Goal: Task Accomplishment & Management: Complete application form

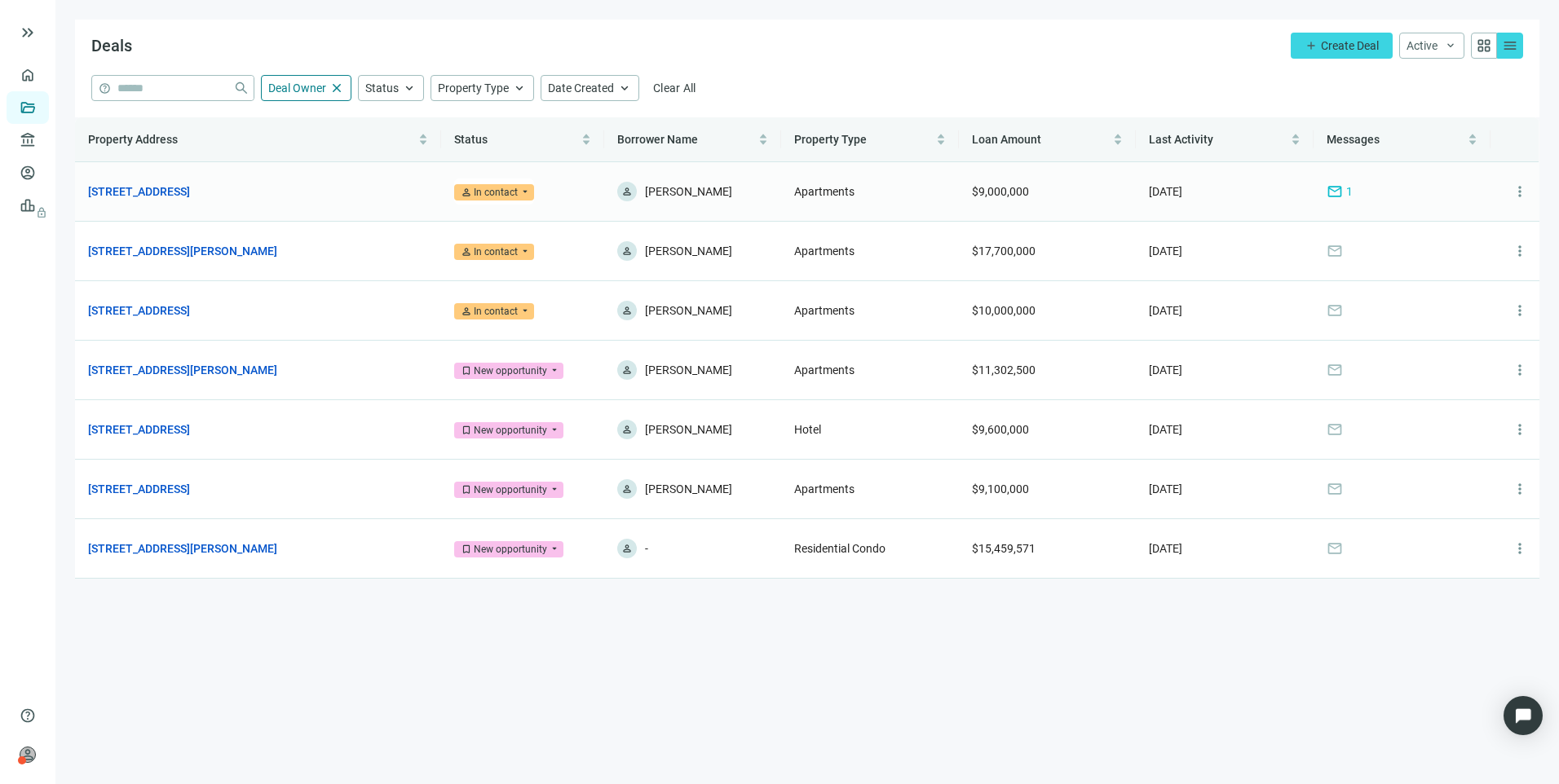
click at [1333, 193] on span "mail" at bounding box center [1335, 192] width 17 height 17
click at [190, 197] on link "[STREET_ADDRESS]" at bounding box center [139, 192] width 102 height 18
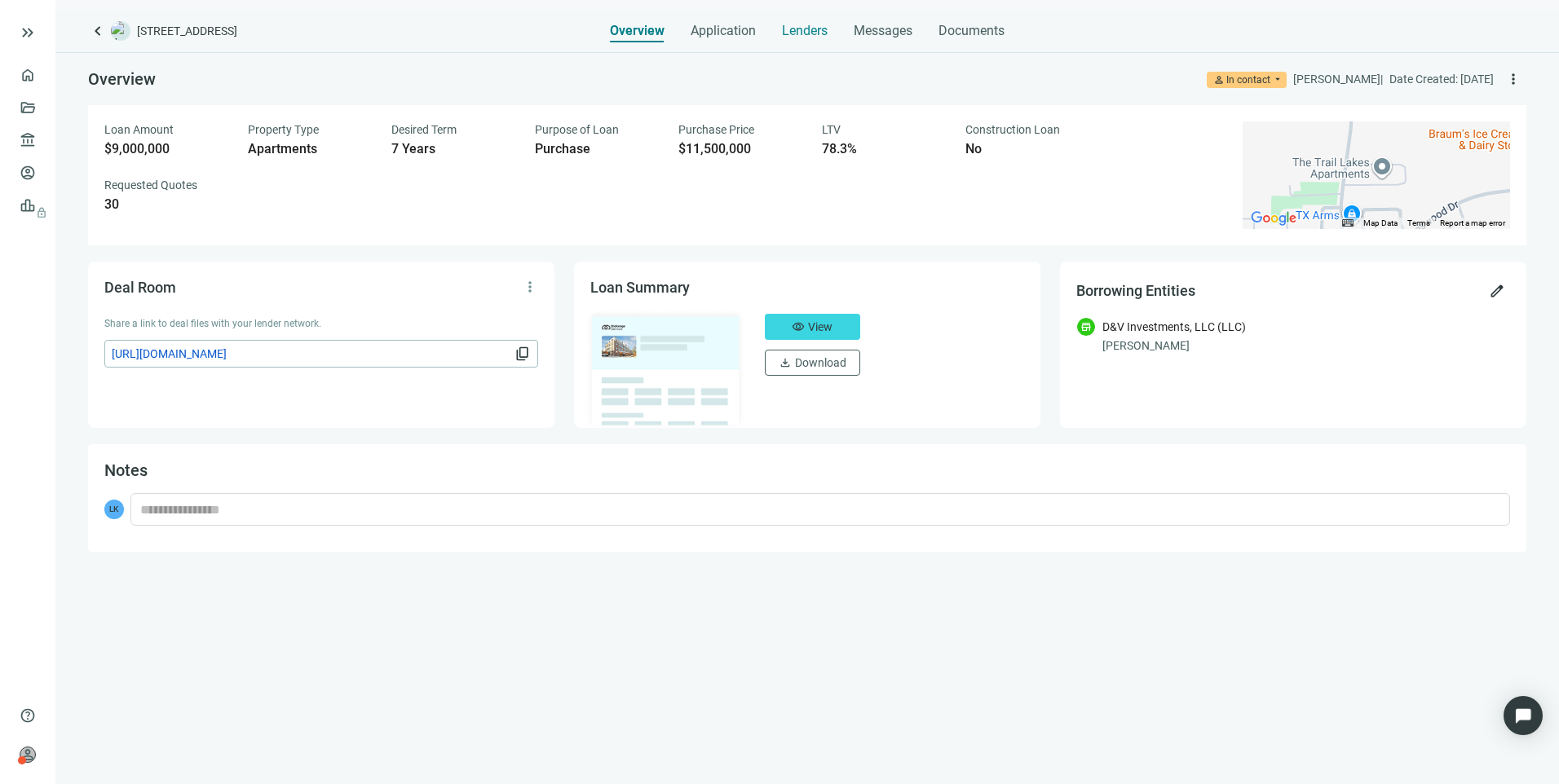
click at [814, 33] on span "Lenders" at bounding box center [804, 31] width 46 height 17
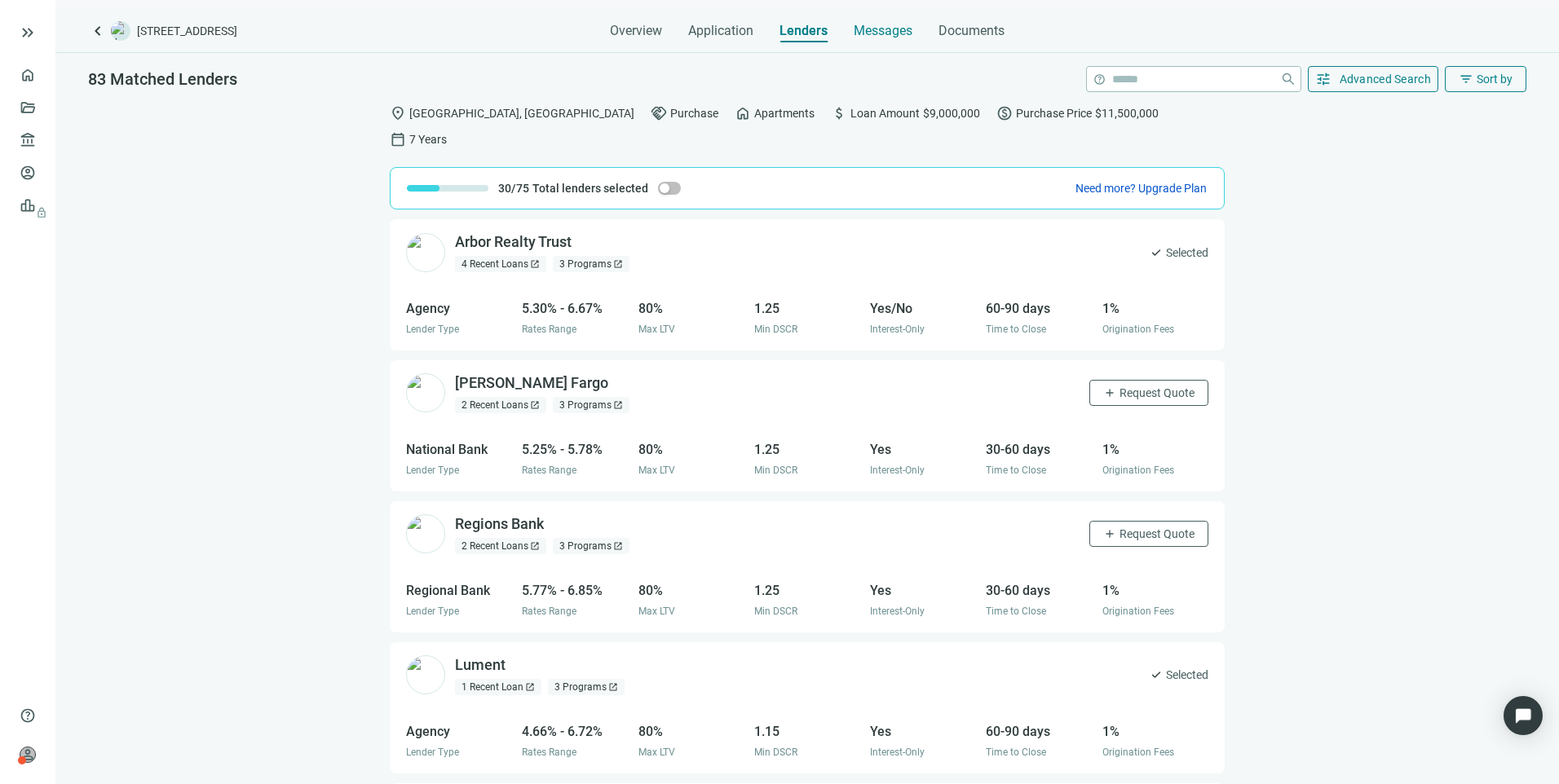
click at [897, 28] on span "Messages" at bounding box center [882, 30] width 59 height 16
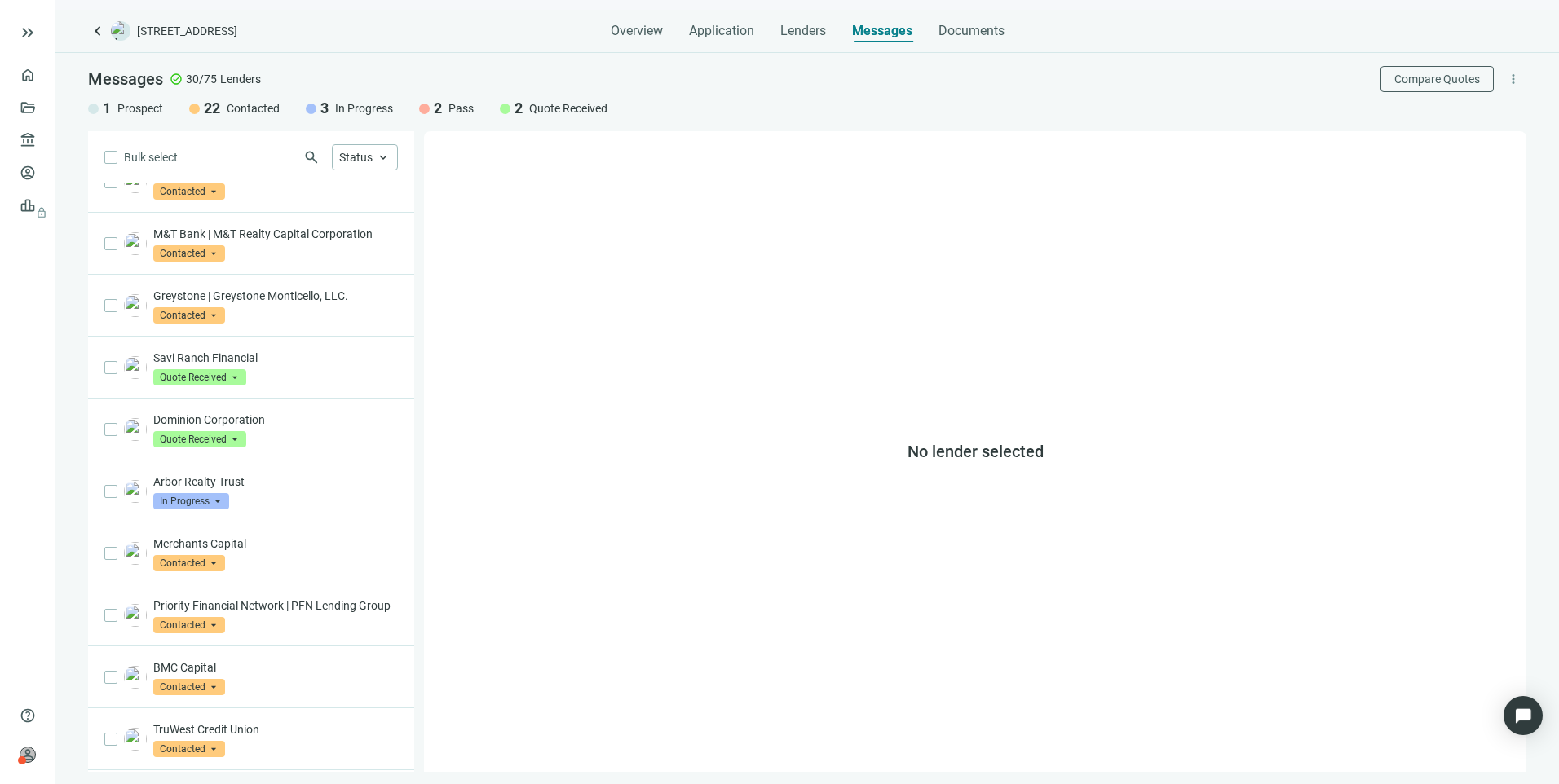
scroll to position [718, 0]
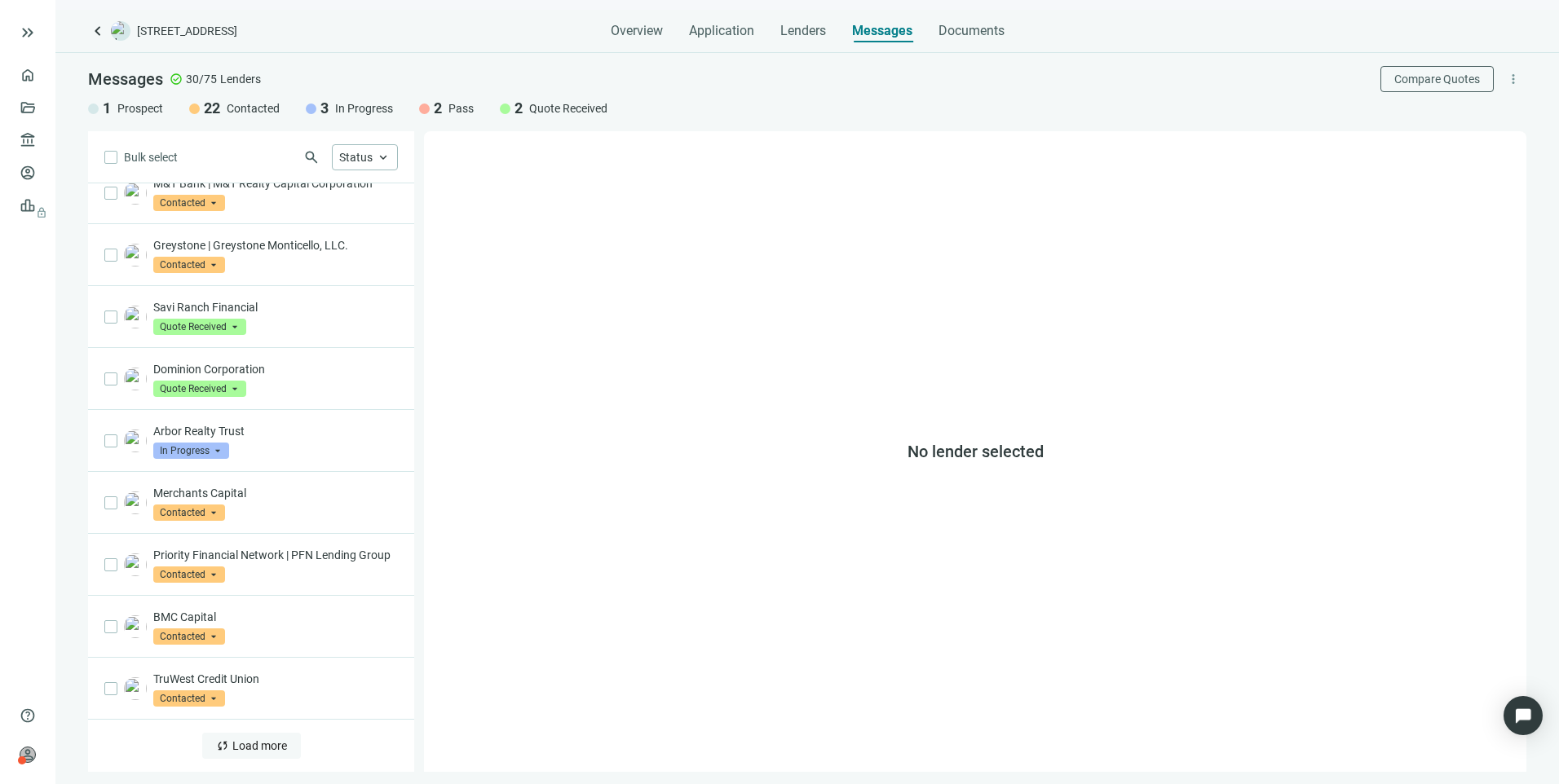
click at [236, 751] on span "Load more" at bounding box center [260, 746] width 55 height 13
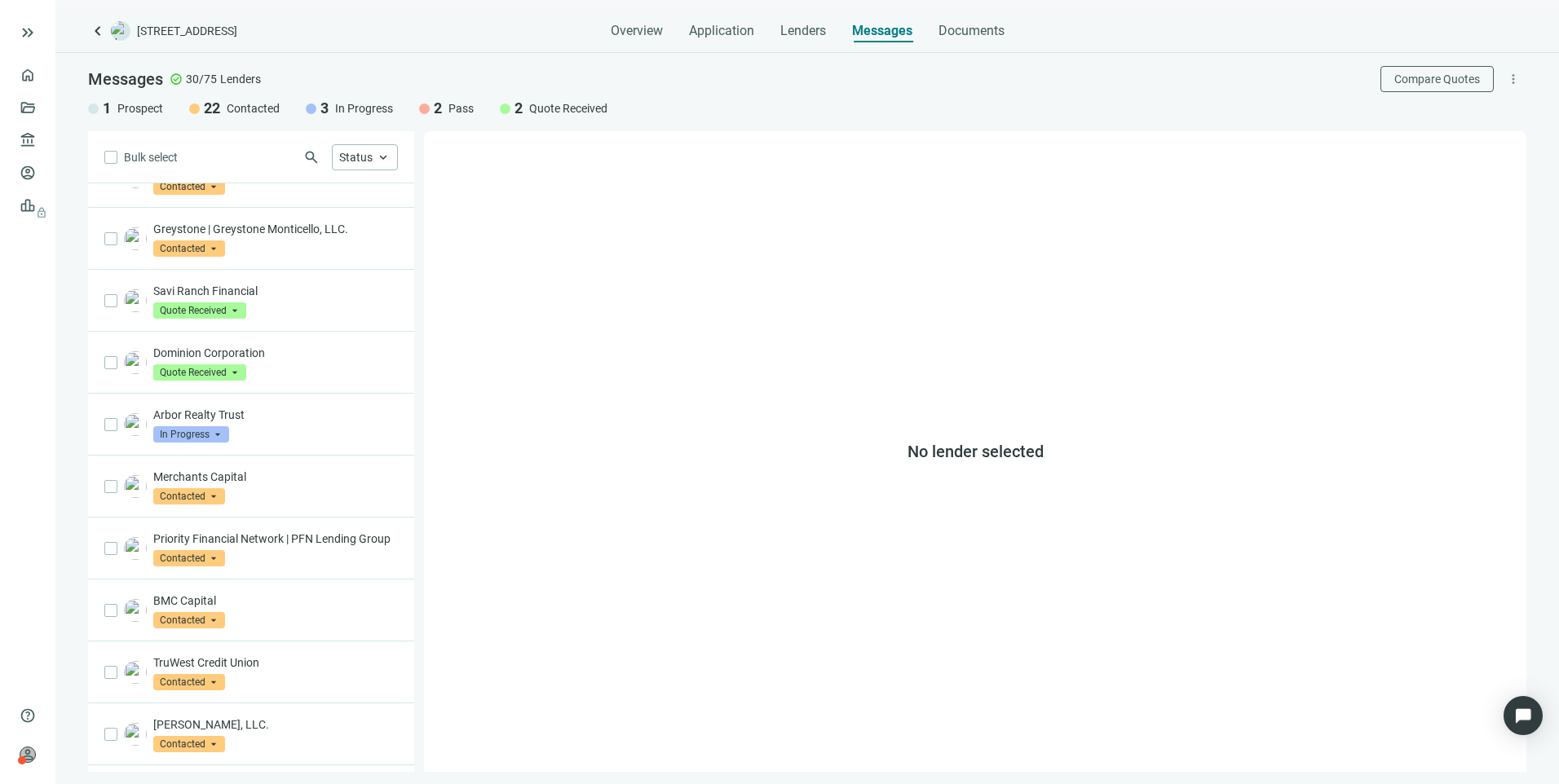
scroll to position [1286, 0]
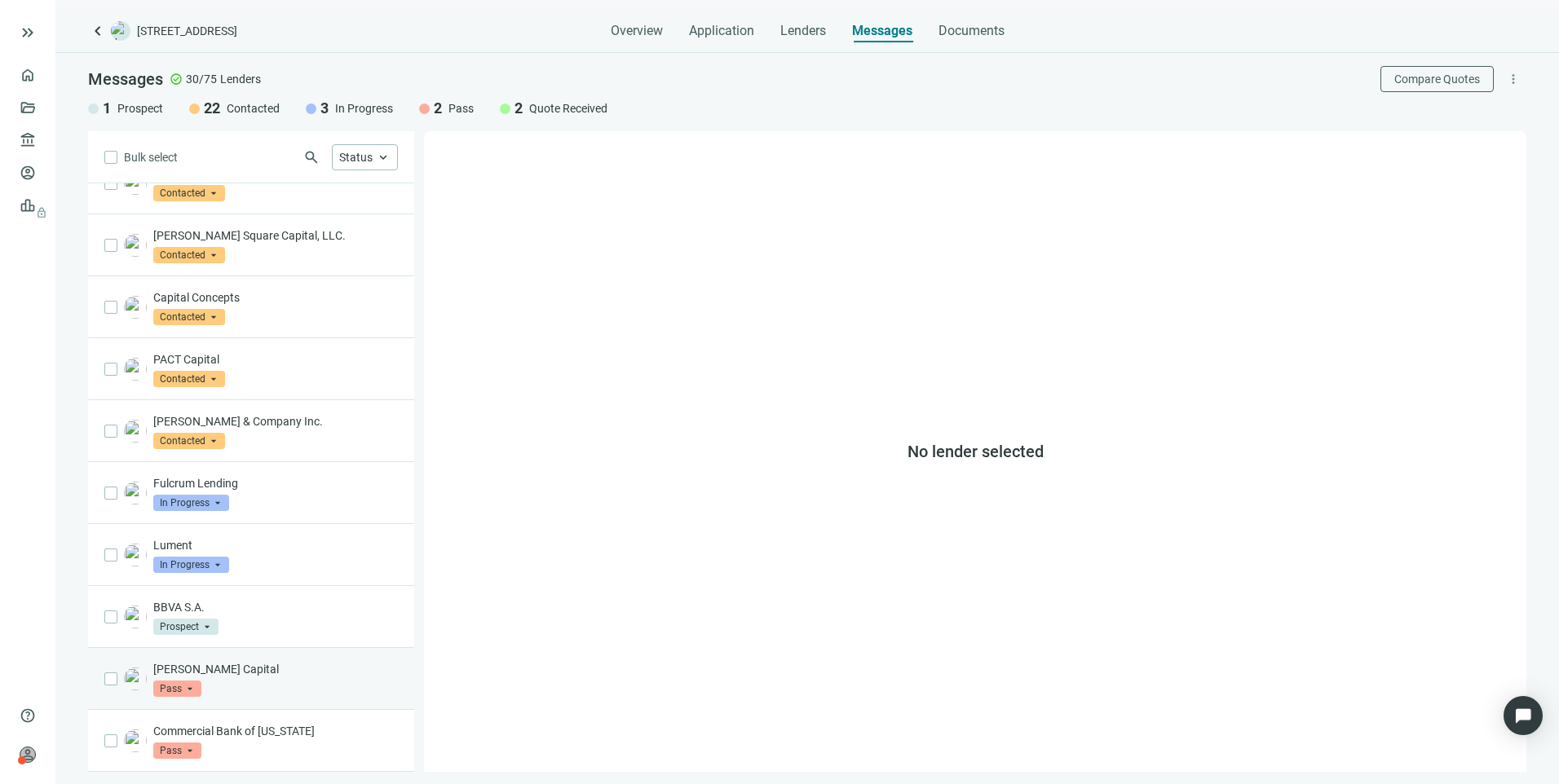
click at [258, 678] on div "Dwight Capital Pass arrow_drop_down" at bounding box center [276, 678] width 245 height 36
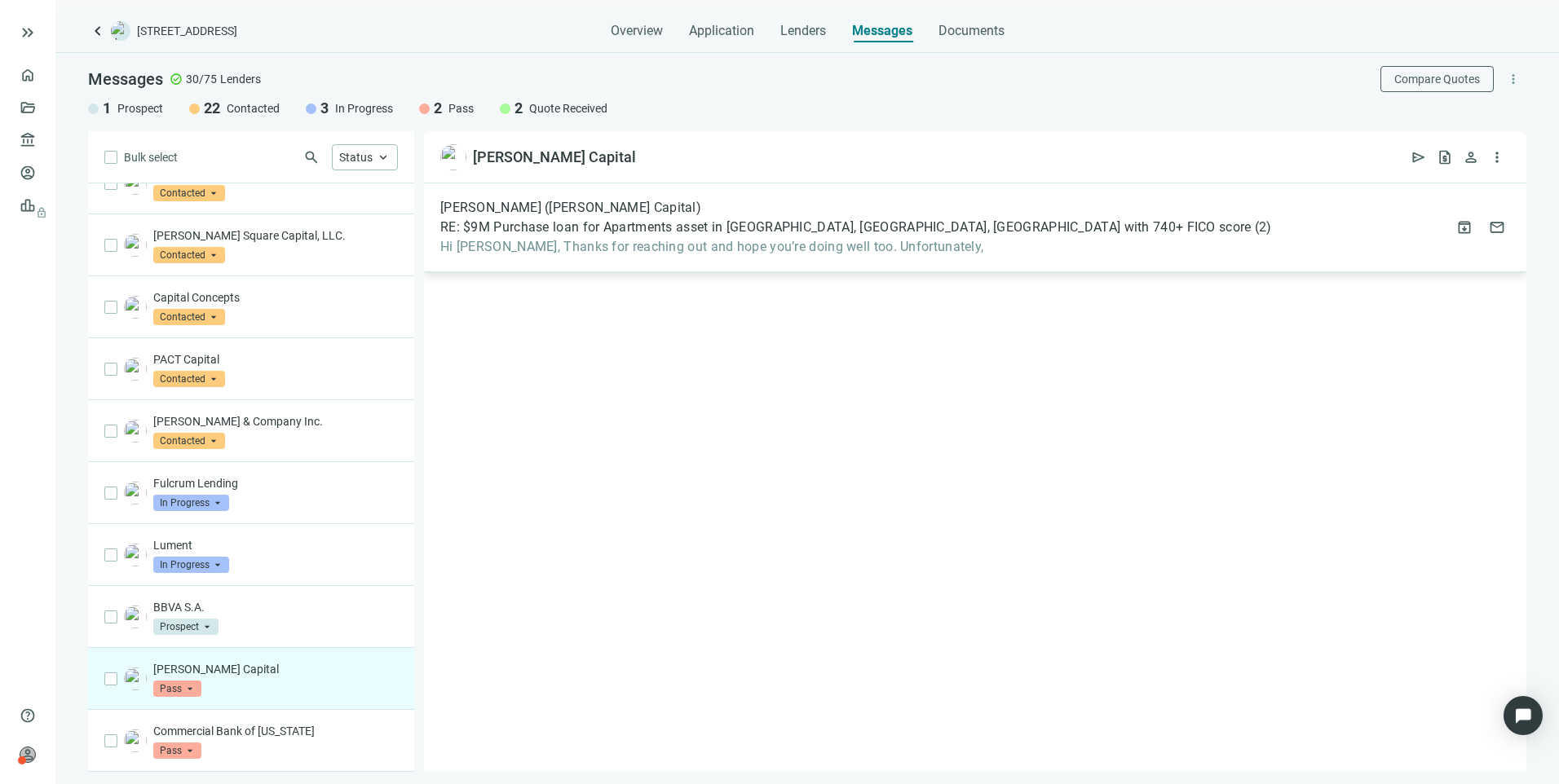
click at [695, 244] on span "Hi Larry, Thanks for reaching out and hope you’re doing well too. Unfortunately," at bounding box center [856, 247] width 832 height 17
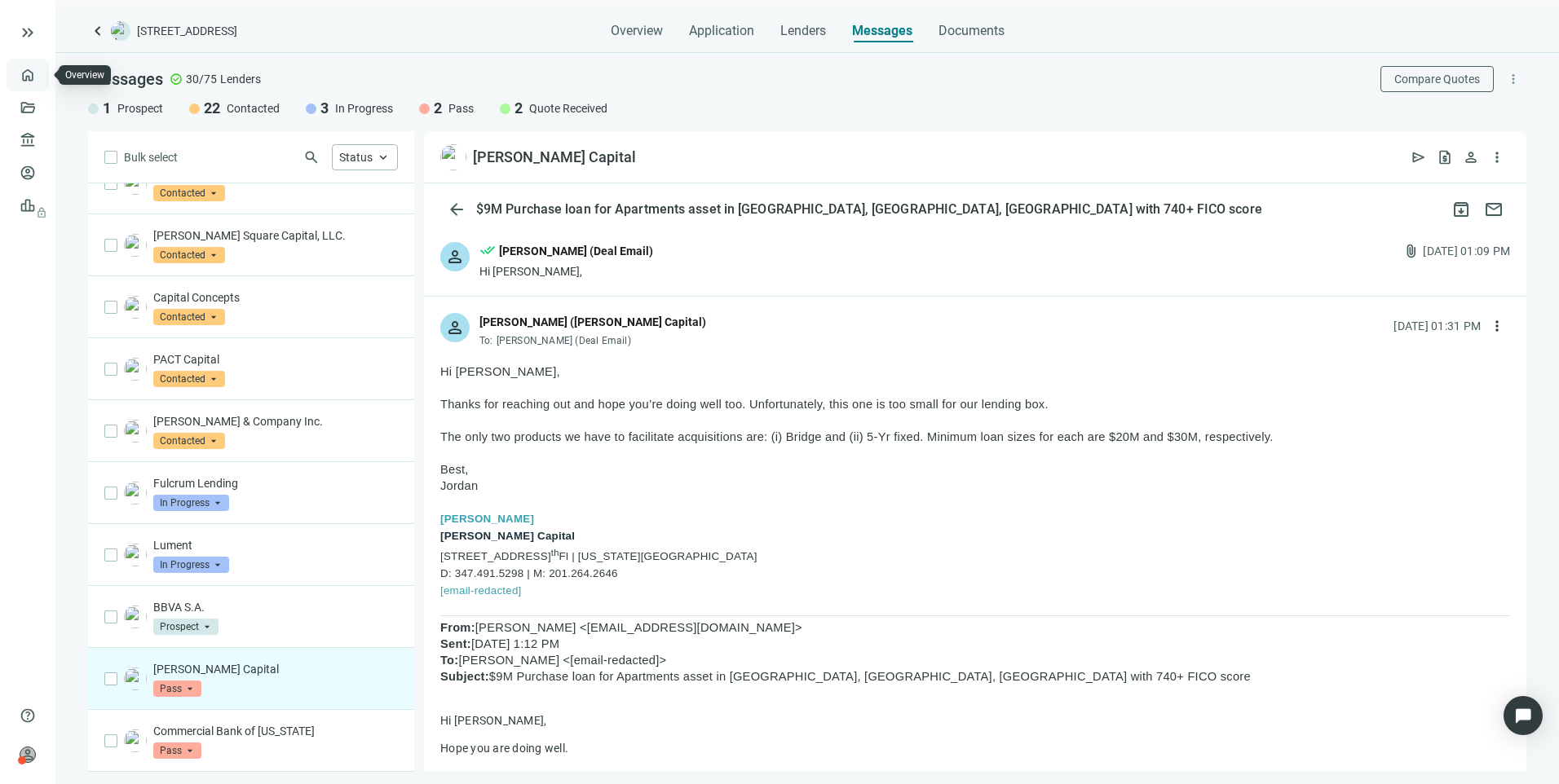
click at [41, 73] on link "Overview" at bounding box center [65, 75] width 48 height 13
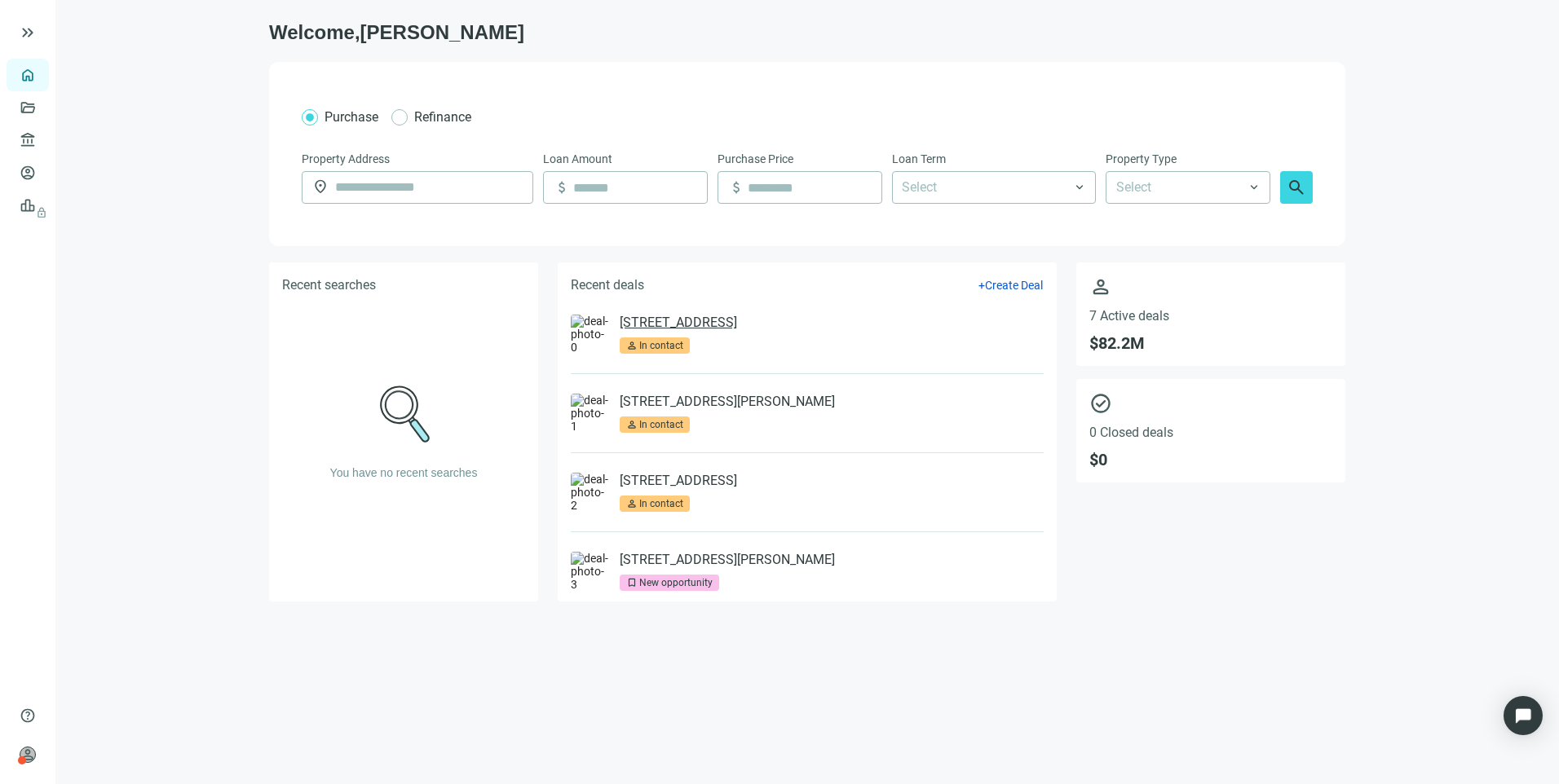
click at [683, 319] on link "[STREET_ADDRESS]" at bounding box center [677, 323] width 117 height 17
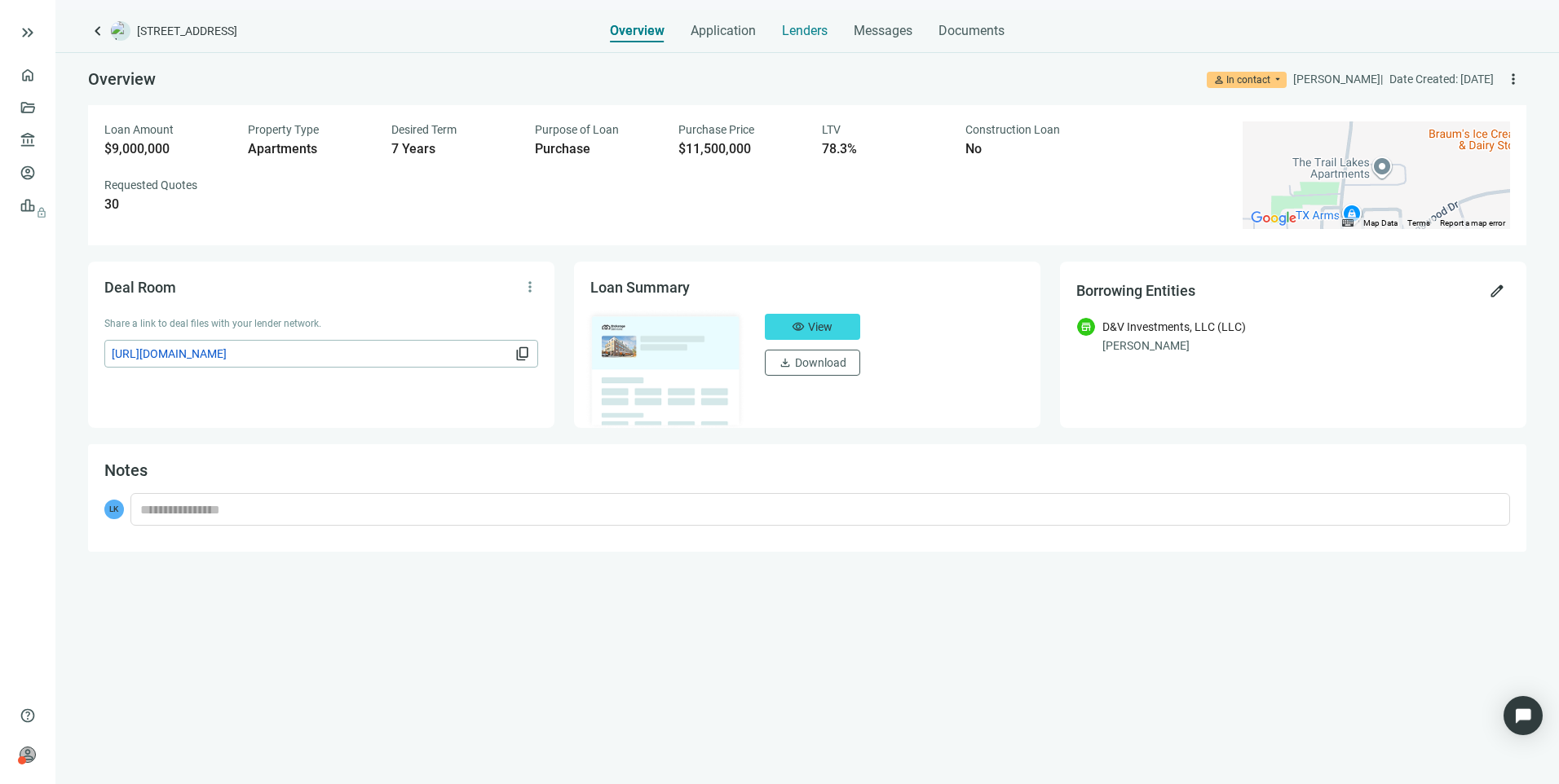
click at [815, 17] on div "Lenders" at bounding box center [804, 26] width 46 height 32
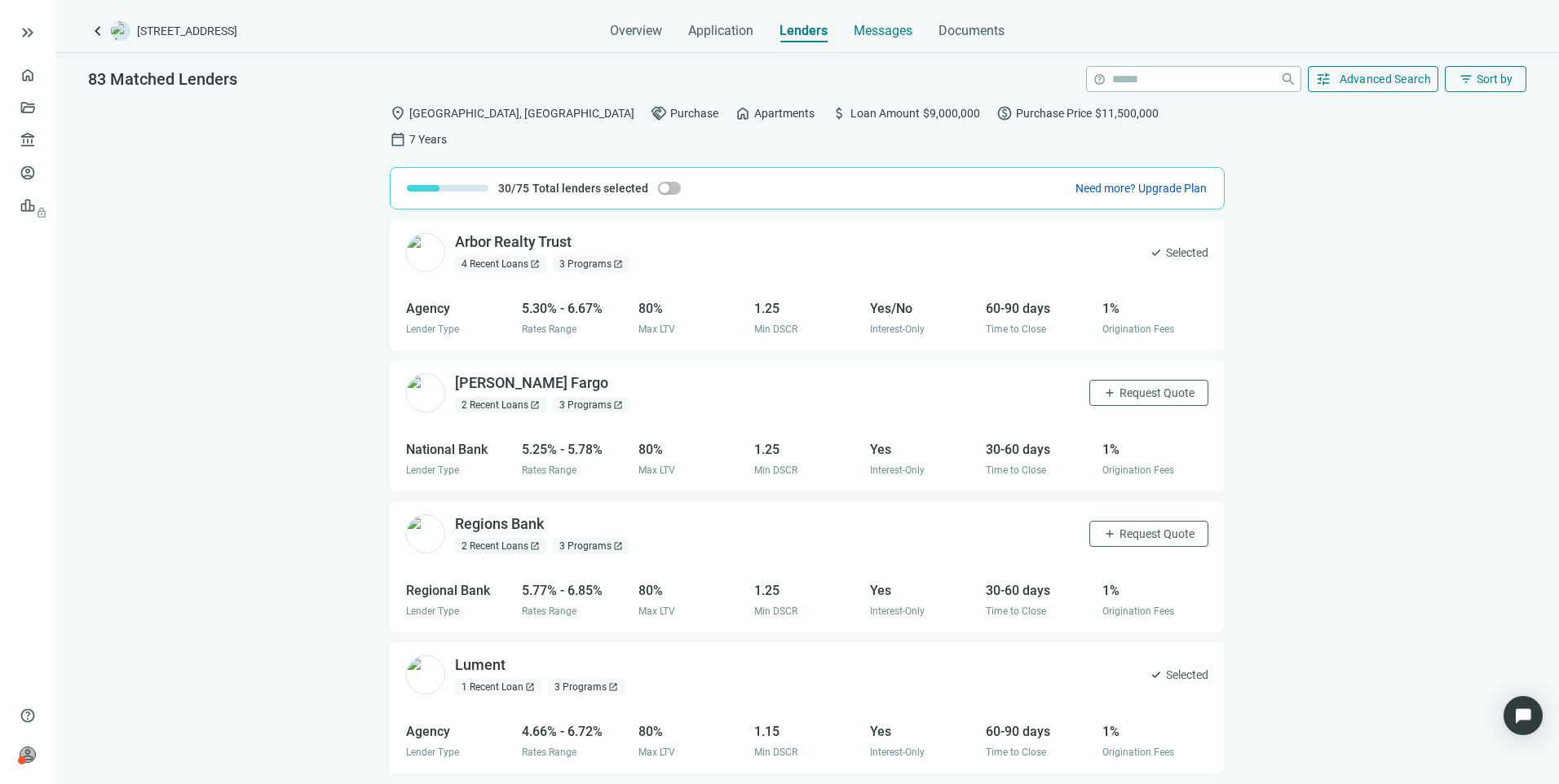
click at [885, 22] on div "Messages" at bounding box center [882, 26] width 59 height 32
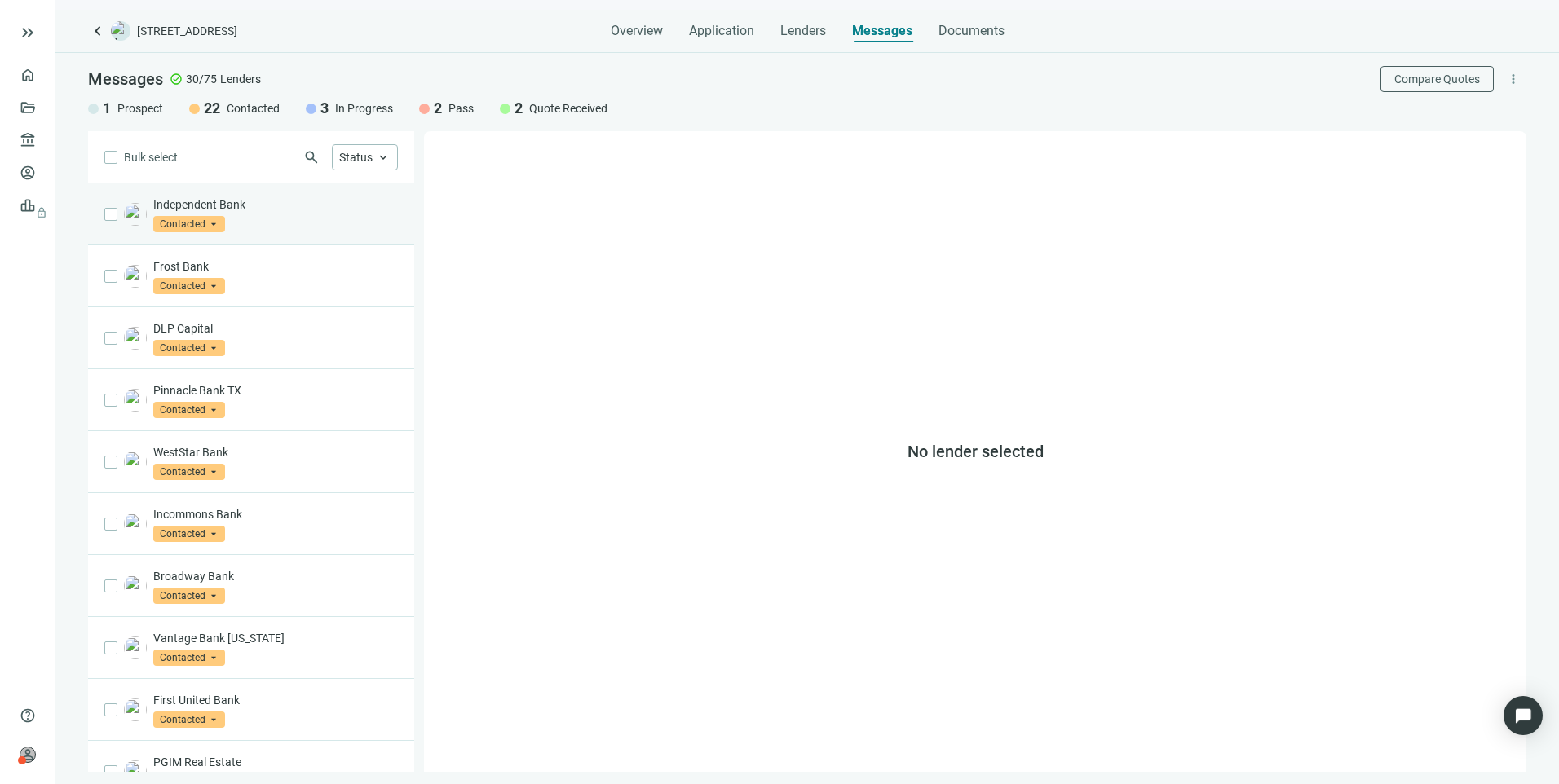
click at [260, 221] on div "Independent Bank Contacted arrow_drop_down" at bounding box center [276, 214] width 245 height 36
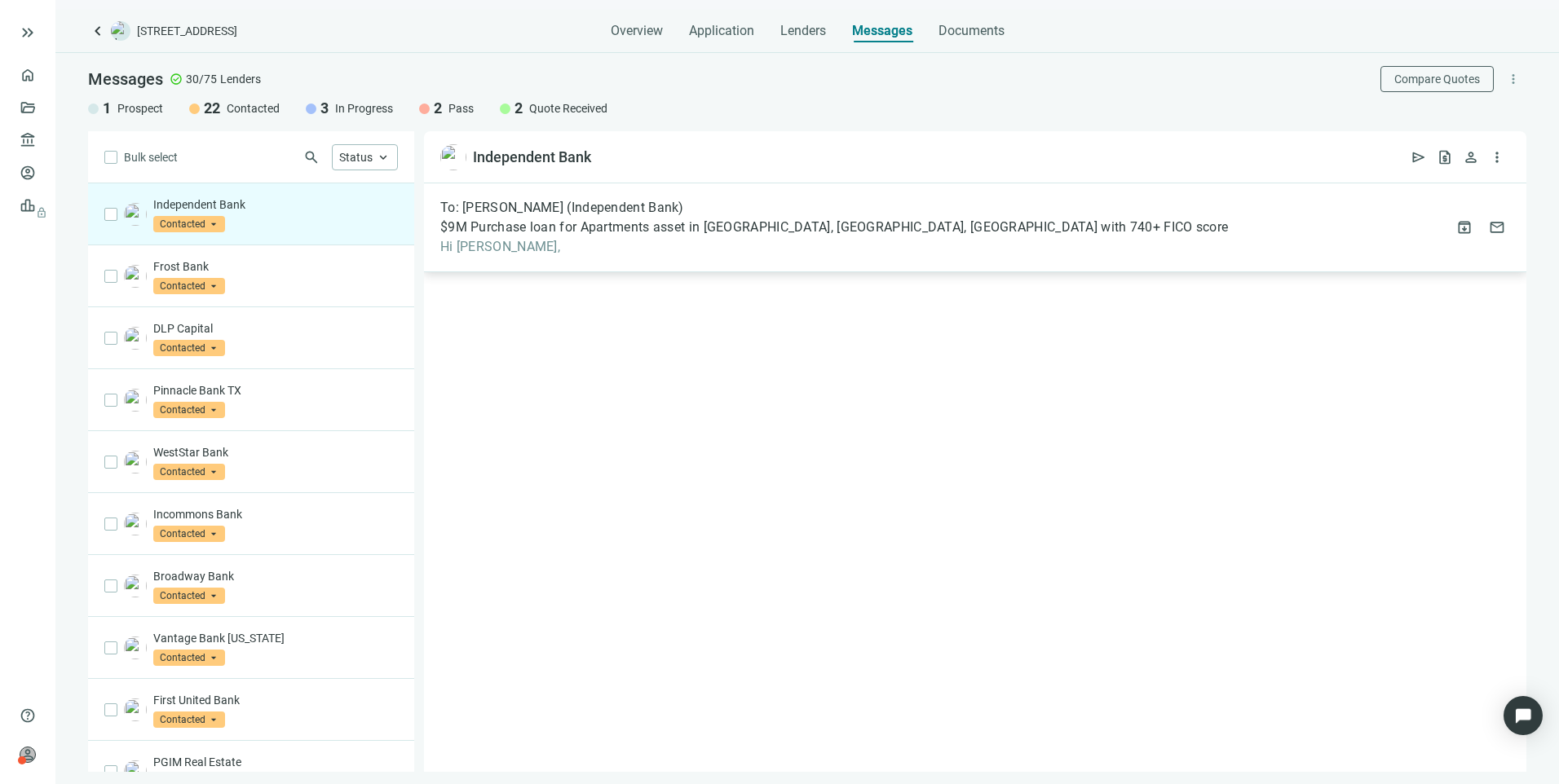
click at [511, 219] on span "$9M Purchase loan for Apartments asset in Fort Worth, TX, Borrower with 740+ FI…" at bounding box center [833, 227] width 788 height 17
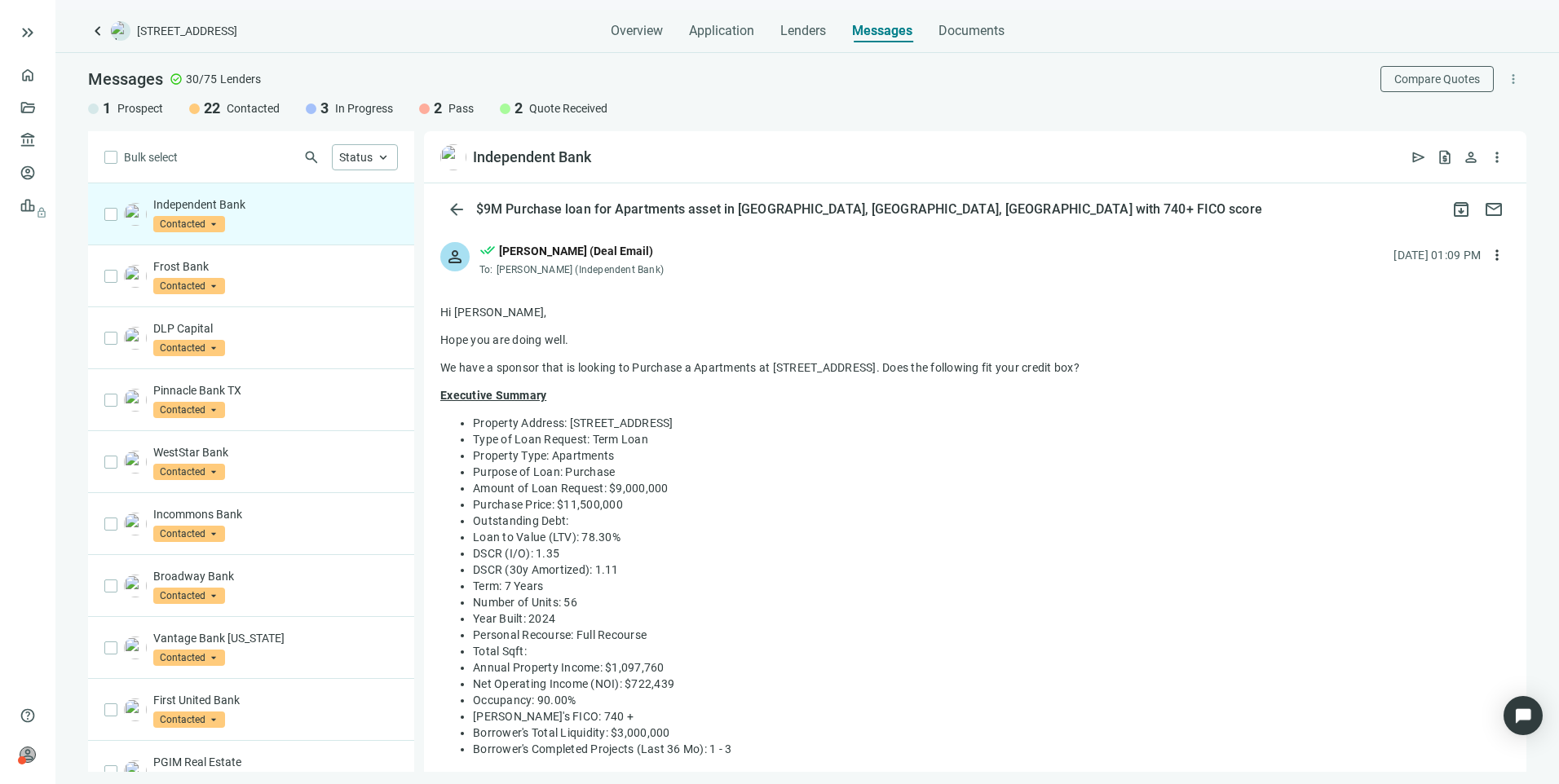
click at [1092, 108] on div "1 Prospect 22 Contacted 3 In Progress 2 Pass 2 Quote Received" at bounding box center [807, 109] width 1438 height 20
click at [245, 273] on p "Frost Bank" at bounding box center [276, 266] width 245 height 17
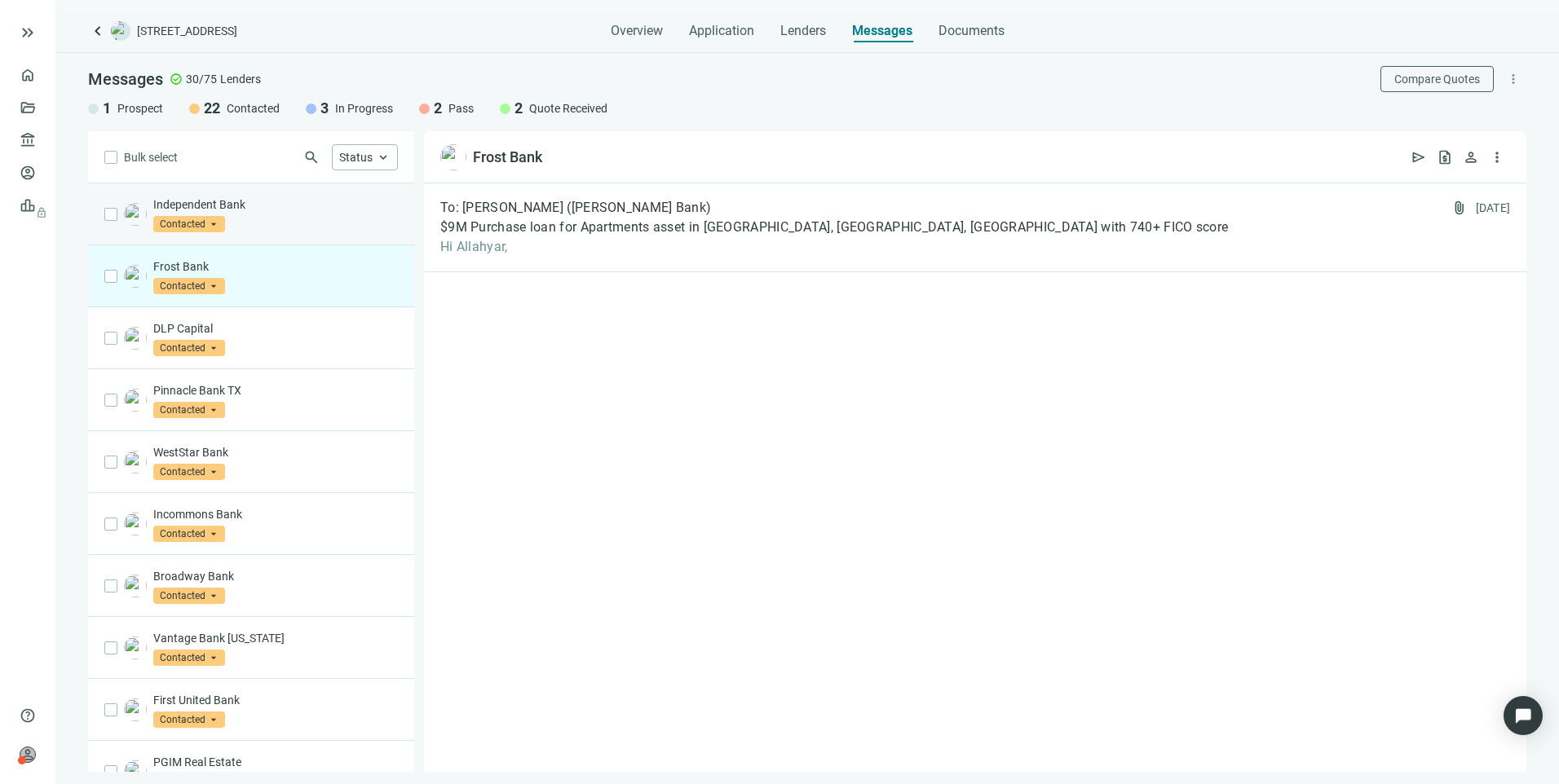
click at [282, 219] on div "Independent Bank Contacted arrow_drop_down" at bounding box center [276, 214] width 245 height 36
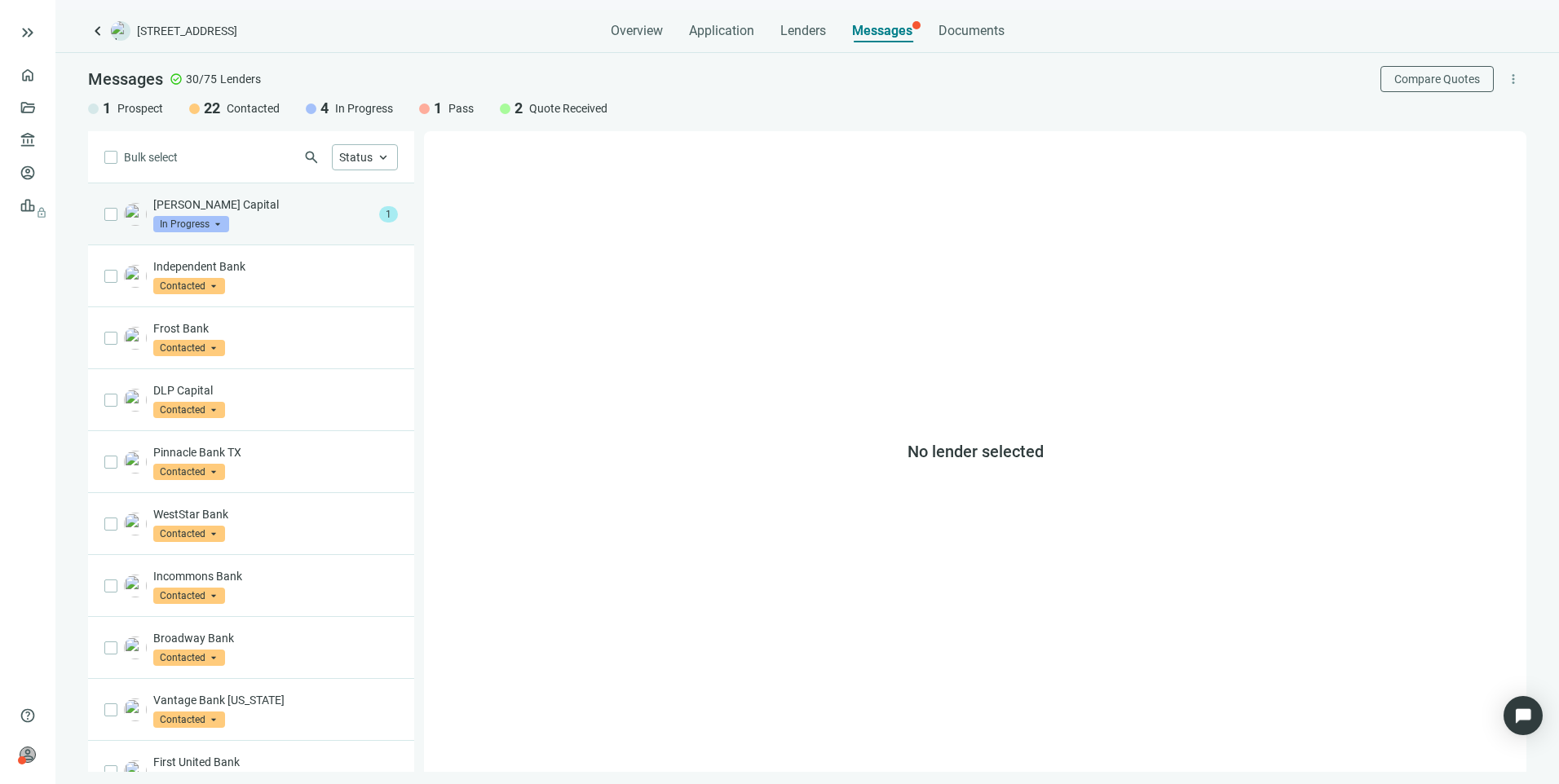
click at [256, 211] on p "Dwight Capital" at bounding box center [263, 205] width 219 height 17
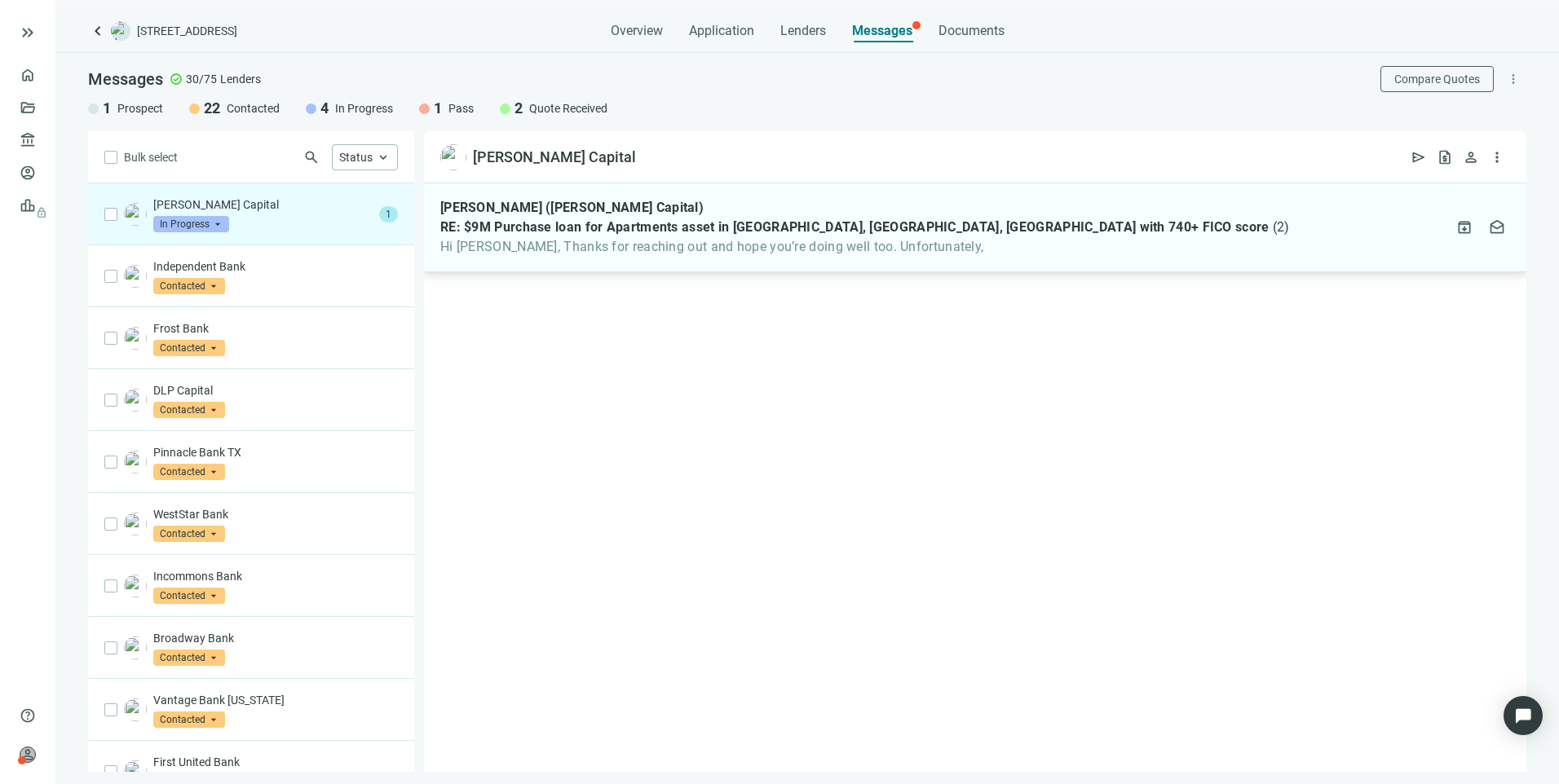
click at [502, 231] on span "RE: $9M Purchase loan for Apartments asset in Fort Worth, TX, Borrower with 740…" at bounding box center [854, 227] width 829 height 17
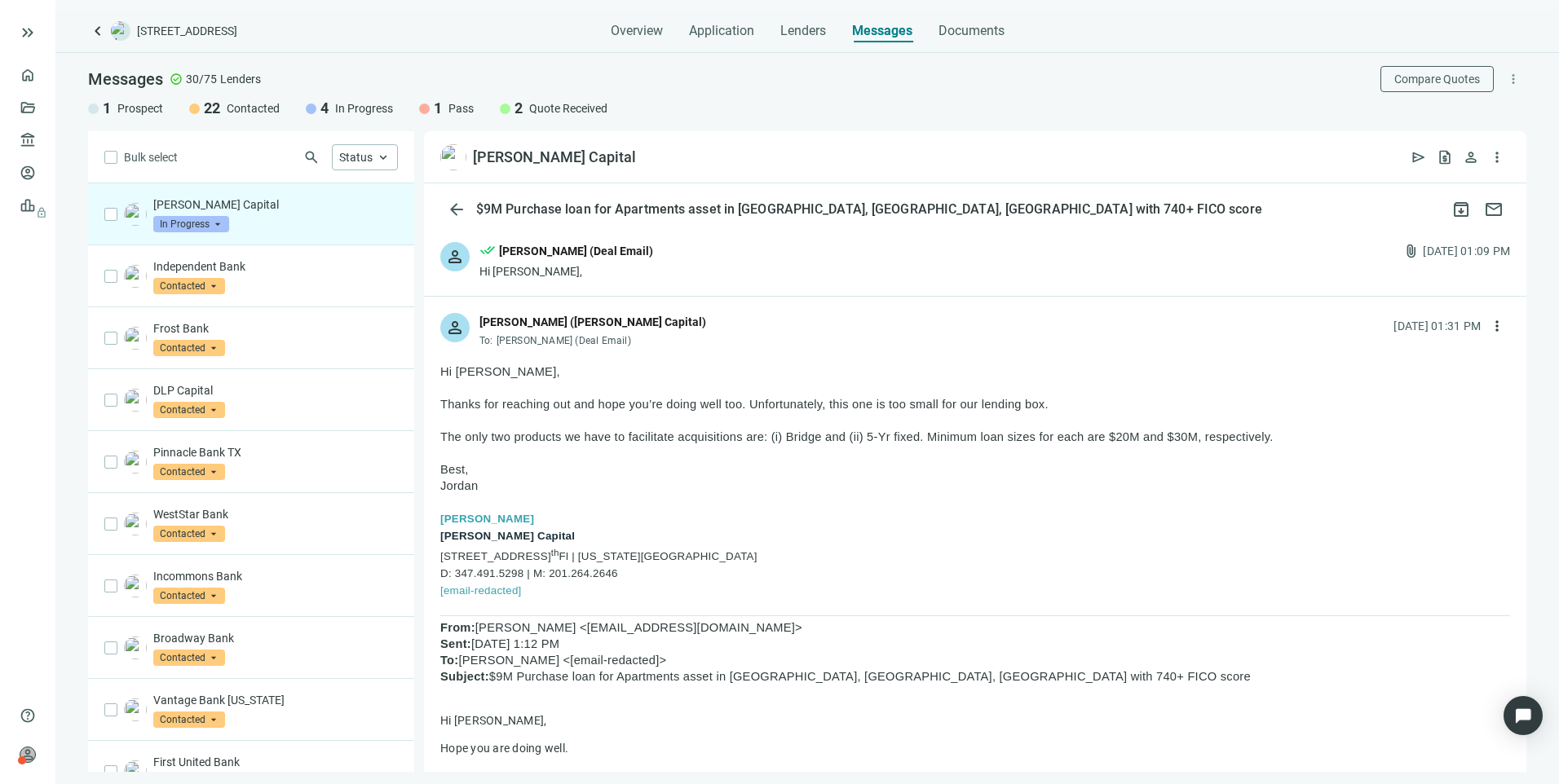
click at [211, 219] on span "In Progress" at bounding box center [191, 224] width 76 height 17
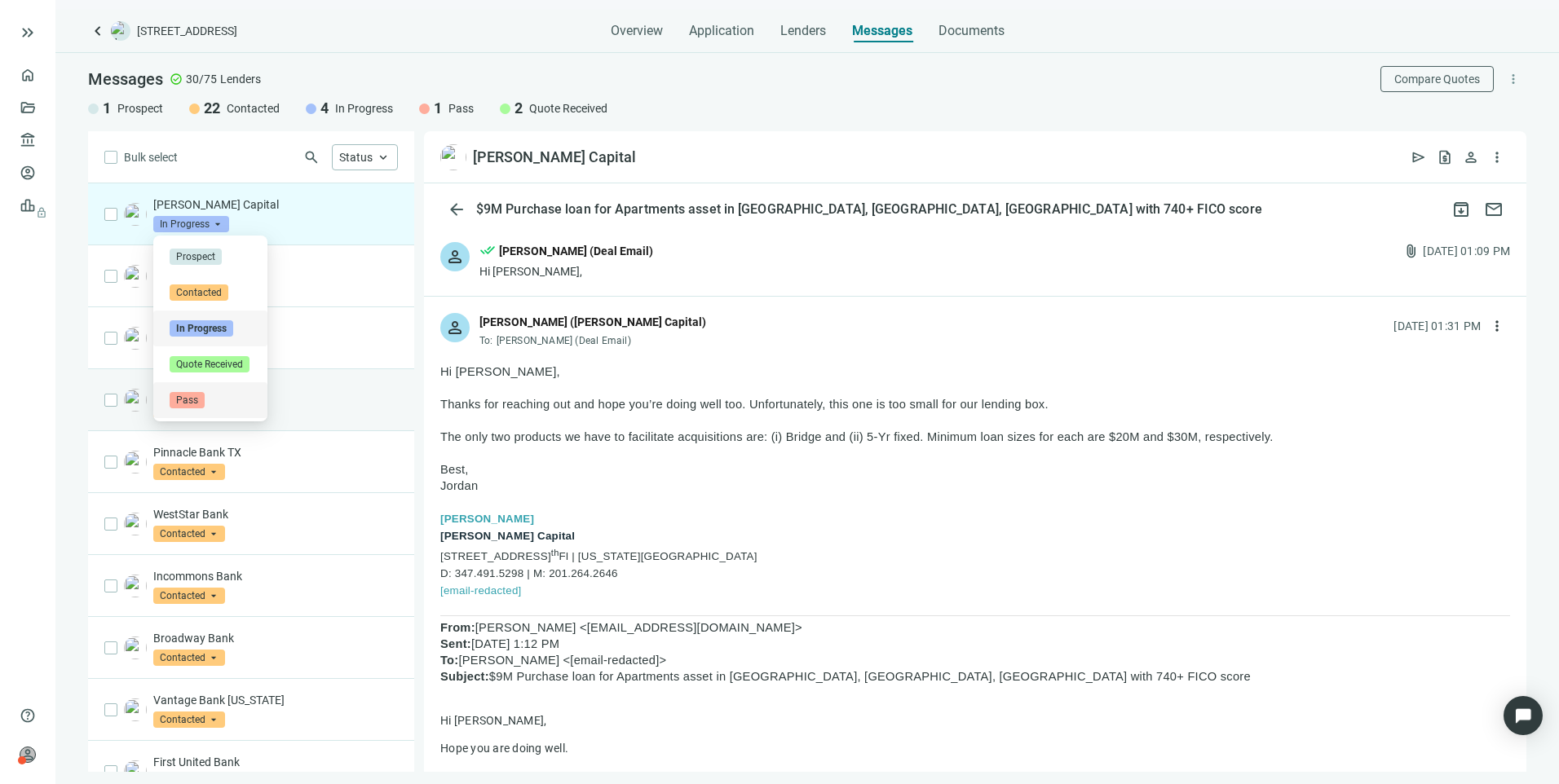
click at [190, 397] on span "Pass" at bounding box center [187, 400] width 35 height 17
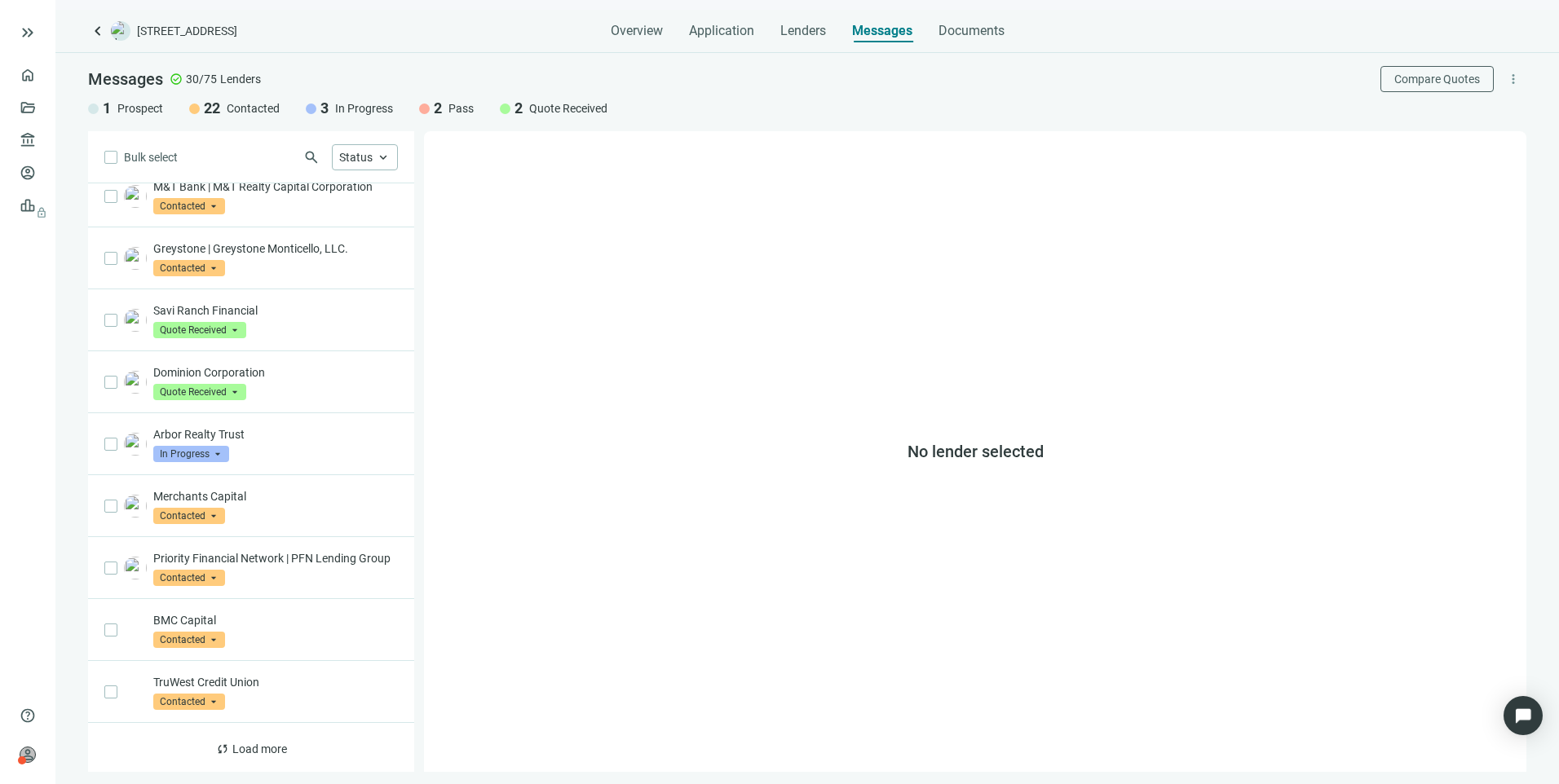
scroll to position [718, 0]
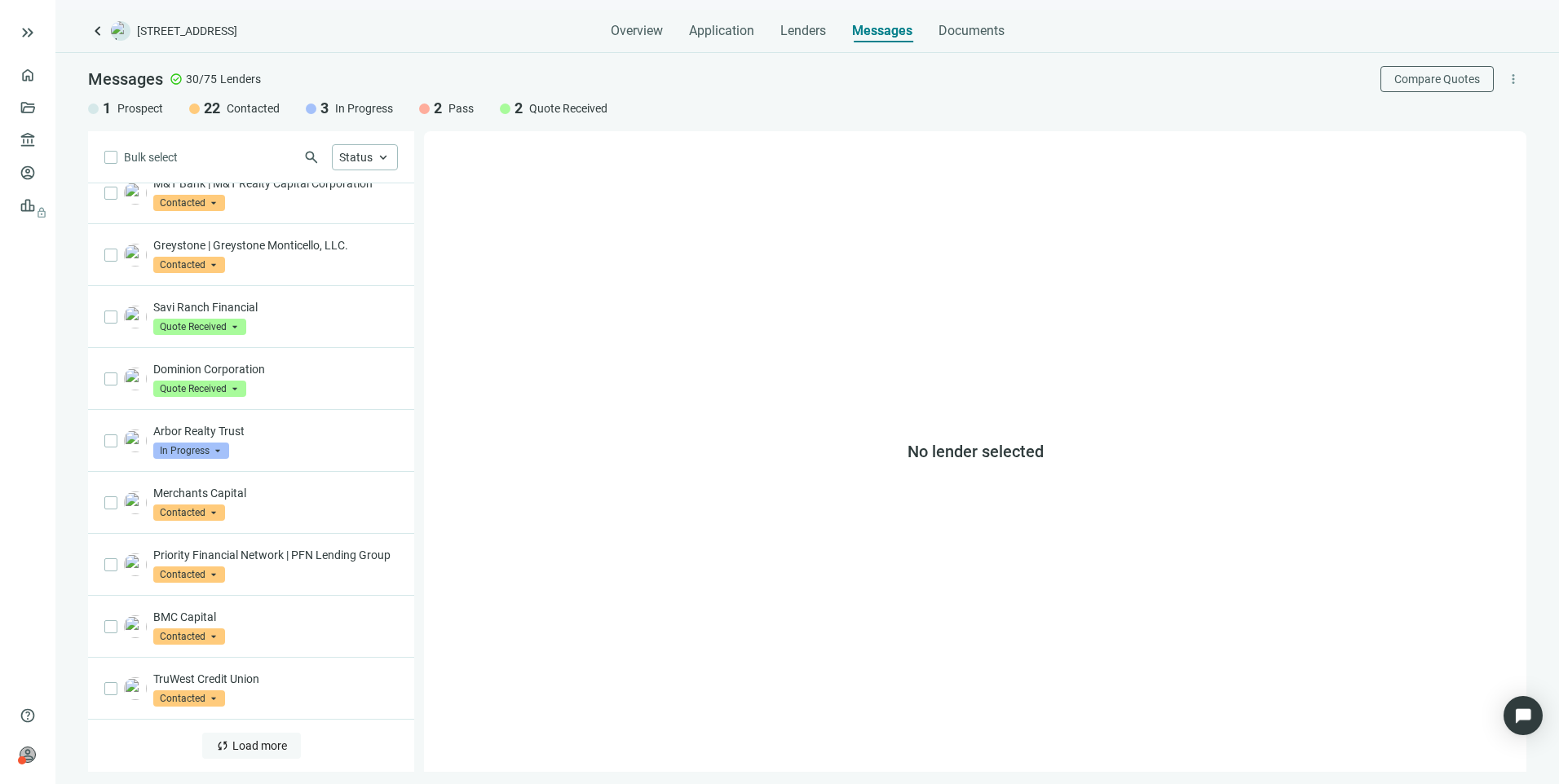
click at [244, 746] on span "Load more" at bounding box center [260, 746] width 55 height 13
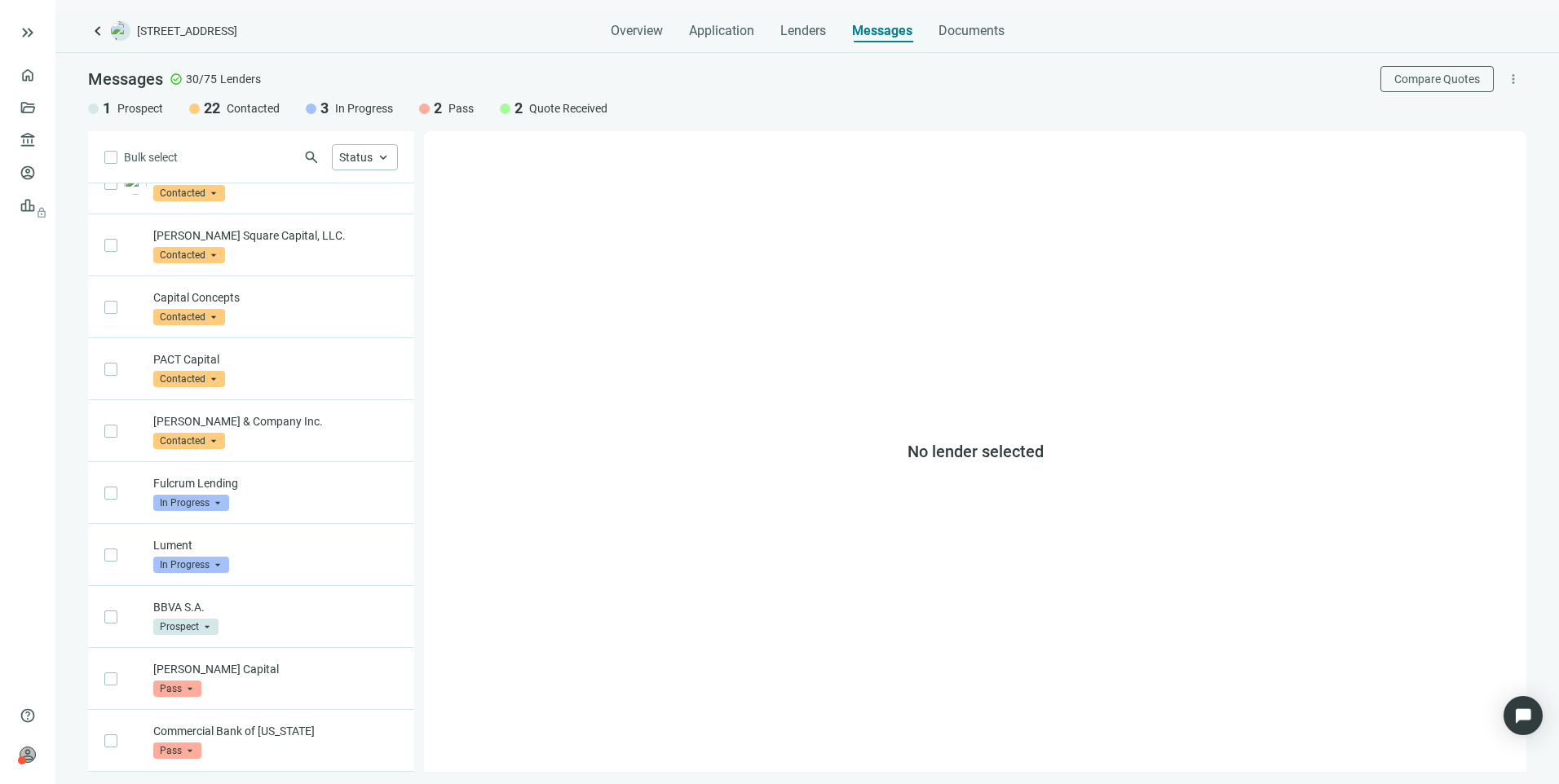
scroll to position [1286, 0]
click at [41, 75] on link "Overview" at bounding box center [65, 75] width 48 height 13
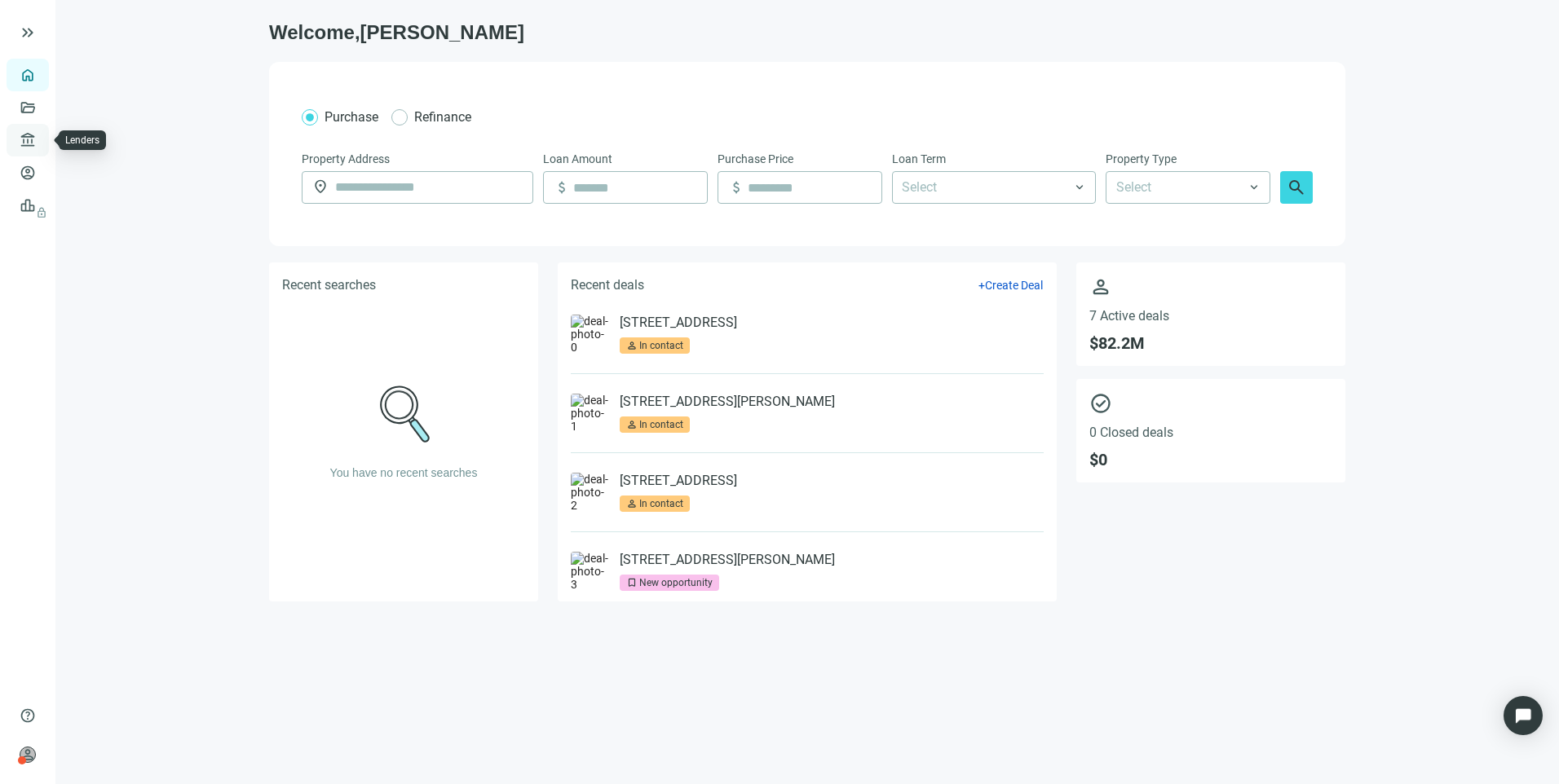
click at [41, 144] on link "Lenders" at bounding box center [61, 140] width 42 height 13
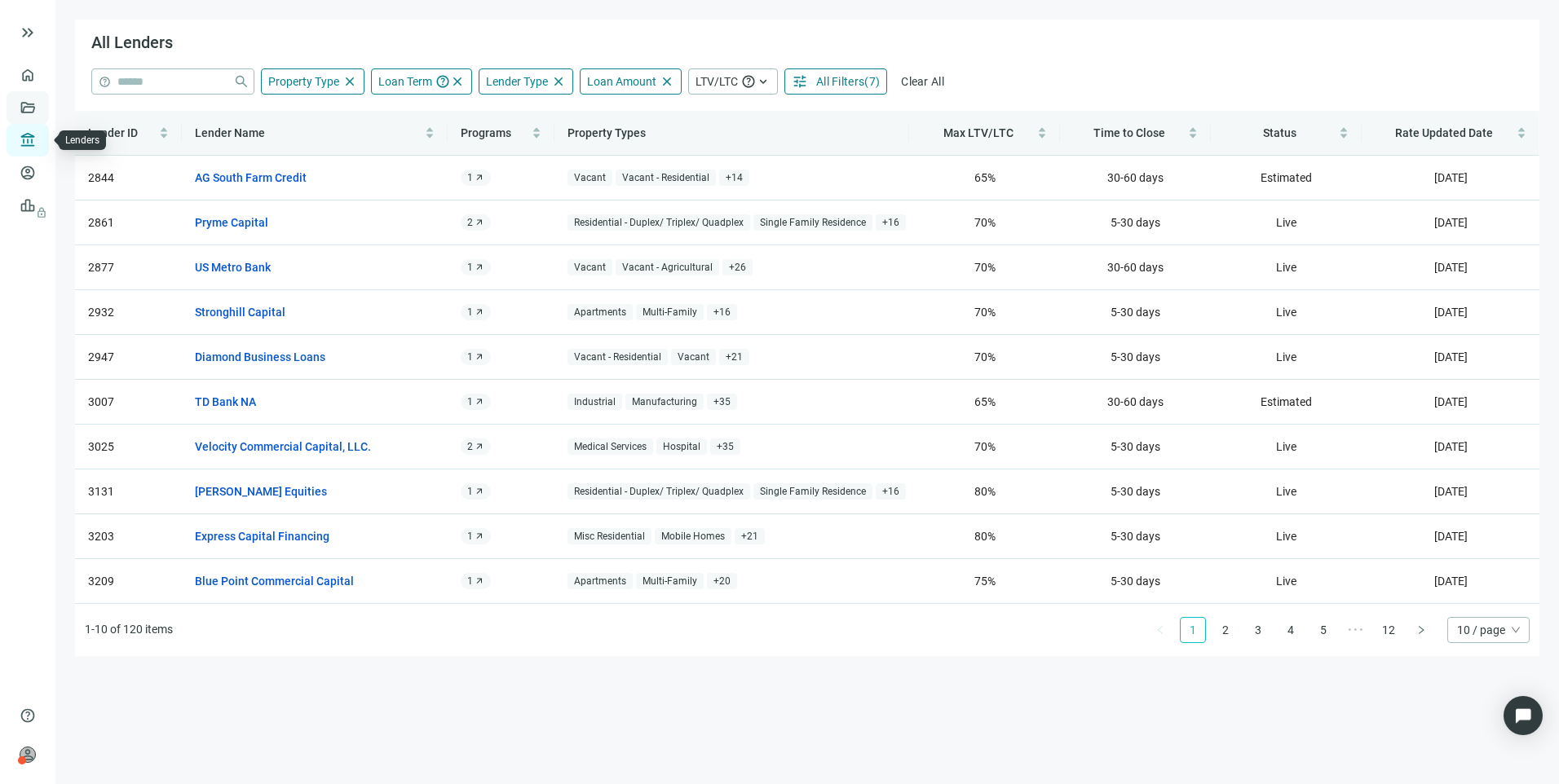
click at [41, 110] on link "Deals" at bounding box center [55, 108] width 29 height 13
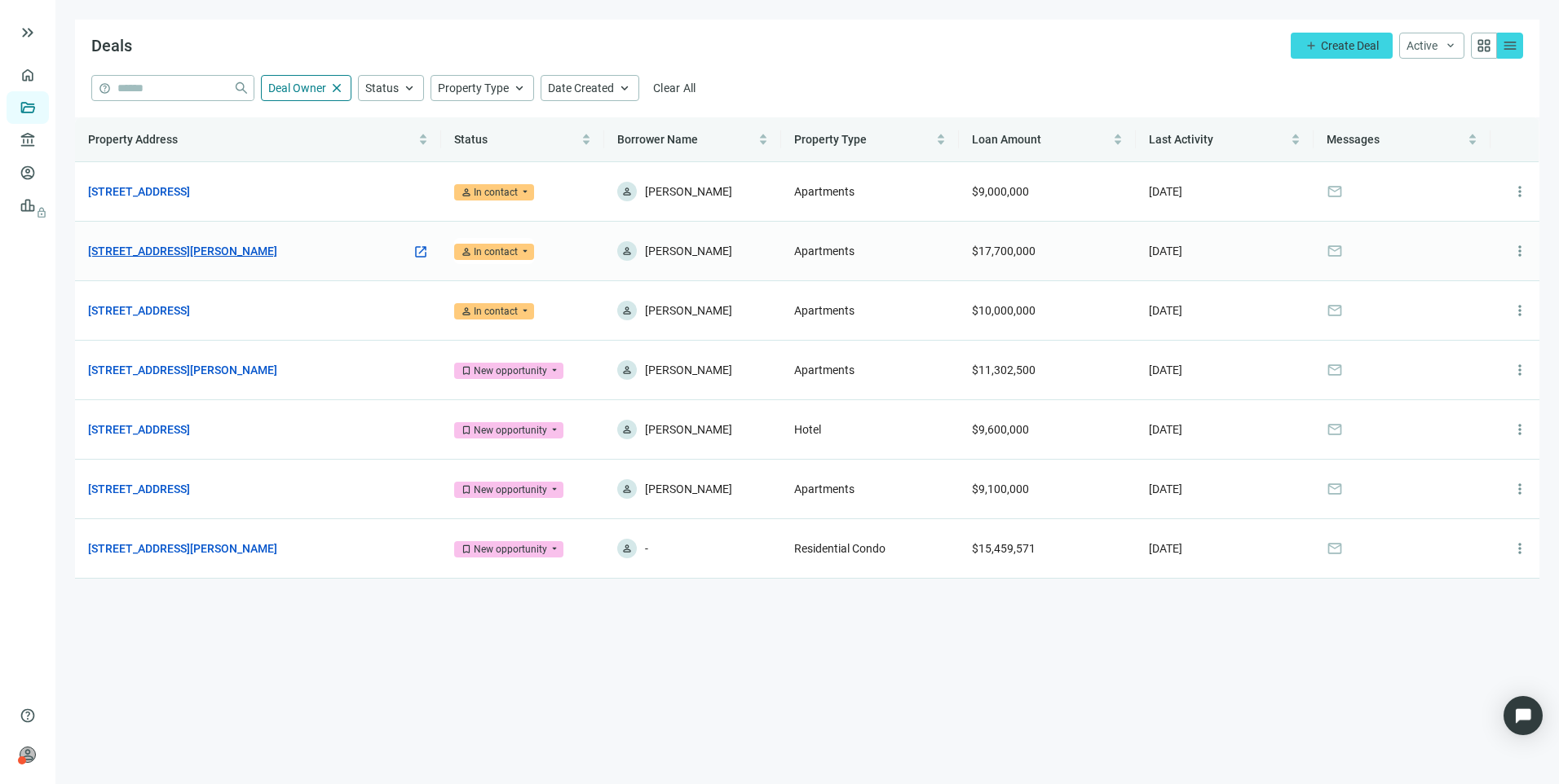
click at [205, 246] on link "[STREET_ADDRESS][PERSON_NAME]" at bounding box center [183, 251] width 189 height 18
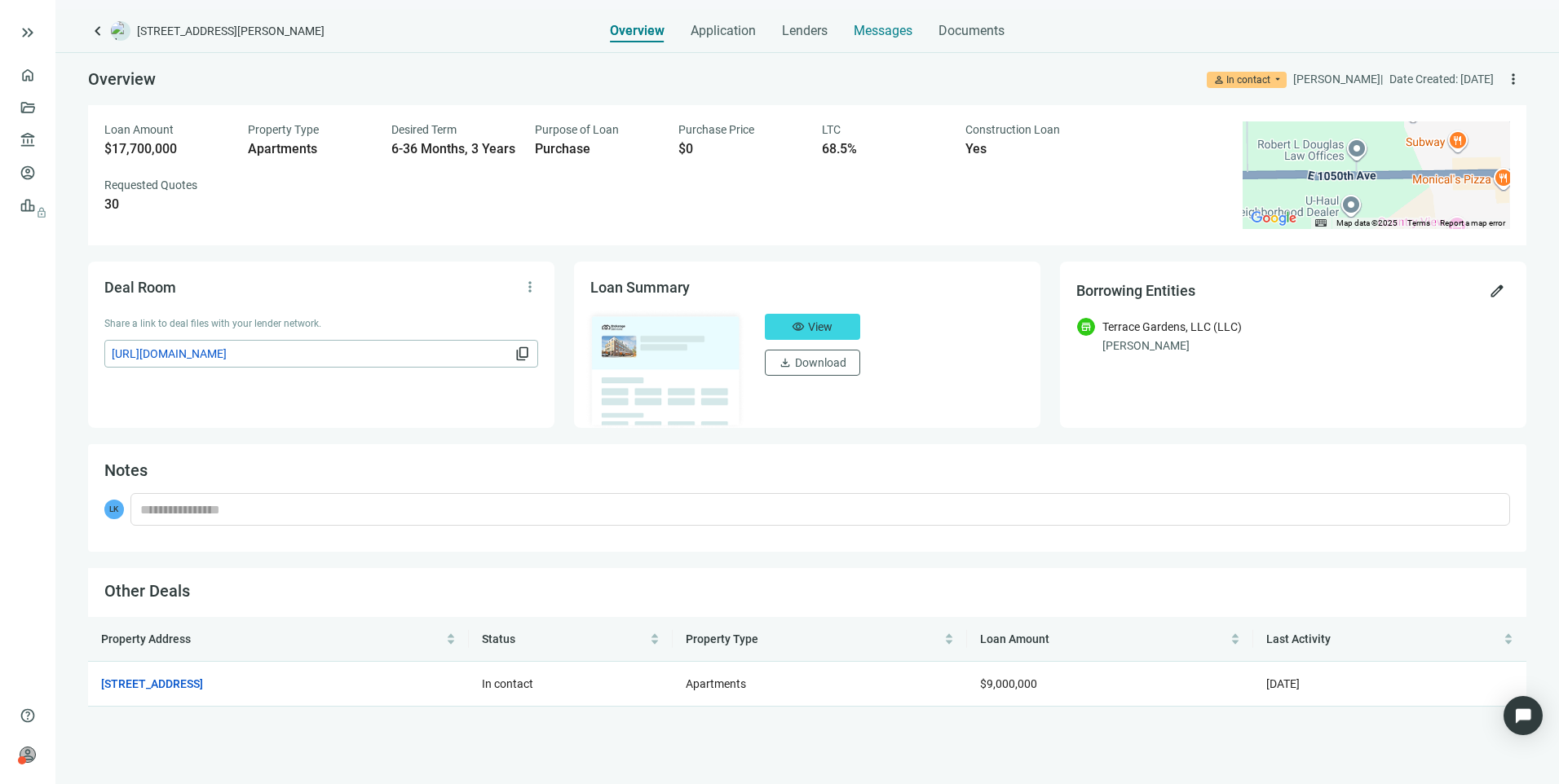
click at [881, 25] on span "Messages" at bounding box center [882, 30] width 59 height 16
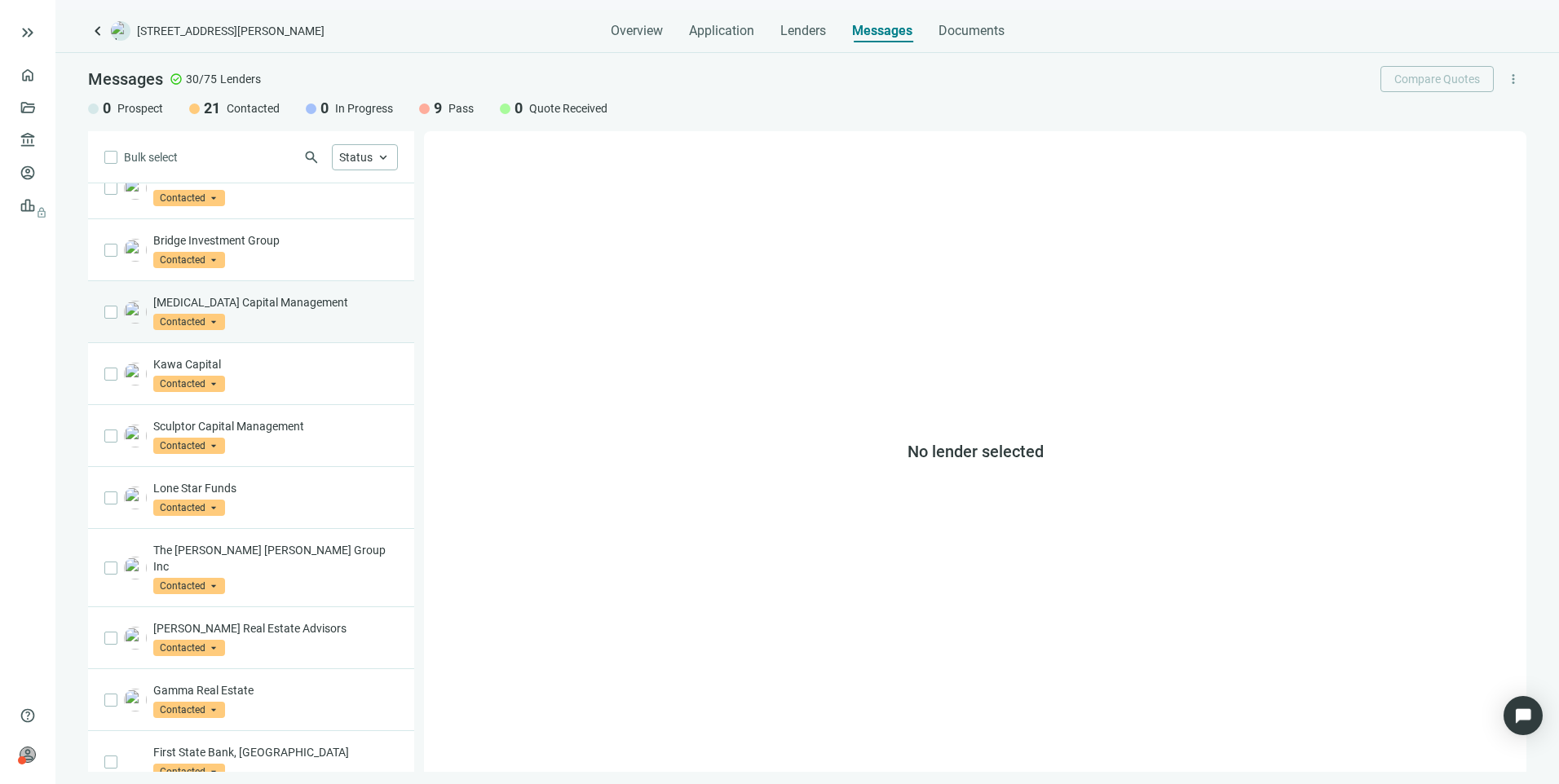
scroll to position [718, 0]
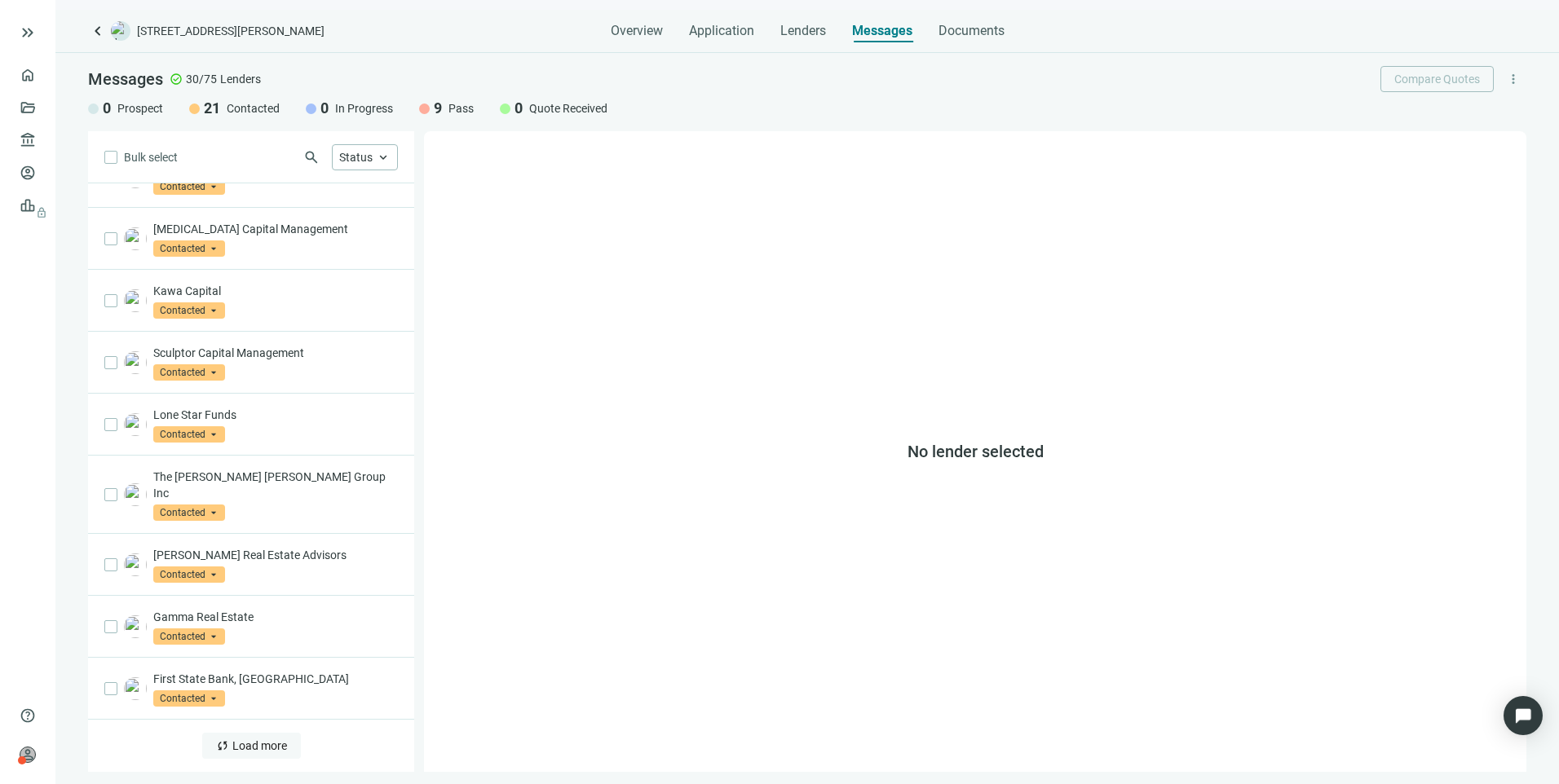
click at [257, 748] on span "Load more" at bounding box center [260, 746] width 55 height 13
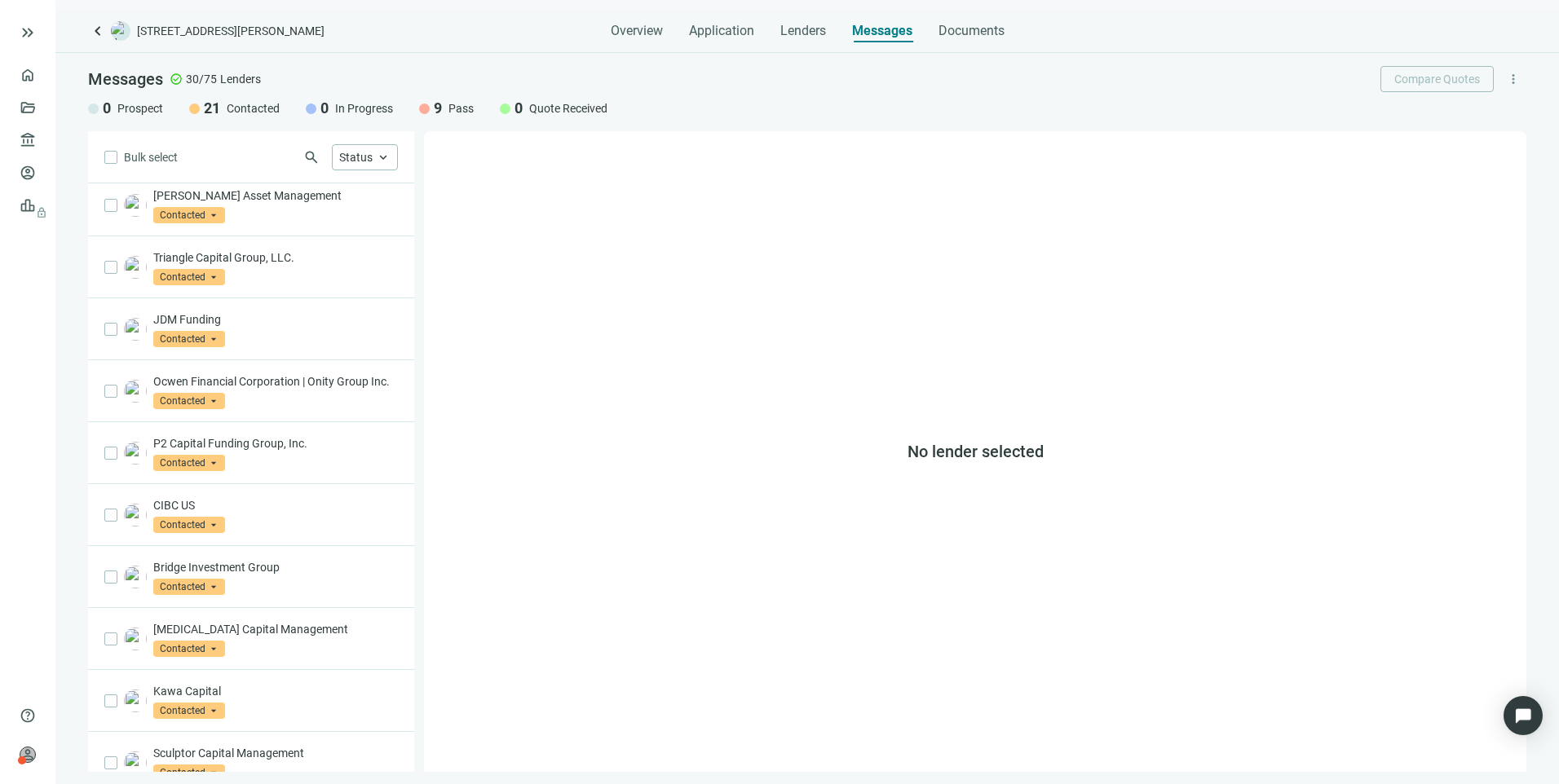
scroll to position [0, 0]
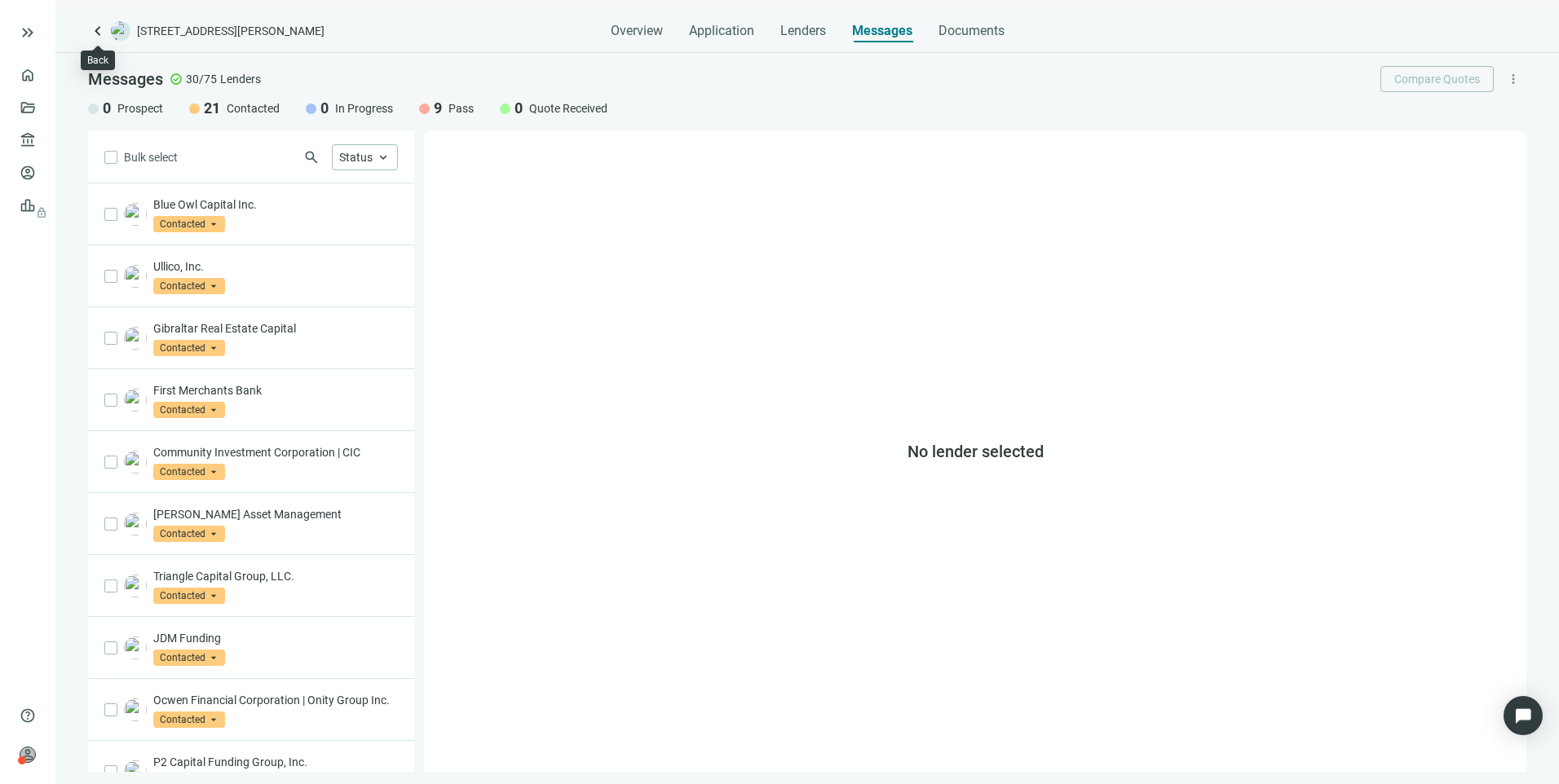
click at [91, 32] on span "keyboard_arrow_left" at bounding box center [98, 32] width 20 height 20
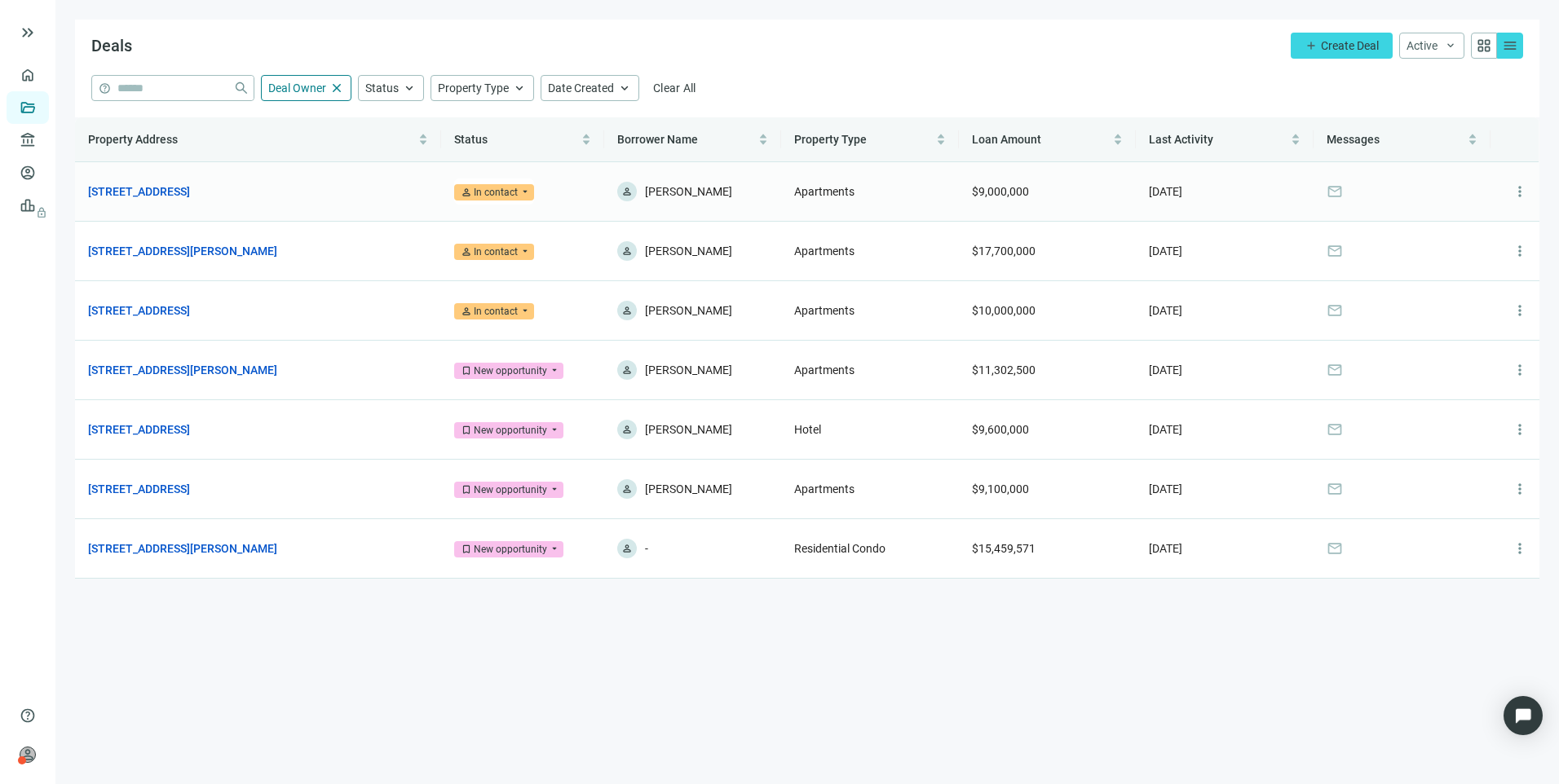
click at [190, 192] on link "[STREET_ADDRESS]" at bounding box center [139, 192] width 102 height 18
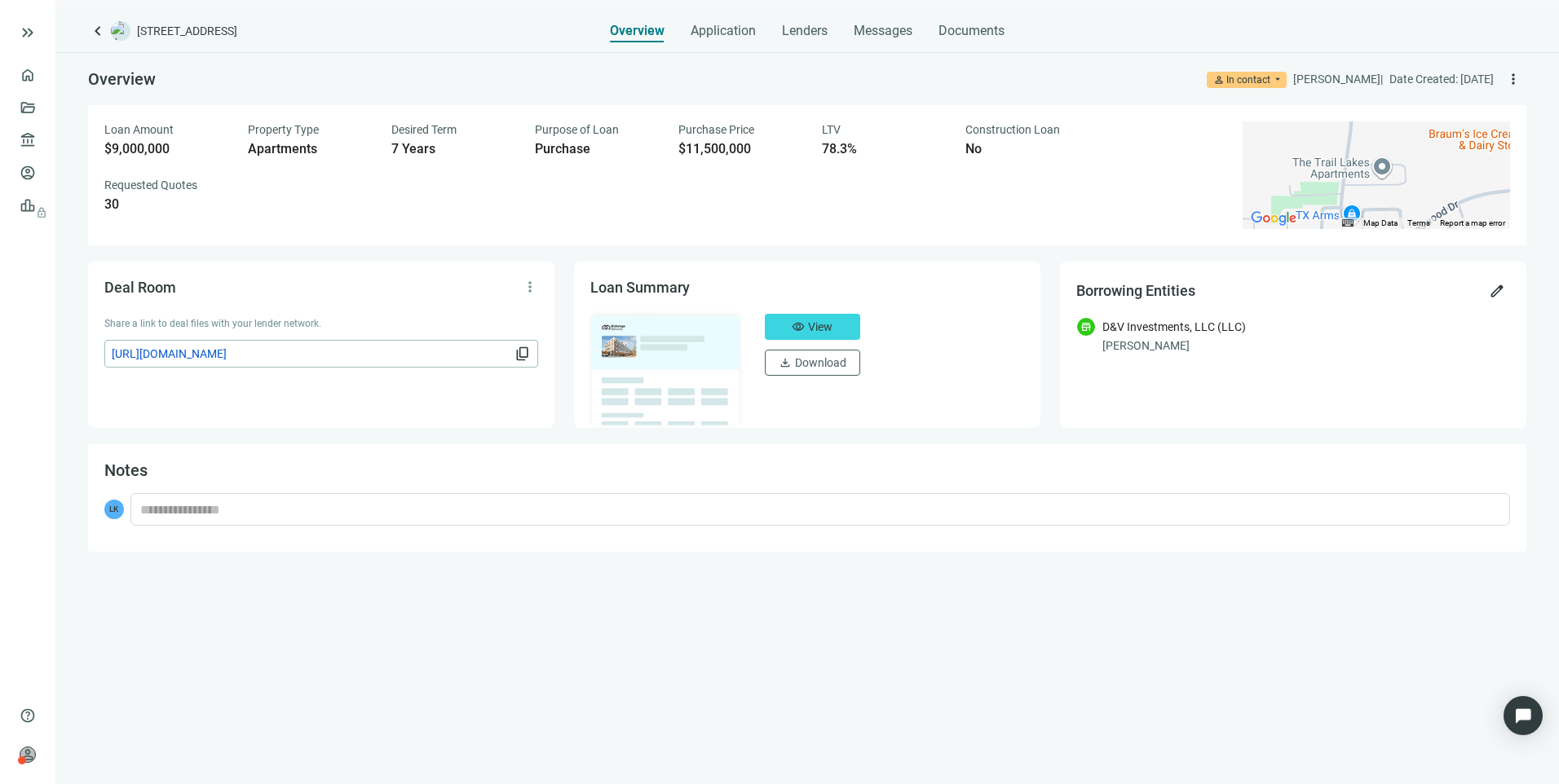
click at [320, 353] on span "https://dealroom.loanbase.com/deal-documents/q1AcnCVVp2KugZmbgacXtBA699lTfkoFCG…" at bounding box center [311, 353] width 399 height 18
click at [41, 139] on link "Lenders" at bounding box center [61, 140] width 42 height 13
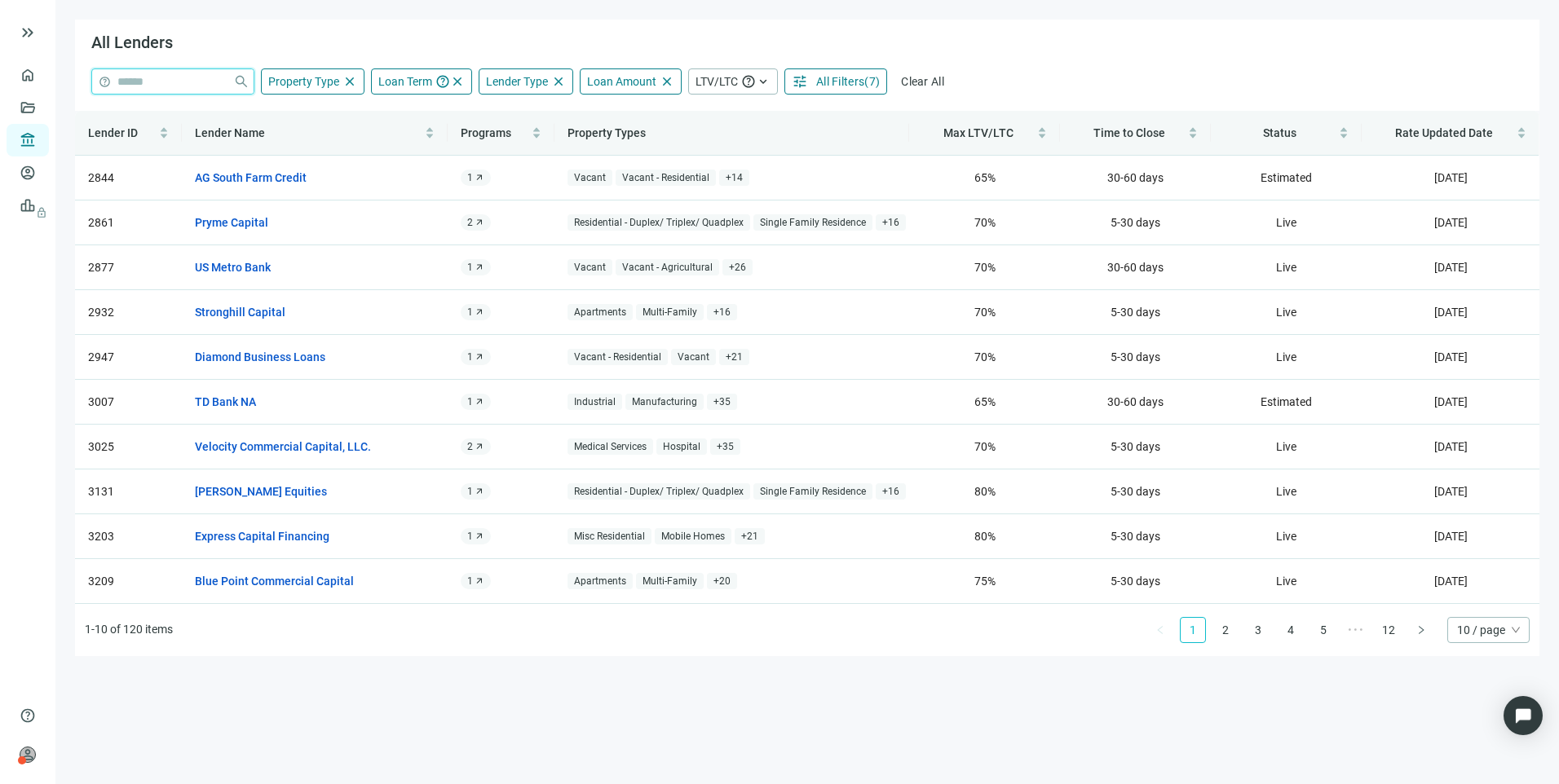
click at [170, 85] on input "search" at bounding box center [172, 80] width 110 height 24
type input "**********"
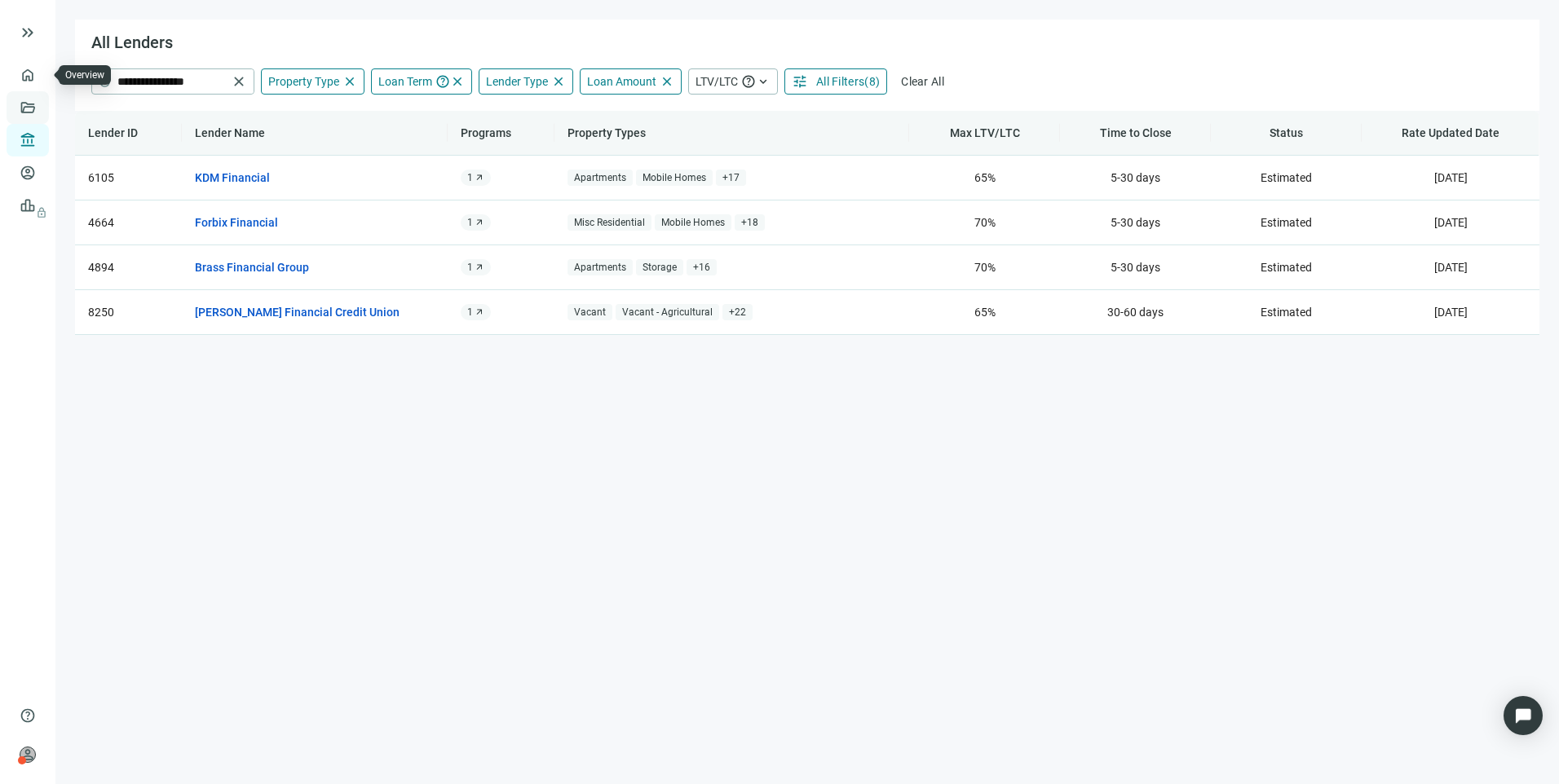
click at [41, 113] on link "Deals" at bounding box center [55, 108] width 29 height 13
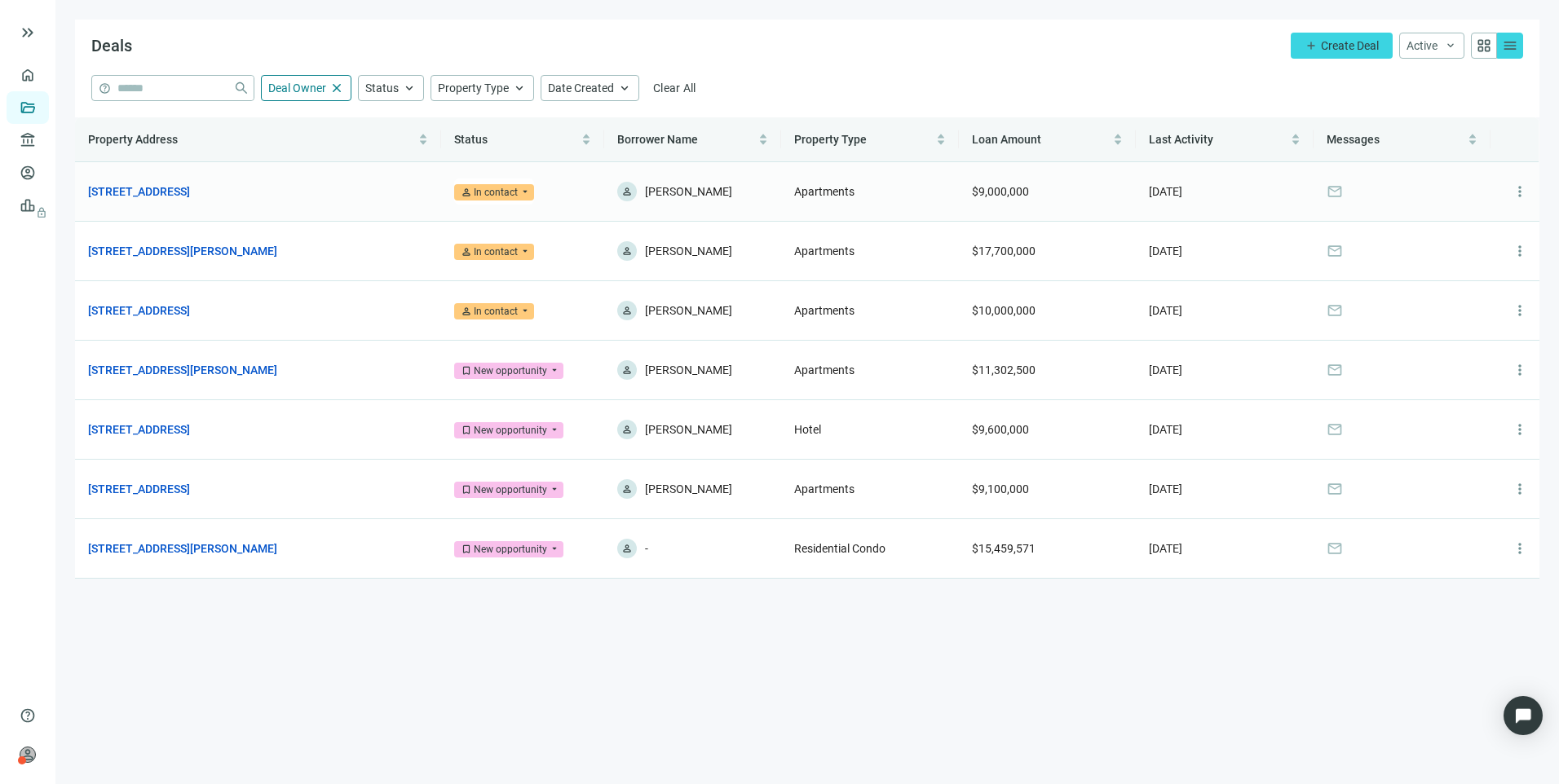
click at [190, 192] on link "[STREET_ADDRESS]" at bounding box center [139, 192] width 102 height 18
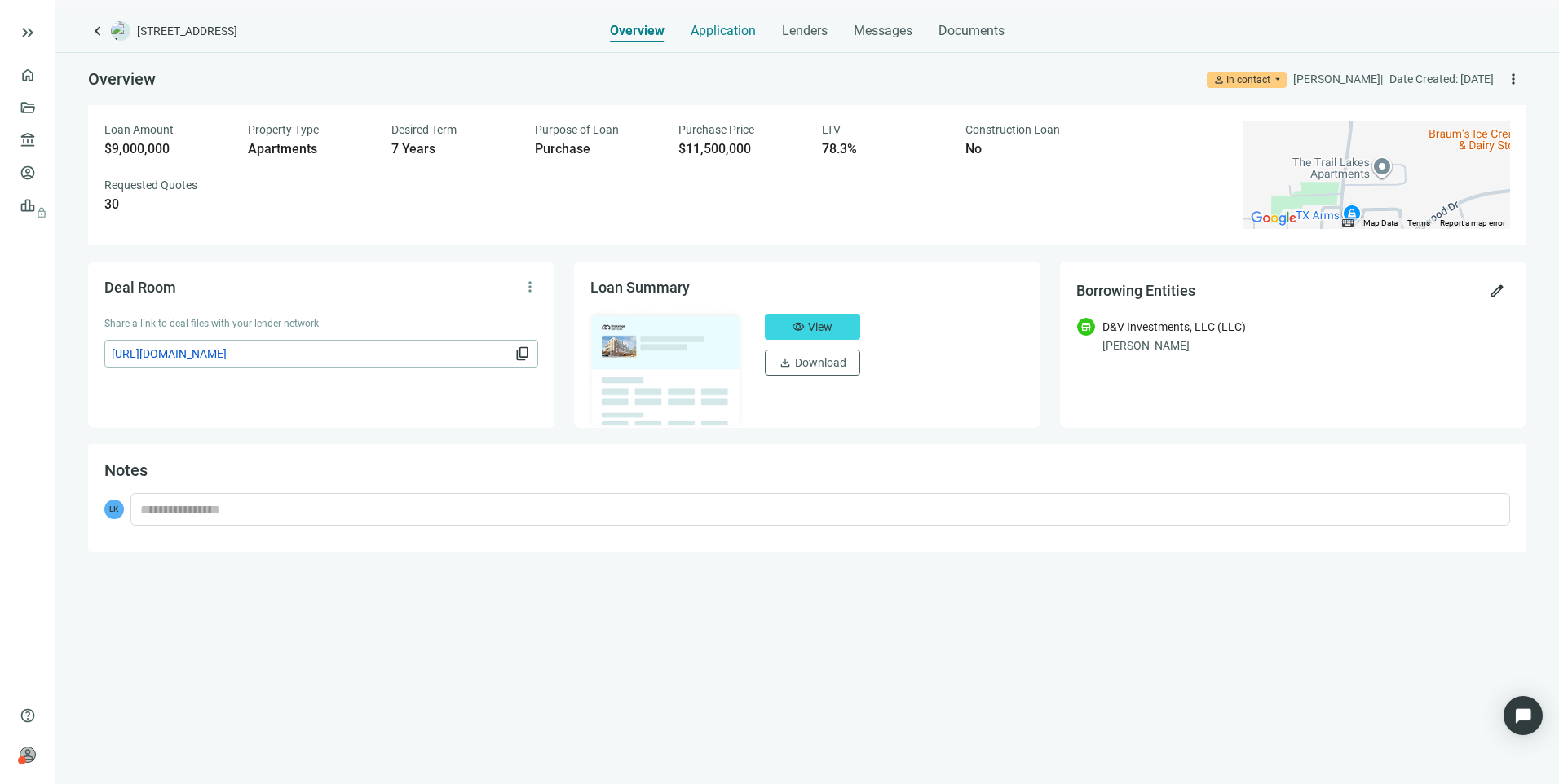
click at [719, 27] on span "Application" at bounding box center [723, 31] width 66 height 17
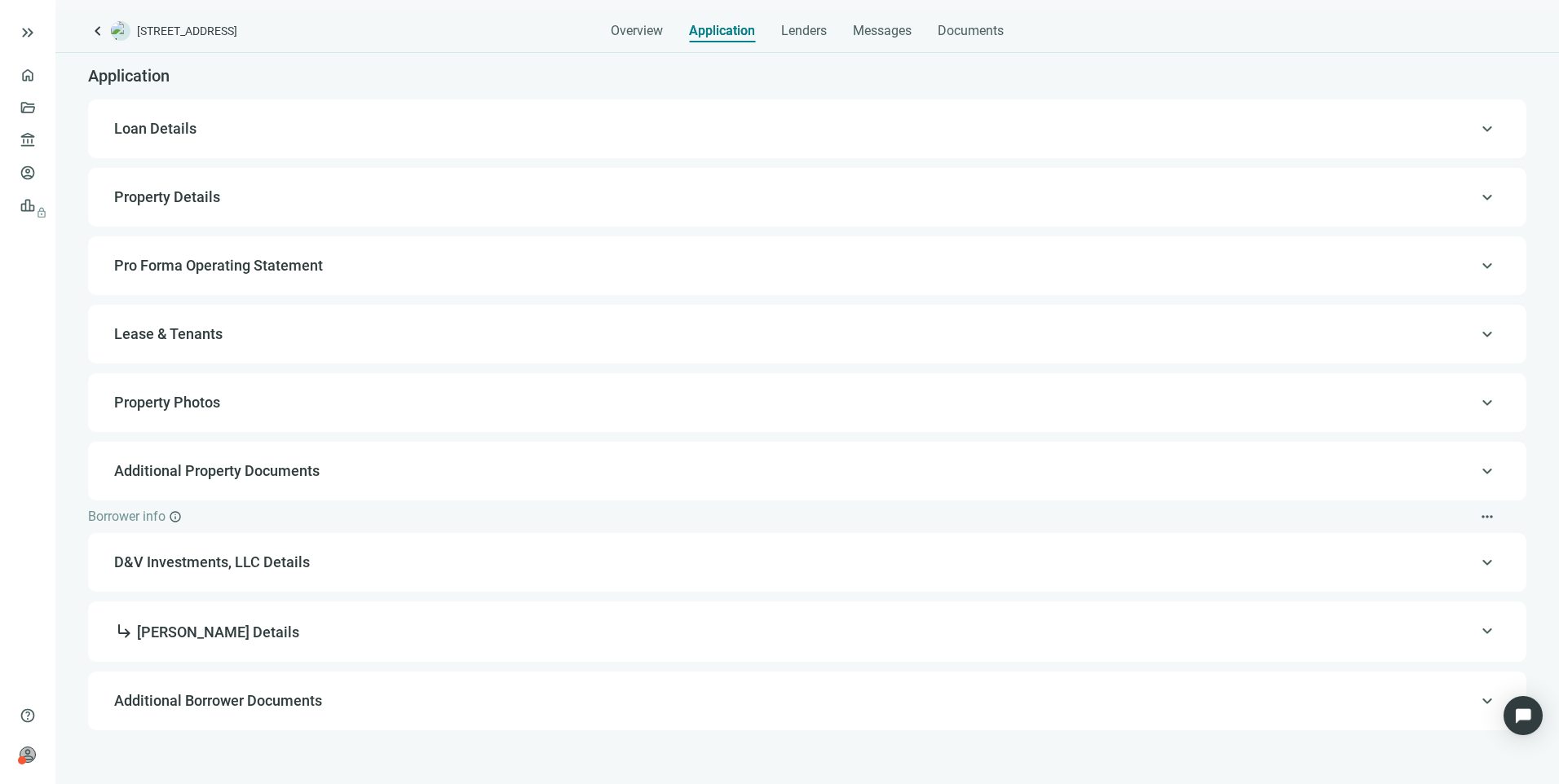
click at [191, 342] on span "Lease & Tenants" at bounding box center [168, 334] width 109 height 17
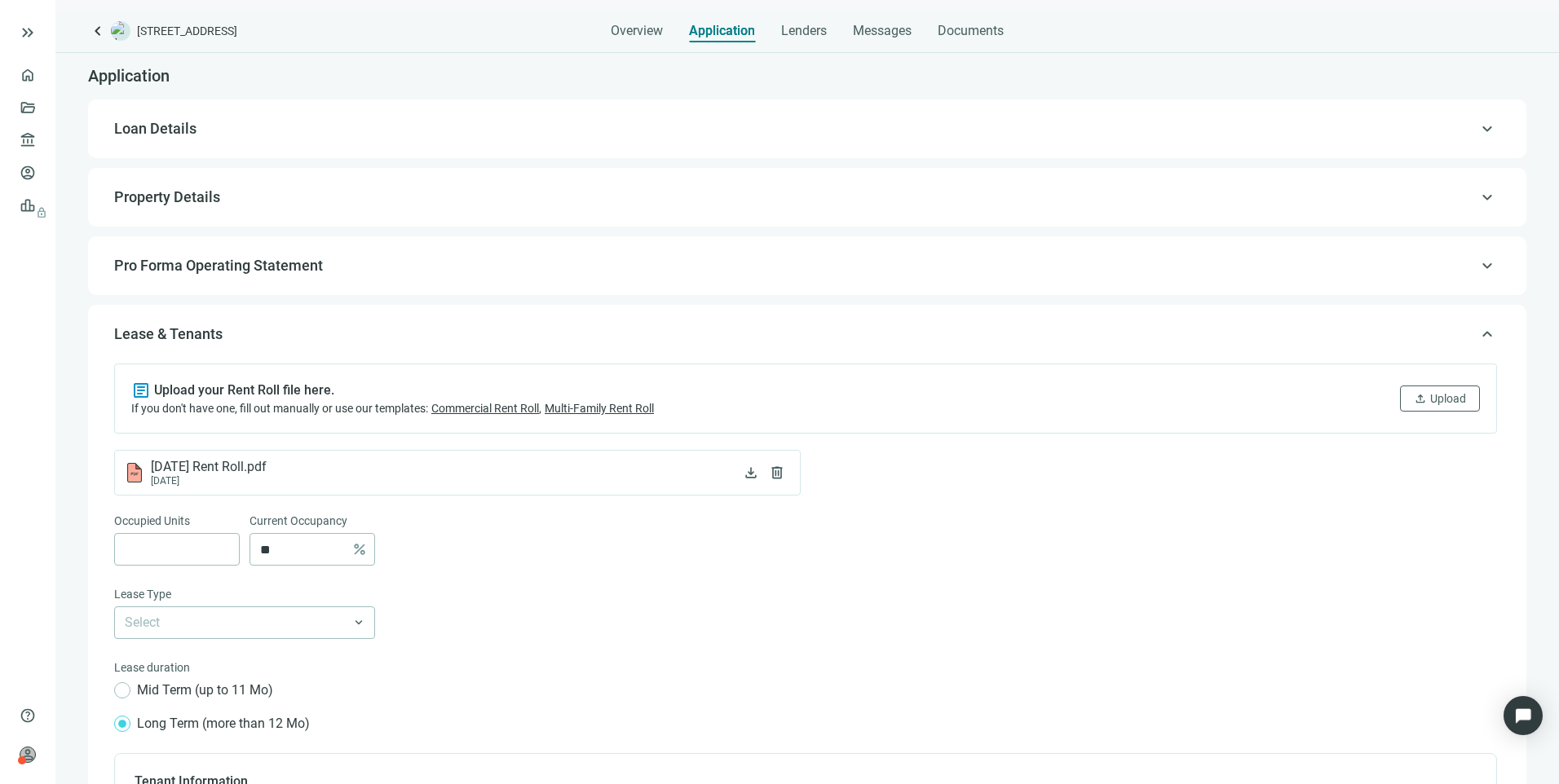
click at [156, 122] on span "Loan Details" at bounding box center [154, 128] width 82 height 17
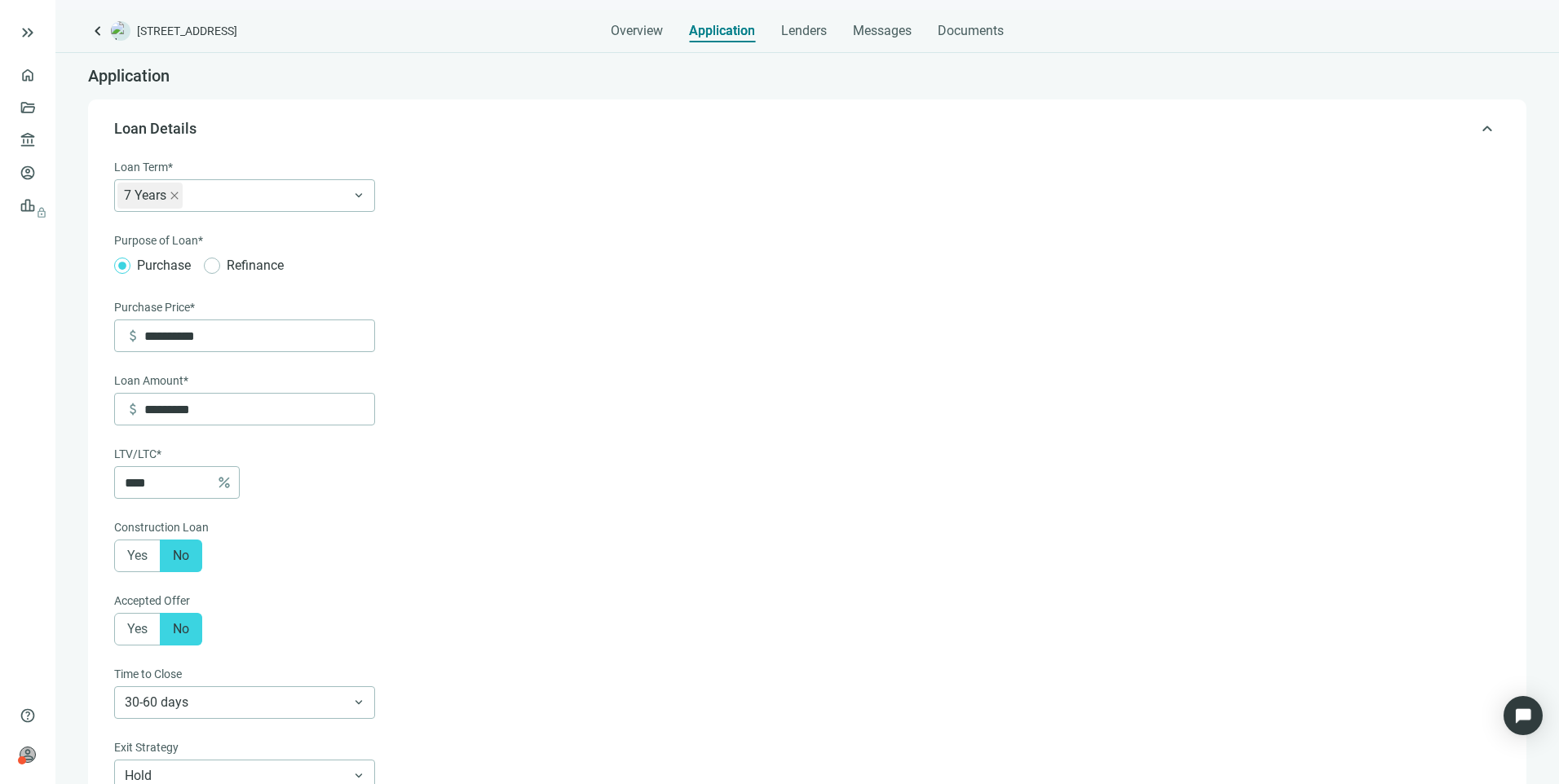
scroll to position [48, 0]
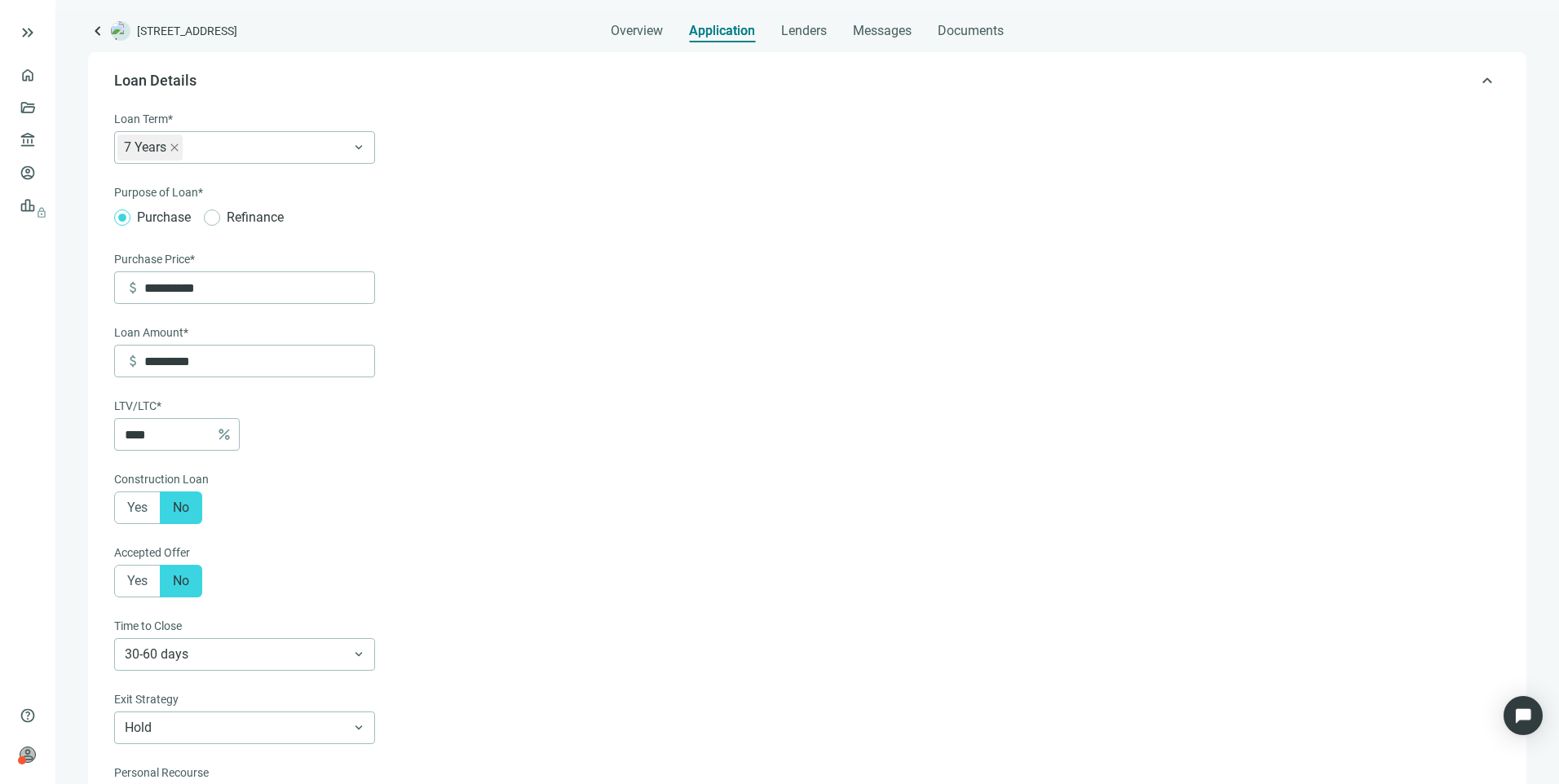
click at [93, 29] on span "keyboard_arrow_left" at bounding box center [98, 32] width 20 height 20
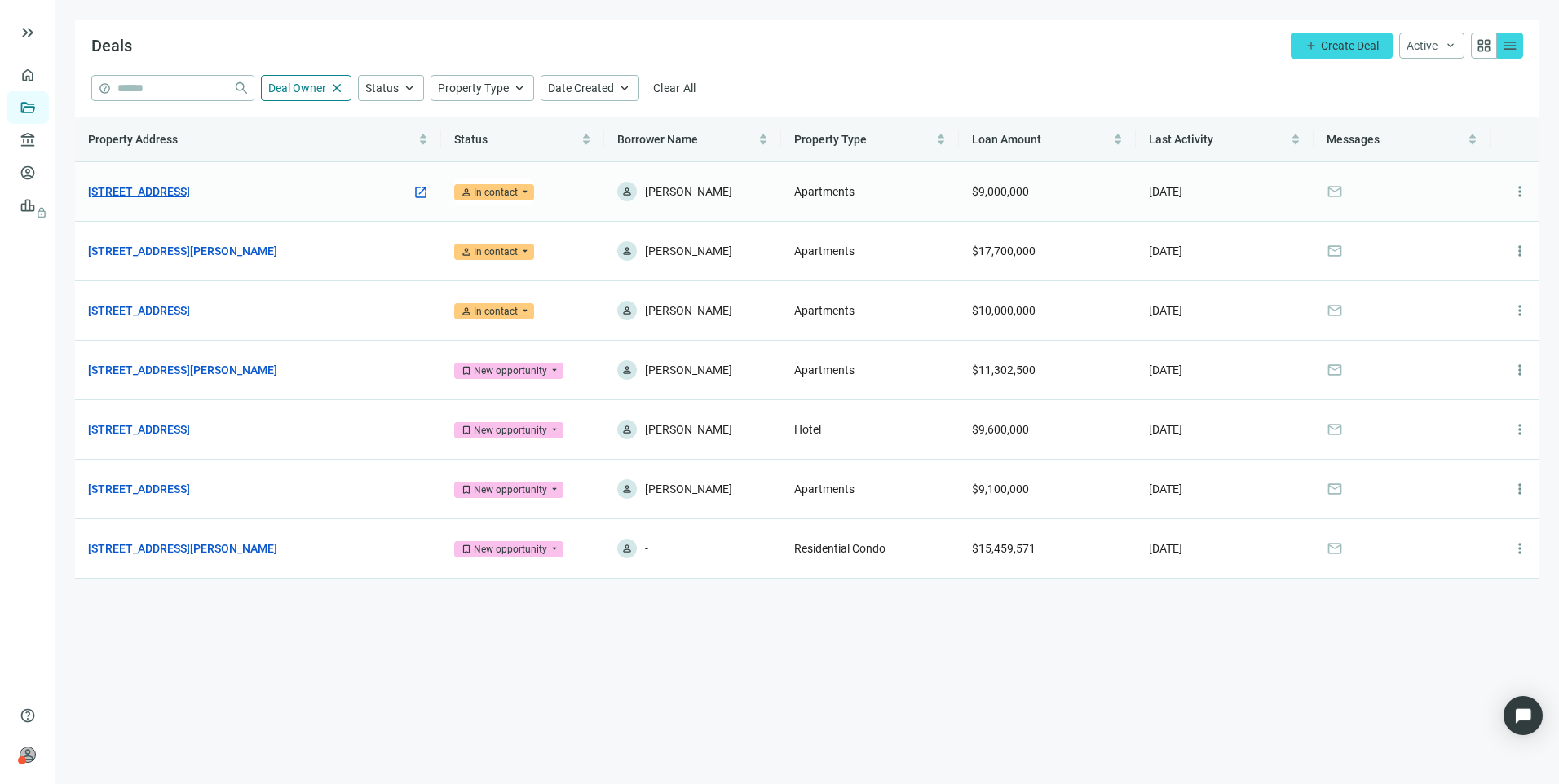
click at [190, 188] on link "[STREET_ADDRESS]" at bounding box center [139, 192] width 102 height 18
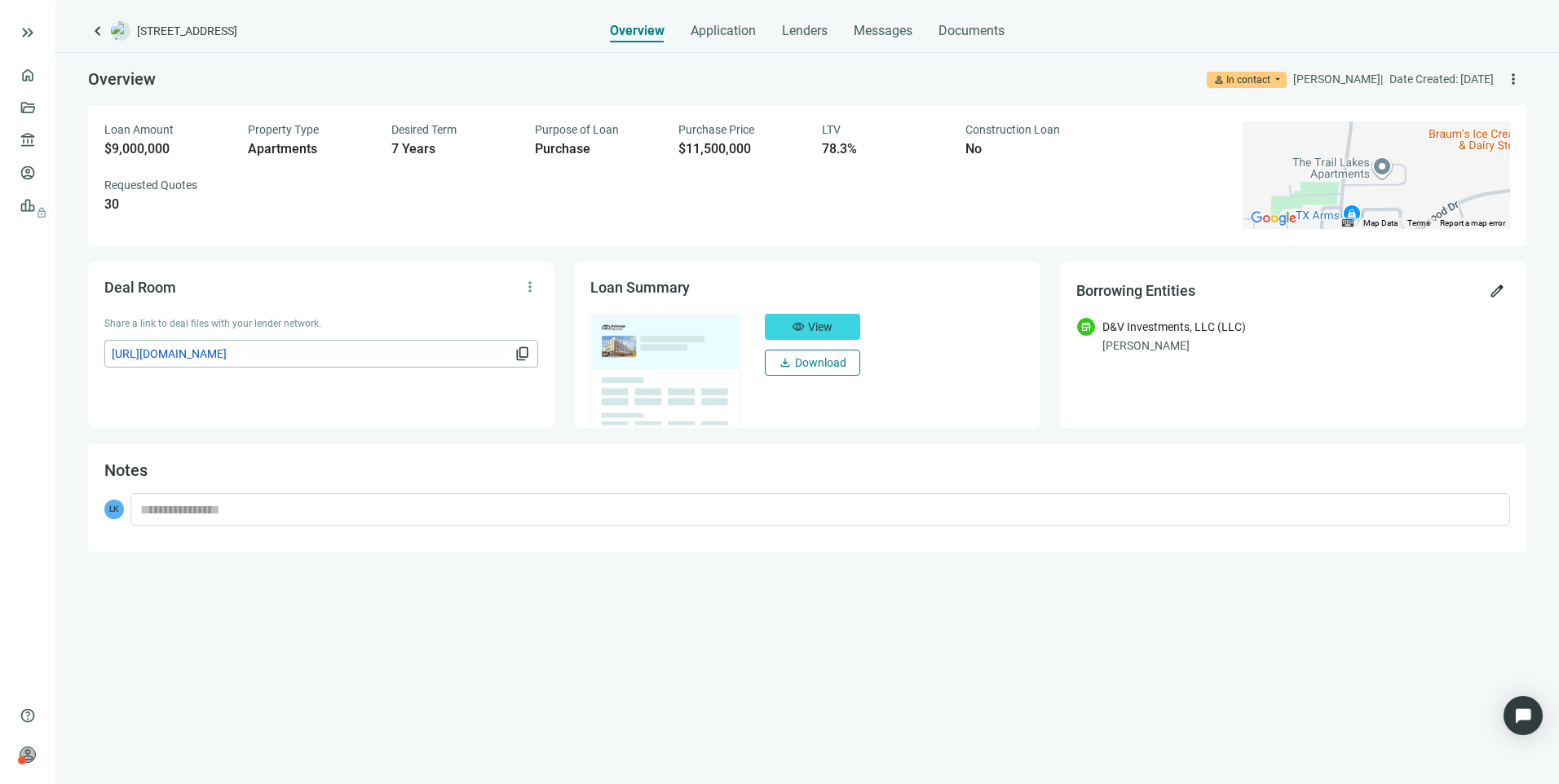
click at [825, 367] on span "Download" at bounding box center [820, 363] width 51 height 13
click at [41, 141] on link "Lenders" at bounding box center [61, 140] width 42 height 13
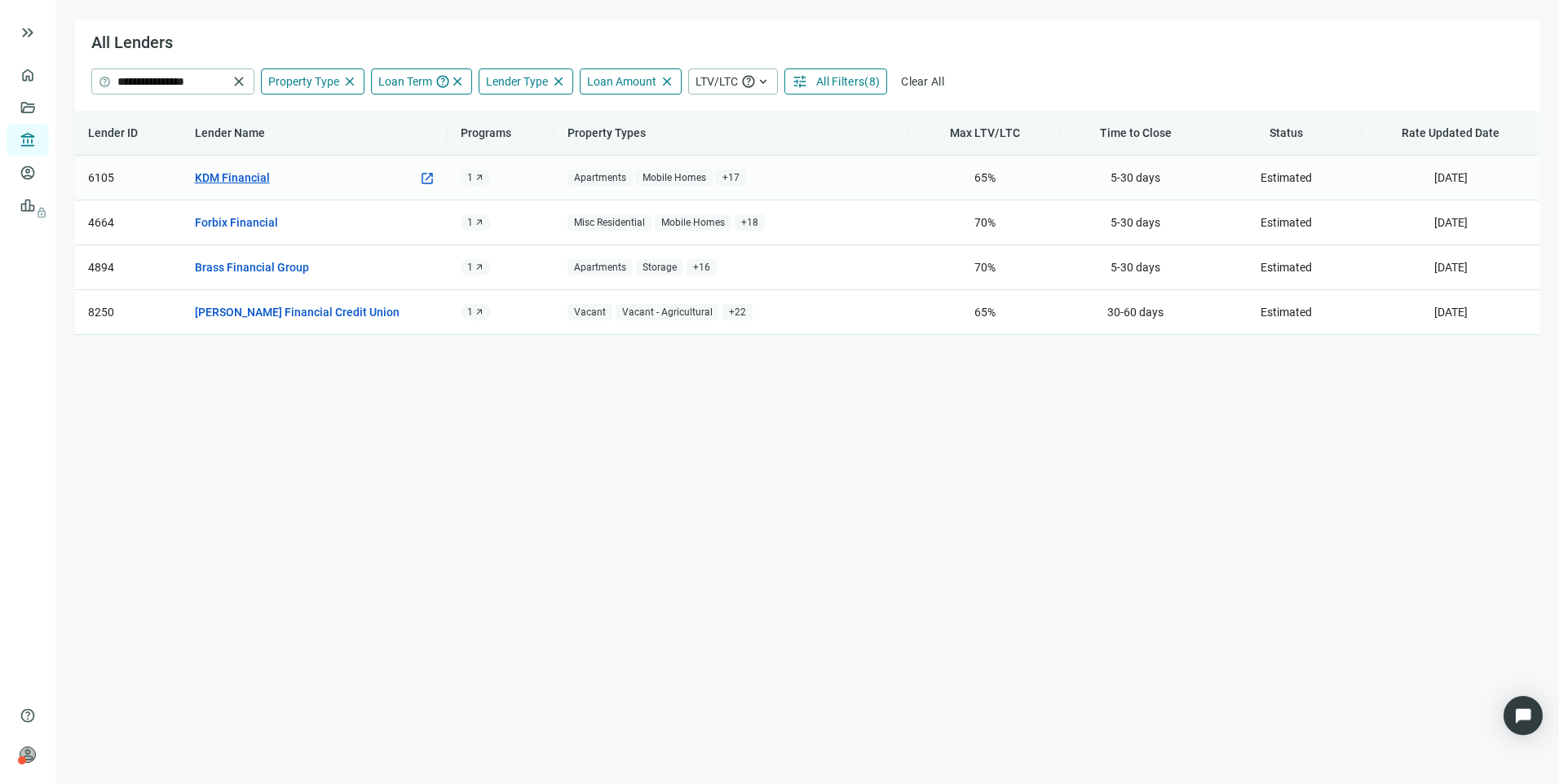
click at [217, 176] on link "KDM Financial" at bounding box center [232, 178] width 75 height 18
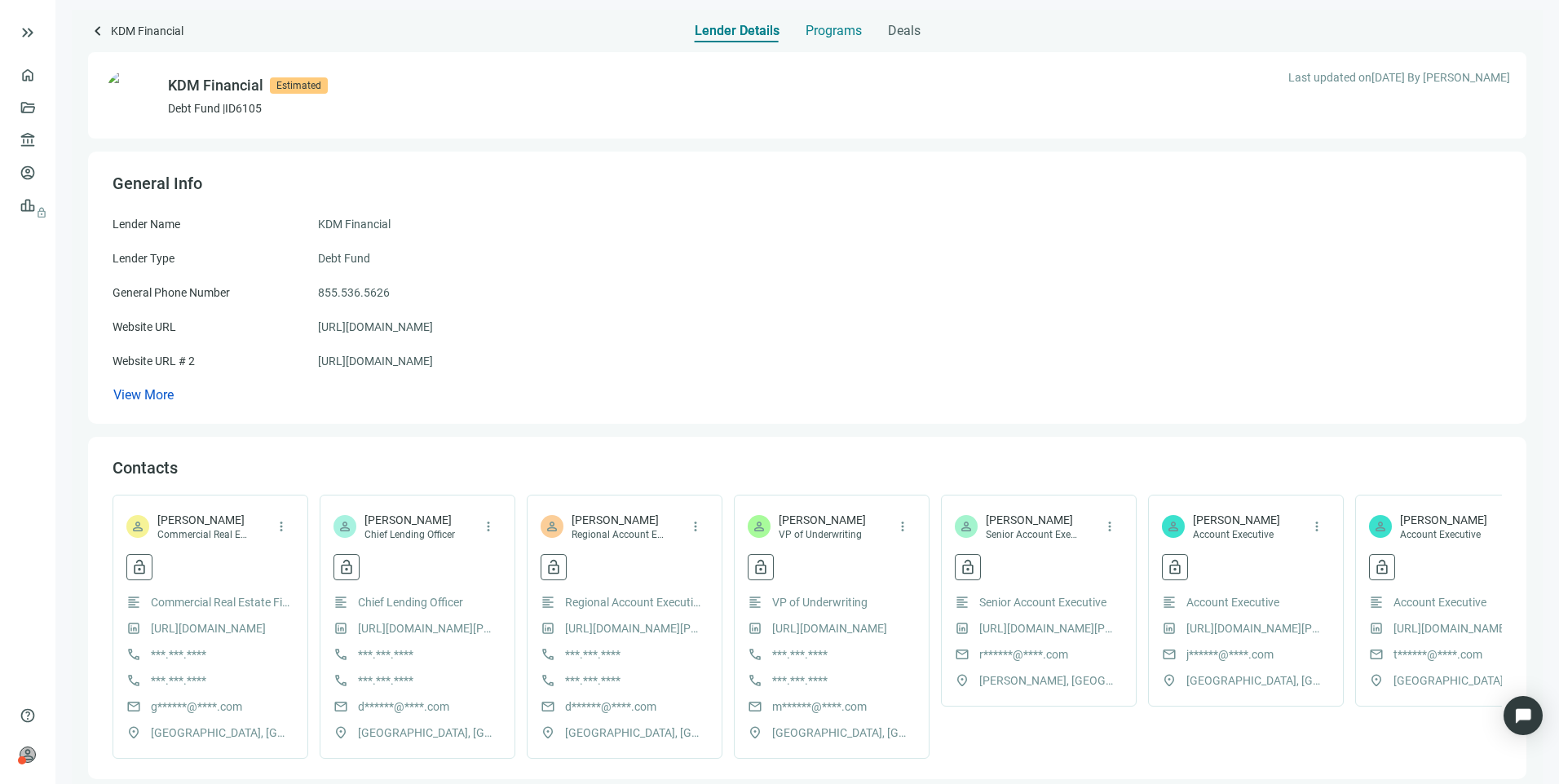
click at [823, 27] on span "Programs" at bounding box center [833, 31] width 56 height 17
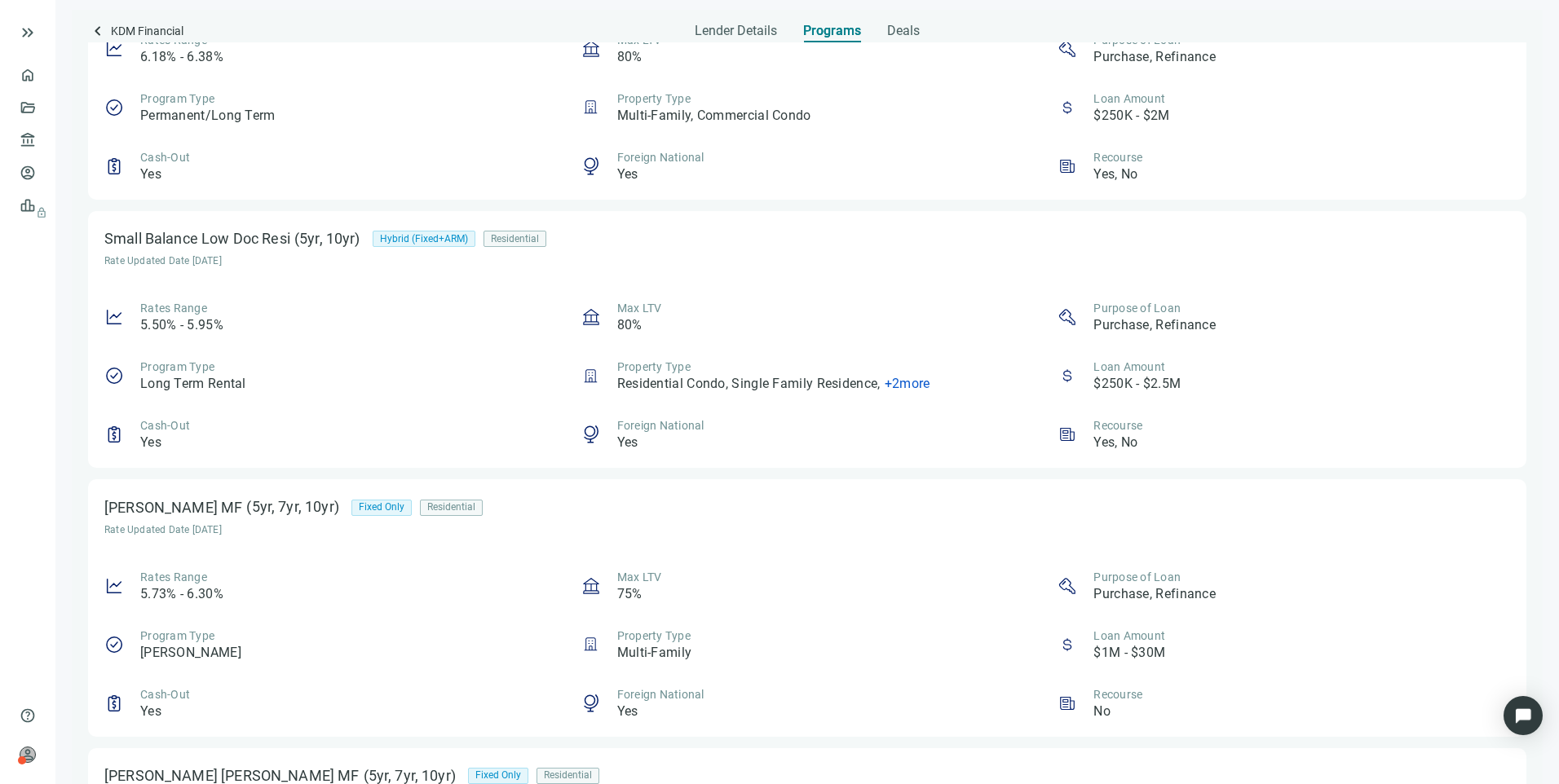
scroll to position [215, 0]
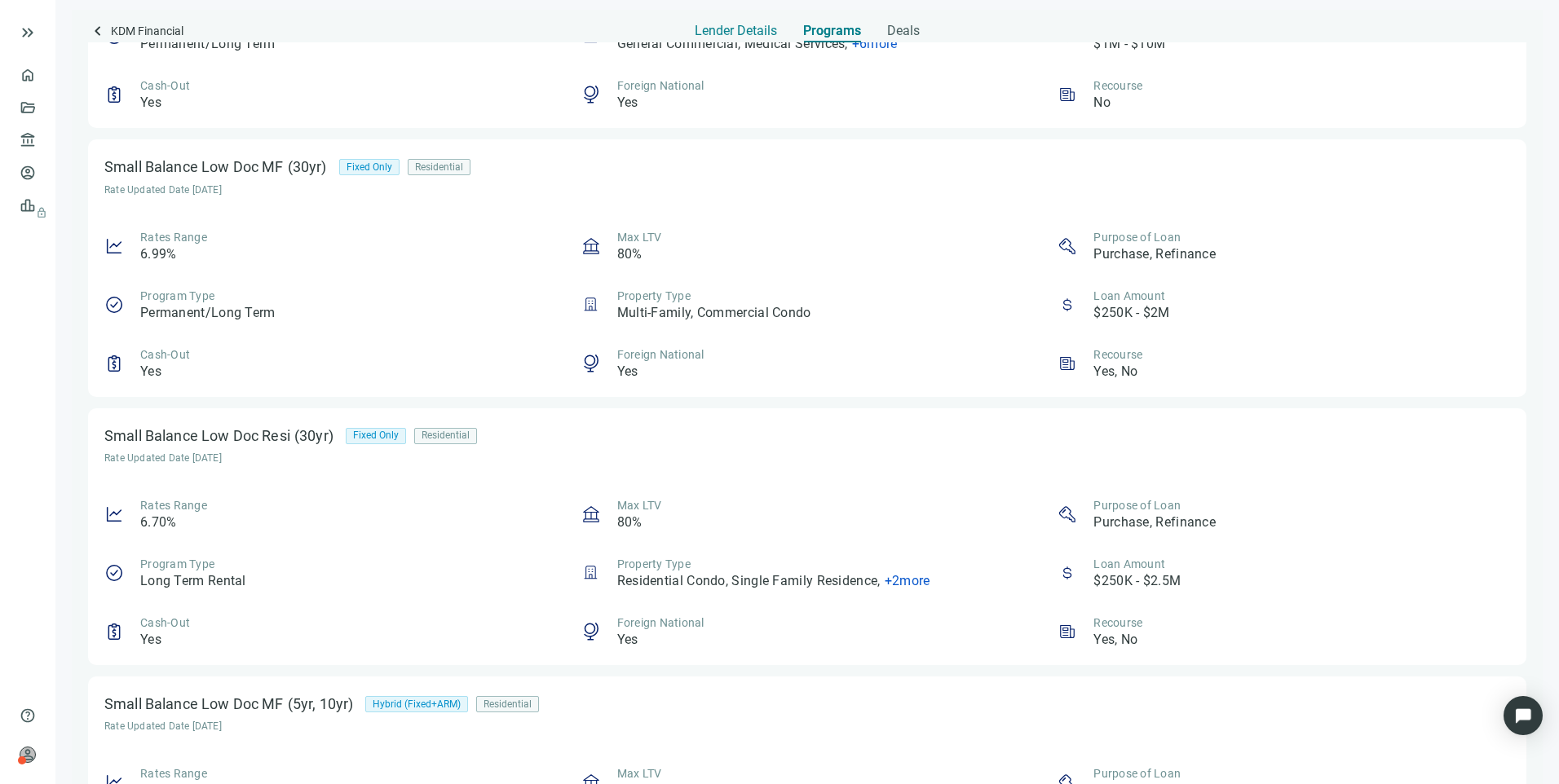
click at [733, 22] on div "Lender Details" at bounding box center [736, 26] width 82 height 32
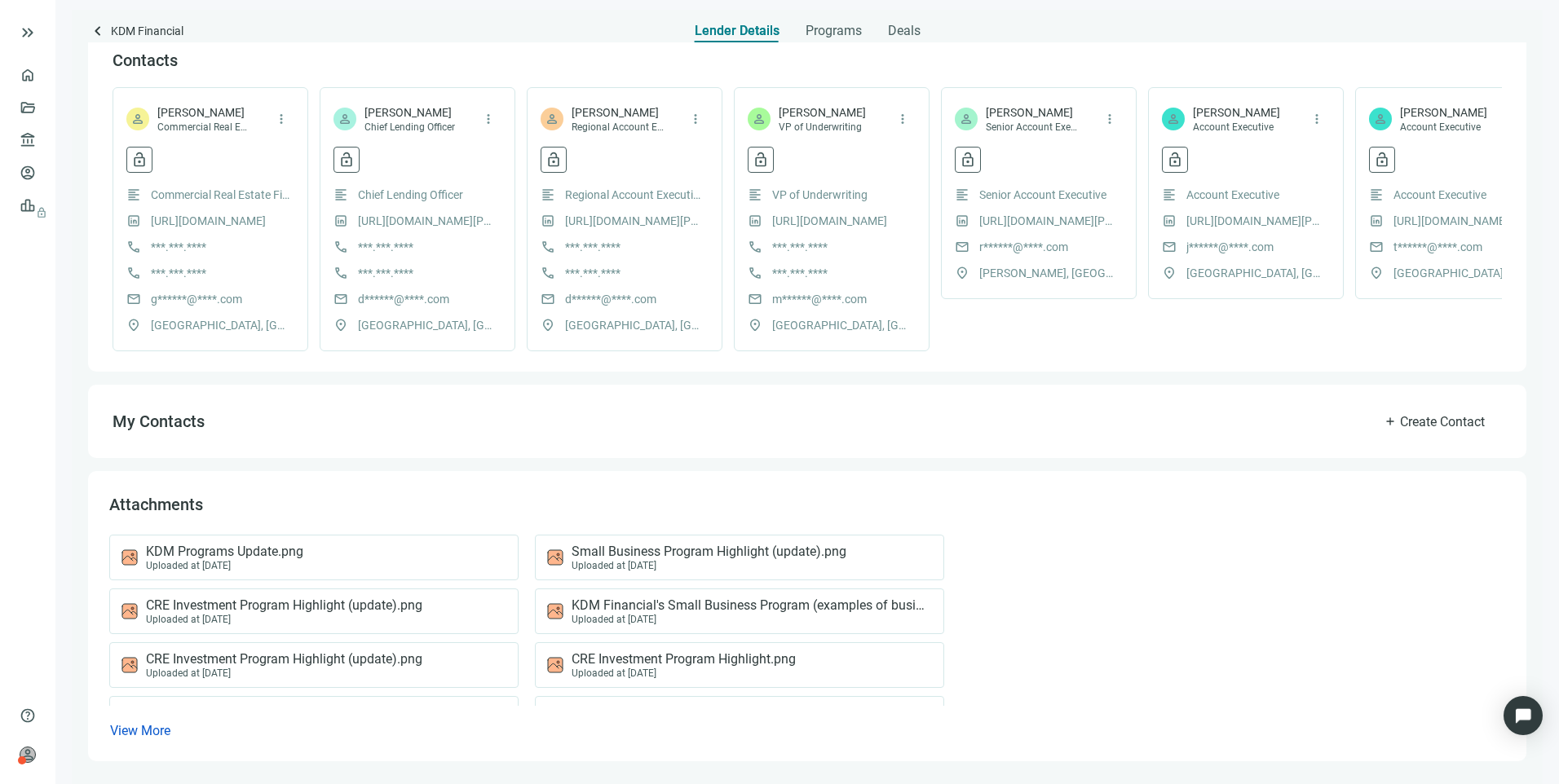
scroll to position [100, 0]
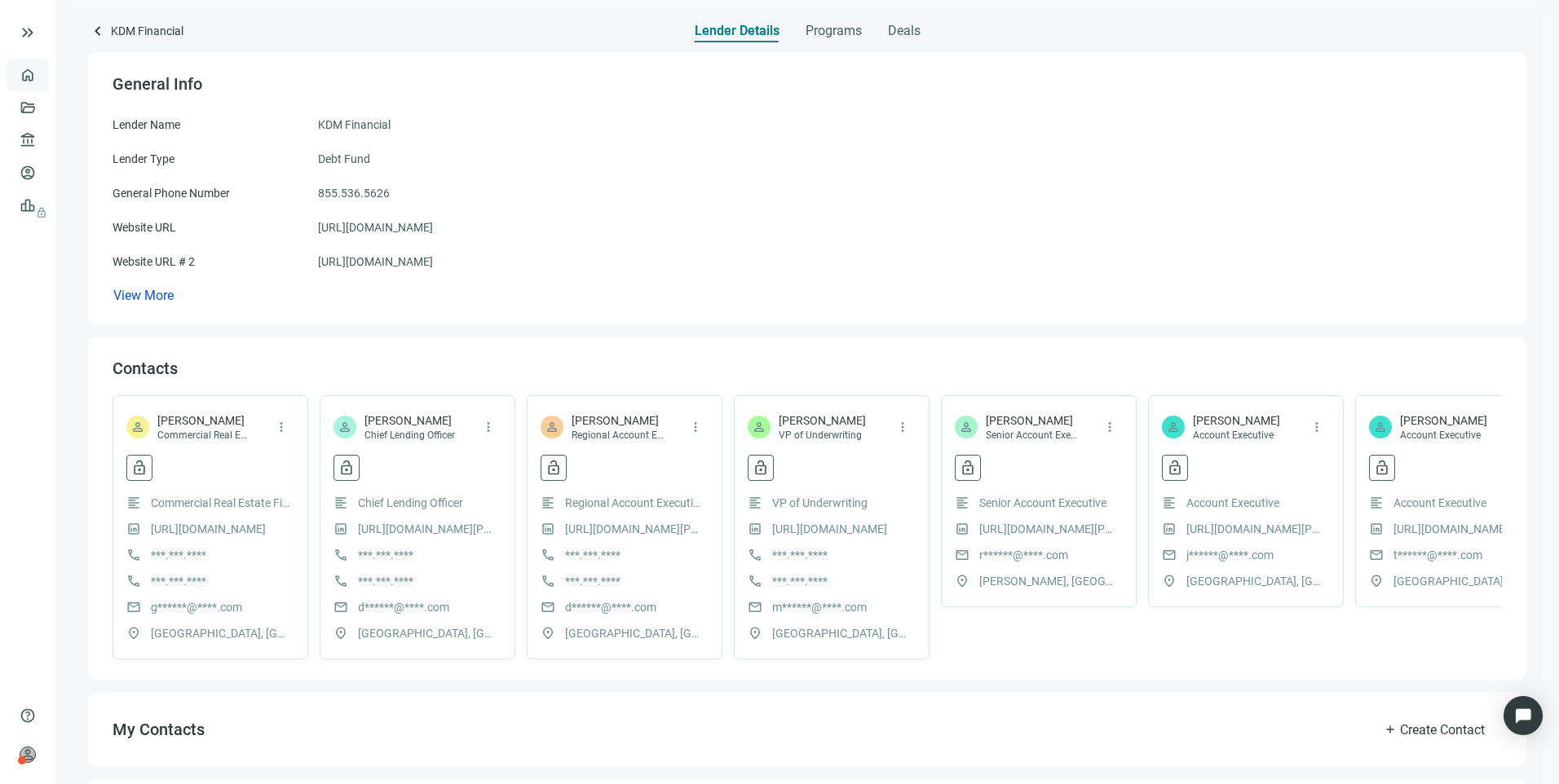
click at [41, 75] on link "Overview" at bounding box center [65, 75] width 48 height 13
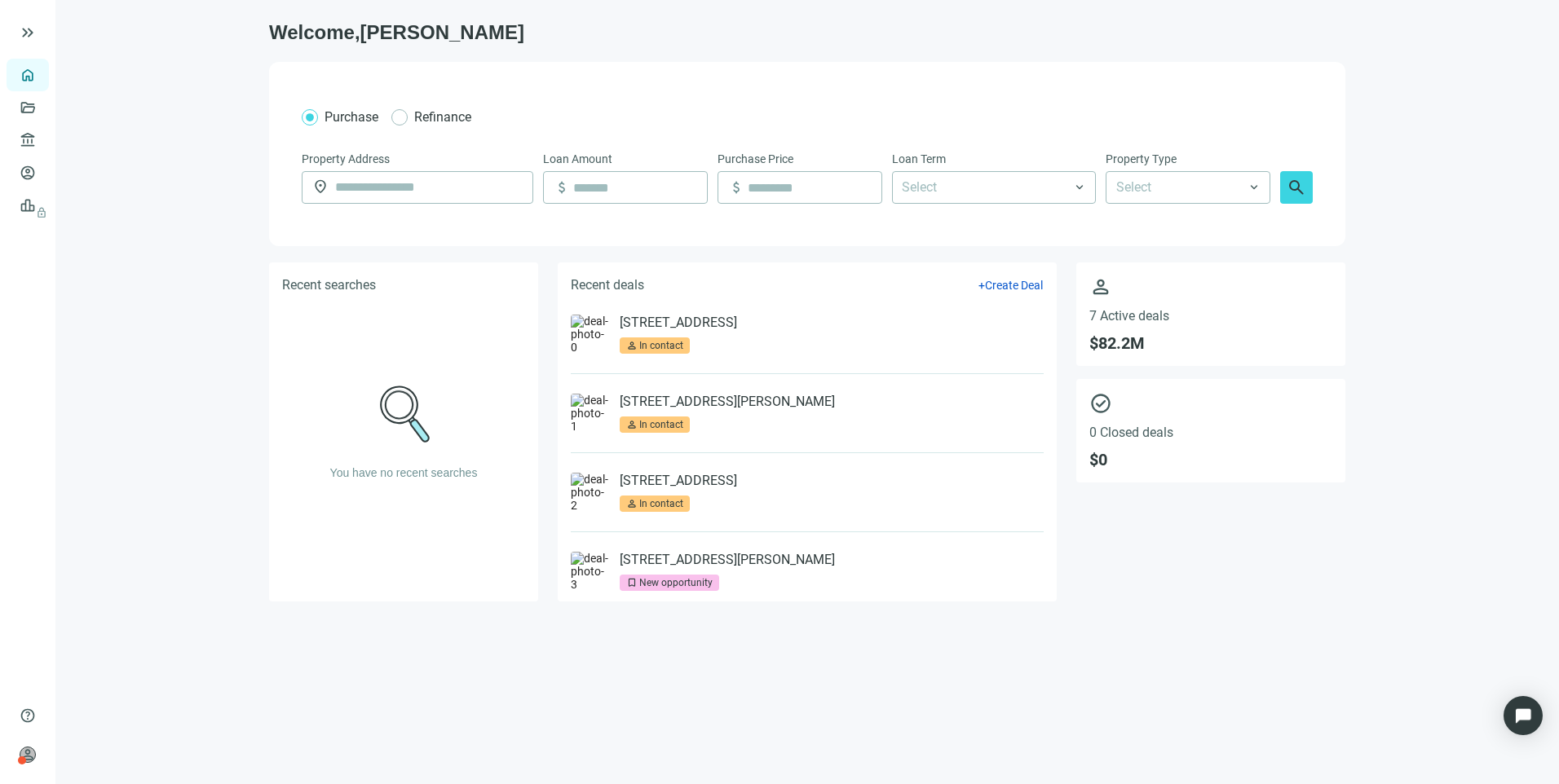
click at [678, 314] on li "7149 Trail Lake Dr, Fort Worth, TX 76133 person In contact" at bounding box center [807, 334] width 473 height 79
click at [684, 323] on link "[STREET_ADDRESS]" at bounding box center [677, 323] width 117 height 17
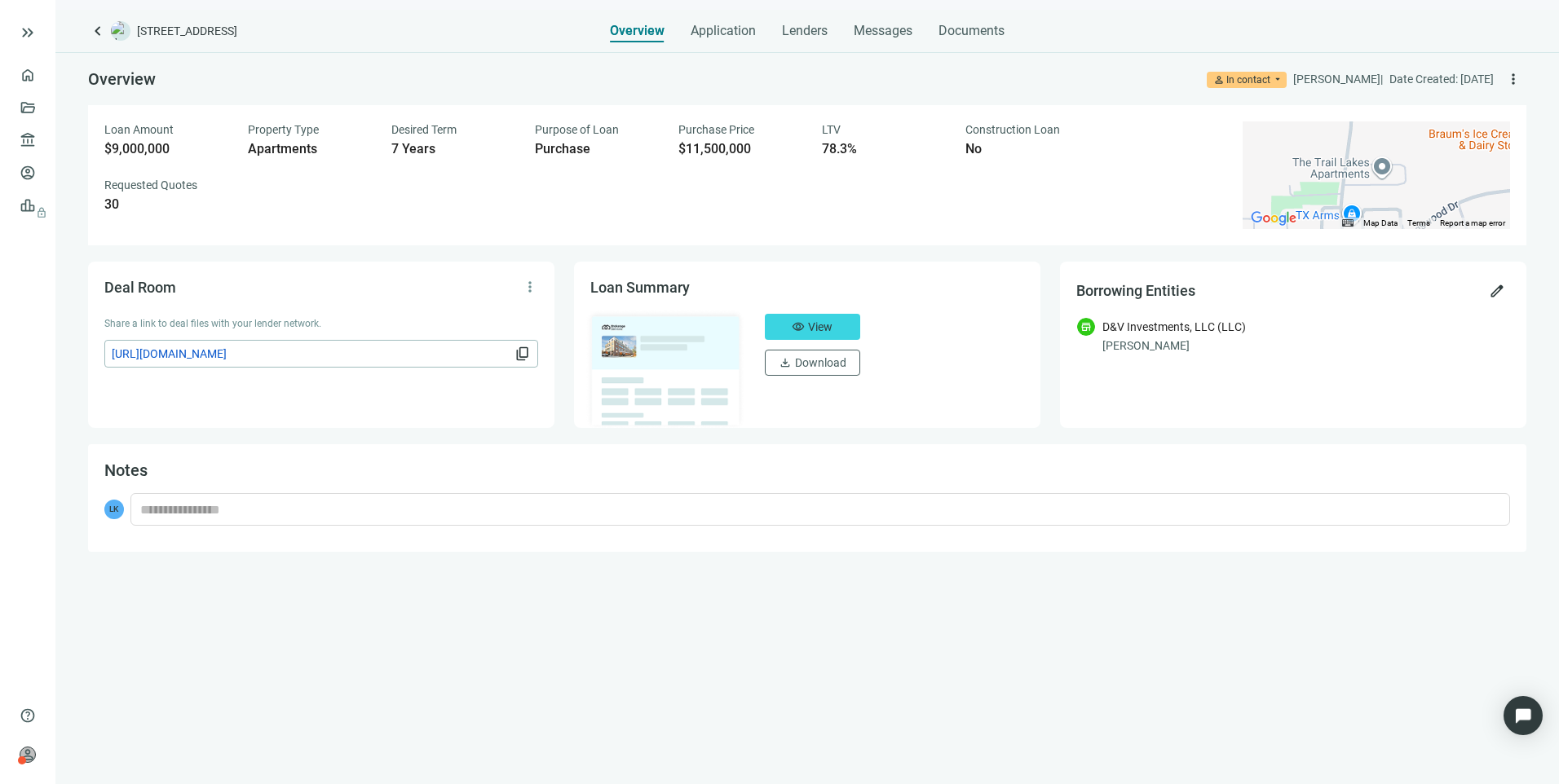
click at [442, 351] on span "https://dealroom.loanbase.com/deal-documents/q1AcnCVVp2KugZmbgacXtBA699lTfkoFCG…" at bounding box center [311, 353] width 399 height 18
click at [522, 353] on span "content_copy" at bounding box center [523, 353] width 17 height 17
click at [733, 25] on span "Application" at bounding box center [723, 31] width 66 height 17
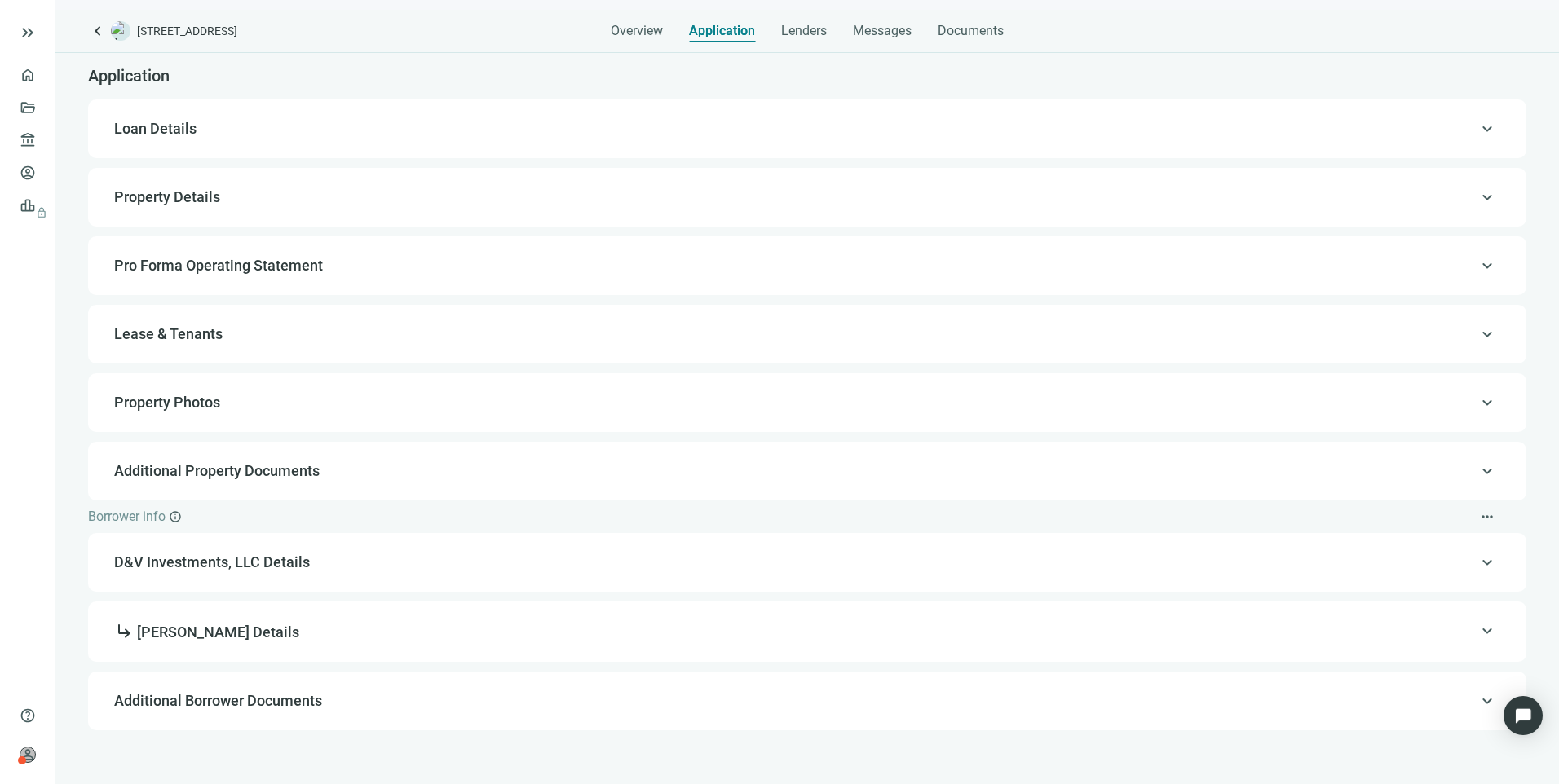
click at [192, 197] on span "Property Details" at bounding box center [167, 197] width 106 height 17
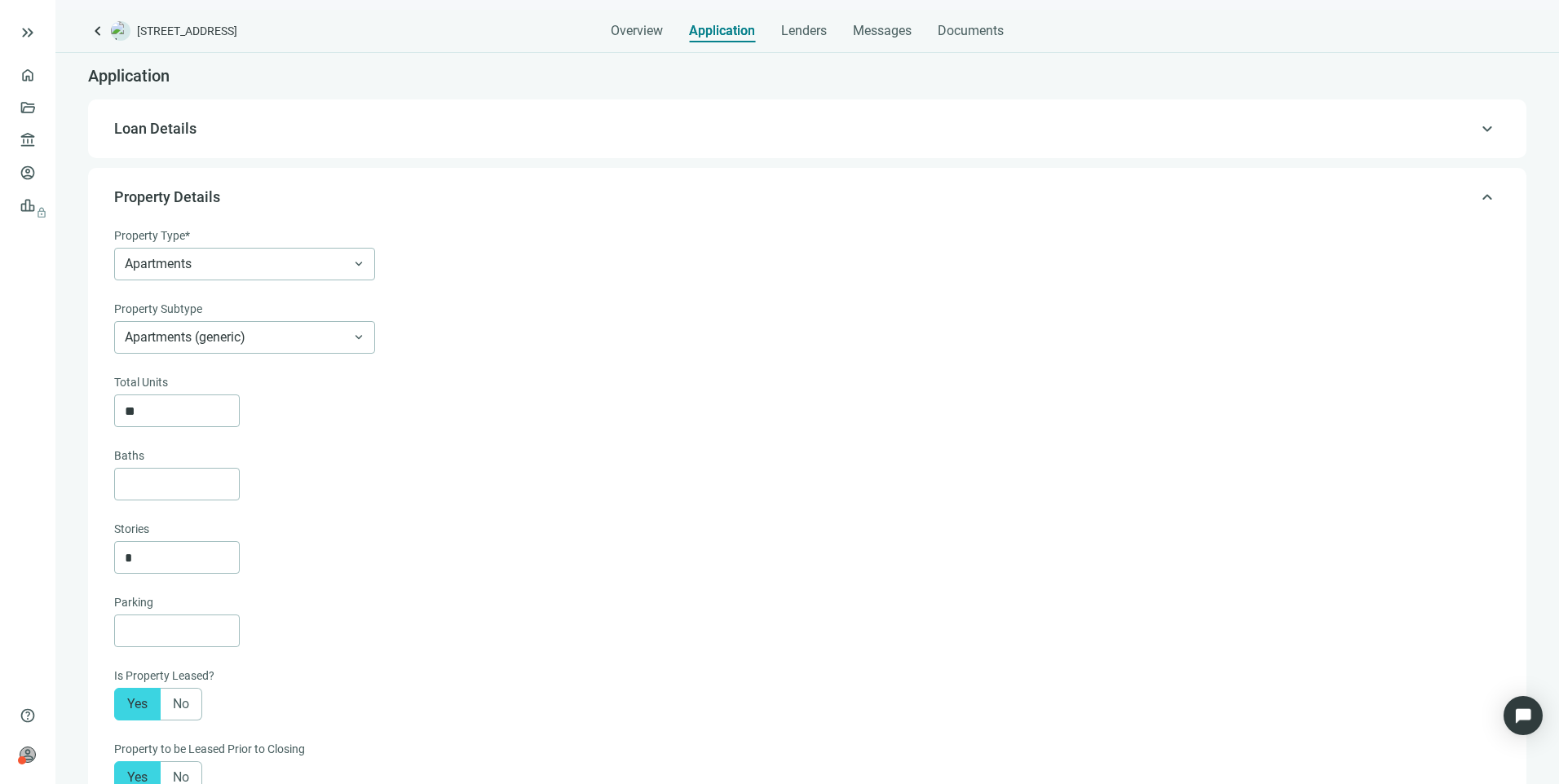
click at [181, 143] on div "keyboard_arrow_up Loan Details" at bounding box center [807, 129] width 1405 height 39
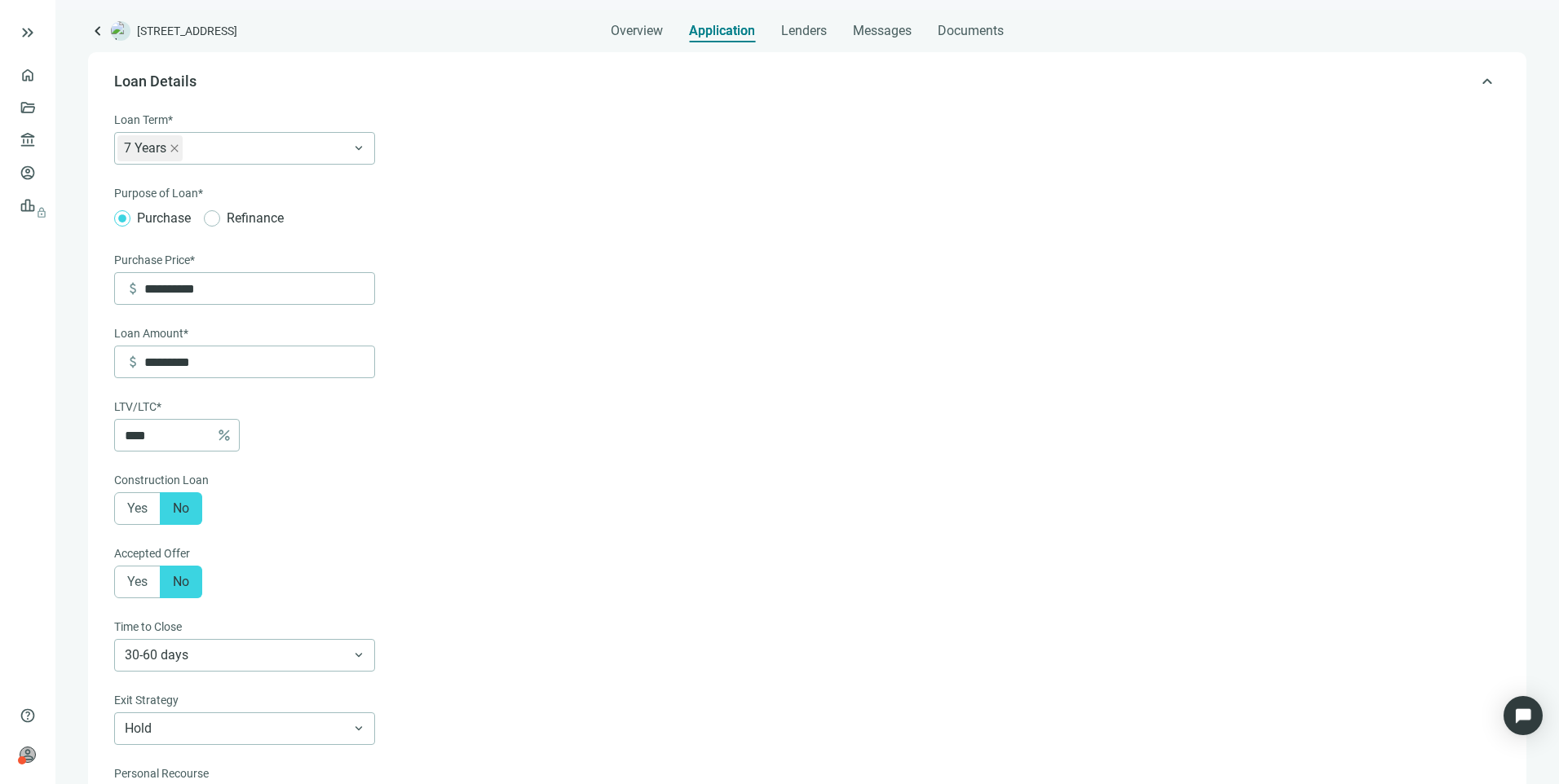
scroll to position [48, 0]
drag, startPoint x: 187, startPoint y: 431, endPoint x: 80, endPoint y: 441, distance: 107.5
type input "*******"
type input "**"
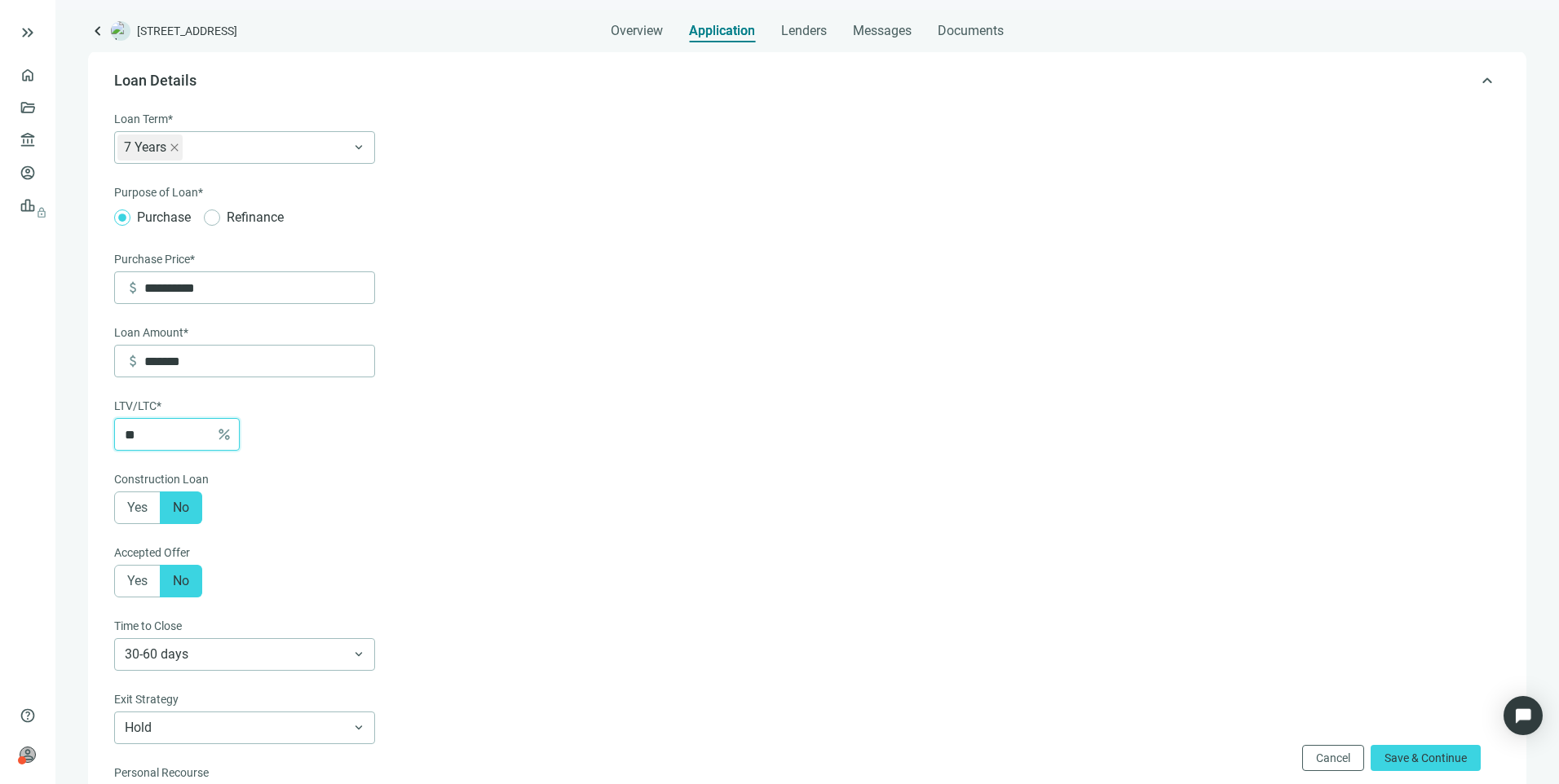
type input "*********"
type input "**"
click at [512, 510] on form "**********" at bounding box center [805, 597] width 1383 height 973
click at [1454, 760] on span "Save & Continue" at bounding box center [1425, 757] width 82 height 13
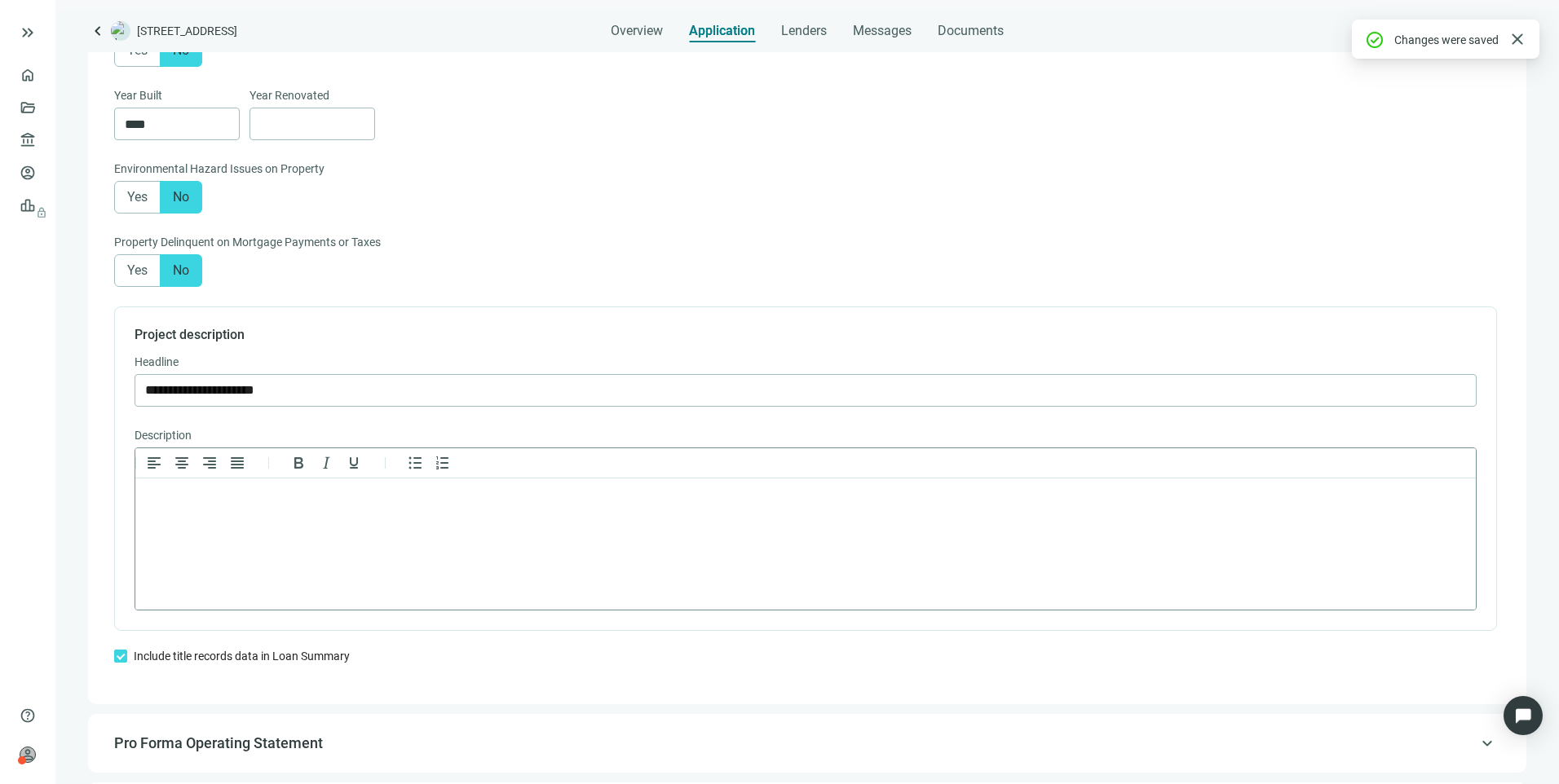
scroll to position [1144, 0]
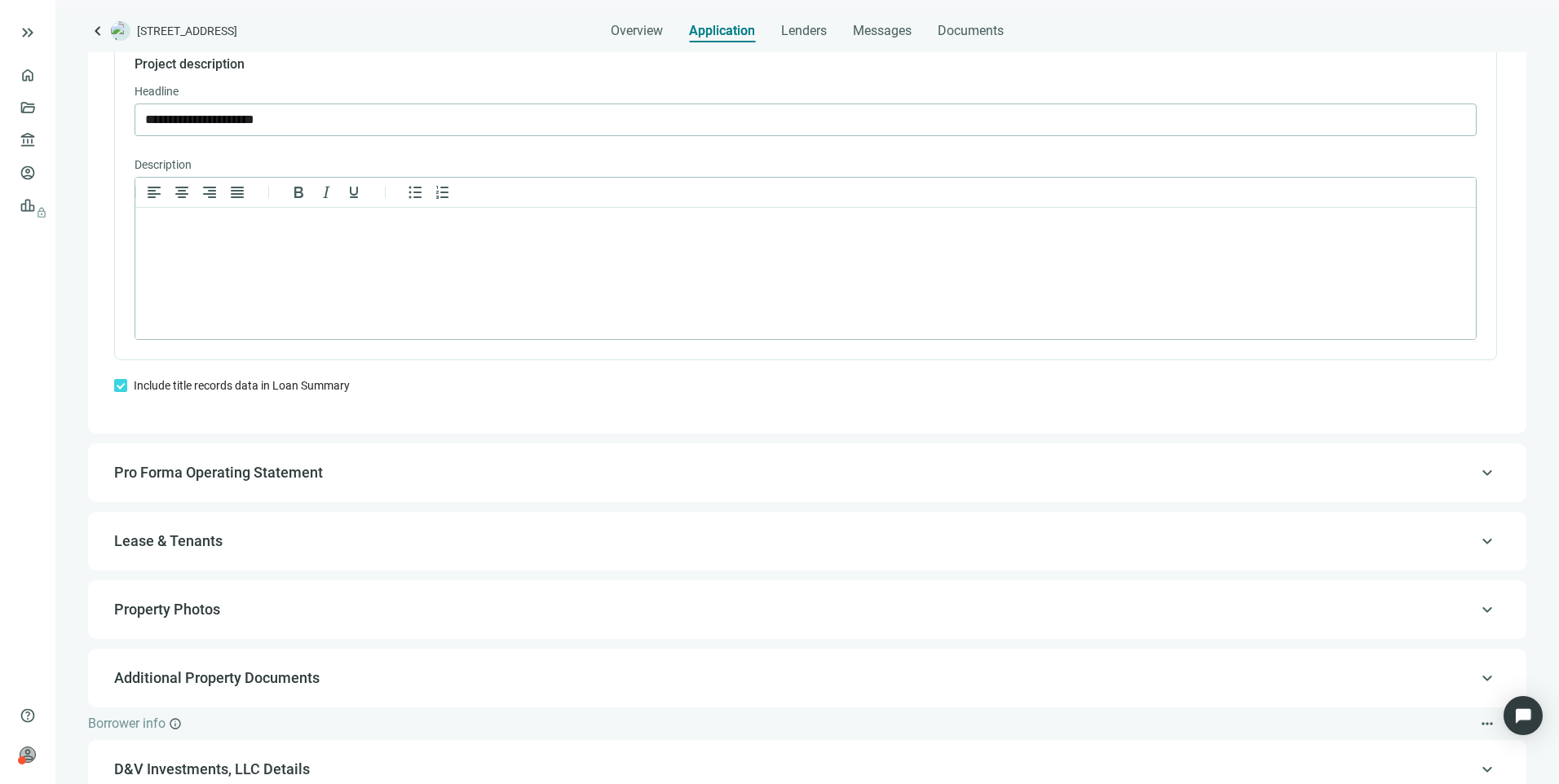
click at [226, 480] on span "Pro Forma Operating Statement" at bounding box center [217, 472] width 208 height 17
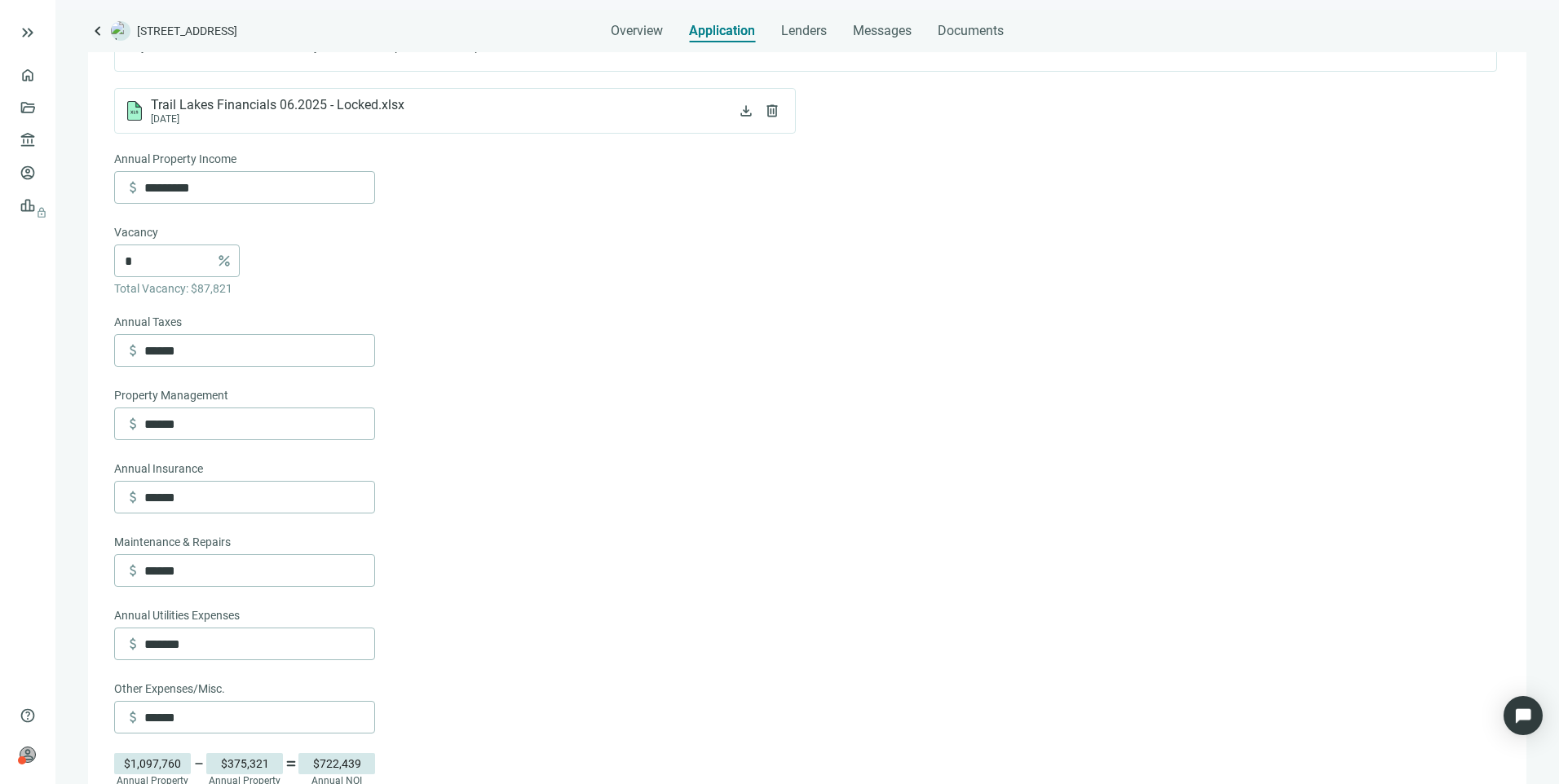
scroll to position [674, 0]
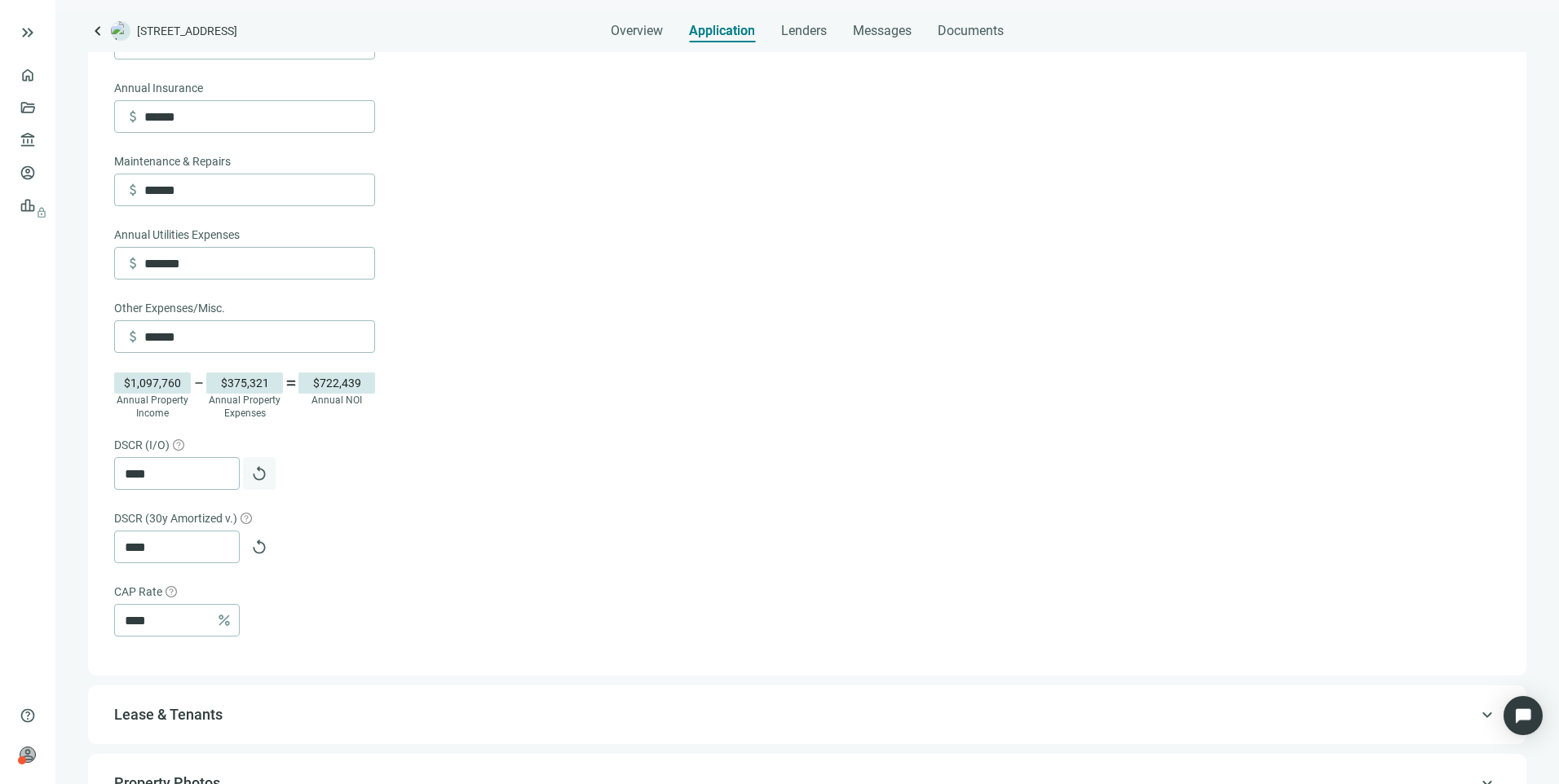
click at [262, 481] on span "replay" at bounding box center [259, 474] width 17 height 17
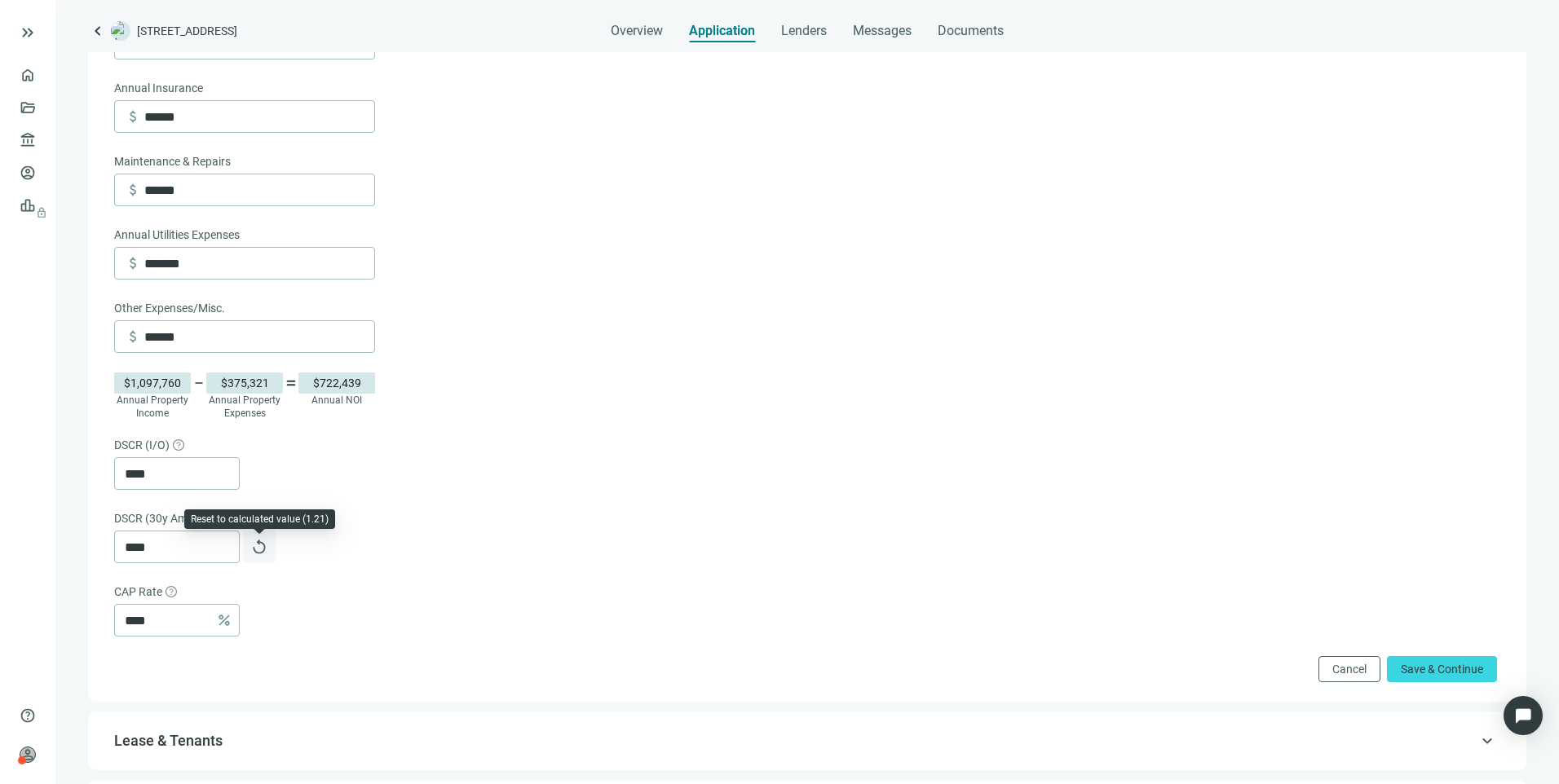
click at [266, 553] on span "replay" at bounding box center [259, 547] width 17 height 17
click at [239, 692] on div "article Upload your Proforma Operating Statement here. If you don't have one, f…" at bounding box center [807, 152] width 1405 height 1080
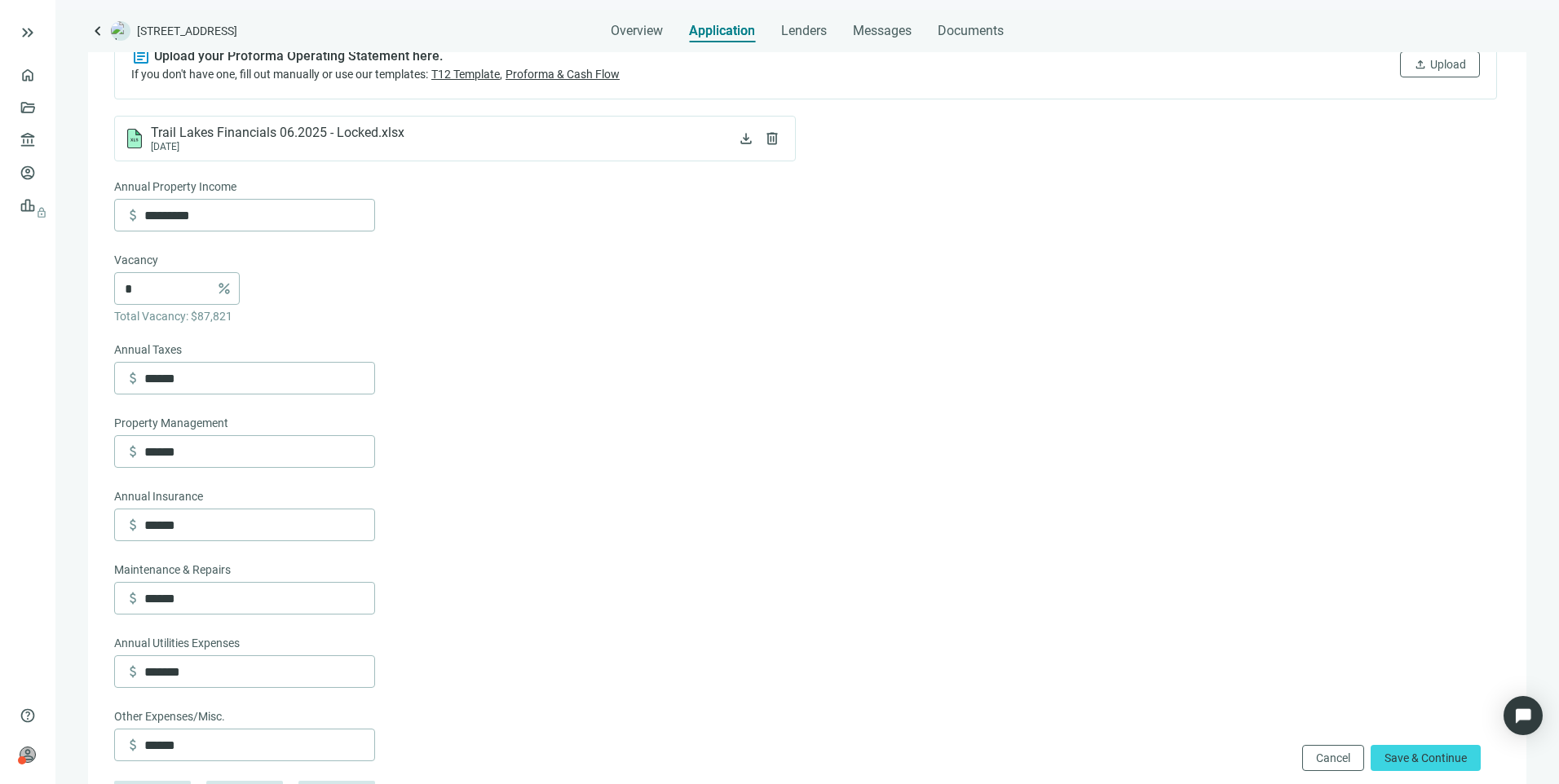
scroll to position [489, 0]
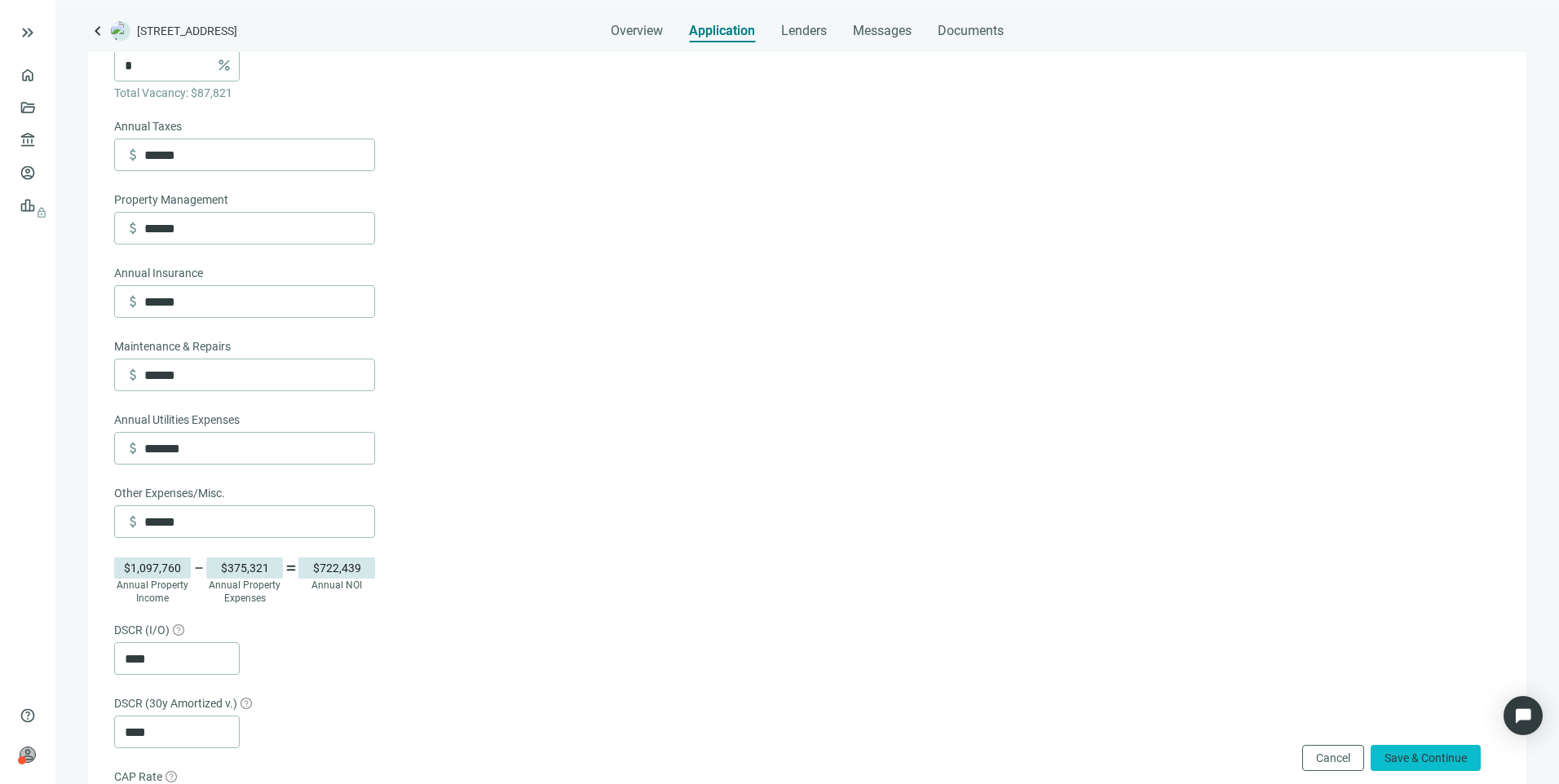
click at [1419, 752] on span "Save & Continue" at bounding box center [1425, 757] width 82 height 13
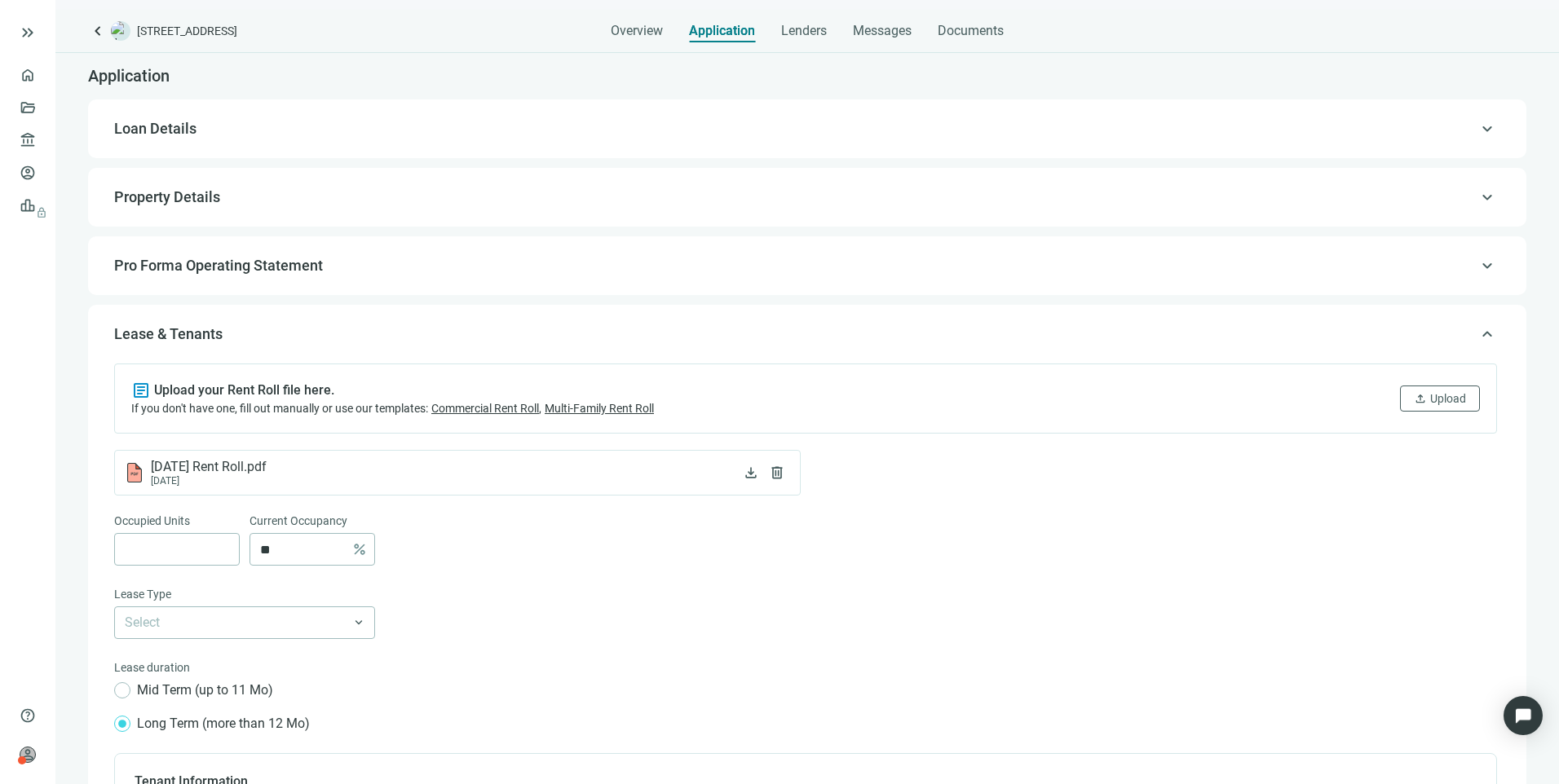
click at [1477, 334] on span "keyboard_arrow_up" at bounding box center [1487, 334] width 20 height 0
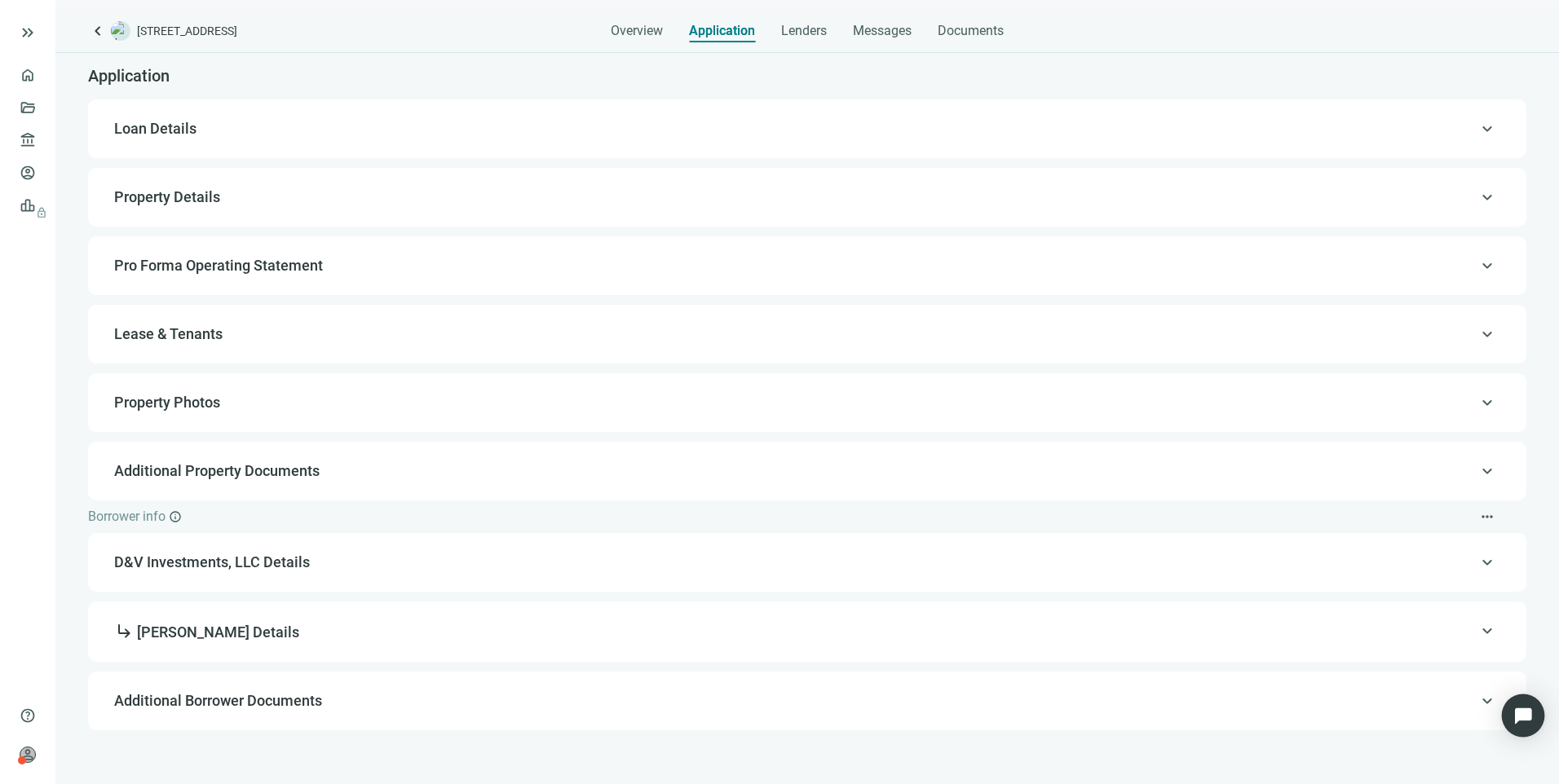
click at [1522, 713] on img "Open Intercom Messenger" at bounding box center [1523, 715] width 22 height 22
click at [624, 38] on span "Overview" at bounding box center [637, 31] width 52 height 17
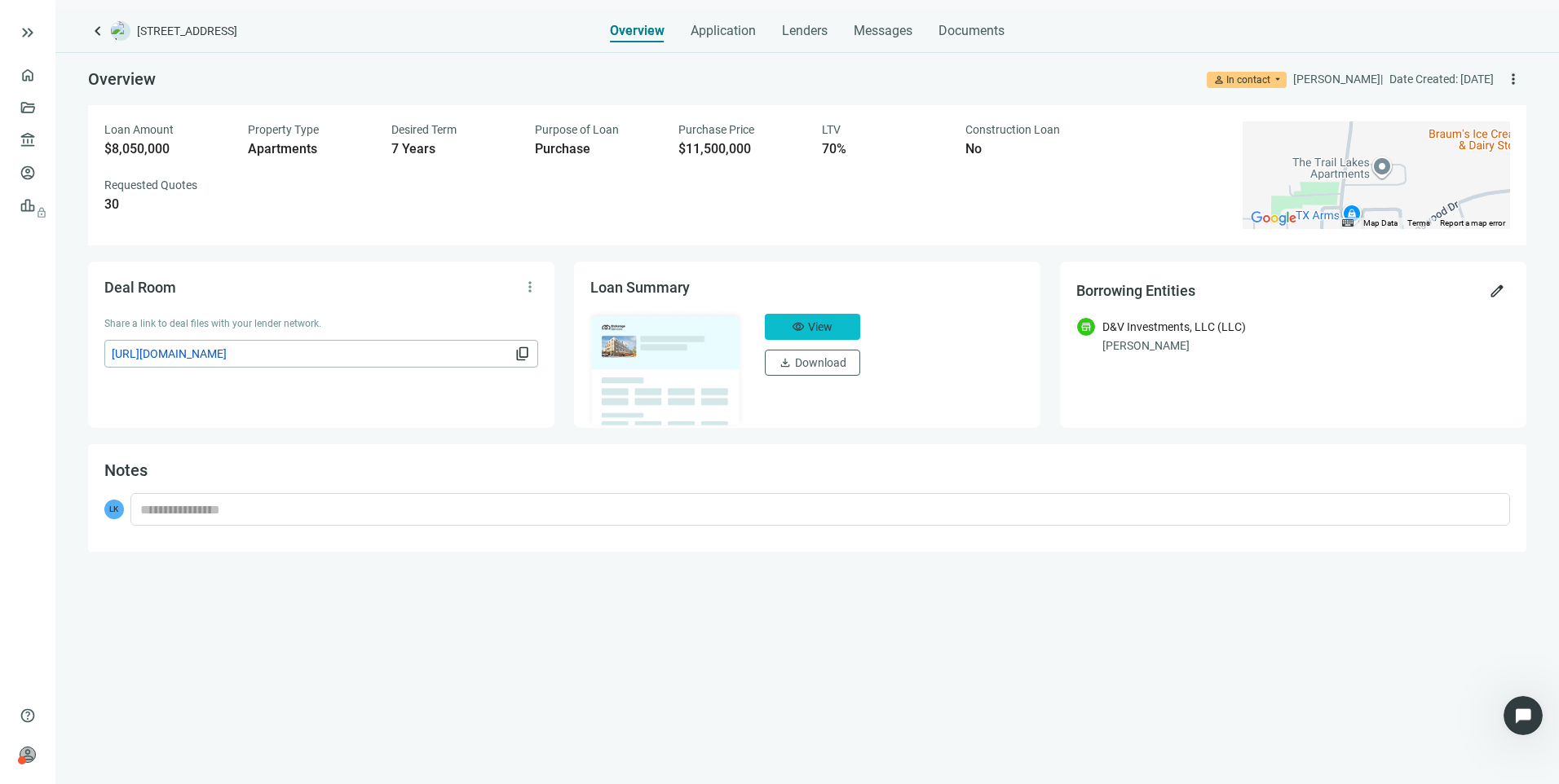
click at [800, 326] on span "visibility" at bounding box center [799, 327] width 13 height 13
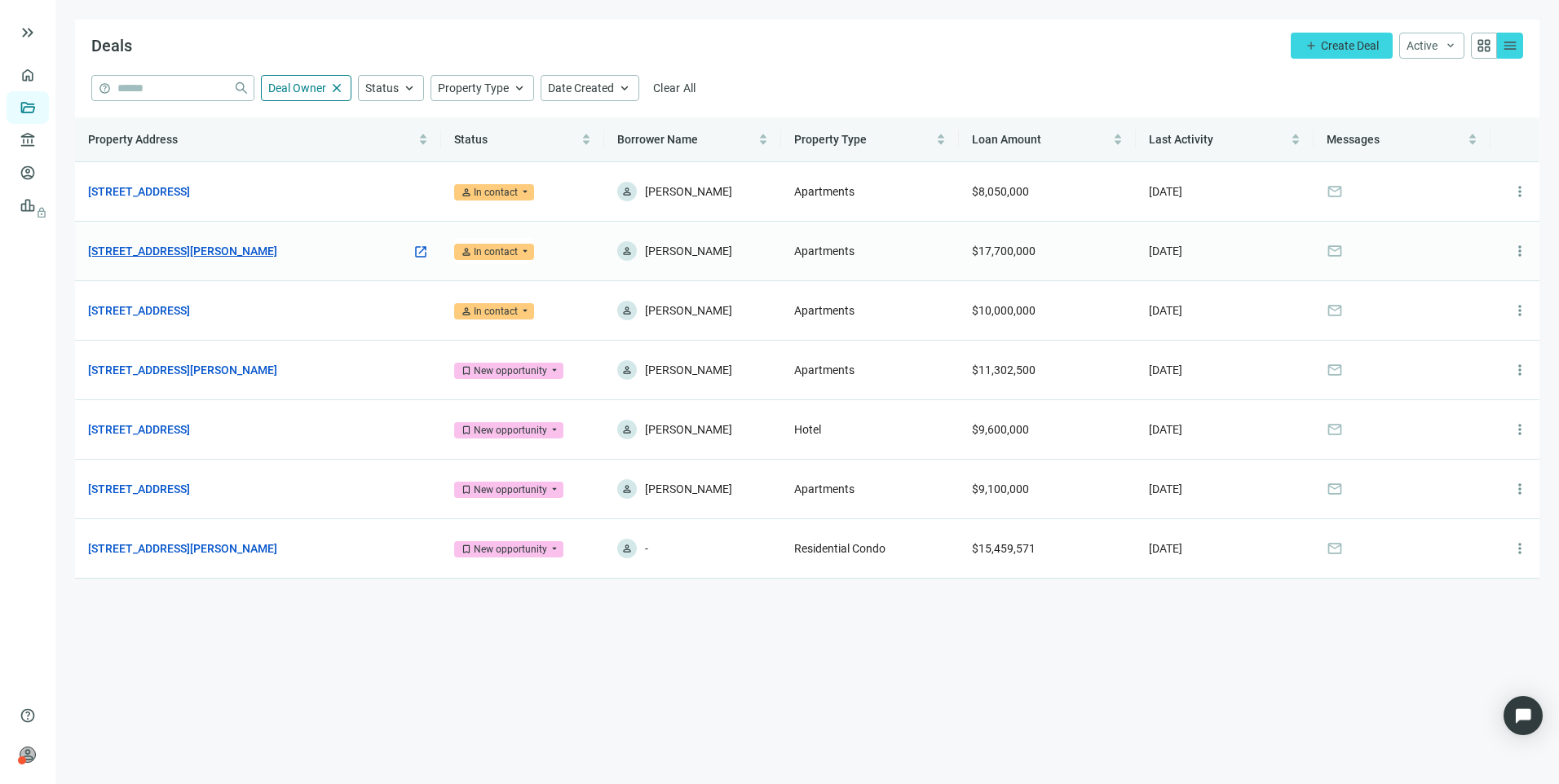
click at [219, 252] on link "[STREET_ADDRESS][PERSON_NAME]" at bounding box center [183, 251] width 189 height 18
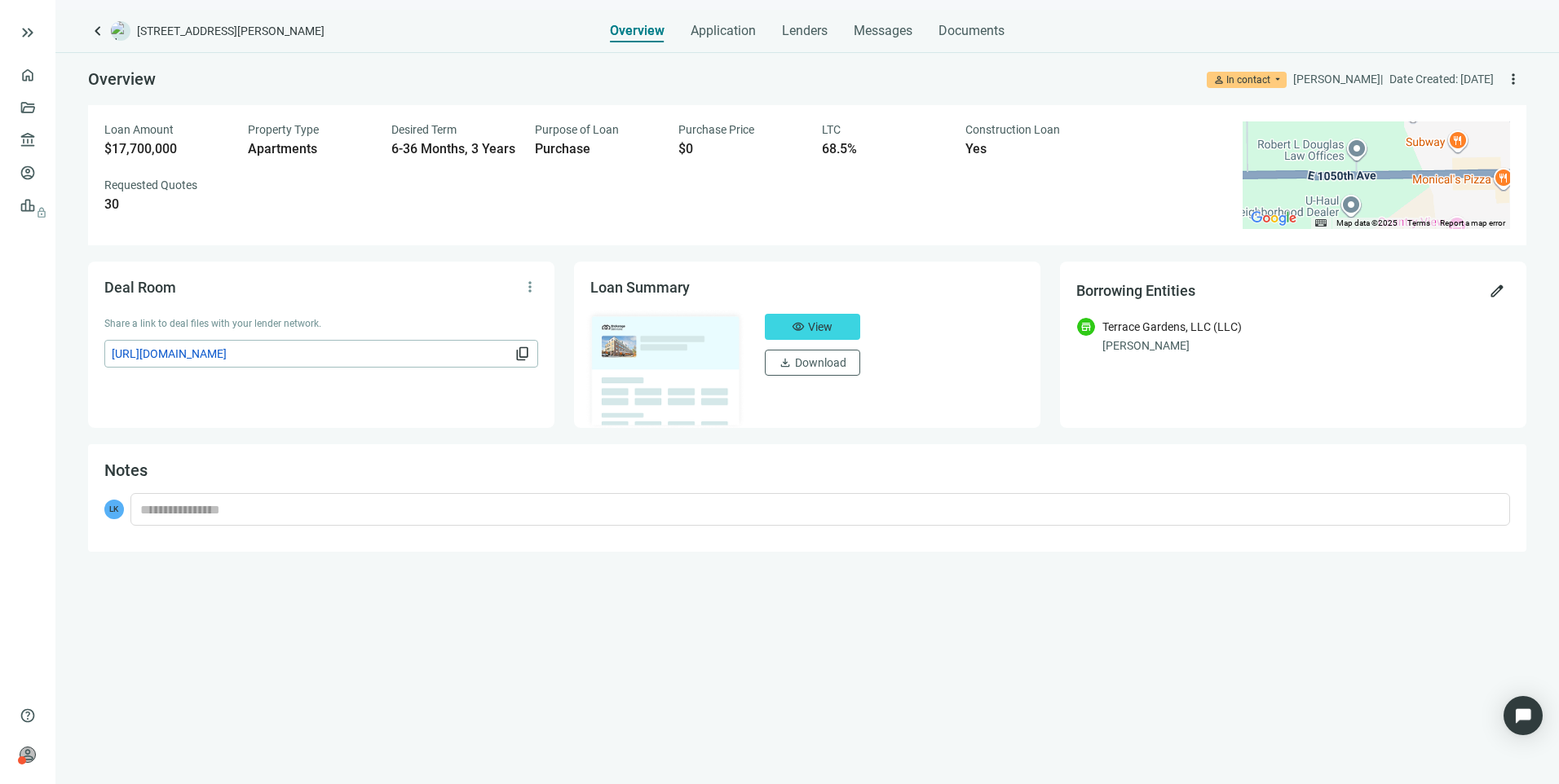
click at [378, 358] on span "https://dealroom.loanbase.com/deal-documents/UXdBB4tdXT9IZgWJaNvbswCKr6IDLUIKKd…" at bounding box center [311, 353] width 399 height 18
click at [520, 350] on span "content_copy" at bounding box center [523, 353] width 17 height 17
click at [881, 36] on span "Messages" at bounding box center [882, 30] width 59 height 16
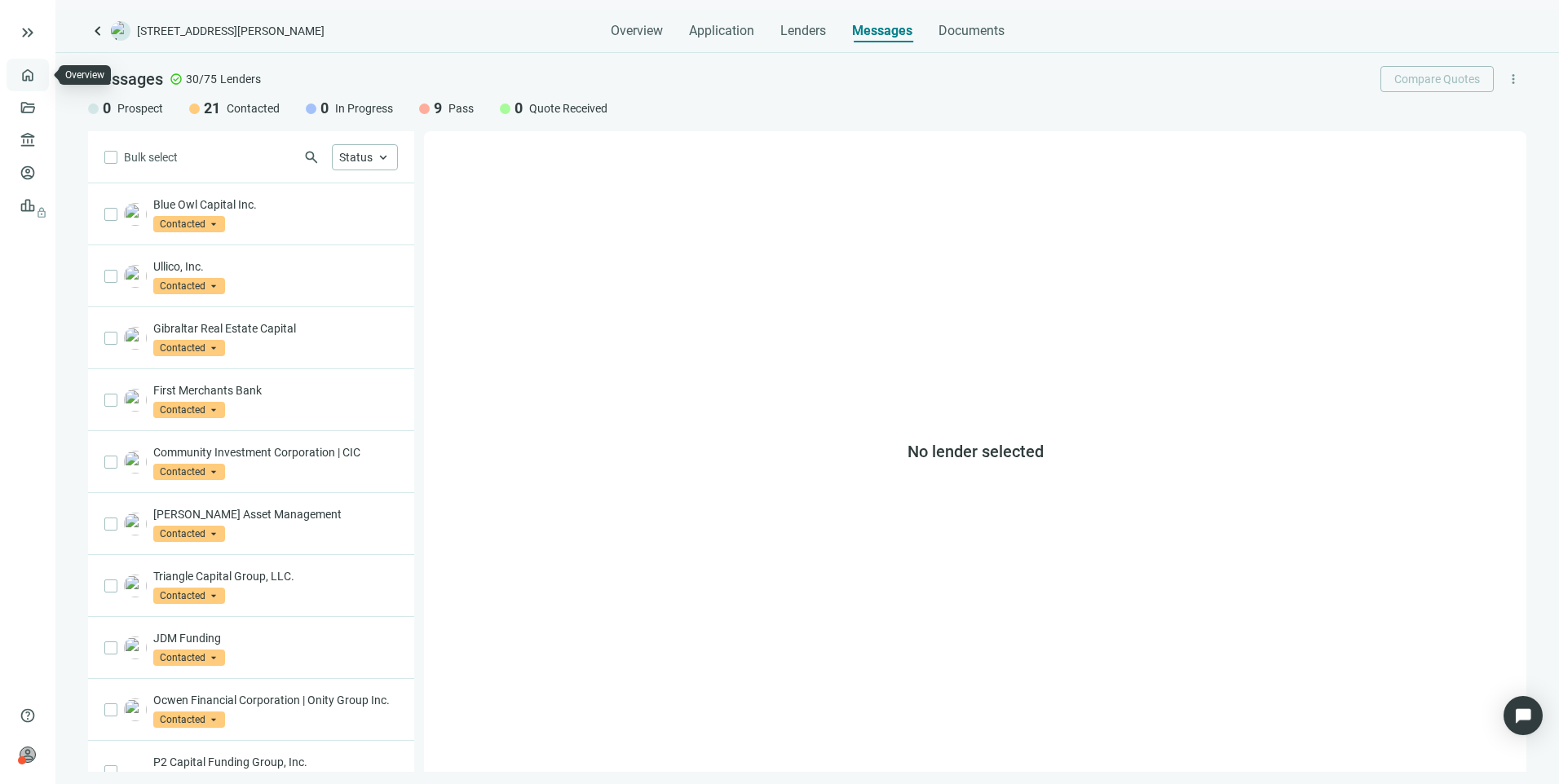
click at [41, 77] on link "Overview" at bounding box center [65, 75] width 48 height 13
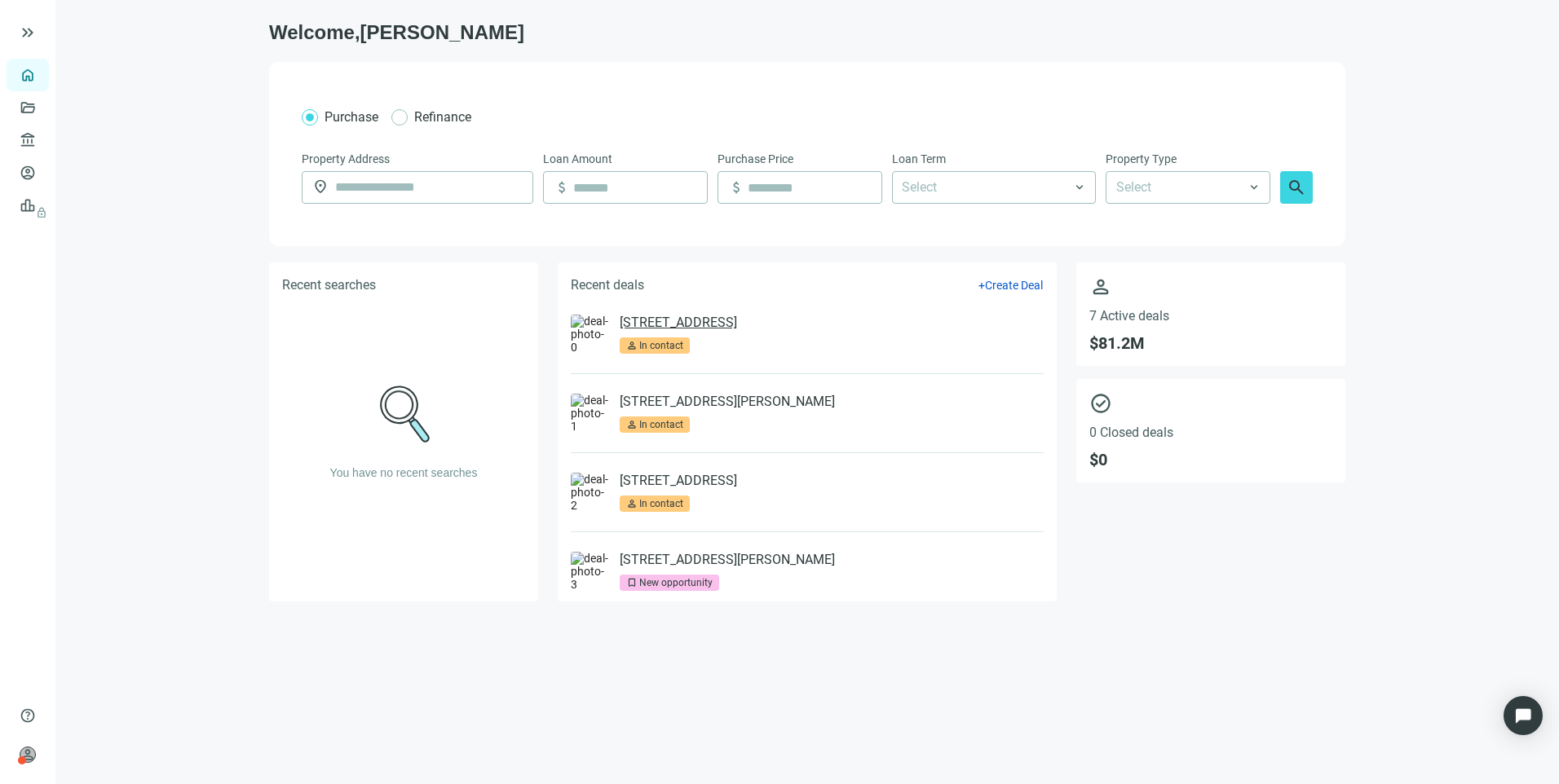
click at [737, 323] on link "[STREET_ADDRESS]" at bounding box center [677, 323] width 117 height 17
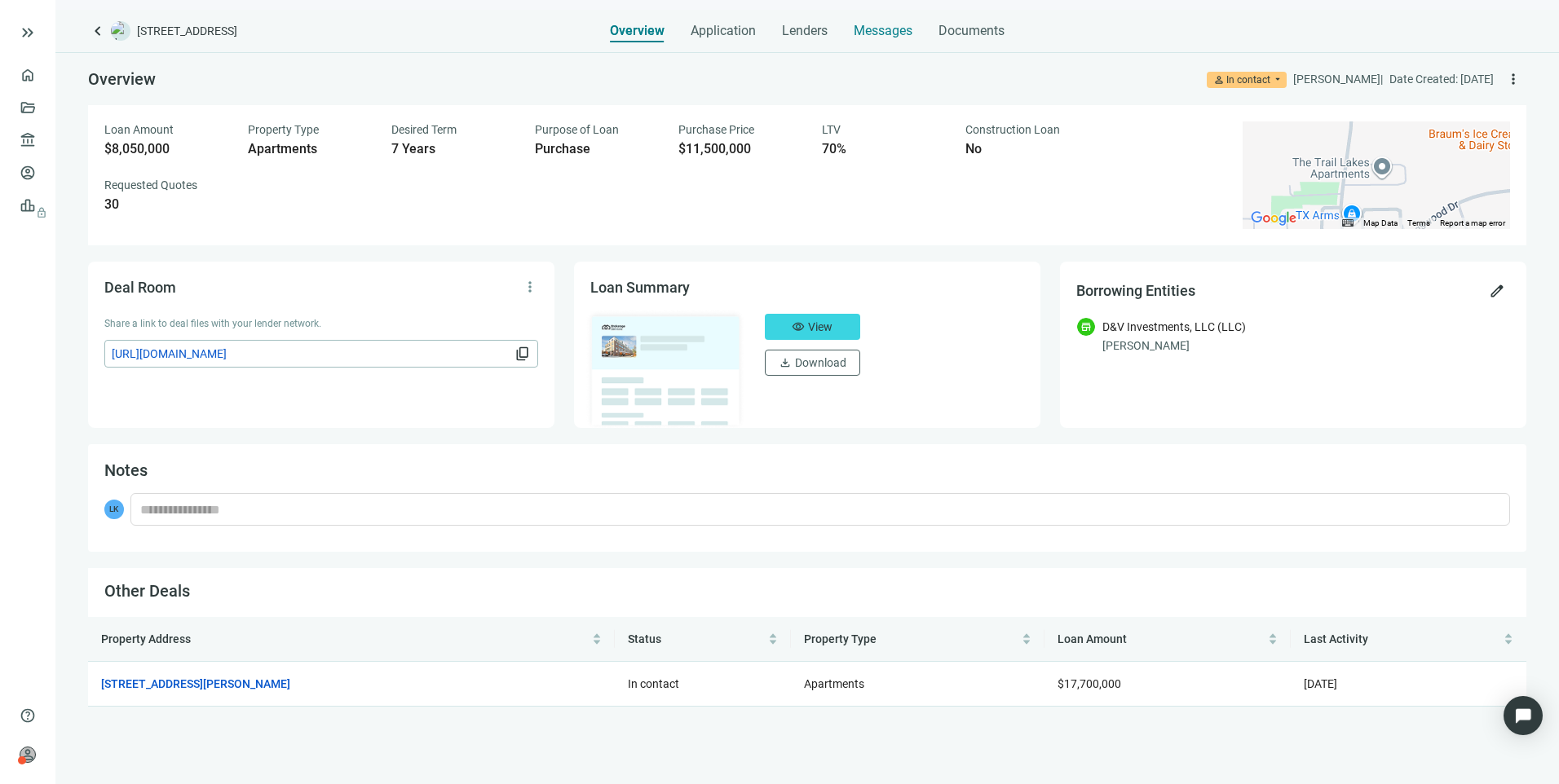
click at [889, 31] on span "Messages" at bounding box center [882, 30] width 59 height 16
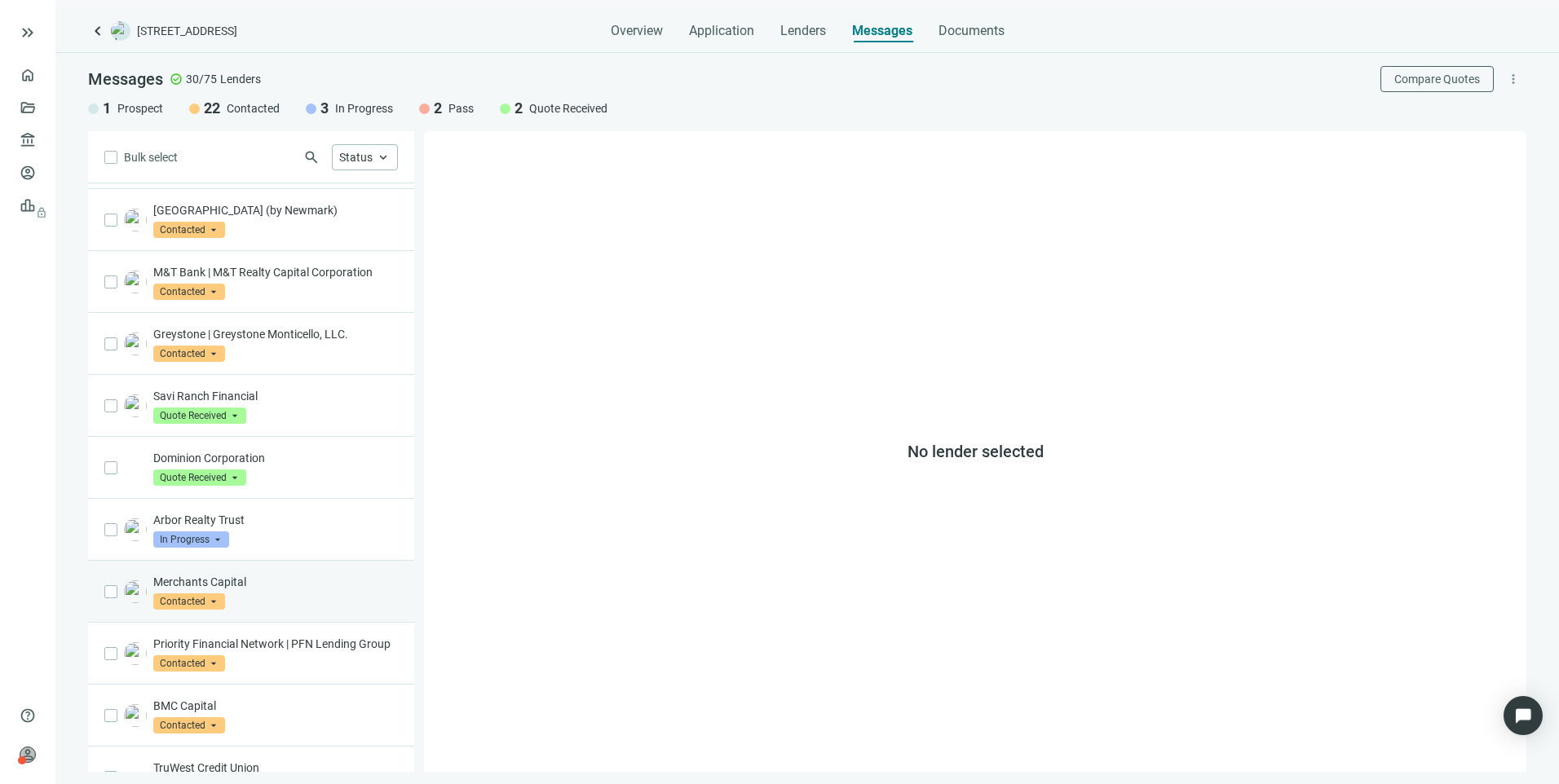
scroll to position [652, 0]
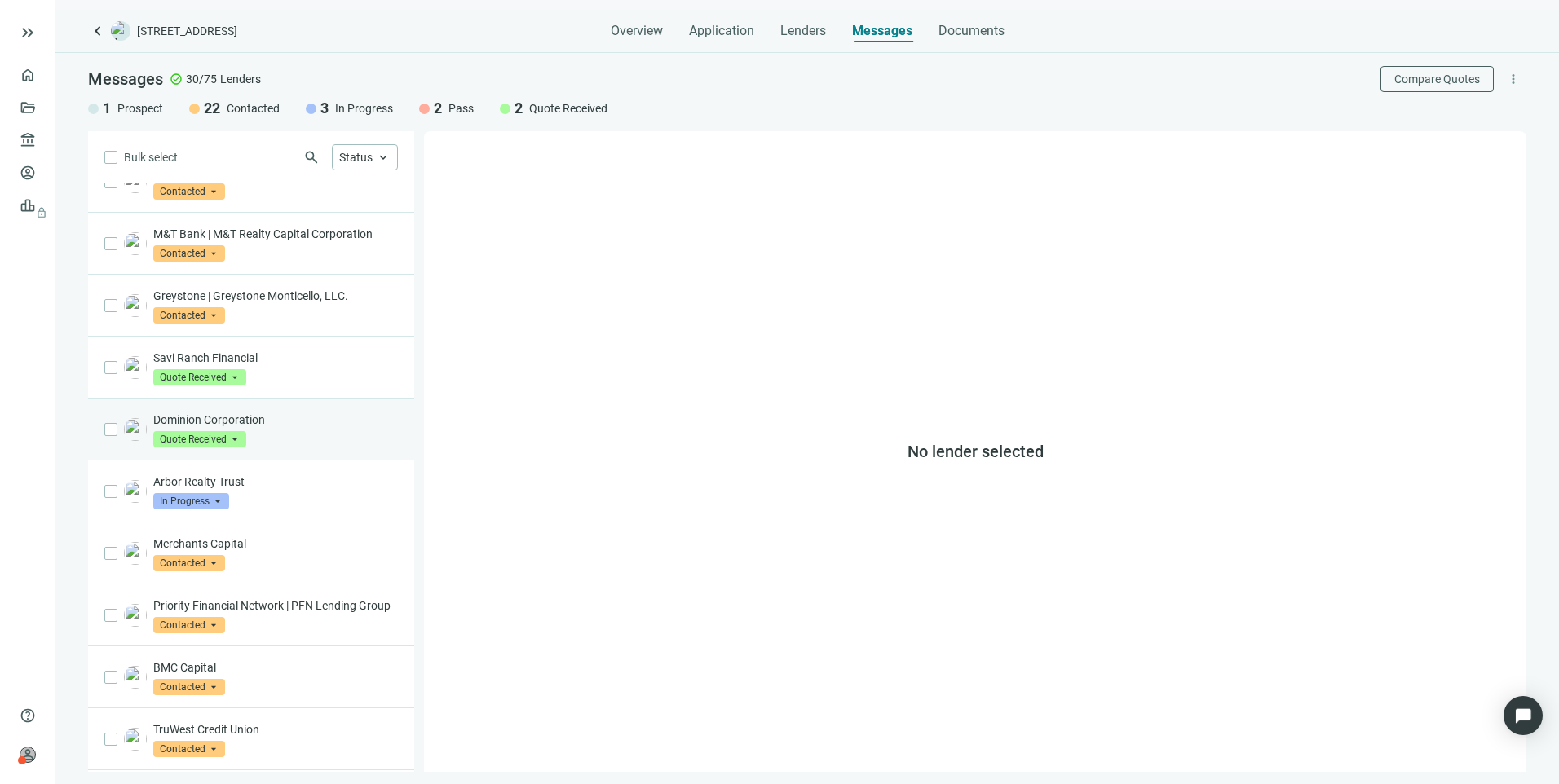
click at [281, 445] on div "Dominion Corporation Quote Received arrow_drop_down" at bounding box center [276, 429] width 245 height 36
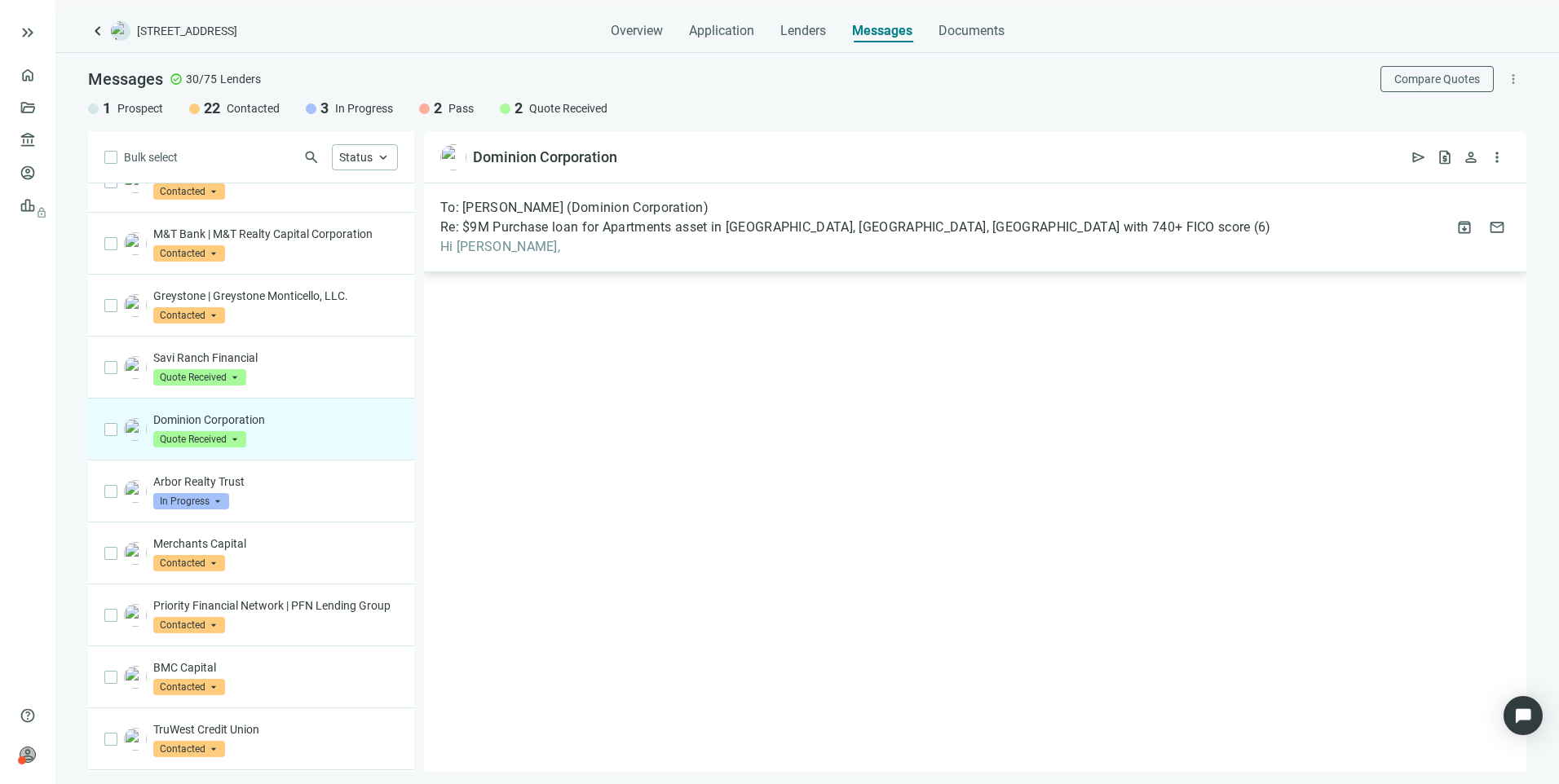
click at [642, 220] on span "Re: $9M Purchase loan for Apartments asset in Fort Worth, TX, Borrower with 740…" at bounding box center [845, 227] width 810 height 17
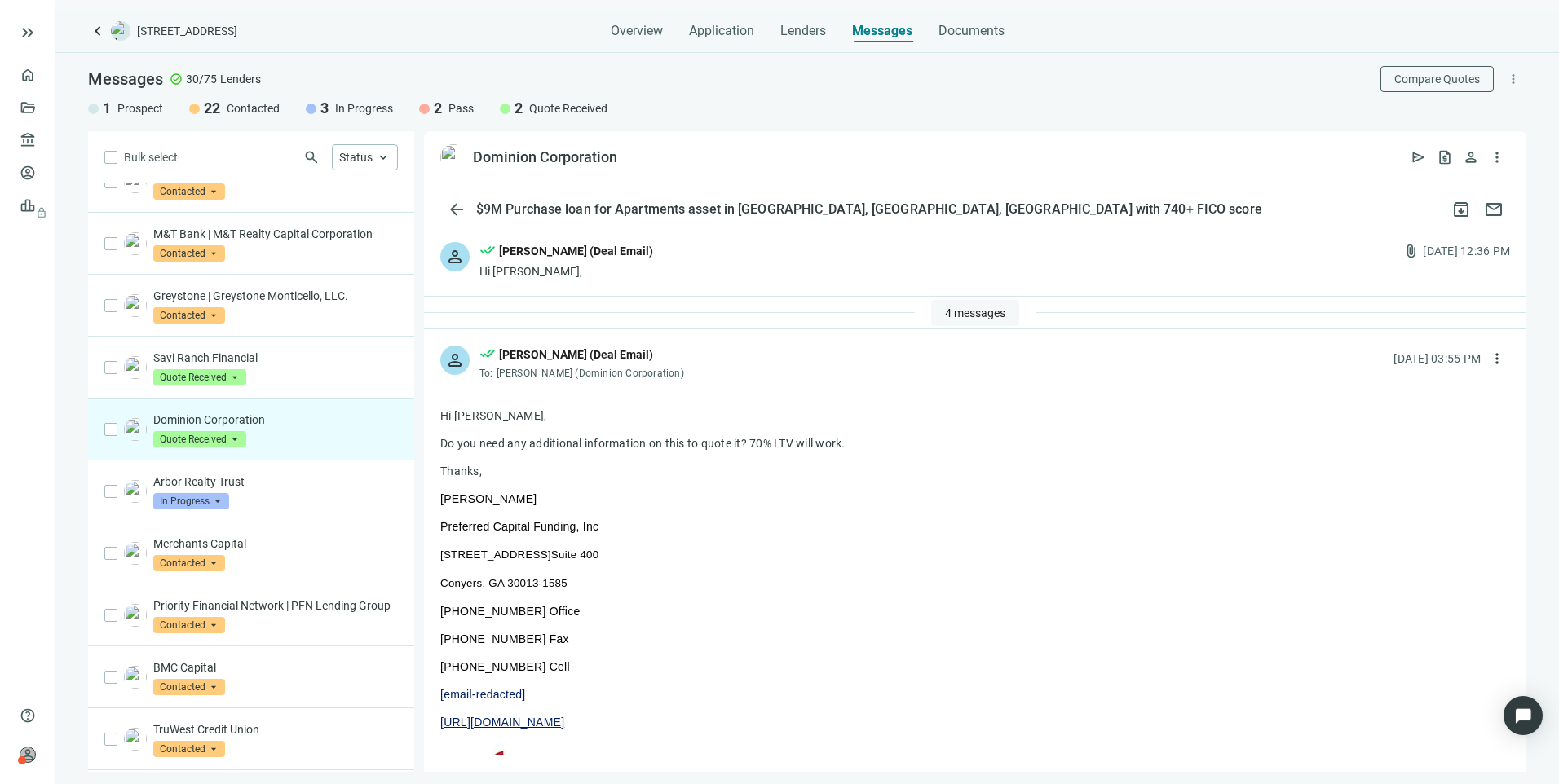
click at [985, 314] on span "4 messages" at bounding box center [975, 313] width 61 height 13
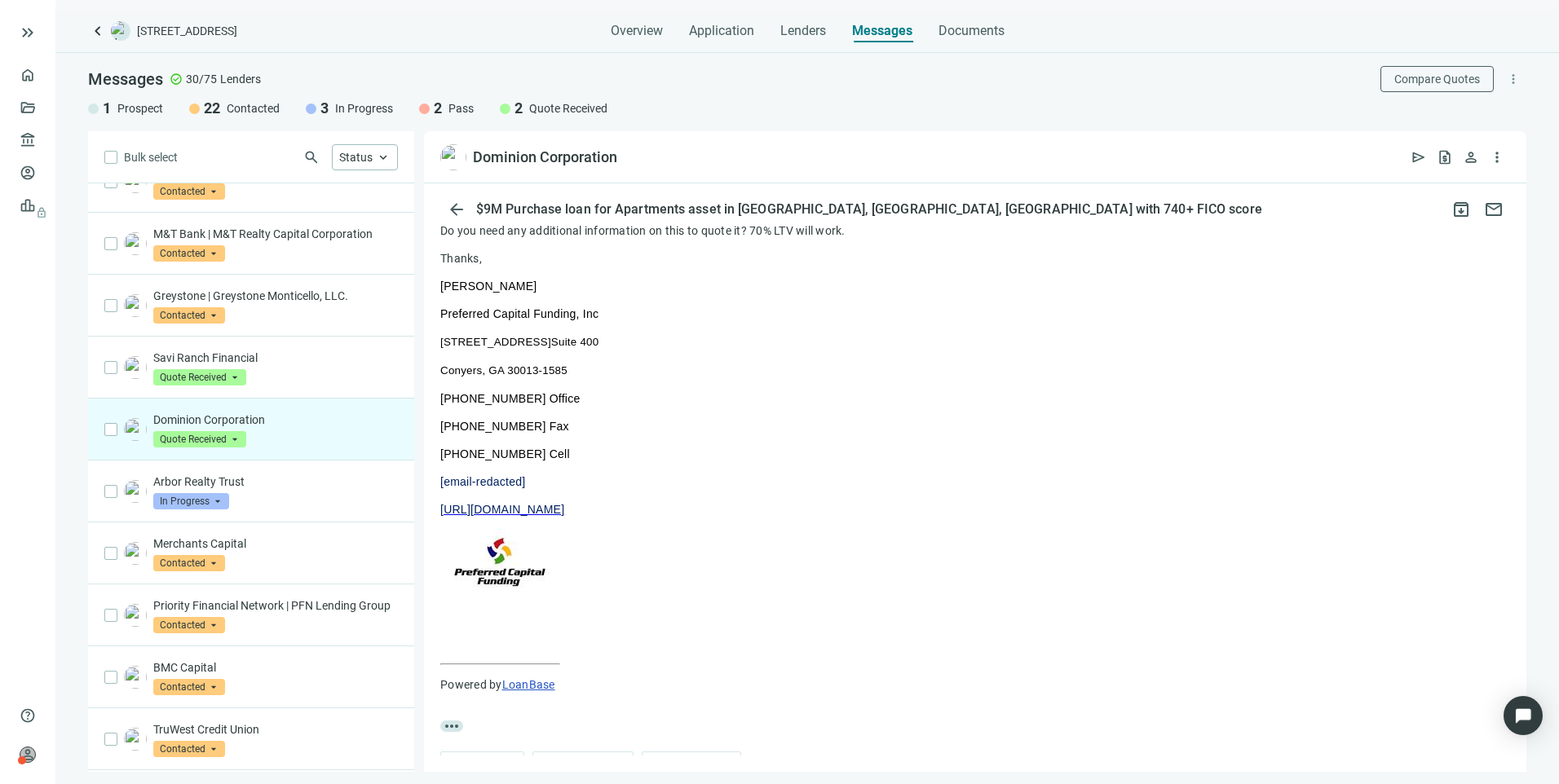
scroll to position [489, 0]
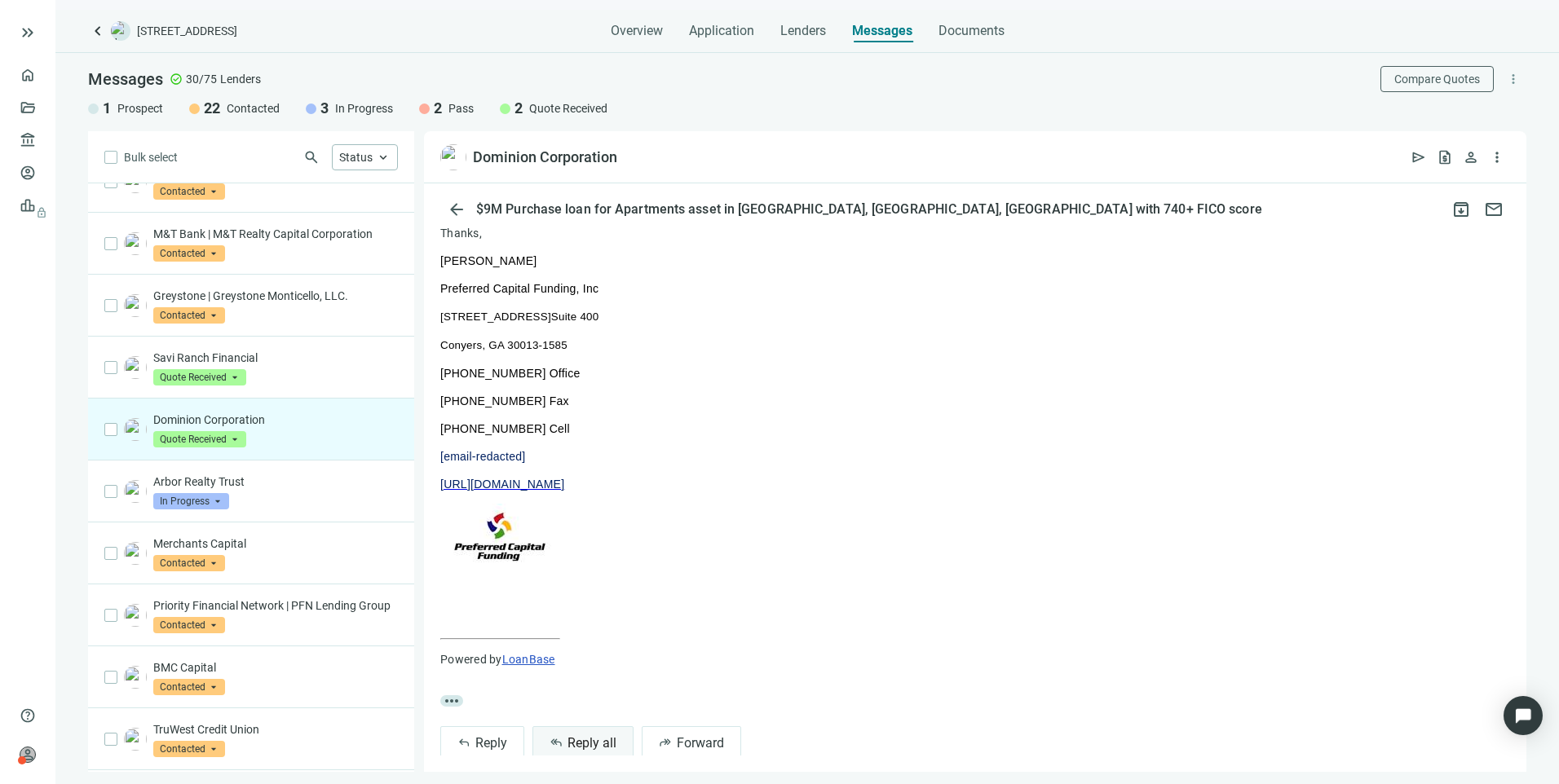
click at [585, 750] on span "Reply all" at bounding box center [591, 743] width 49 height 16
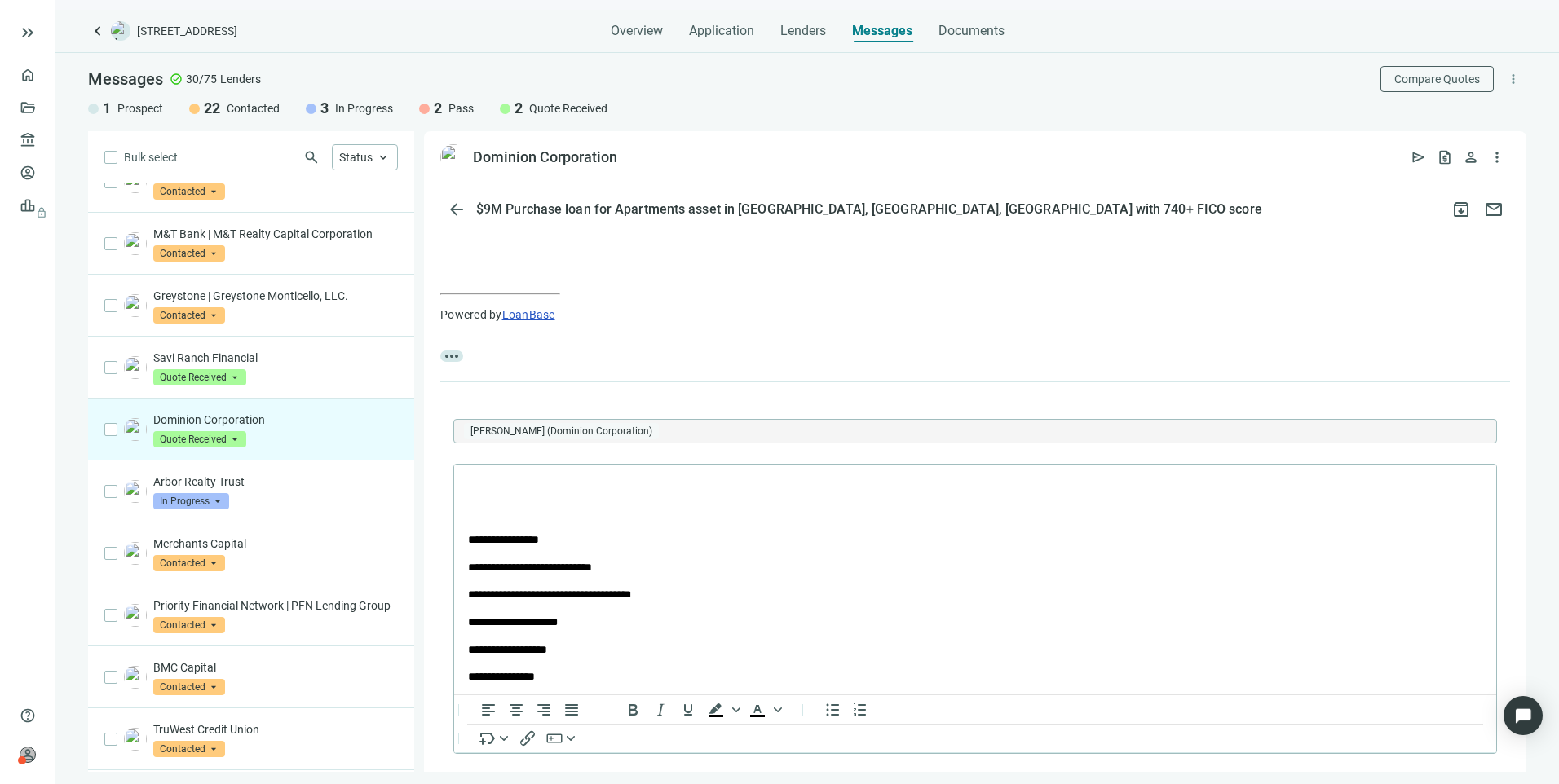
scroll to position [0, 0]
click at [647, 27] on span "Overview" at bounding box center [637, 31] width 52 height 17
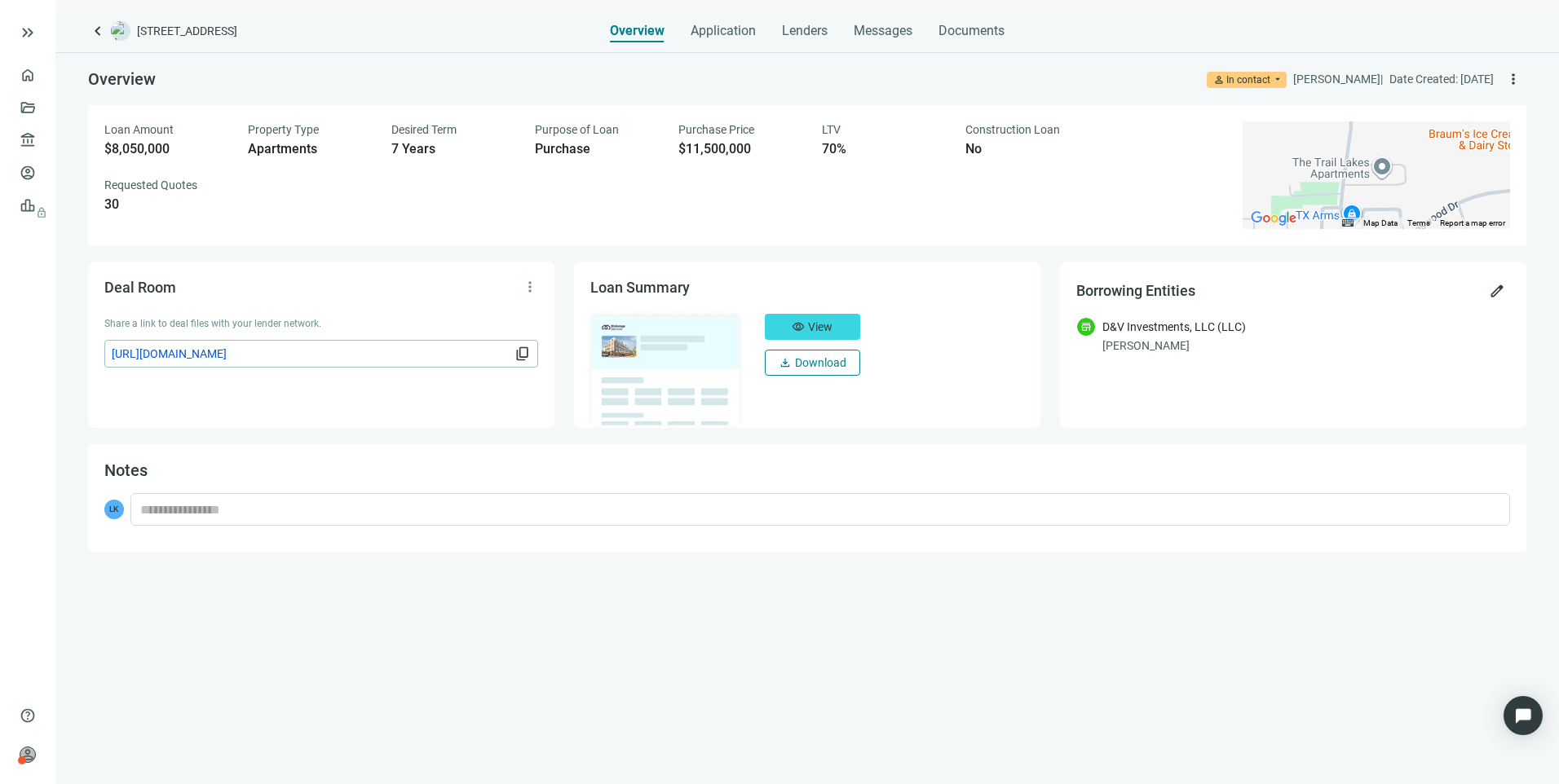
click at [839, 358] on span "Download" at bounding box center [820, 363] width 51 height 13
click at [861, 32] on span "Messages" at bounding box center [882, 30] width 59 height 16
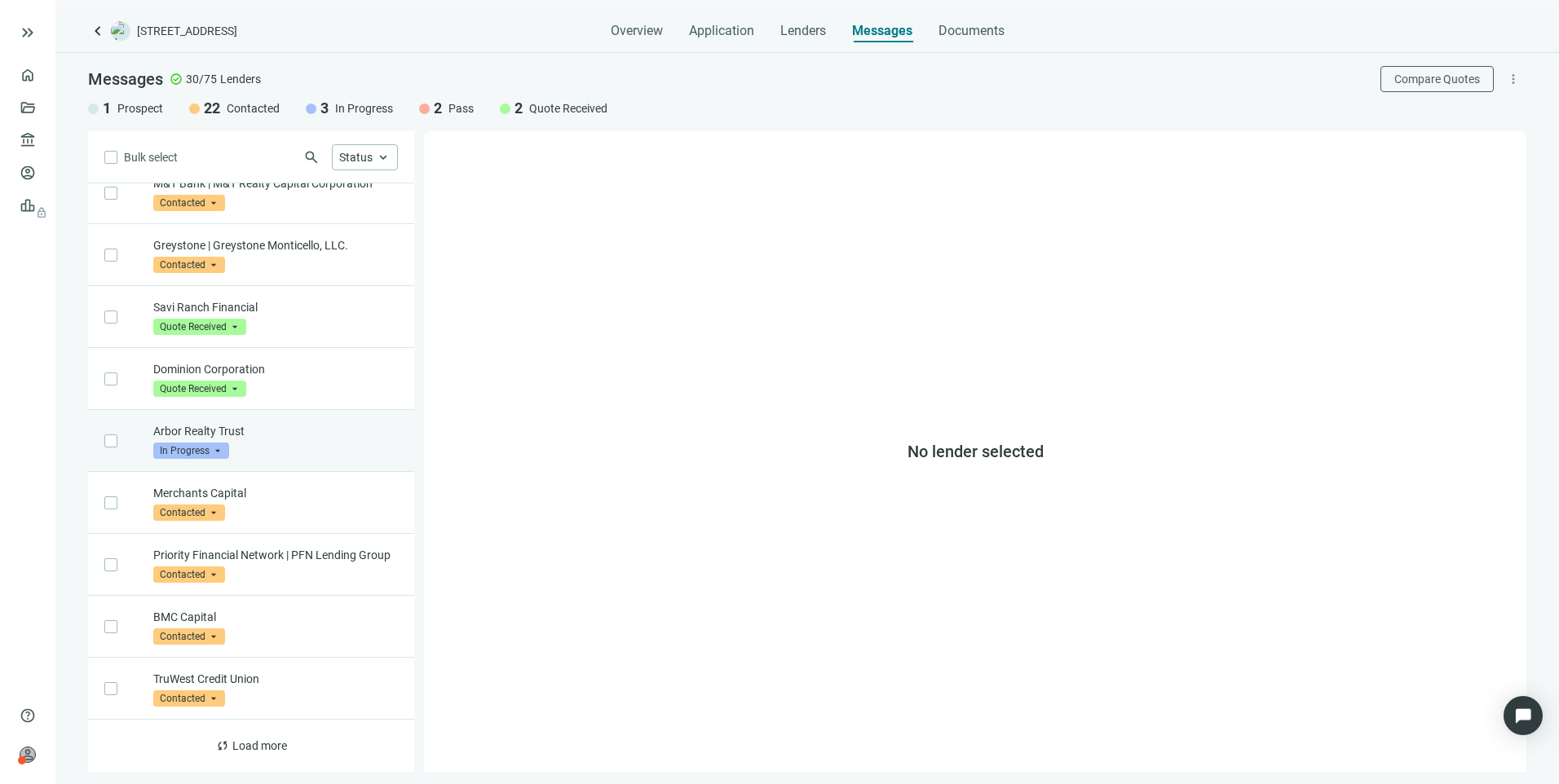
scroll to position [718, 0]
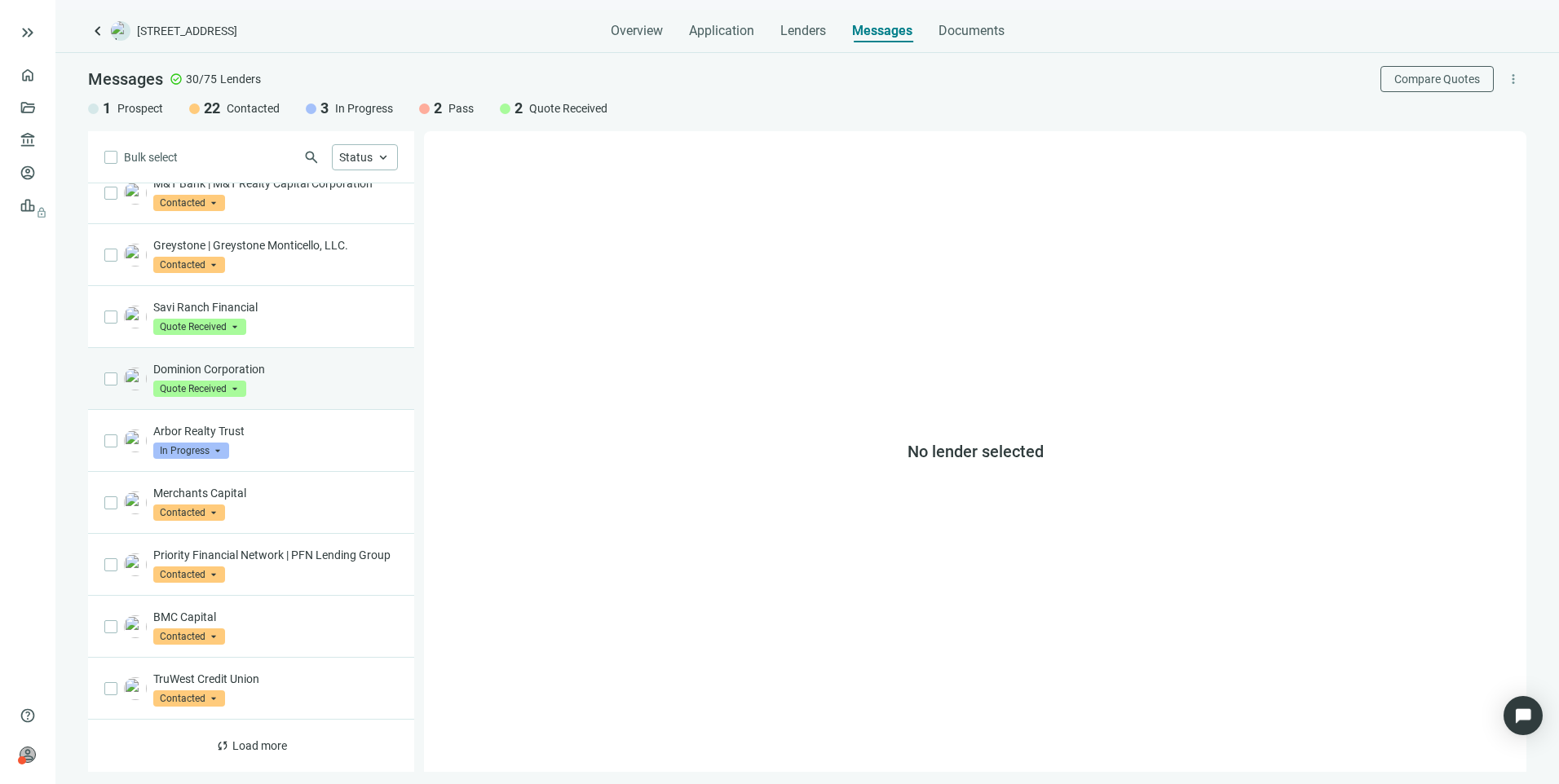
click at [315, 361] on p "Dominion Corporation" at bounding box center [276, 369] width 245 height 17
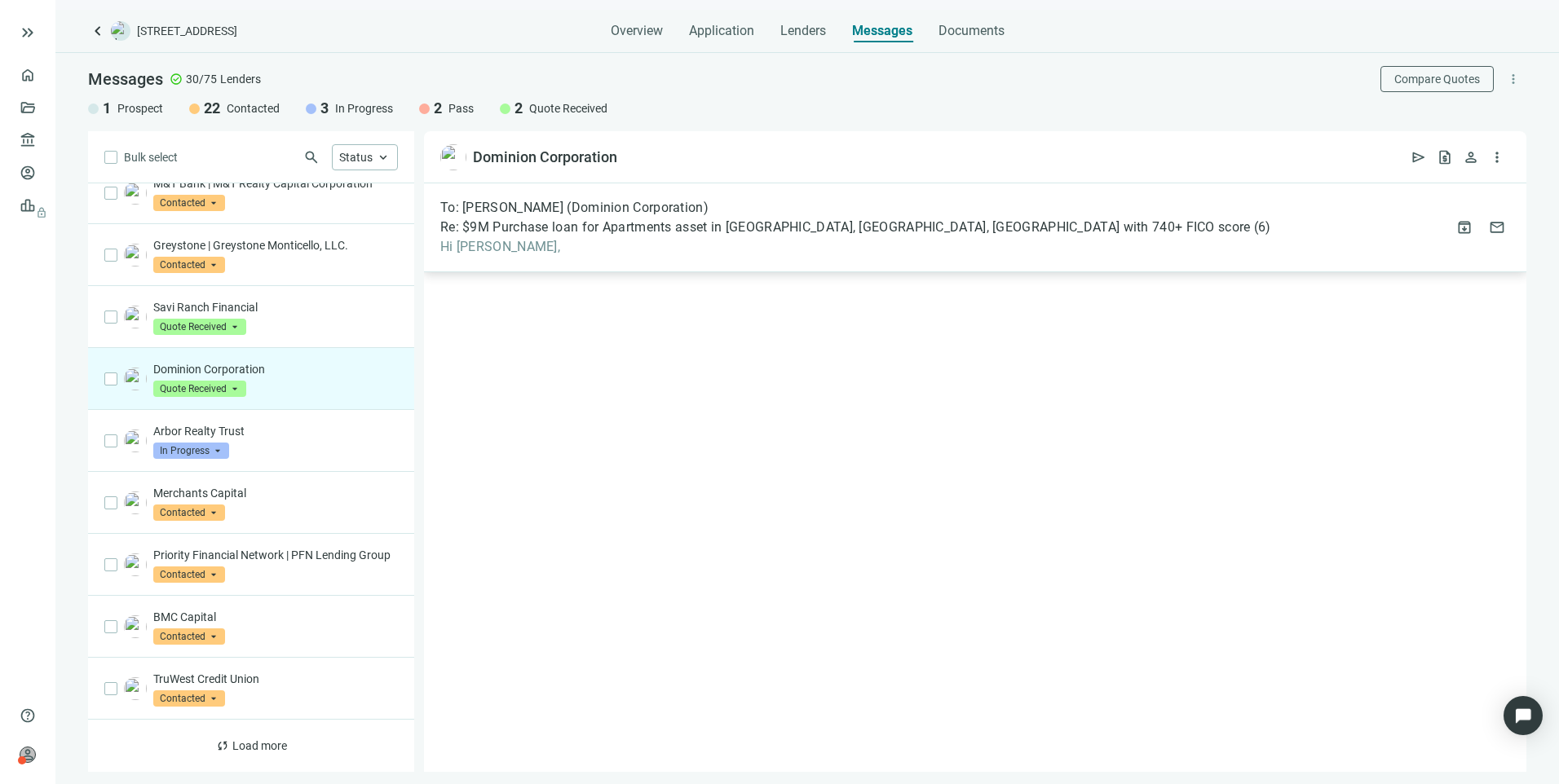
click at [703, 224] on span "Re: $9M Purchase loan for Apartments asset in Fort Worth, TX, Borrower with 740…" at bounding box center [845, 227] width 810 height 17
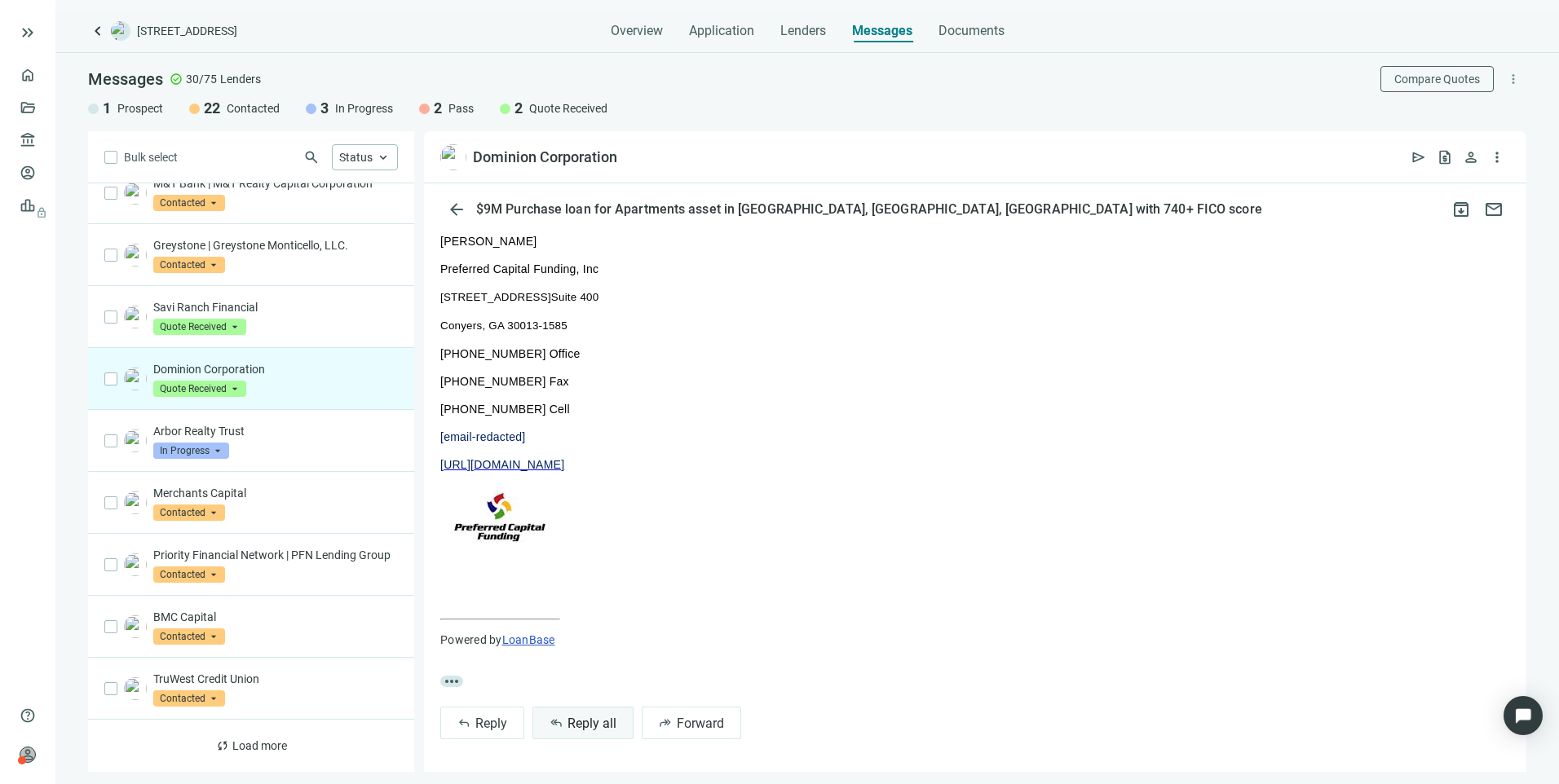
click at [592, 724] on span "Reply all" at bounding box center [591, 723] width 49 height 16
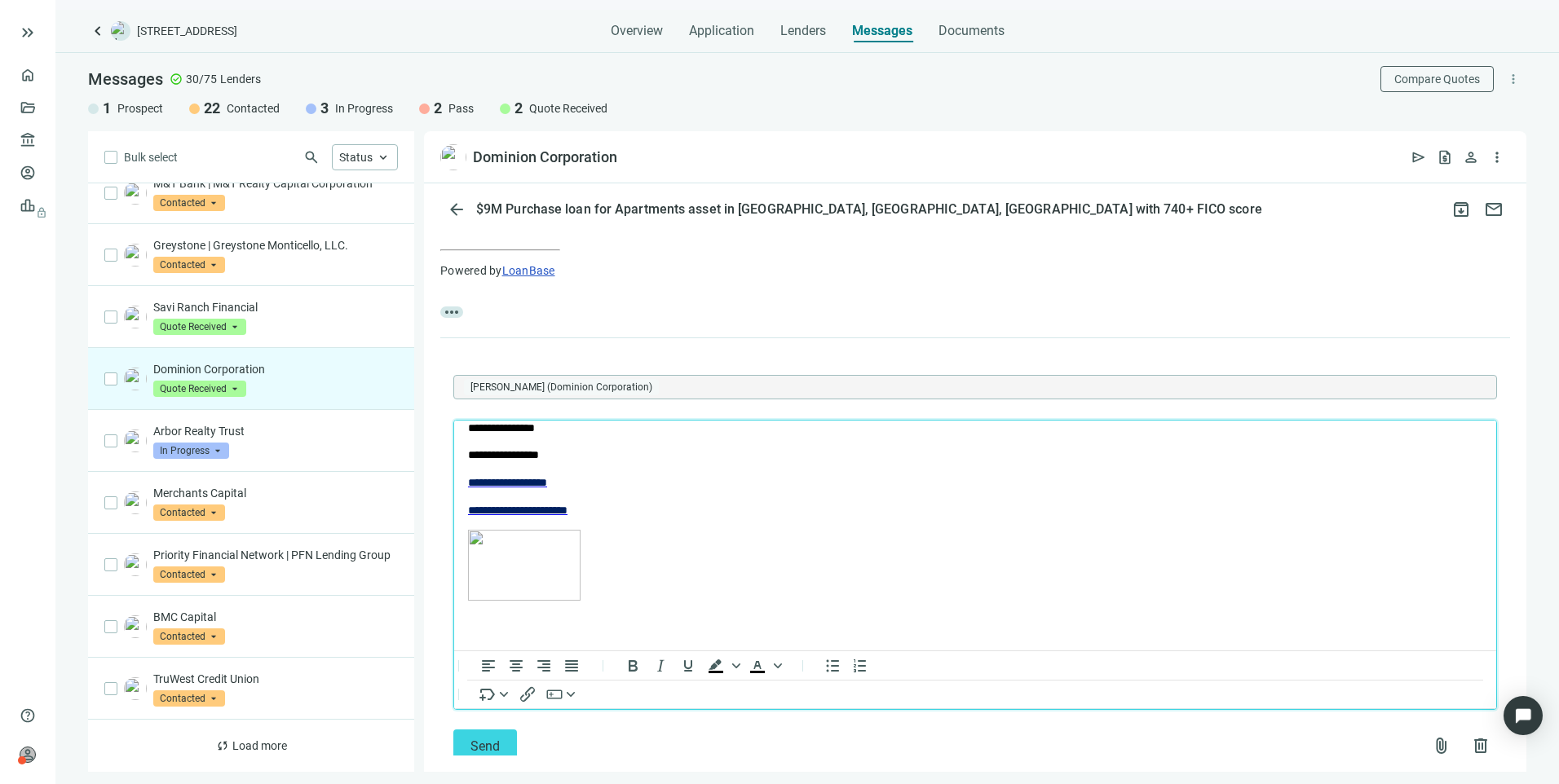
scroll to position [667, 0]
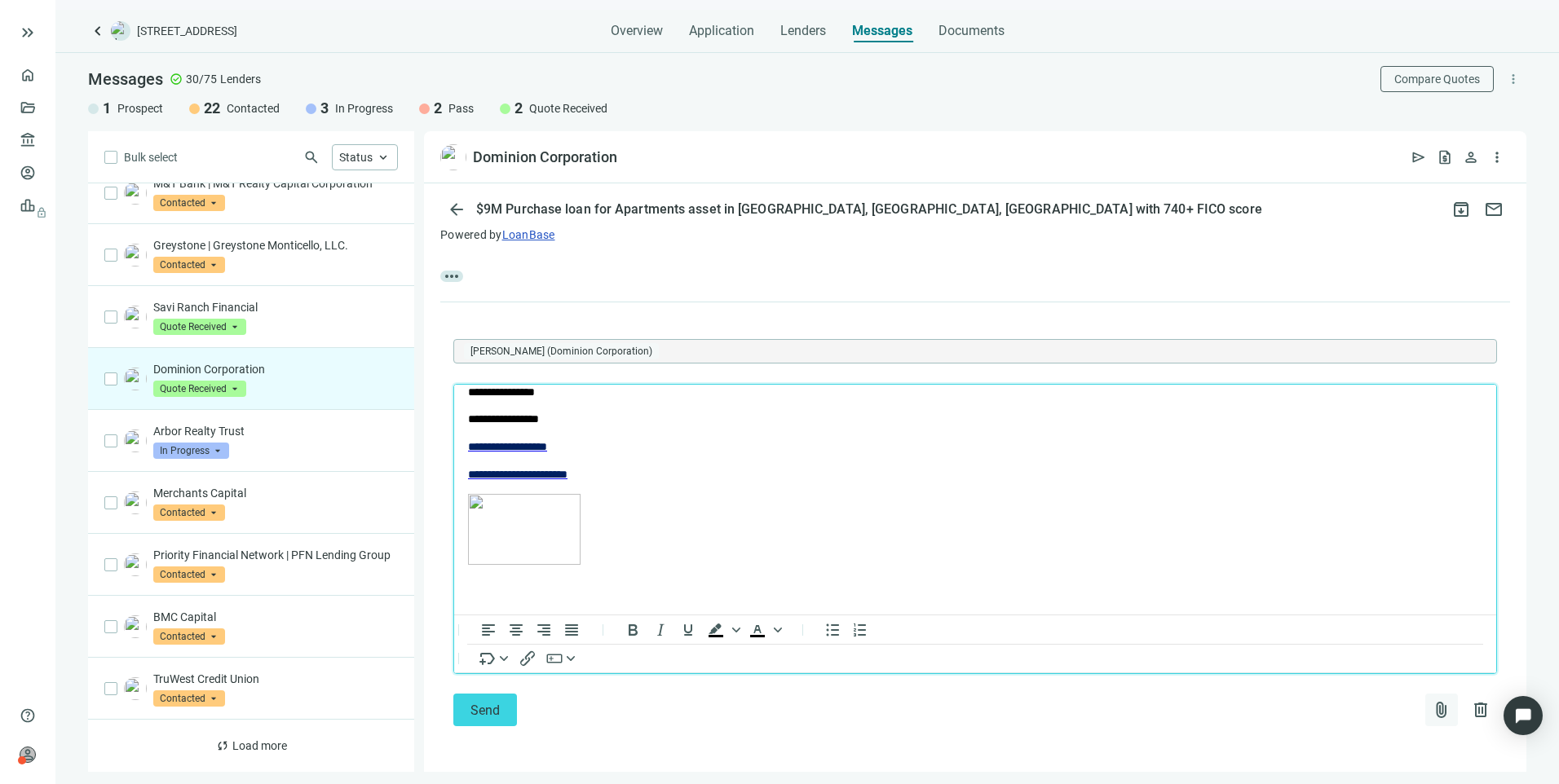
click at [1434, 708] on button "attach_file" at bounding box center [1441, 709] width 32 height 32
click at [1338, 644] on span "Сhoose from deal documents" at bounding box center [1353, 645] width 149 height 13
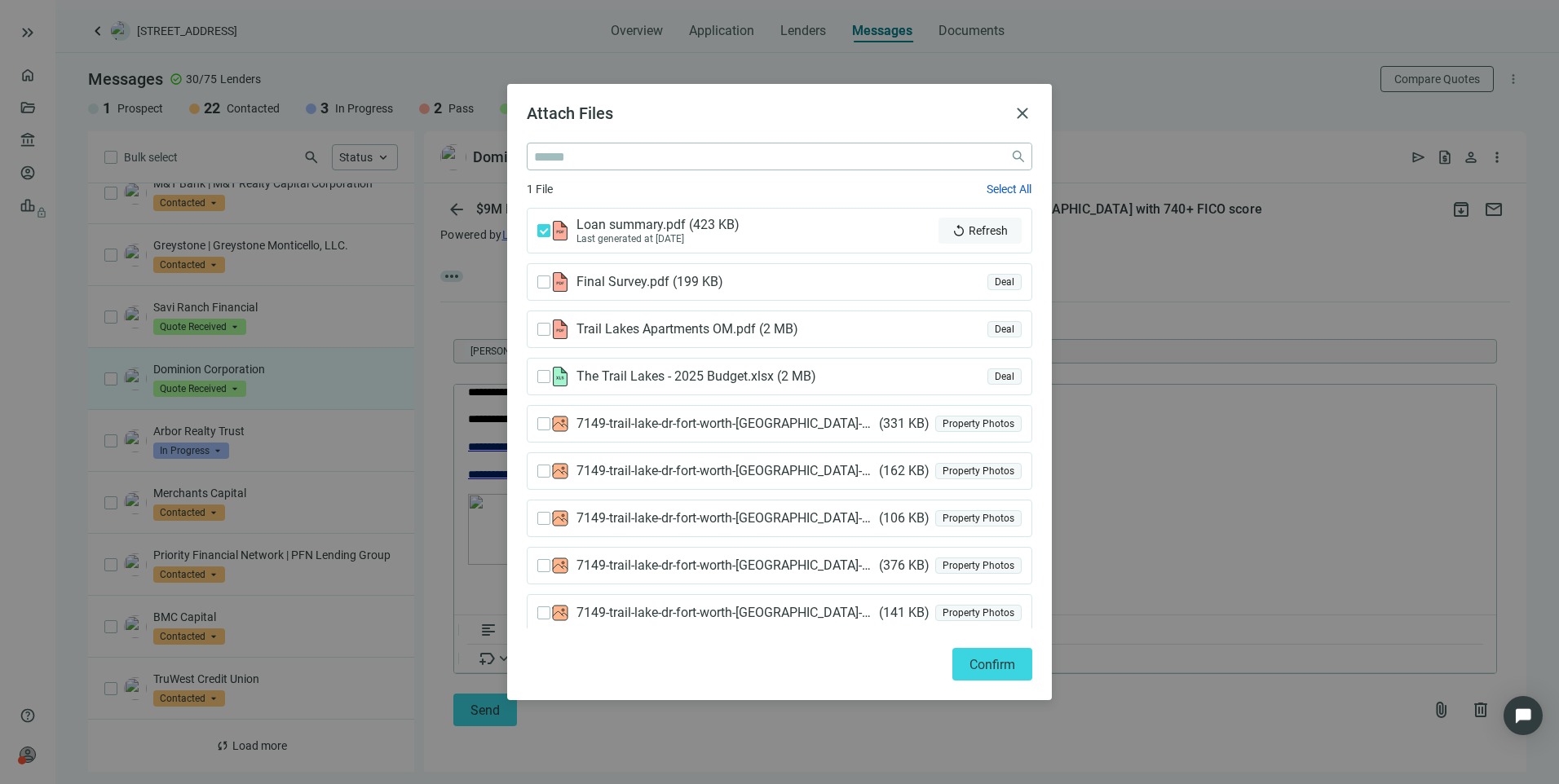
click at [952, 224] on span "replay" at bounding box center [959, 231] width 13 height 13
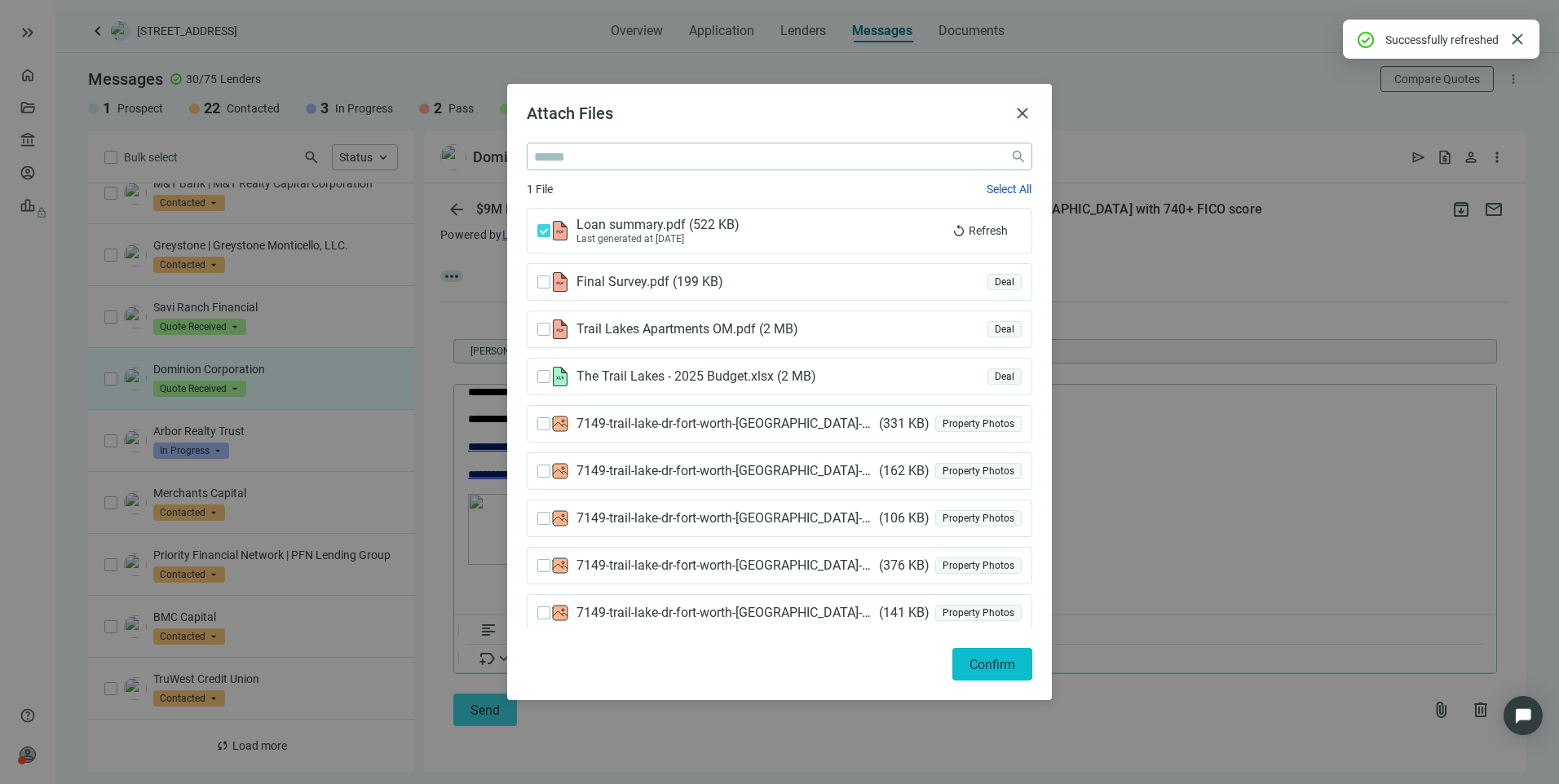
click at [1001, 667] on span "Confirm" at bounding box center [992, 665] width 46 height 16
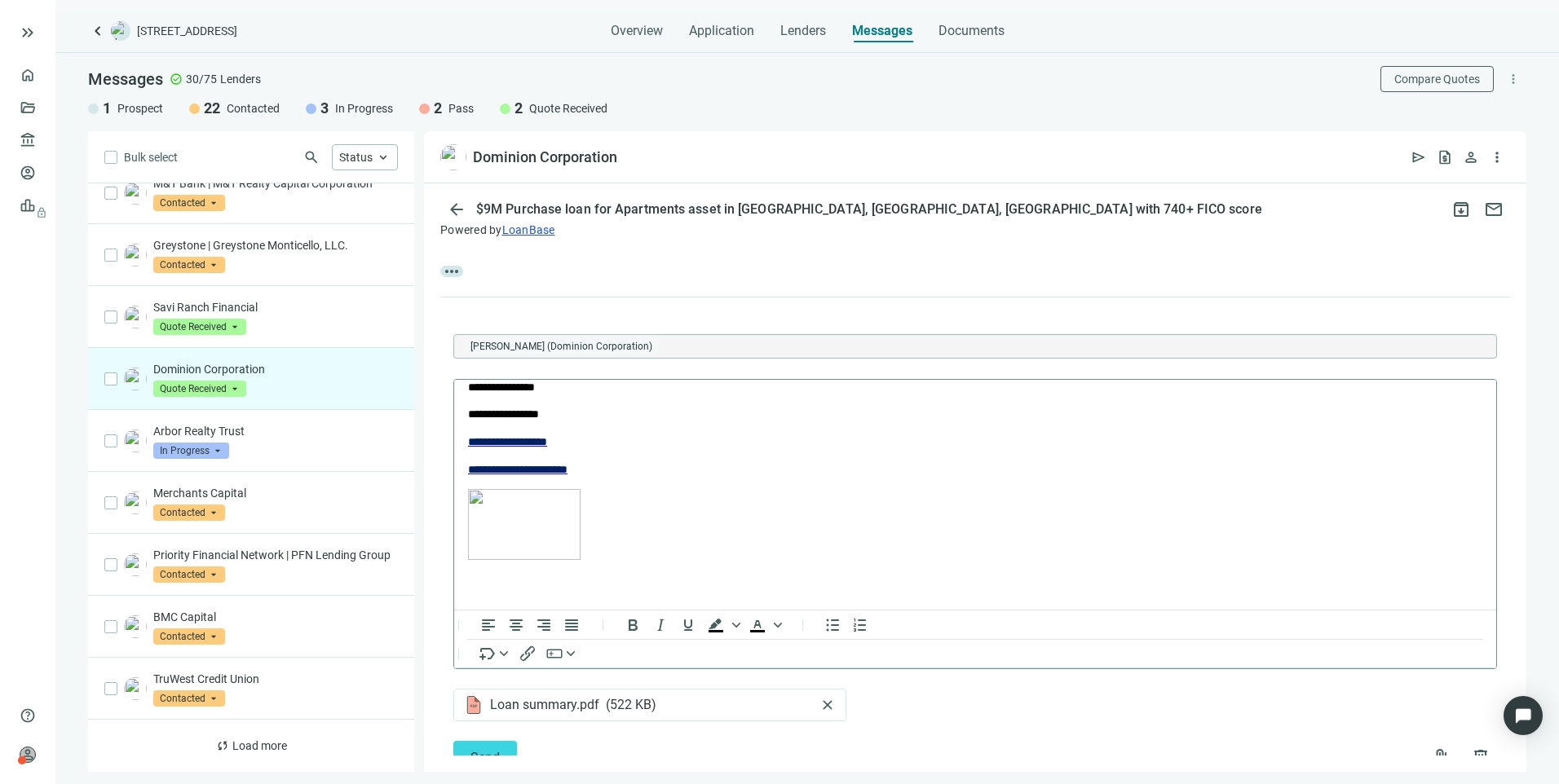
scroll to position [0, 0]
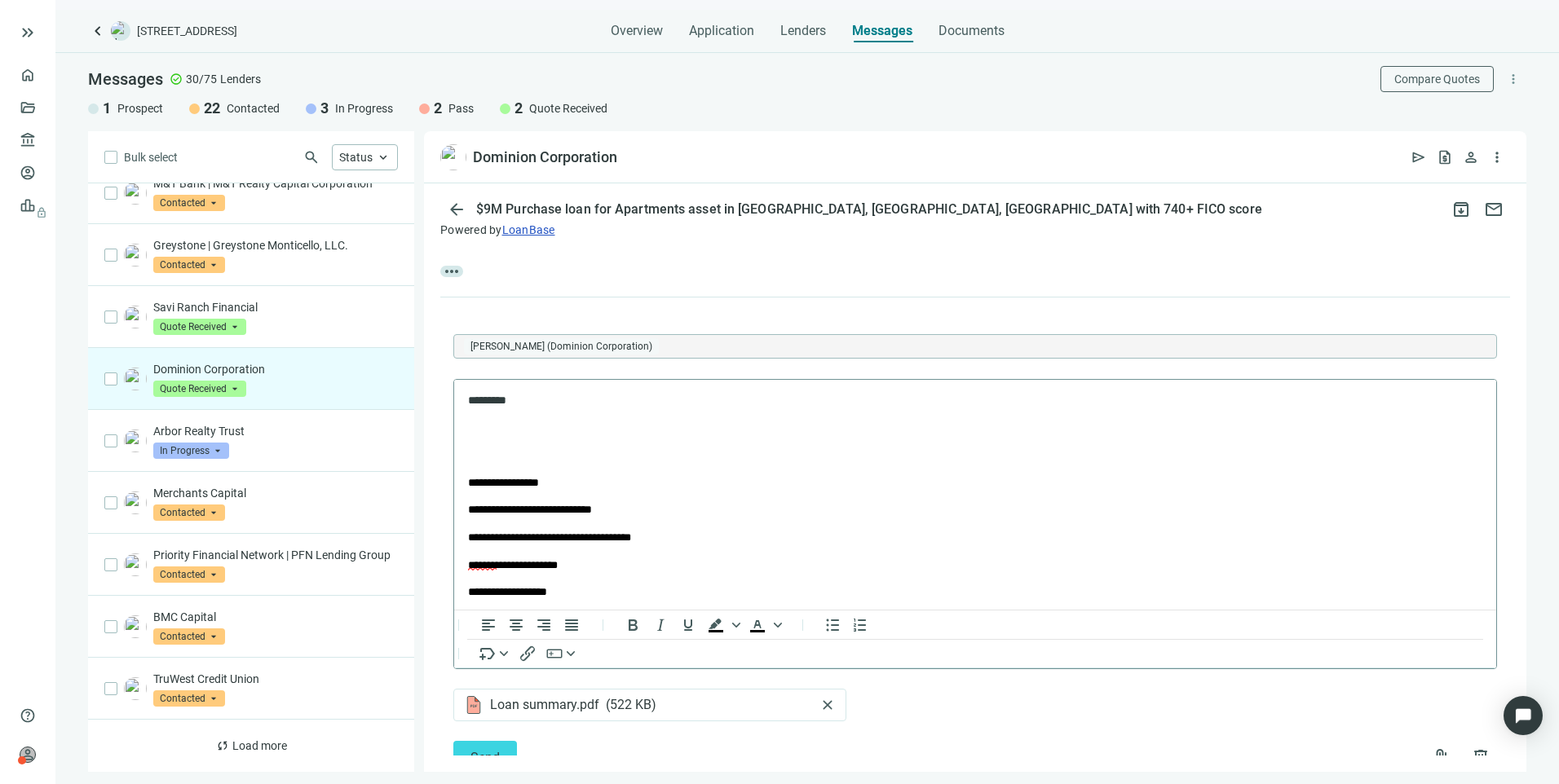
click at [535, 392] on p "*********" at bounding box center [960, 401] width 985 height 17
click at [557, 430] on p "**********" at bounding box center [960, 429] width 985 height 17
click at [643, 431] on p "**********" at bounding box center [960, 429] width 985 height 17
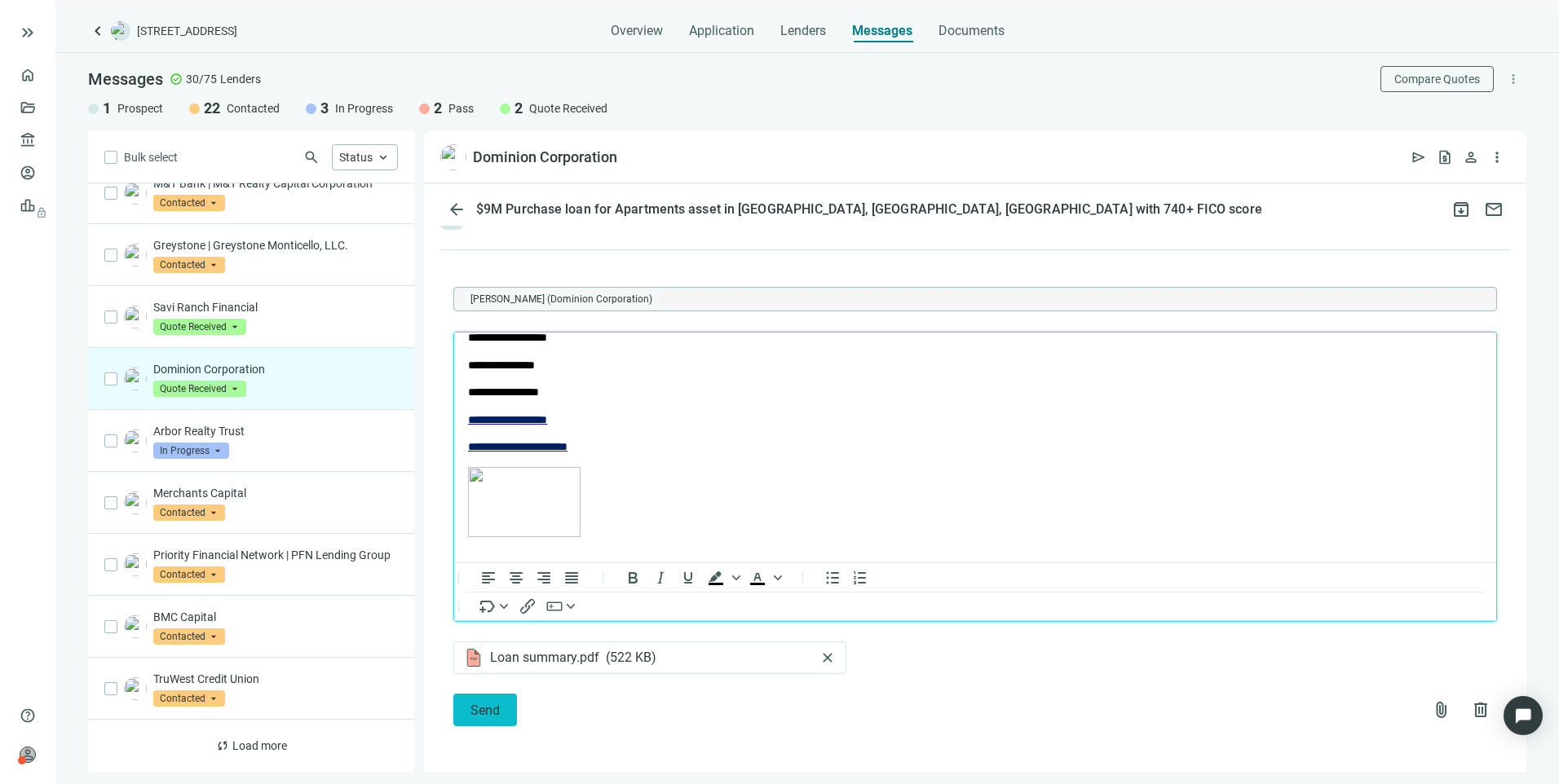
scroll to position [232, 0]
click at [478, 717] on span "Send" at bounding box center [485, 710] width 29 height 16
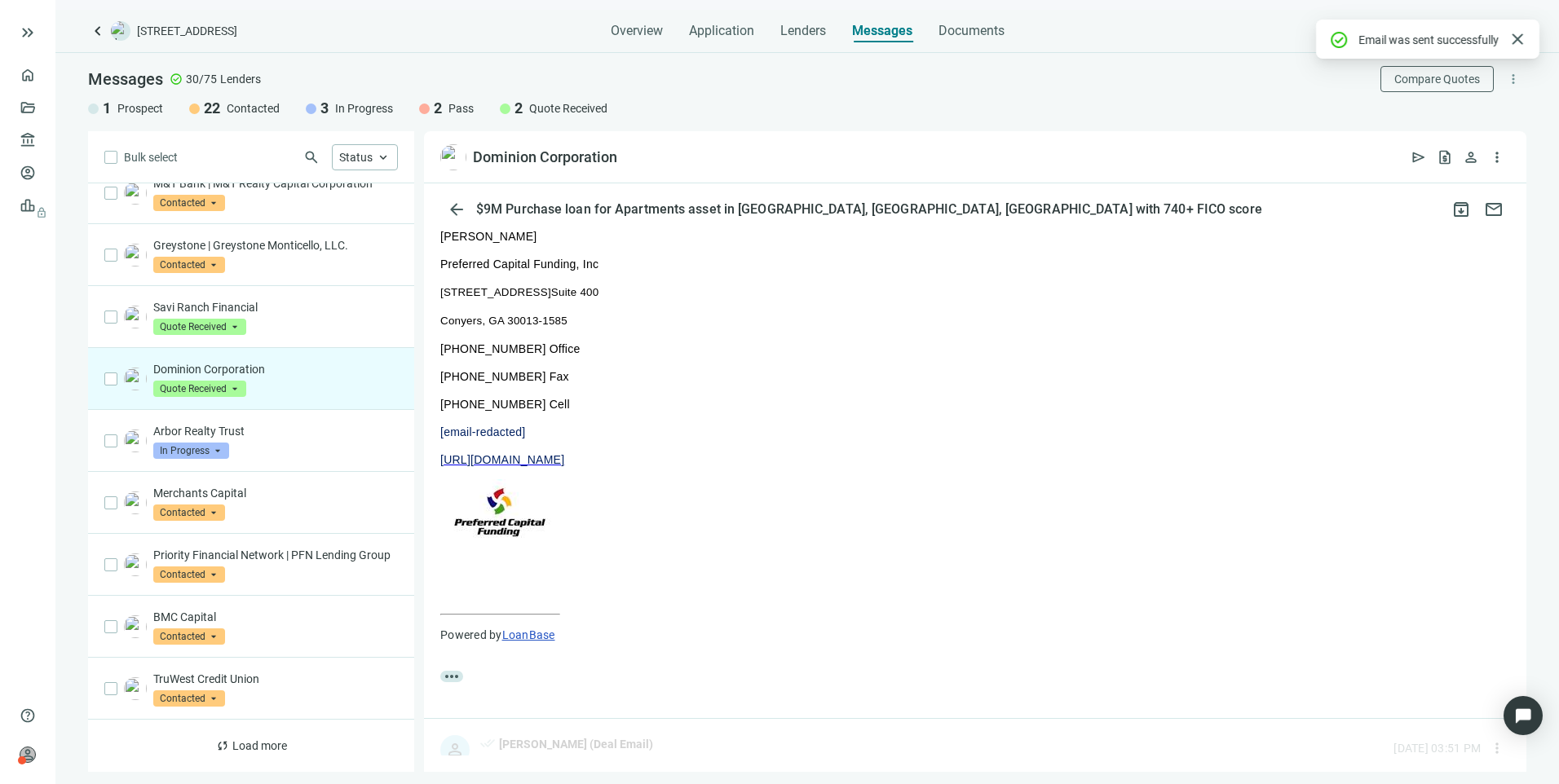
scroll to position [719, 0]
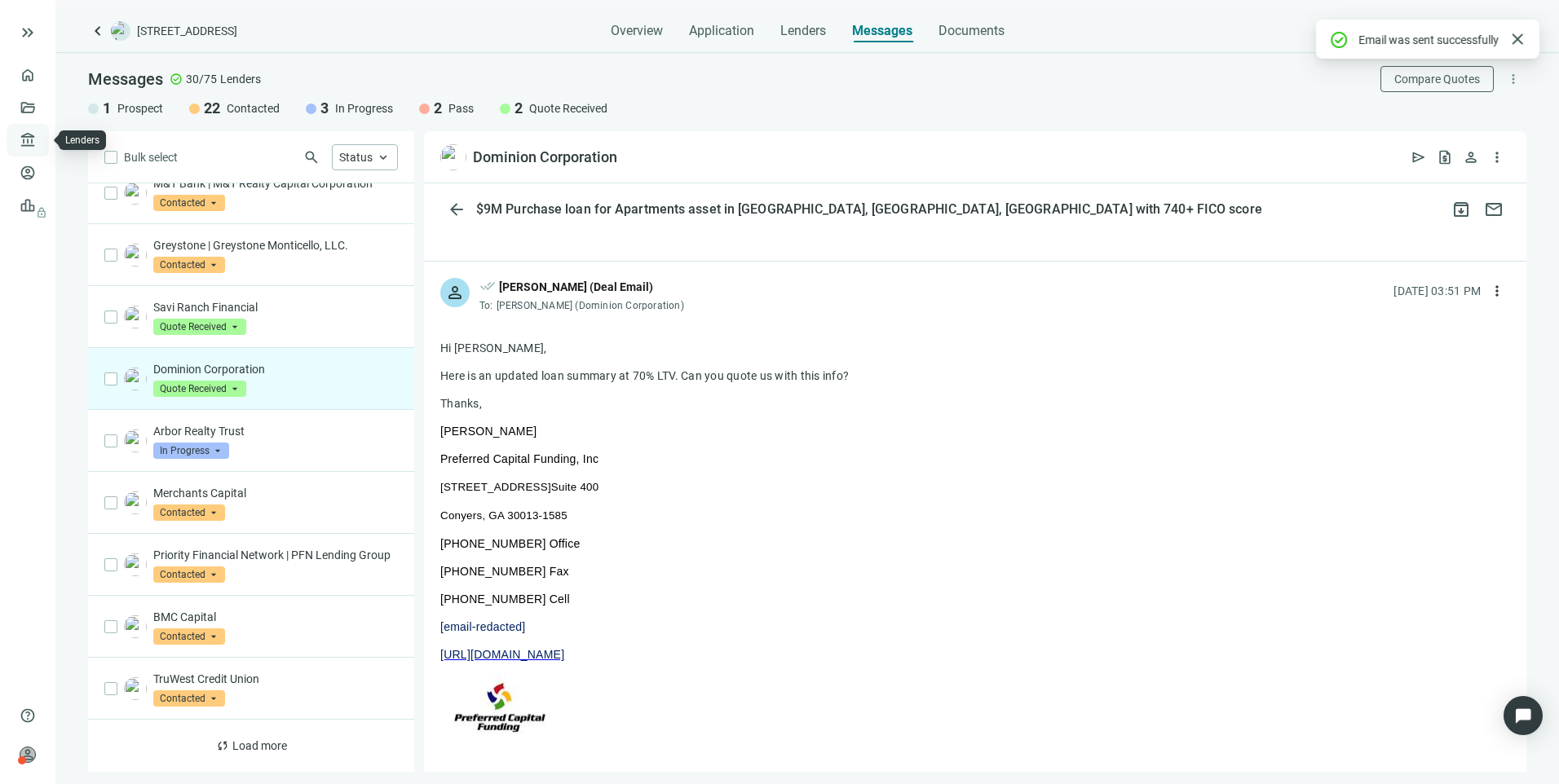
click at [41, 147] on link "Lenders" at bounding box center [61, 140] width 42 height 13
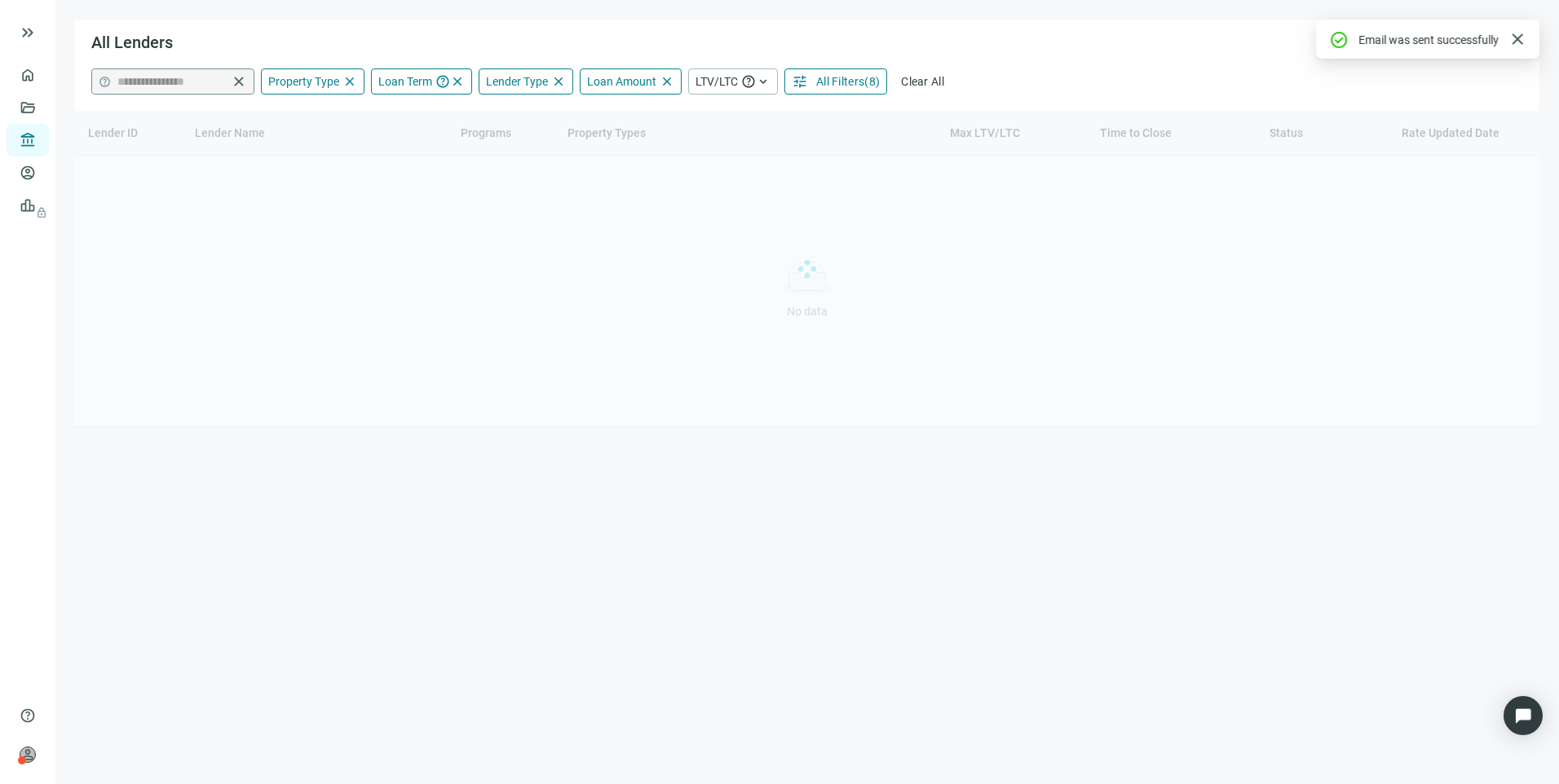
click at [154, 79] on input "**********" at bounding box center [172, 80] width 110 height 24
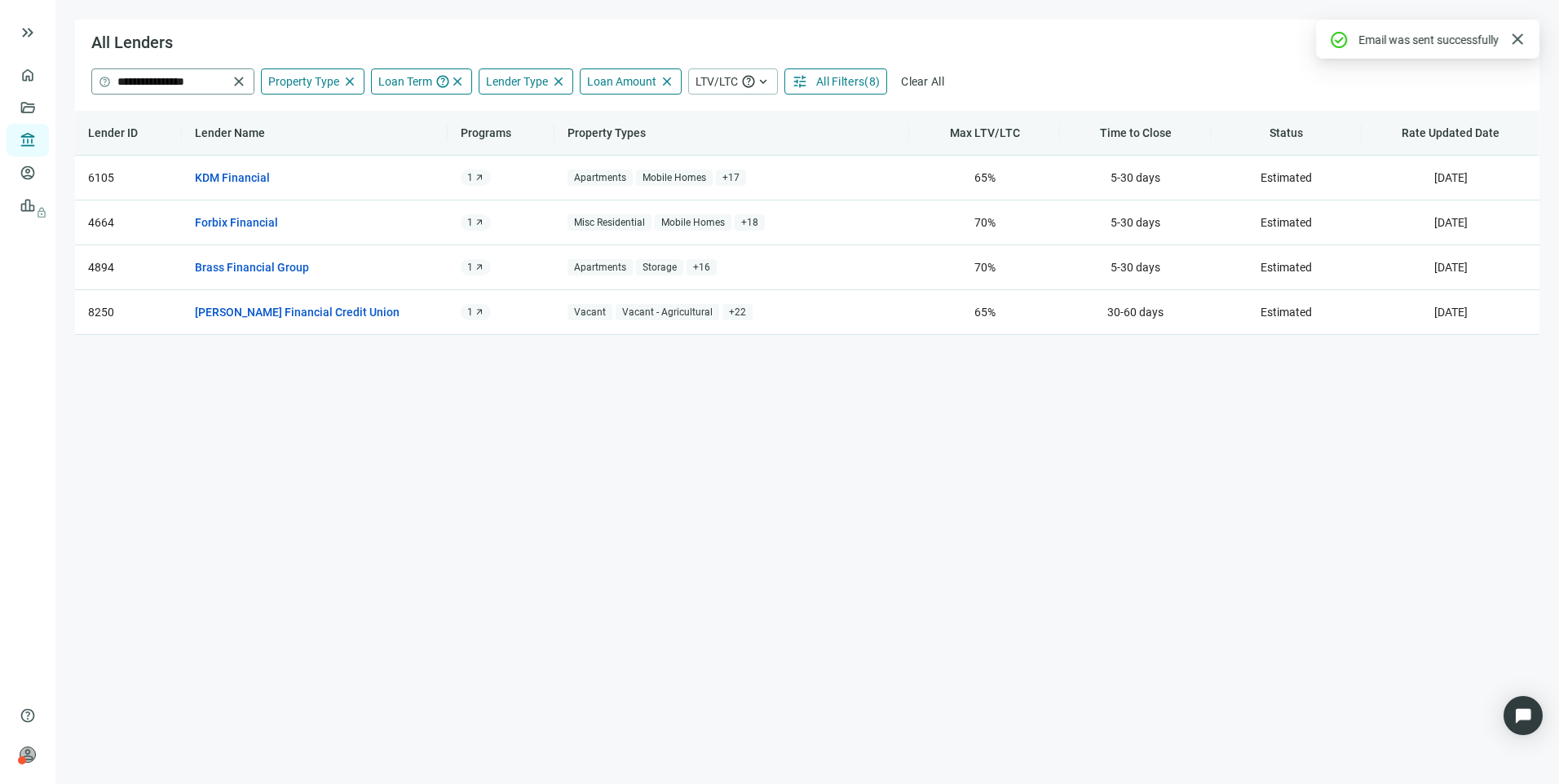
click at [240, 78] on span "close" at bounding box center [239, 81] width 17 height 17
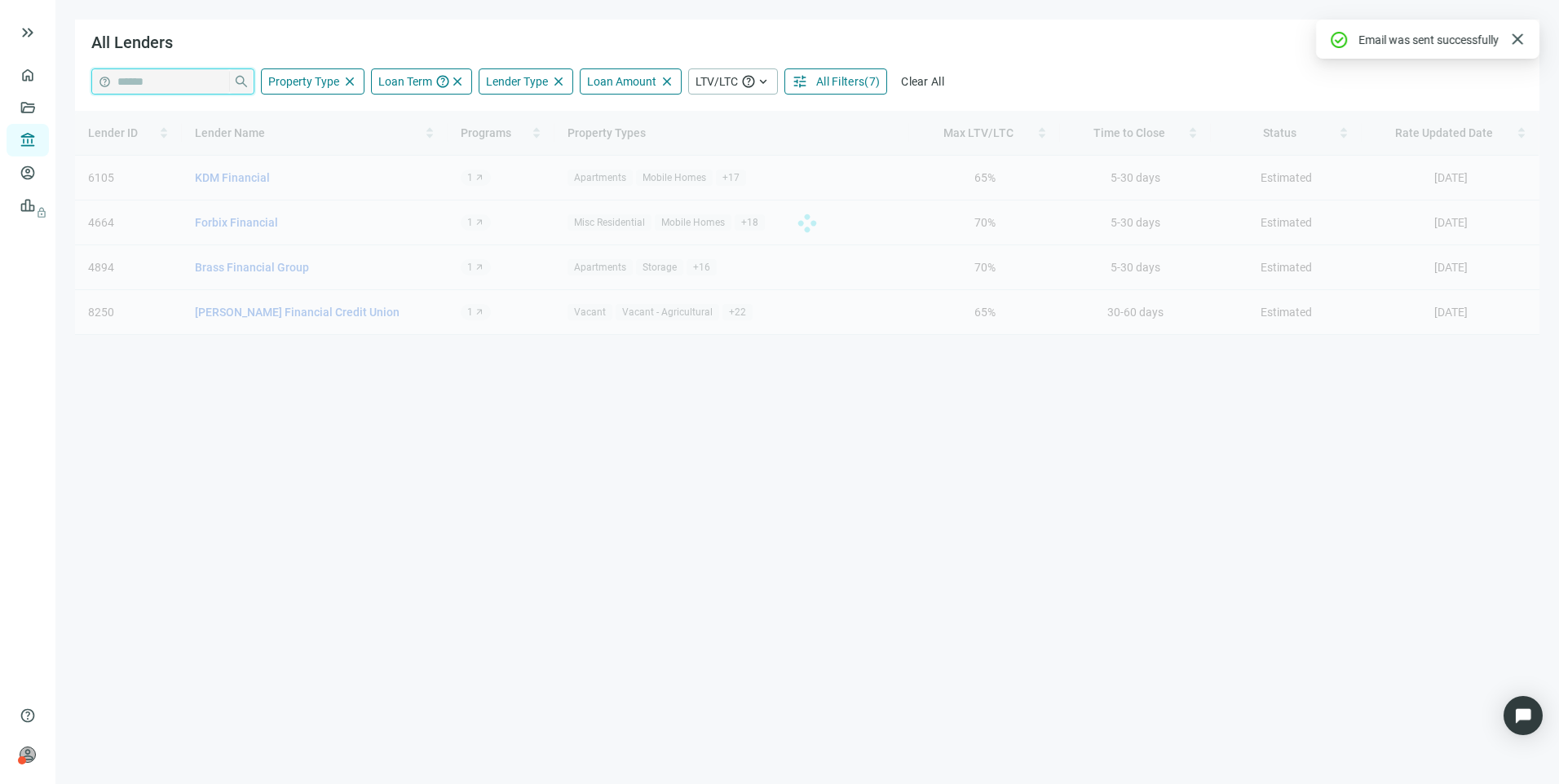
click at [207, 83] on input "search" at bounding box center [172, 80] width 110 height 24
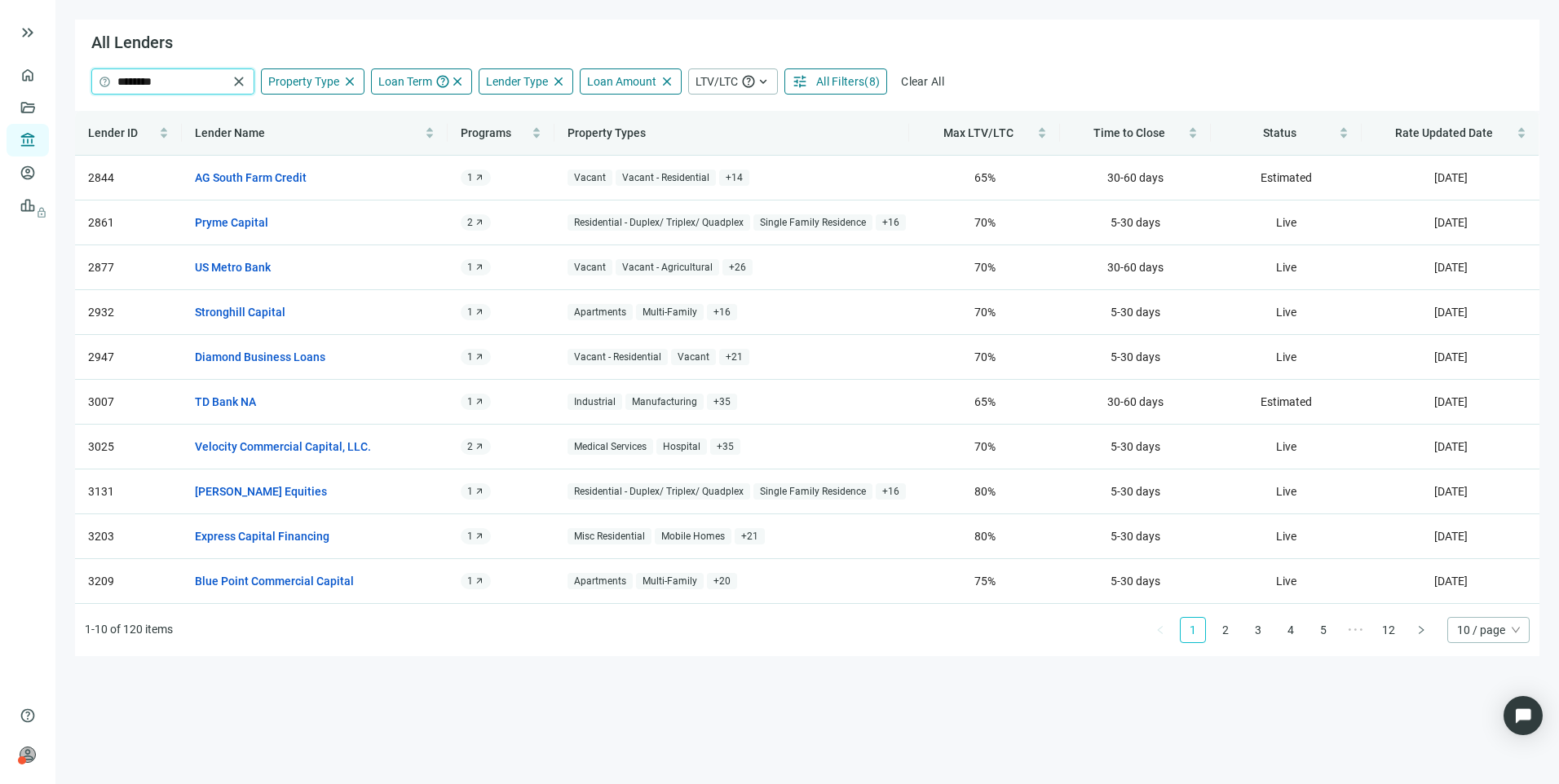
type input "*******"
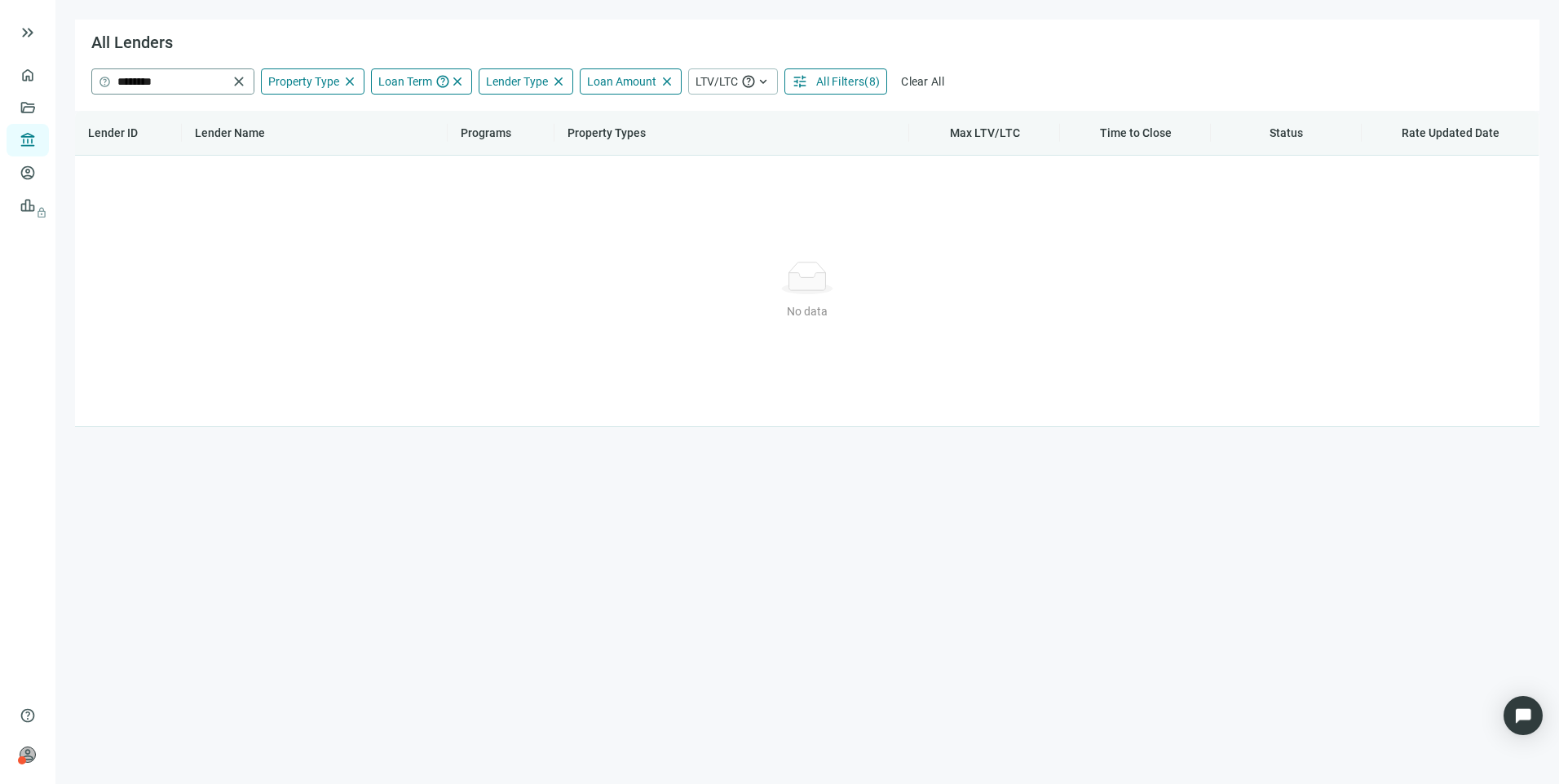
click at [242, 79] on span "close" at bounding box center [239, 81] width 17 height 17
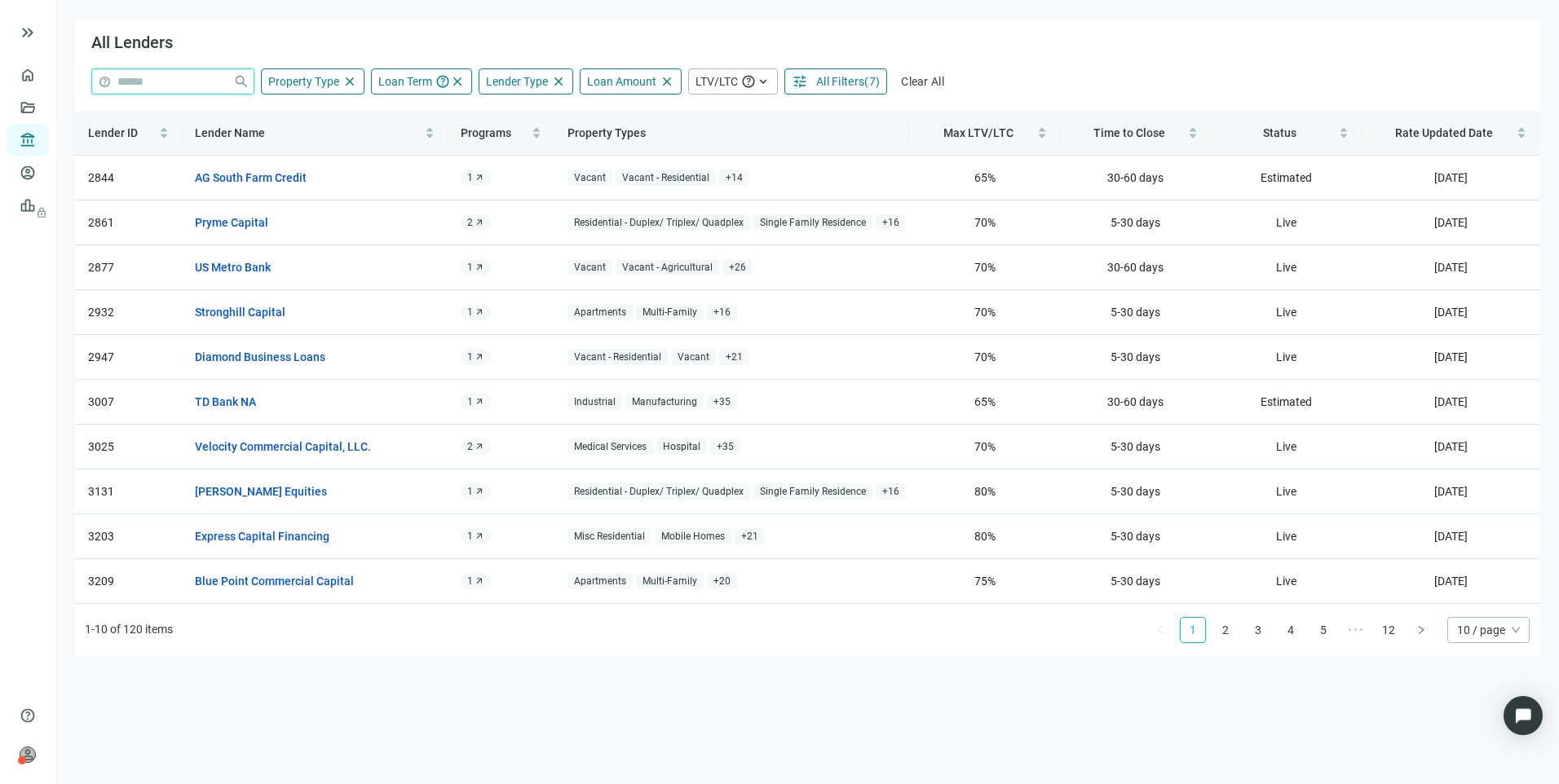
click at [200, 80] on input "search" at bounding box center [172, 80] width 110 height 24
type input "**********"
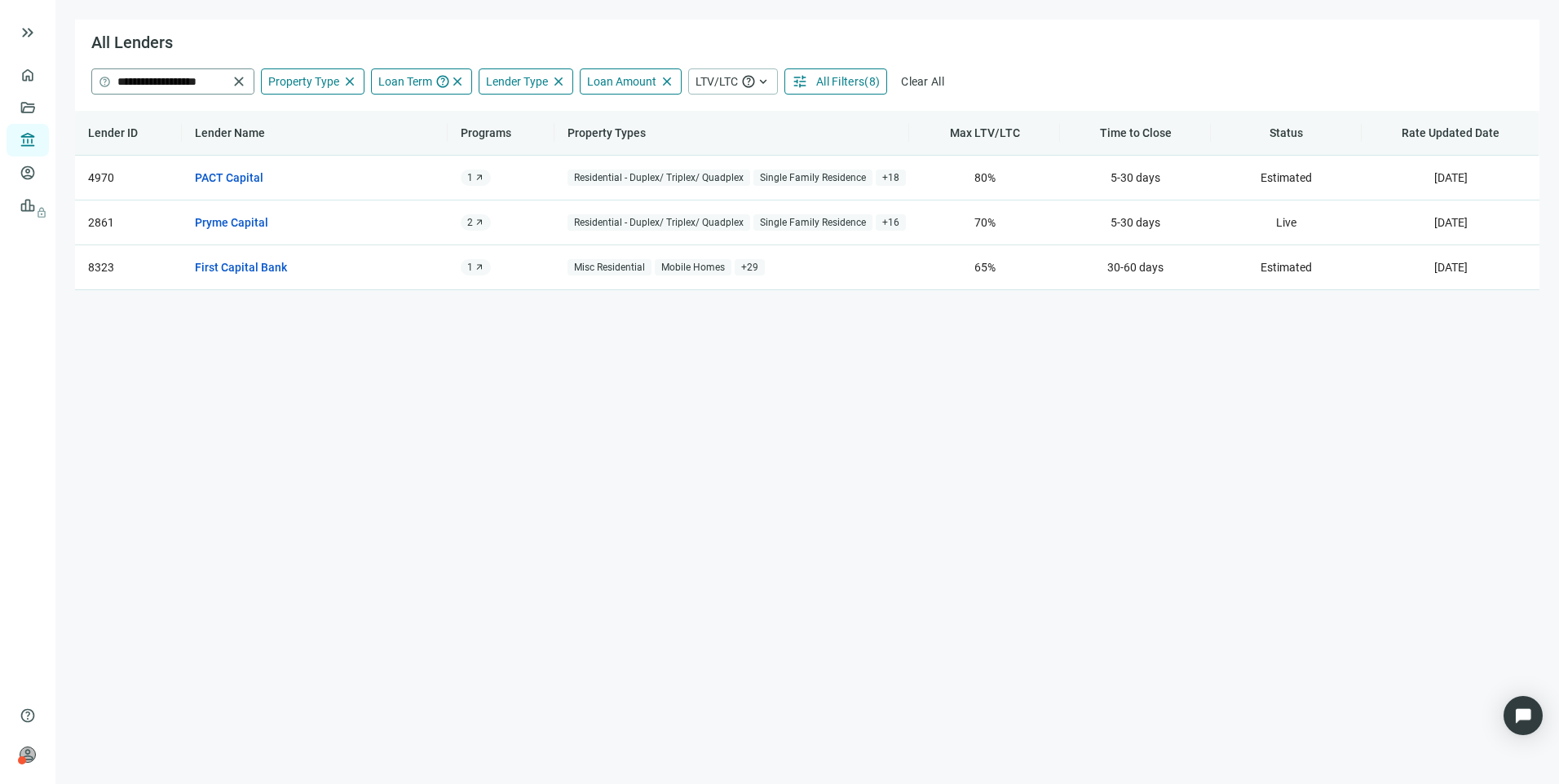
click at [241, 84] on span "close" at bounding box center [239, 81] width 17 height 17
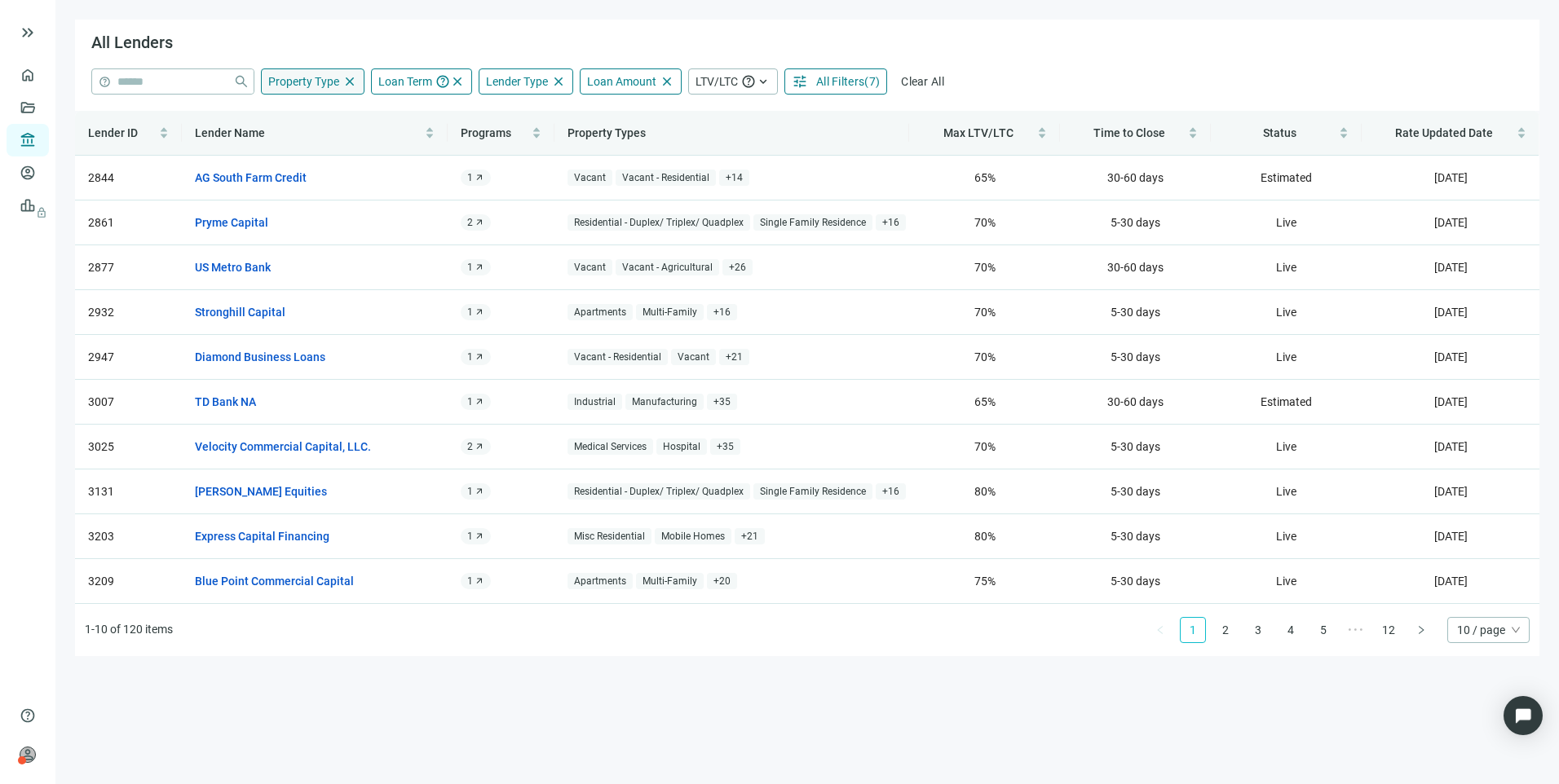
click at [343, 77] on span "close" at bounding box center [349, 81] width 15 height 15
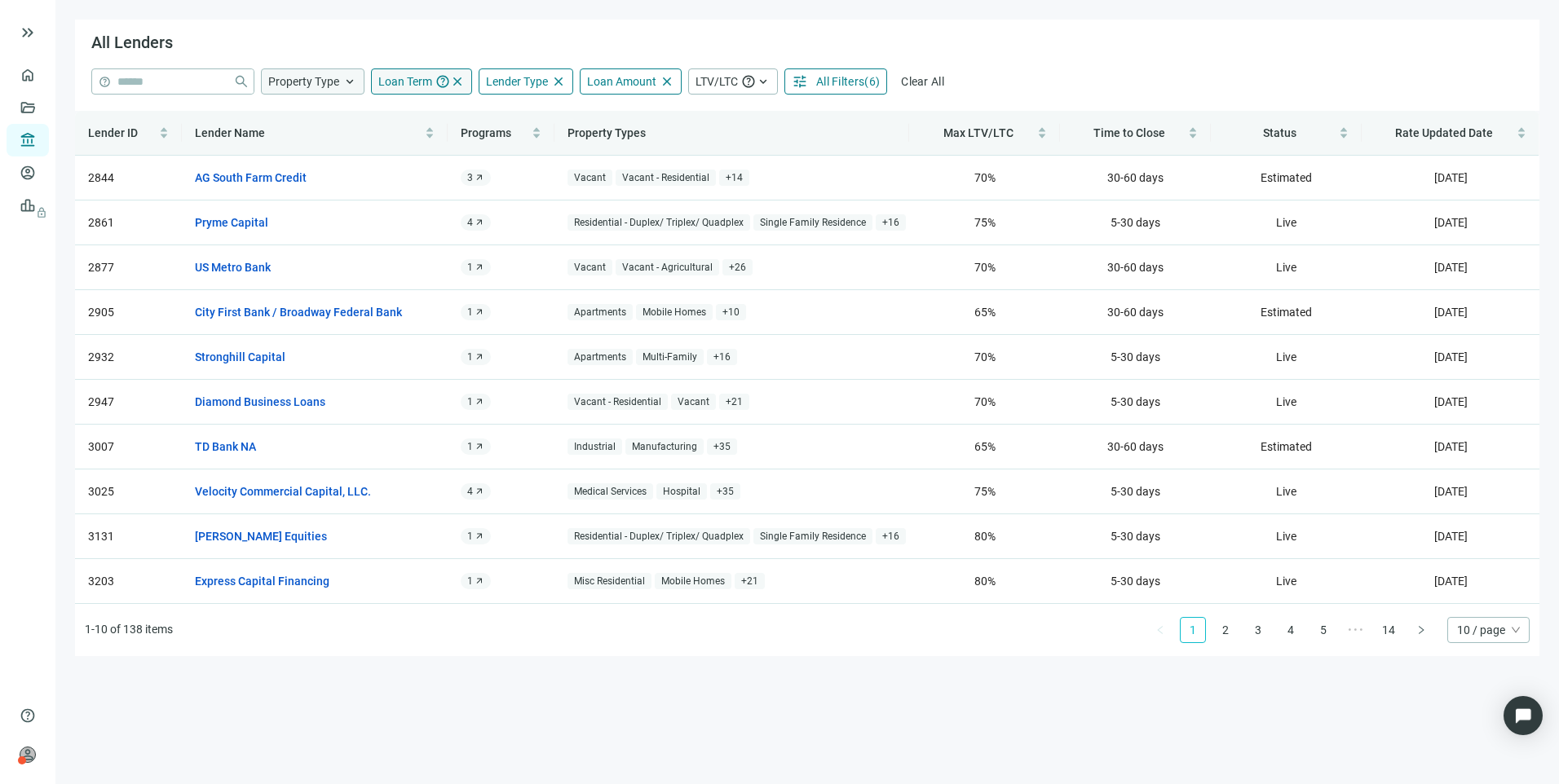
click at [455, 76] on span "close" at bounding box center [457, 81] width 15 height 15
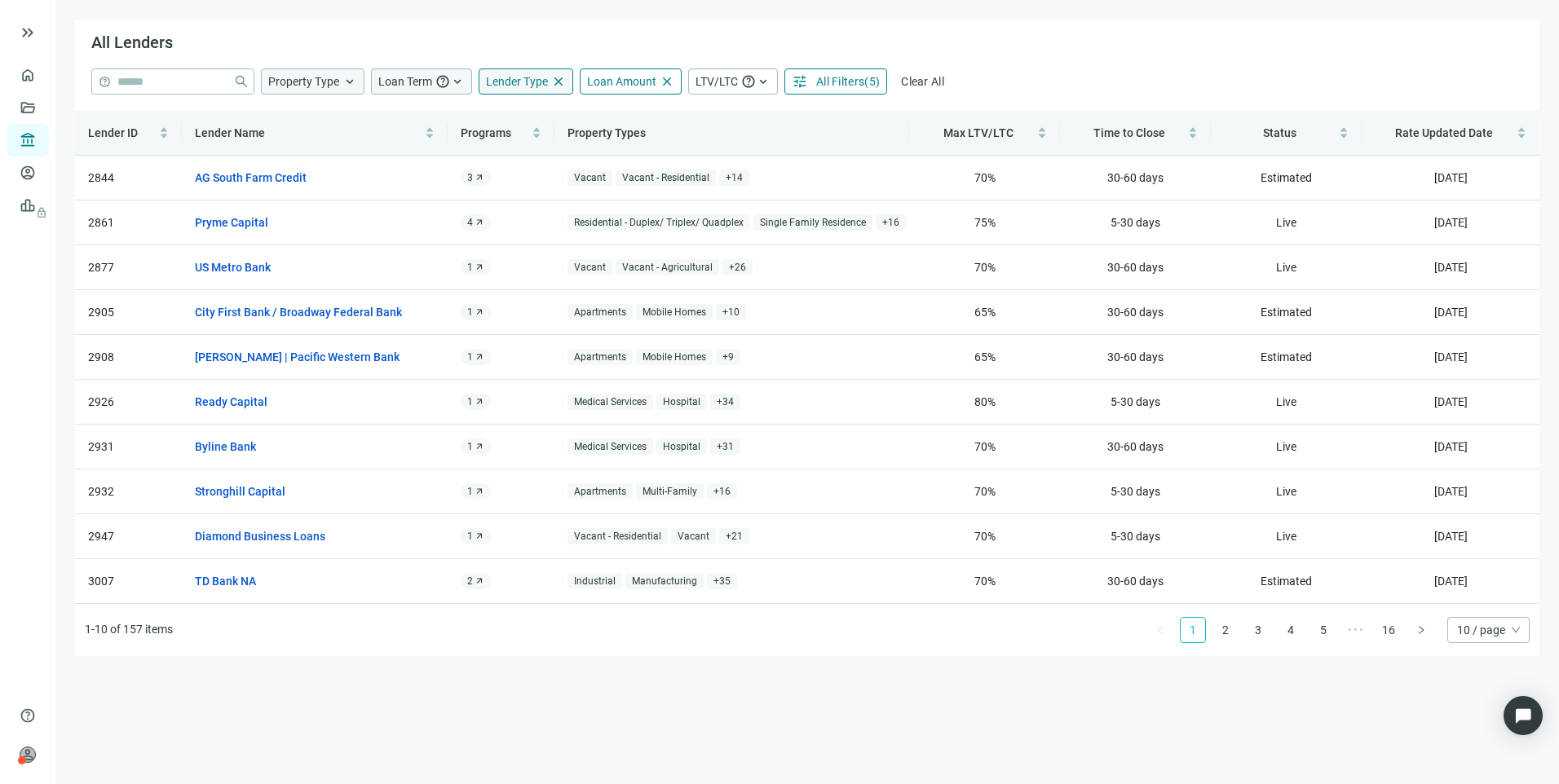
click at [555, 83] on span "close" at bounding box center [559, 81] width 15 height 15
click at [659, 79] on span "close" at bounding box center [667, 81] width 15 height 15
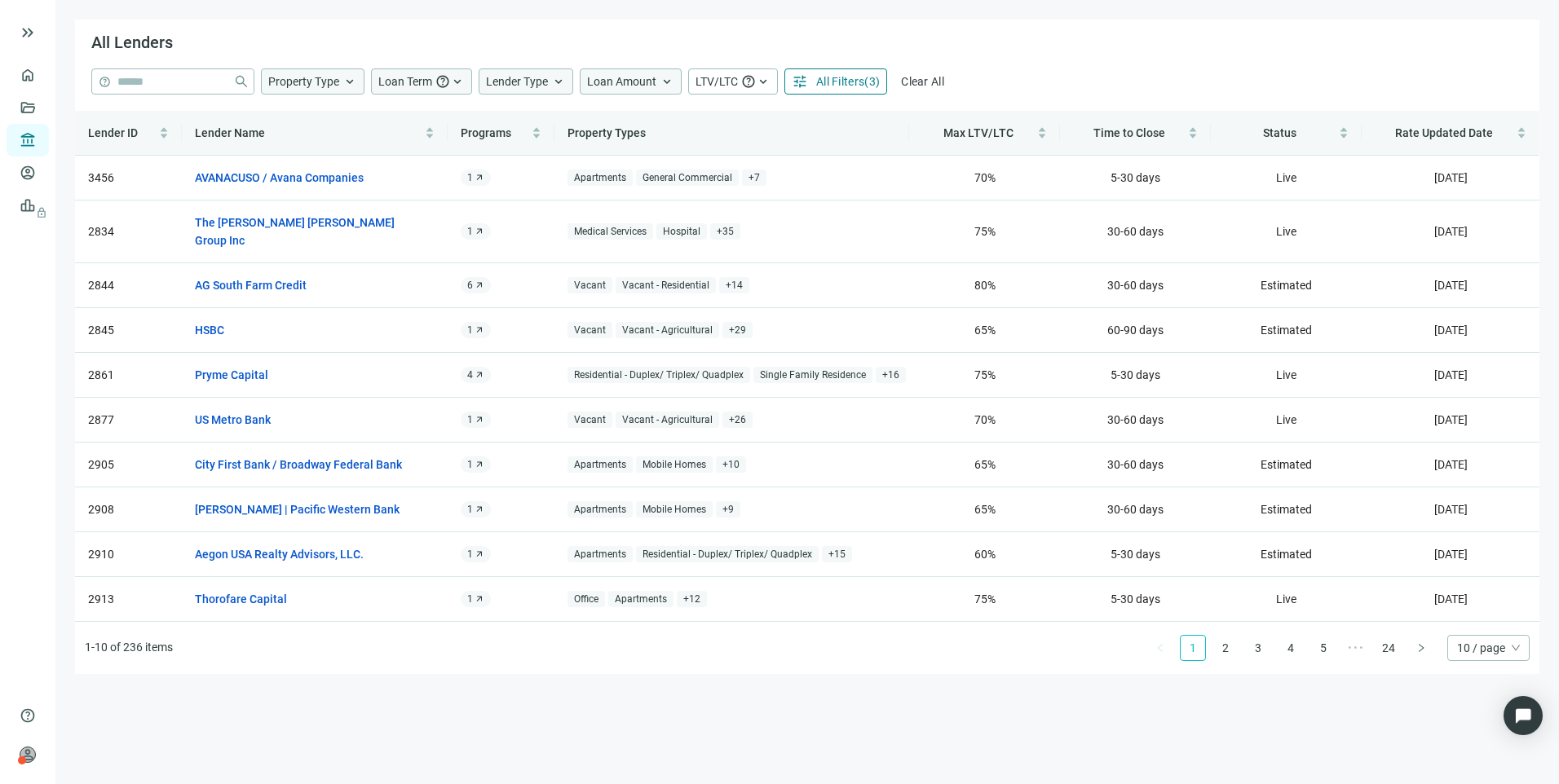
click at [839, 81] on span "All Filters" at bounding box center [840, 81] width 48 height 13
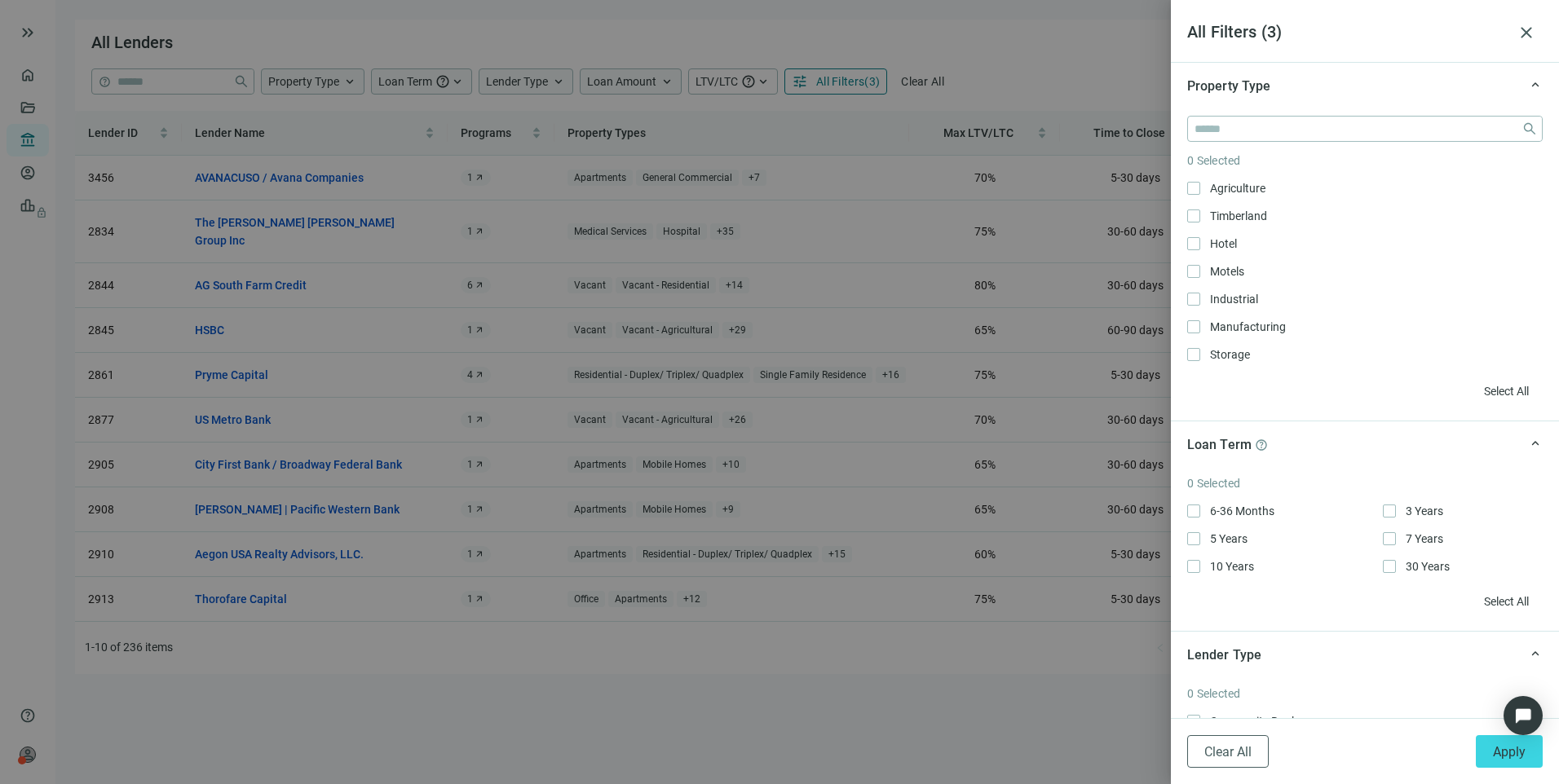
click at [950, 80] on div at bounding box center [780, 392] width 1559 height 784
click at [1535, 39] on span "close" at bounding box center [1527, 32] width 20 height 20
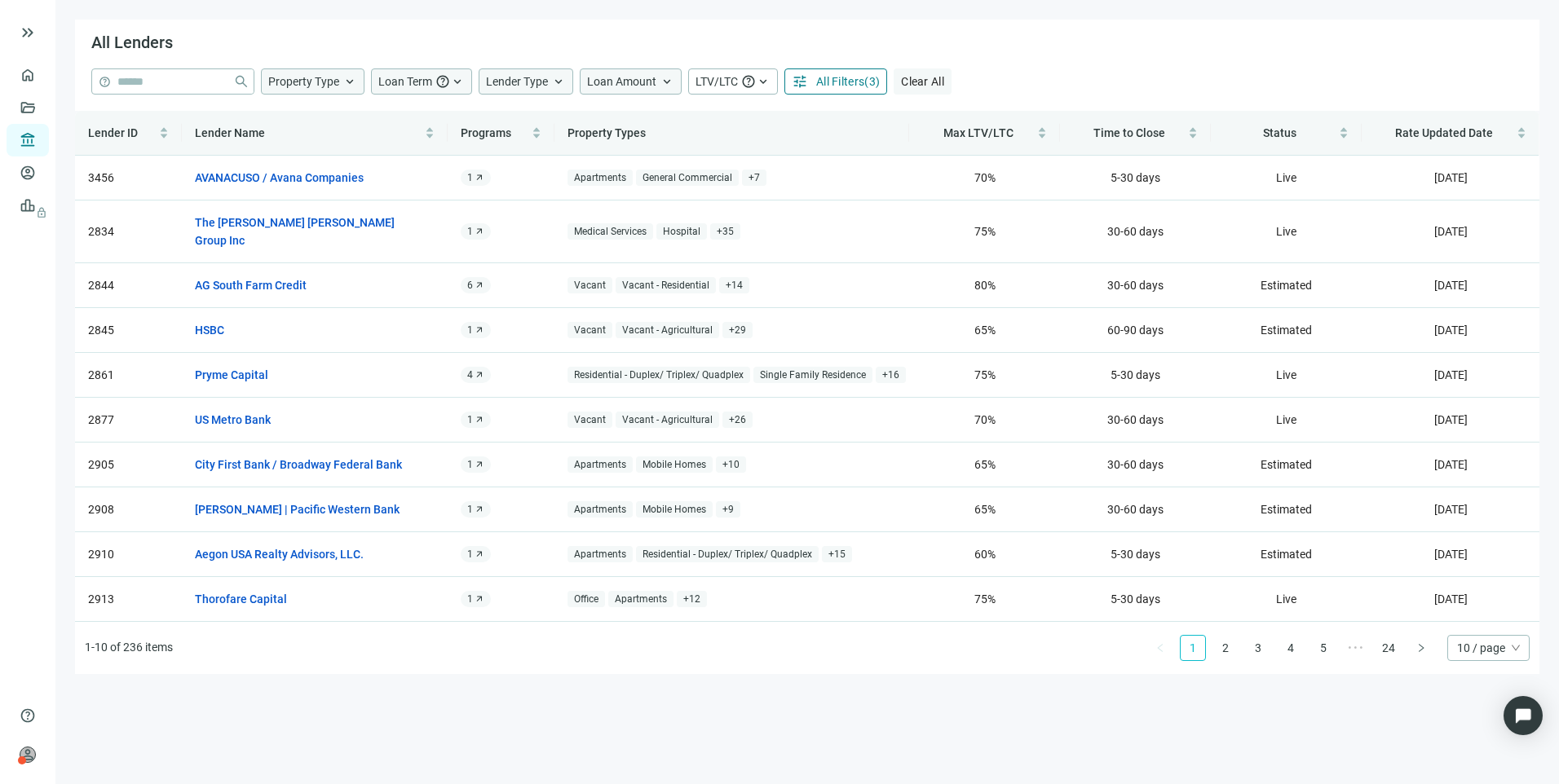
click at [941, 80] on span "Clear All" at bounding box center [922, 81] width 43 height 13
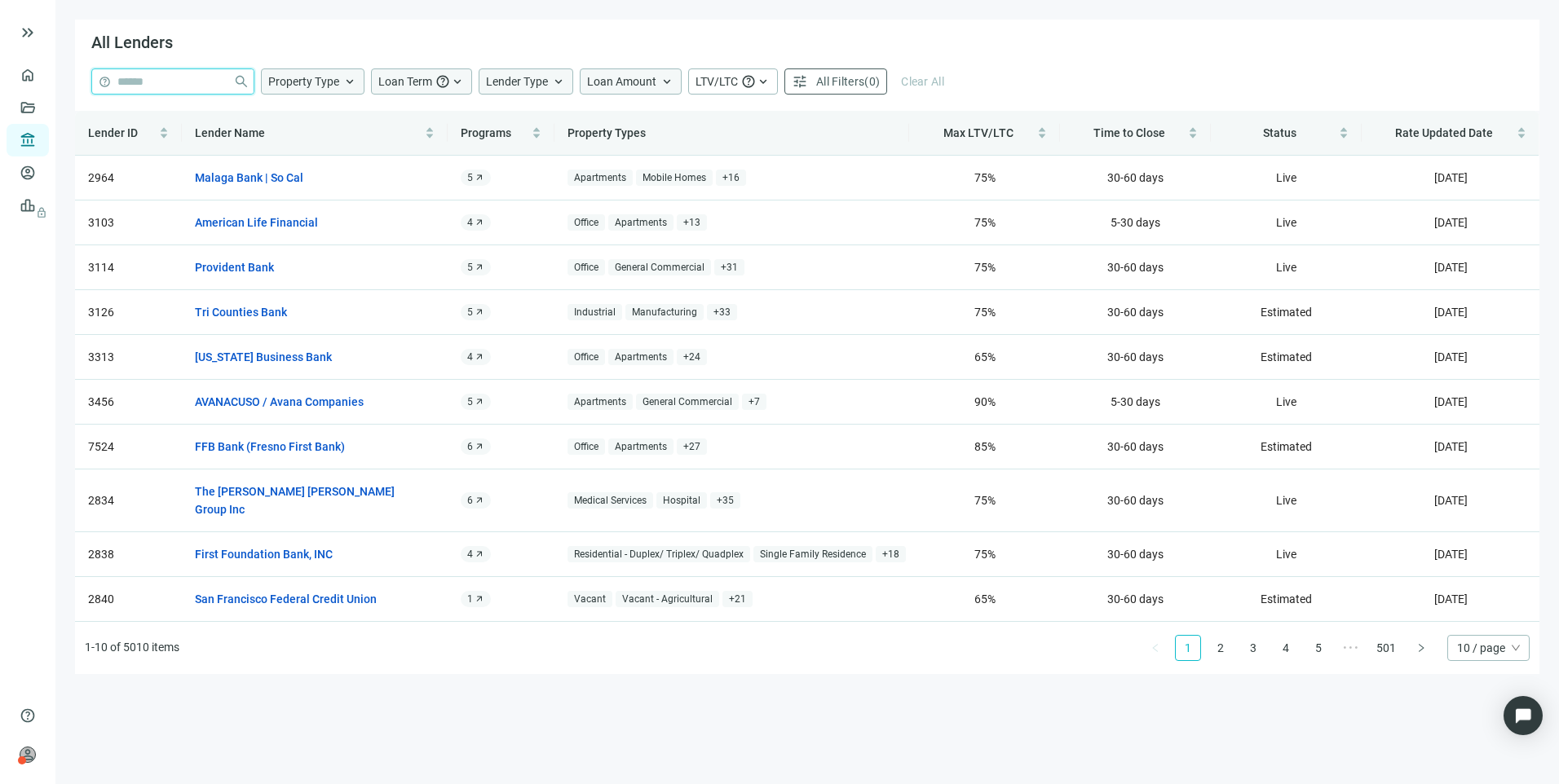
click at [159, 85] on input "search" at bounding box center [172, 80] width 110 height 24
type input "*******"
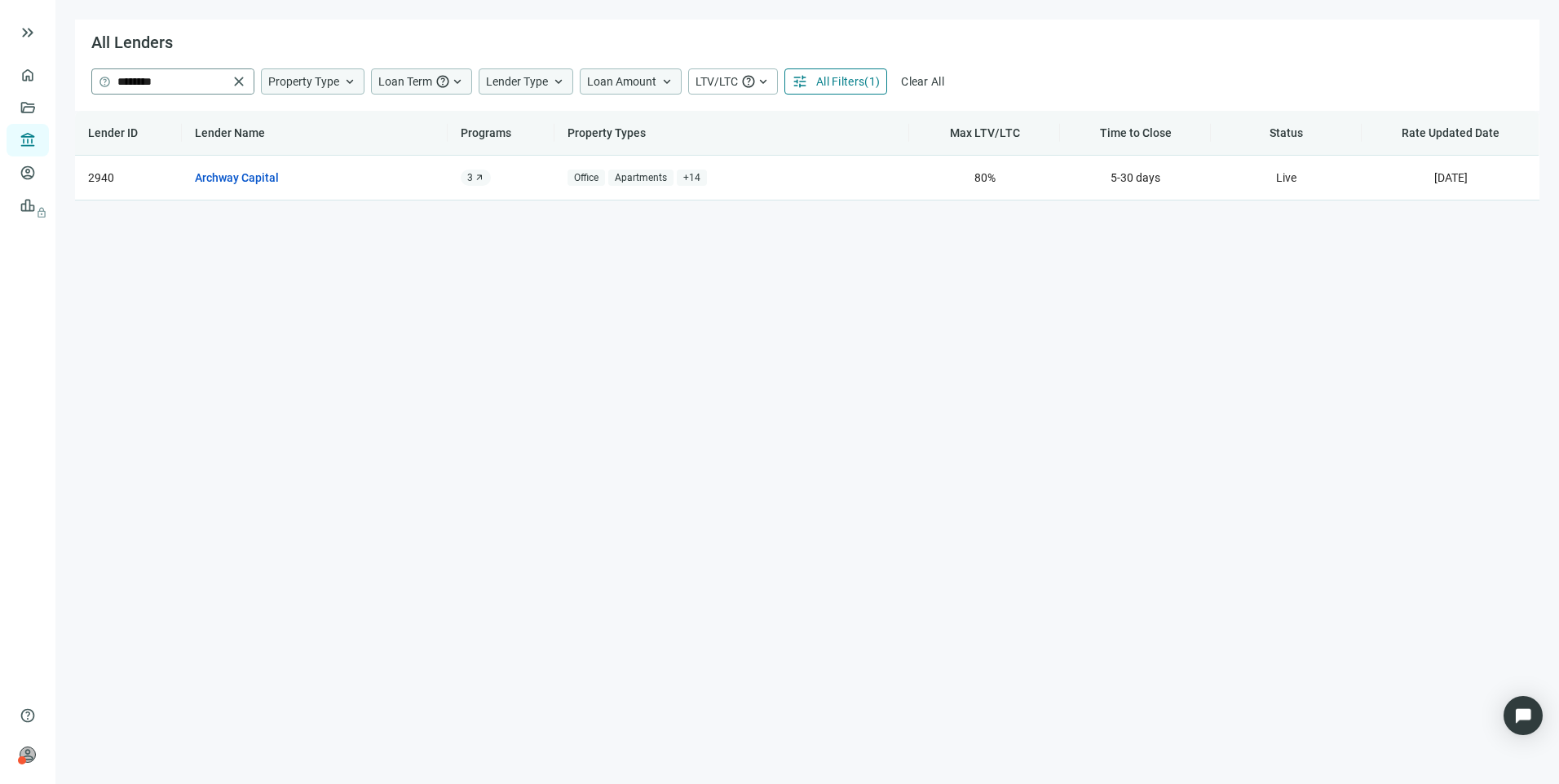
click at [246, 81] on span "close" at bounding box center [239, 81] width 17 height 17
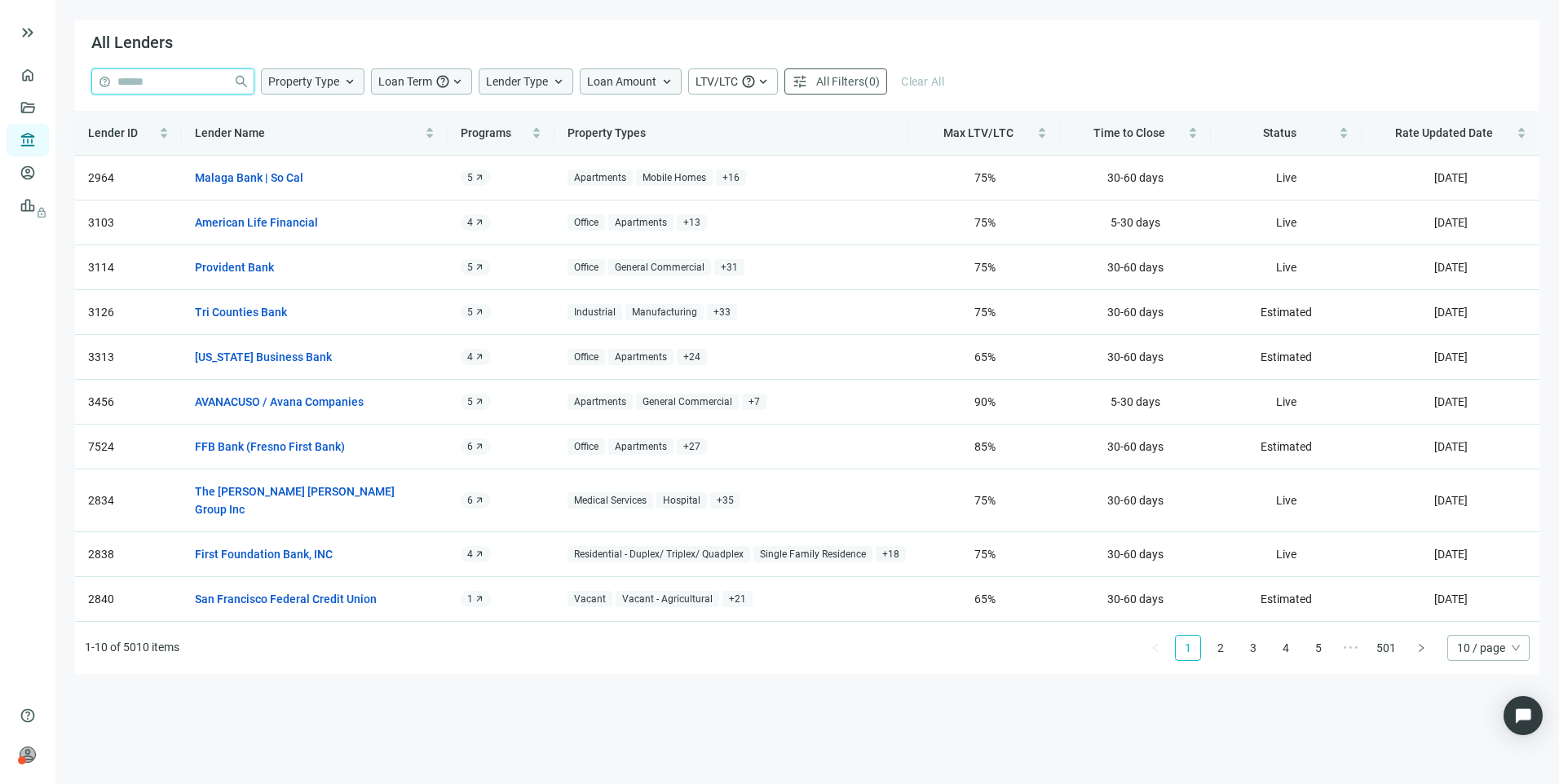
click at [191, 81] on input "search" at bounding box center [172, 80] width 110 height 24
type input "**********"
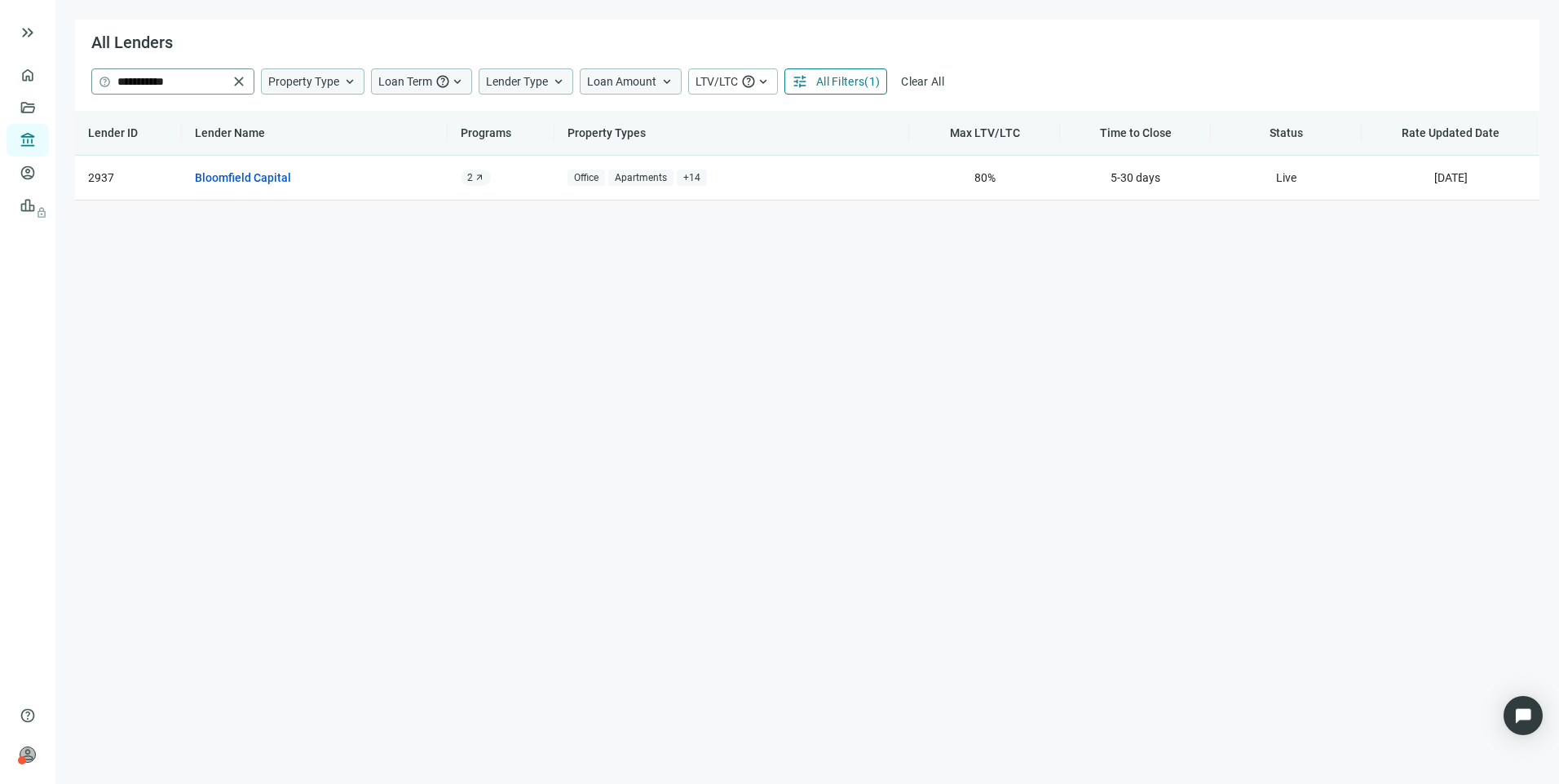
click at [242, 77] on span "close" at bounding box center [239, 81] width 17 height 17
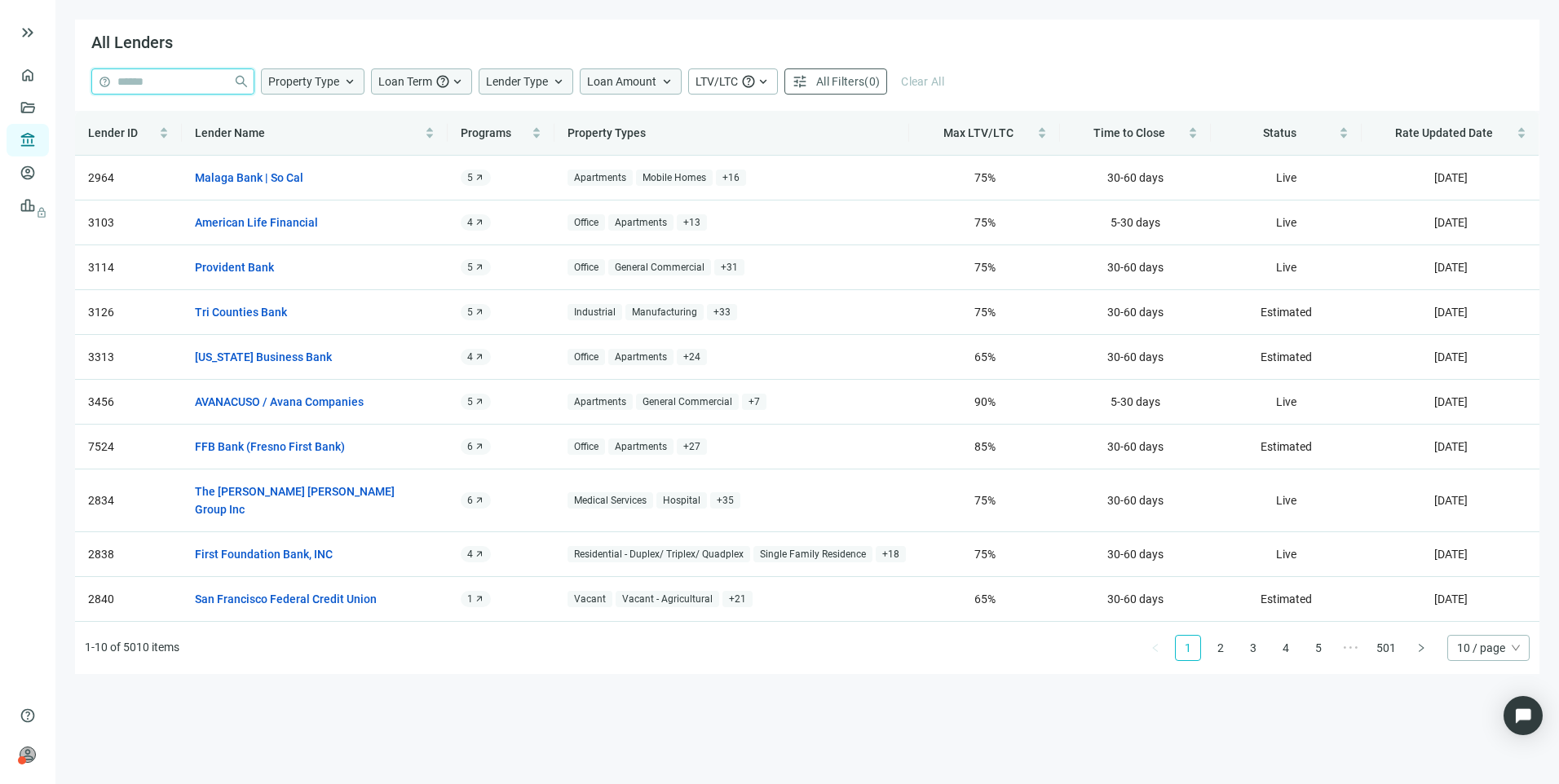
click at [194, 79] on input "search" at bounding box center [172, 80] width 110 height 24
type input "**********"
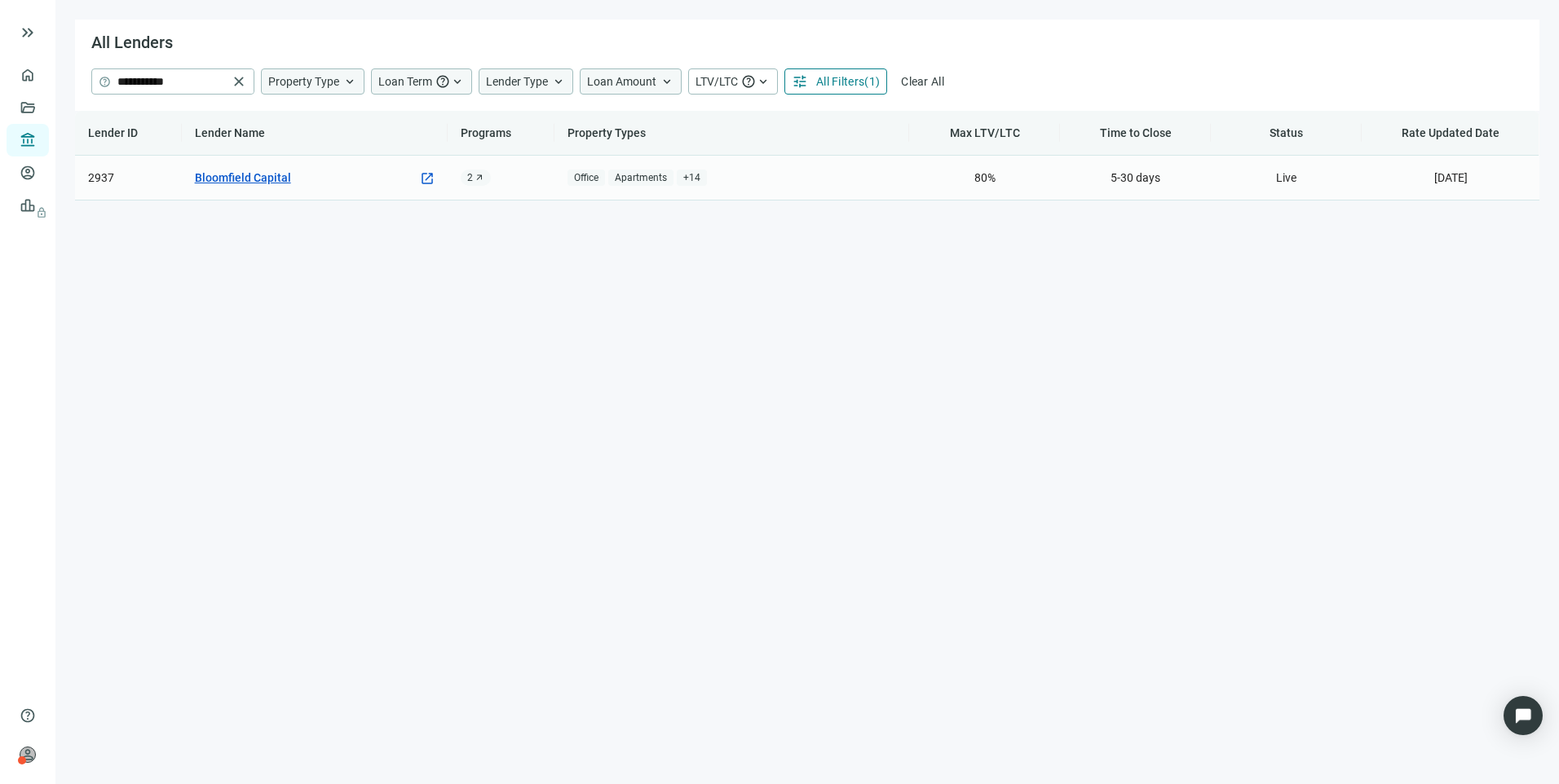
click at [277, 178] on link "Bloomfield Capital" at bounding box center [243, 178] width 96 height 18
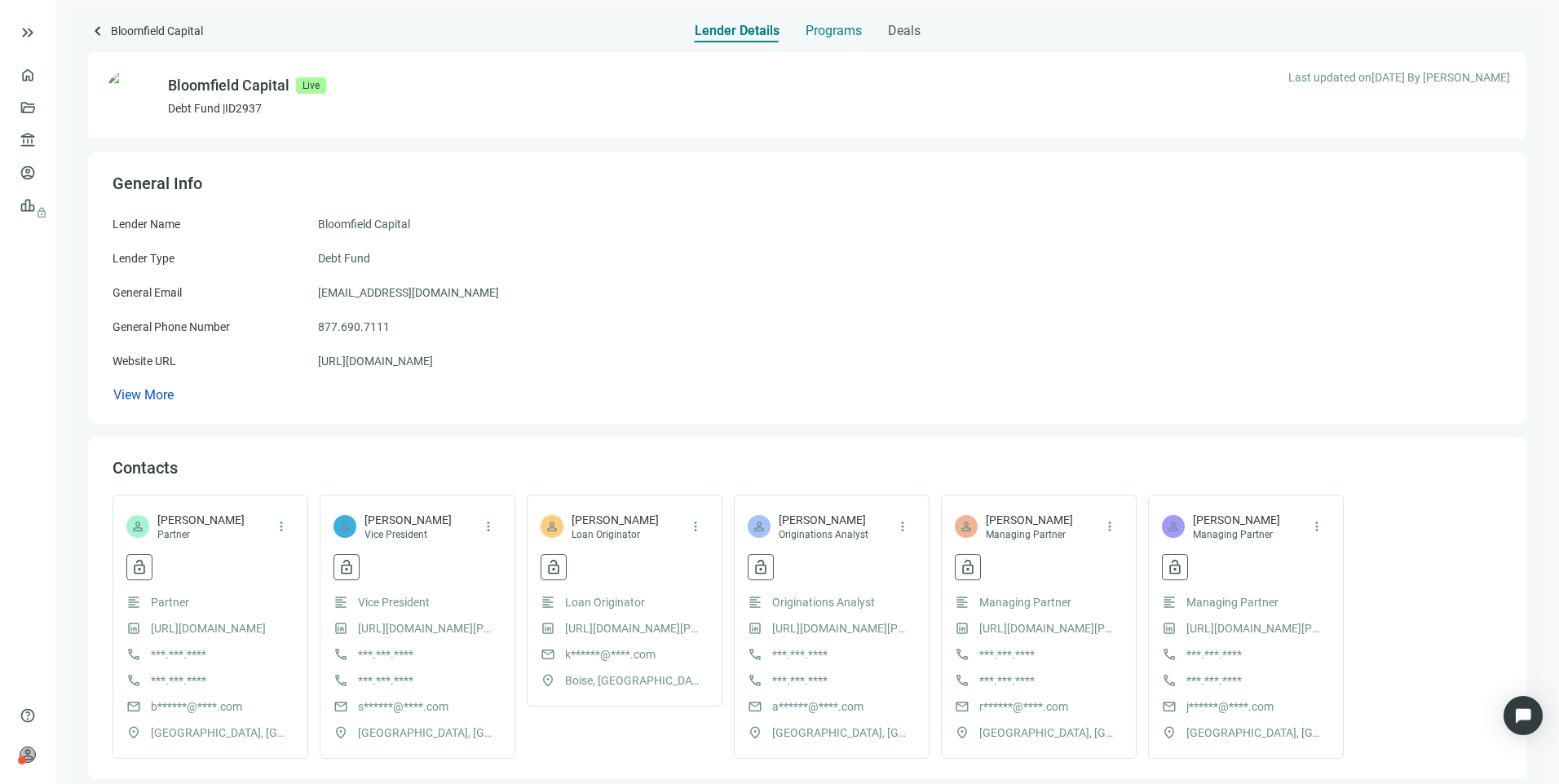
click at [809, 39] on div "Programs" at bounding box center [833, 26] width 56 height 32
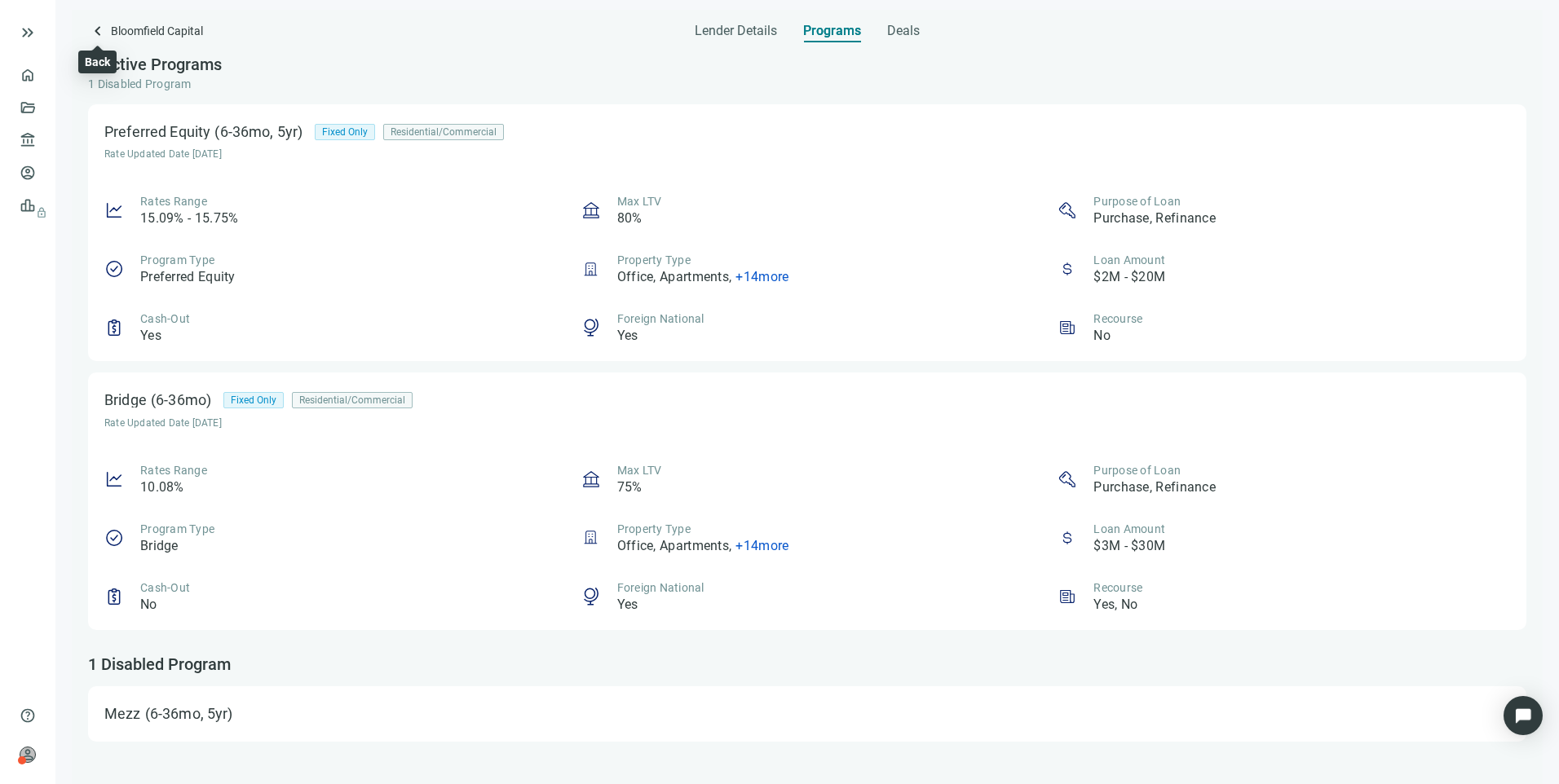
click at [97, 37] on span "keyboard_arrow_left" at bounding box center [98, 32] width 20 height 20
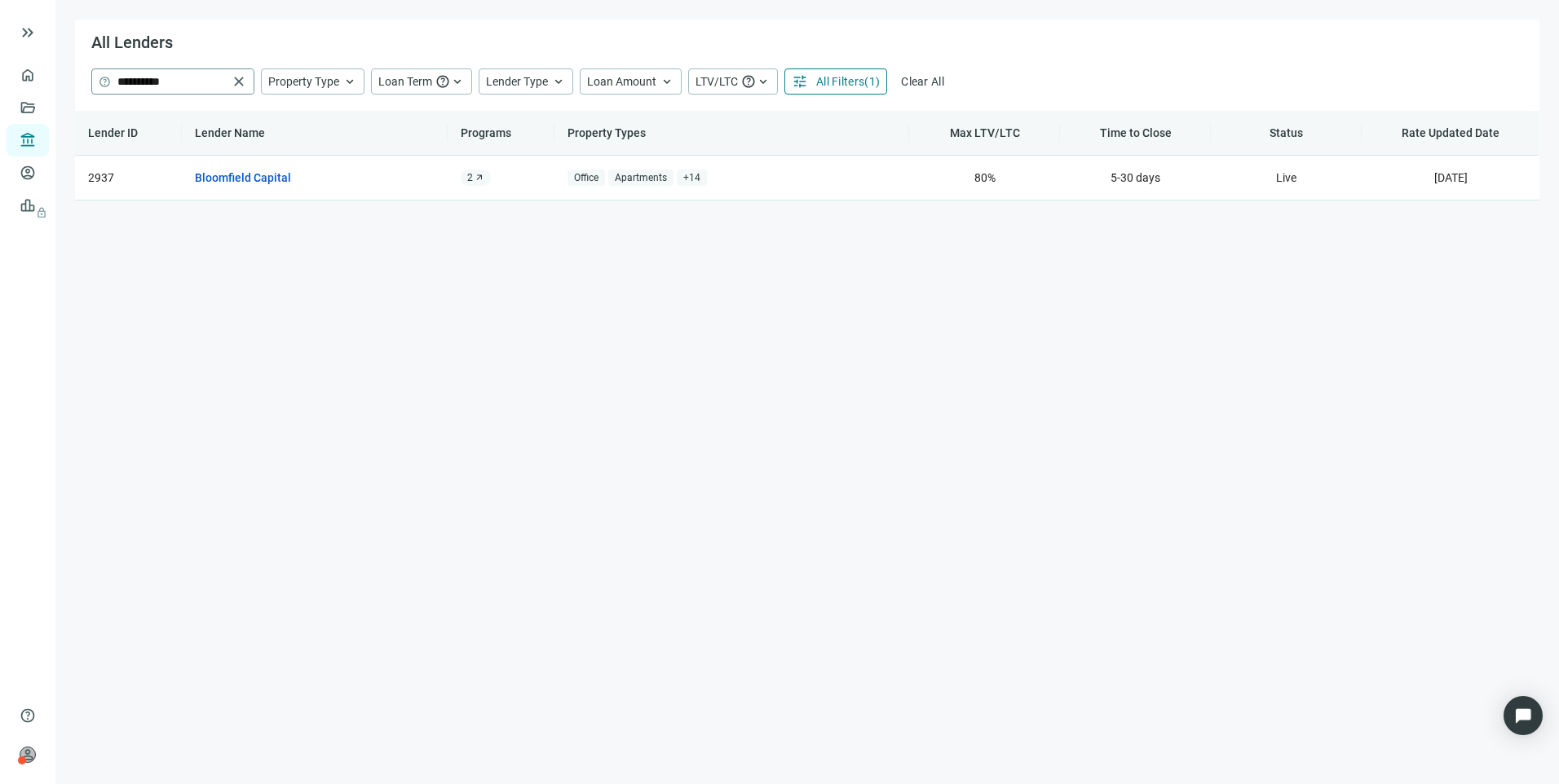
click at [242, 80] on span "close" at bounding box center [239, 81] width 17 height 17
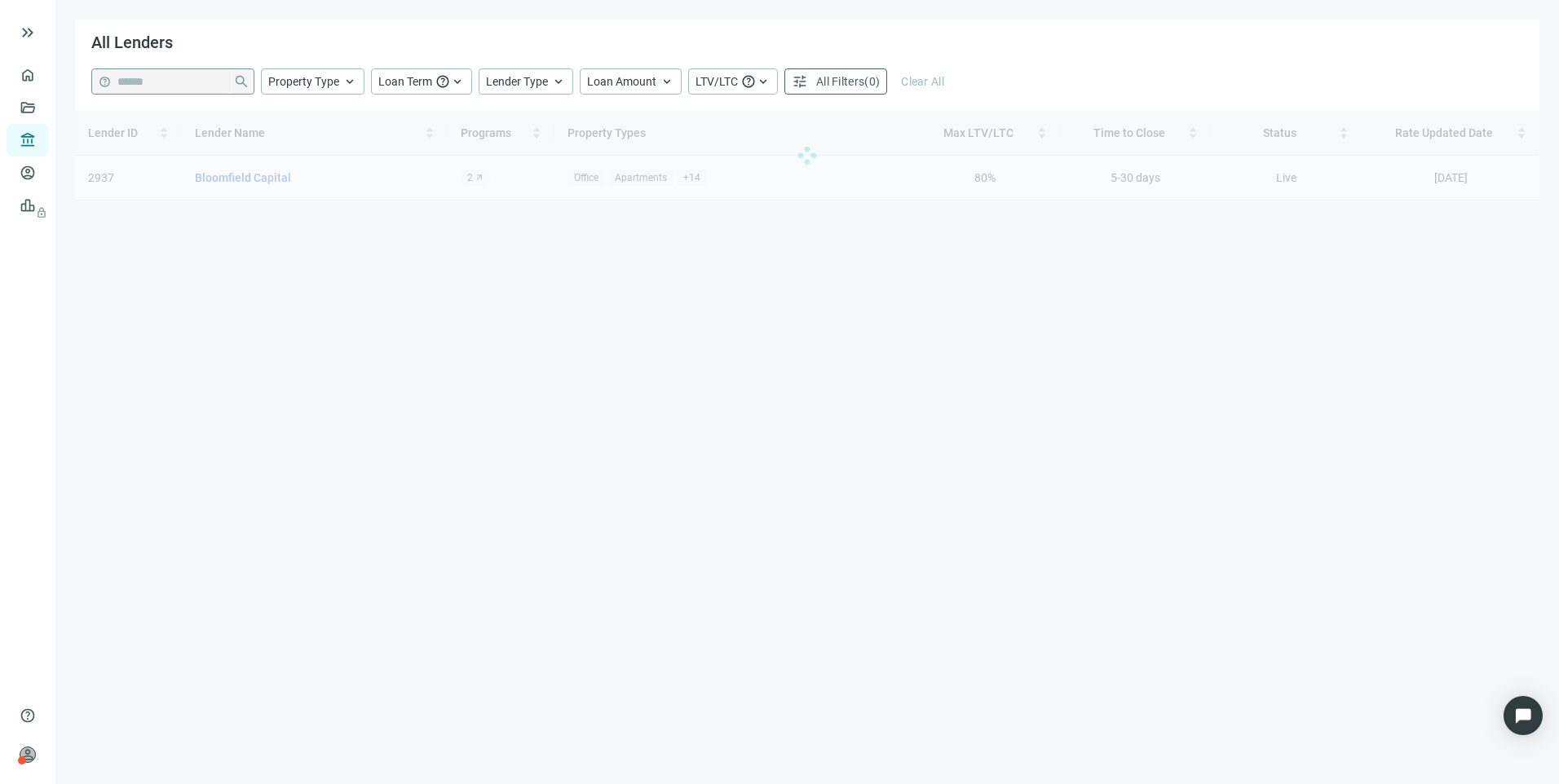
click at [217, 84] on input "search" at bounding box center [172, 80] width 110 height 24
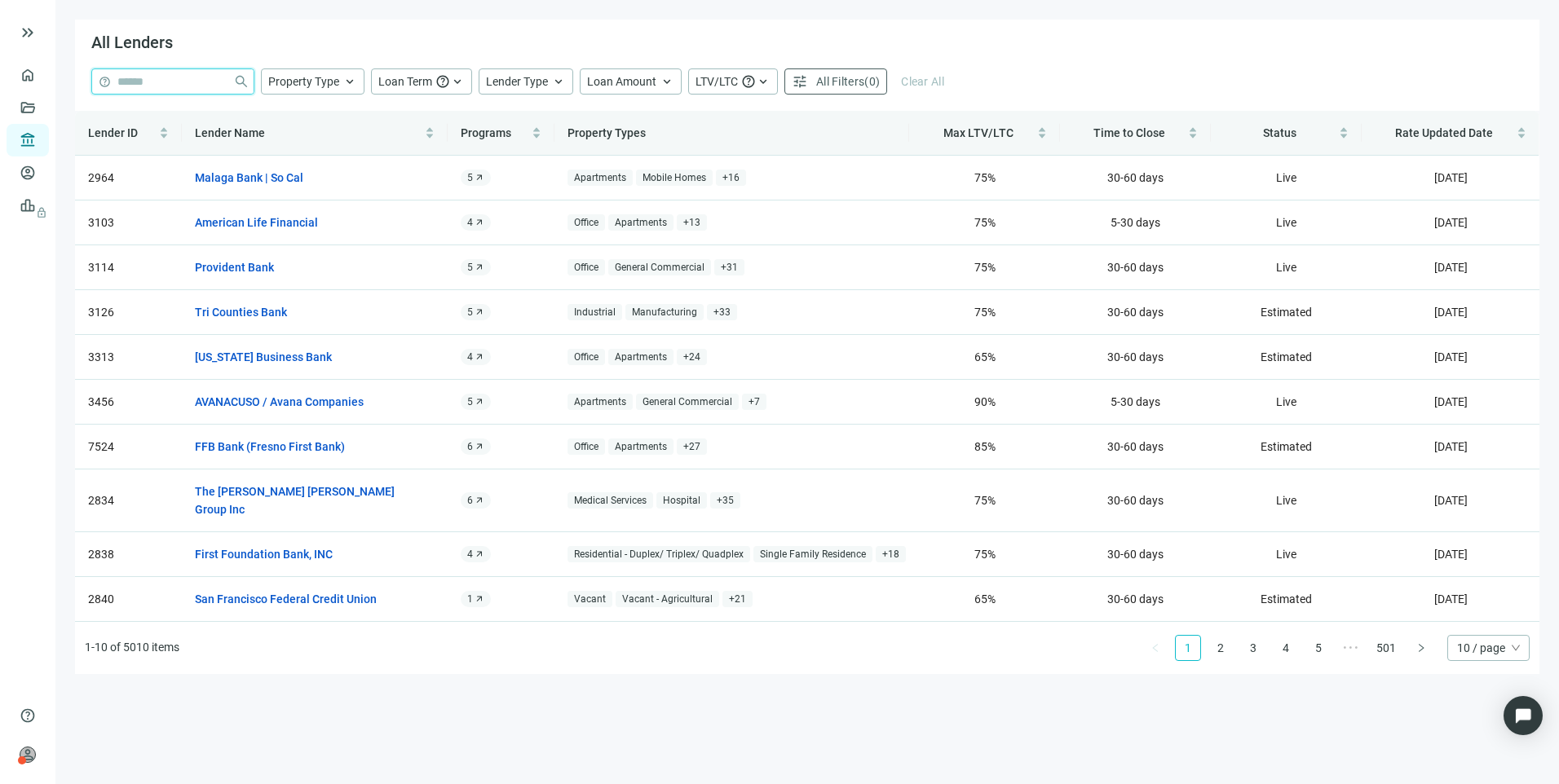
click at [194, 83] on input "search" at bounding box center [172, 80] width 110 height 24
type input "*******"
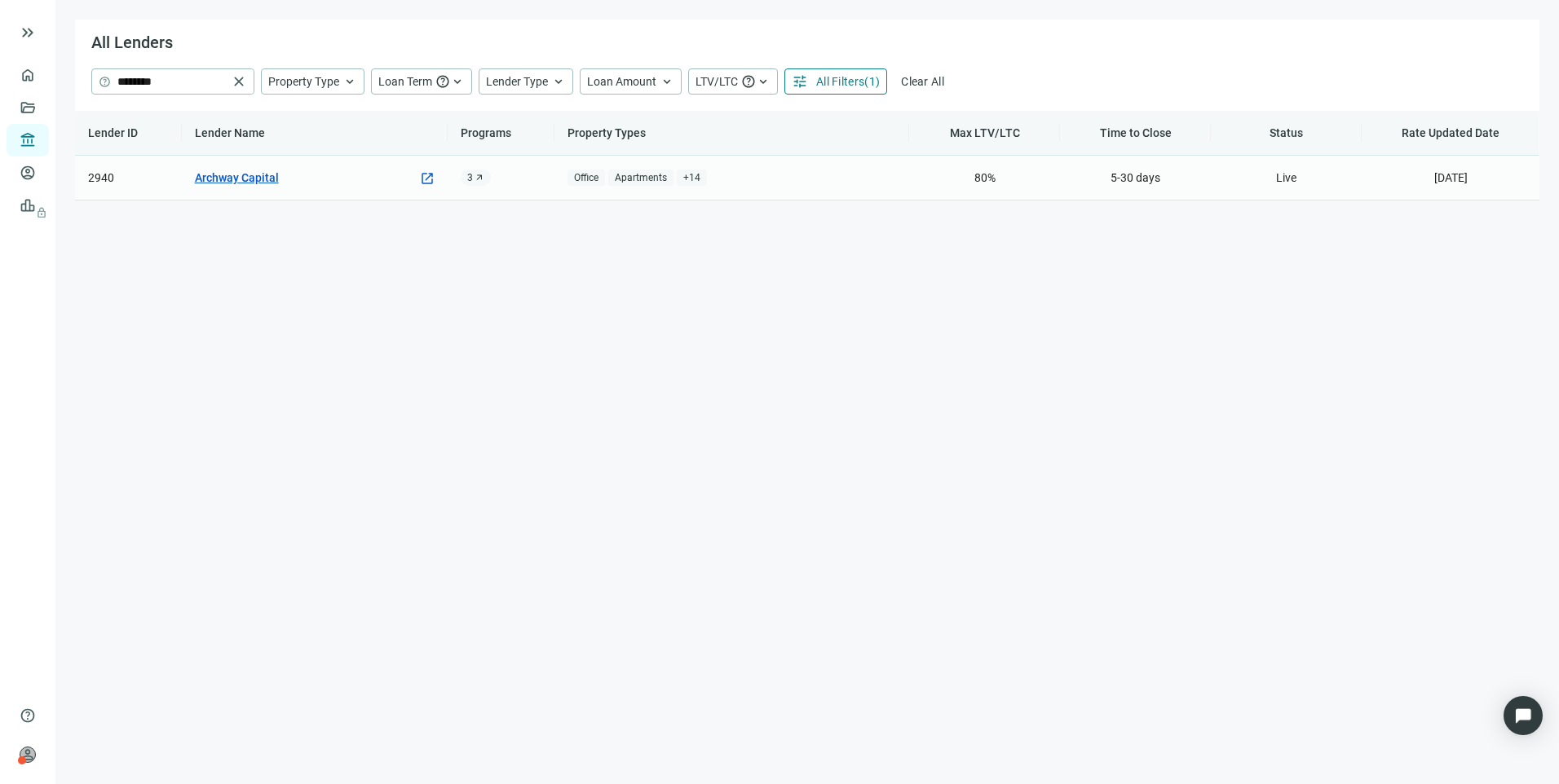
click at [221, 173] on link "Archway Capital" at bounding box center [237, 178] width 84 height 18
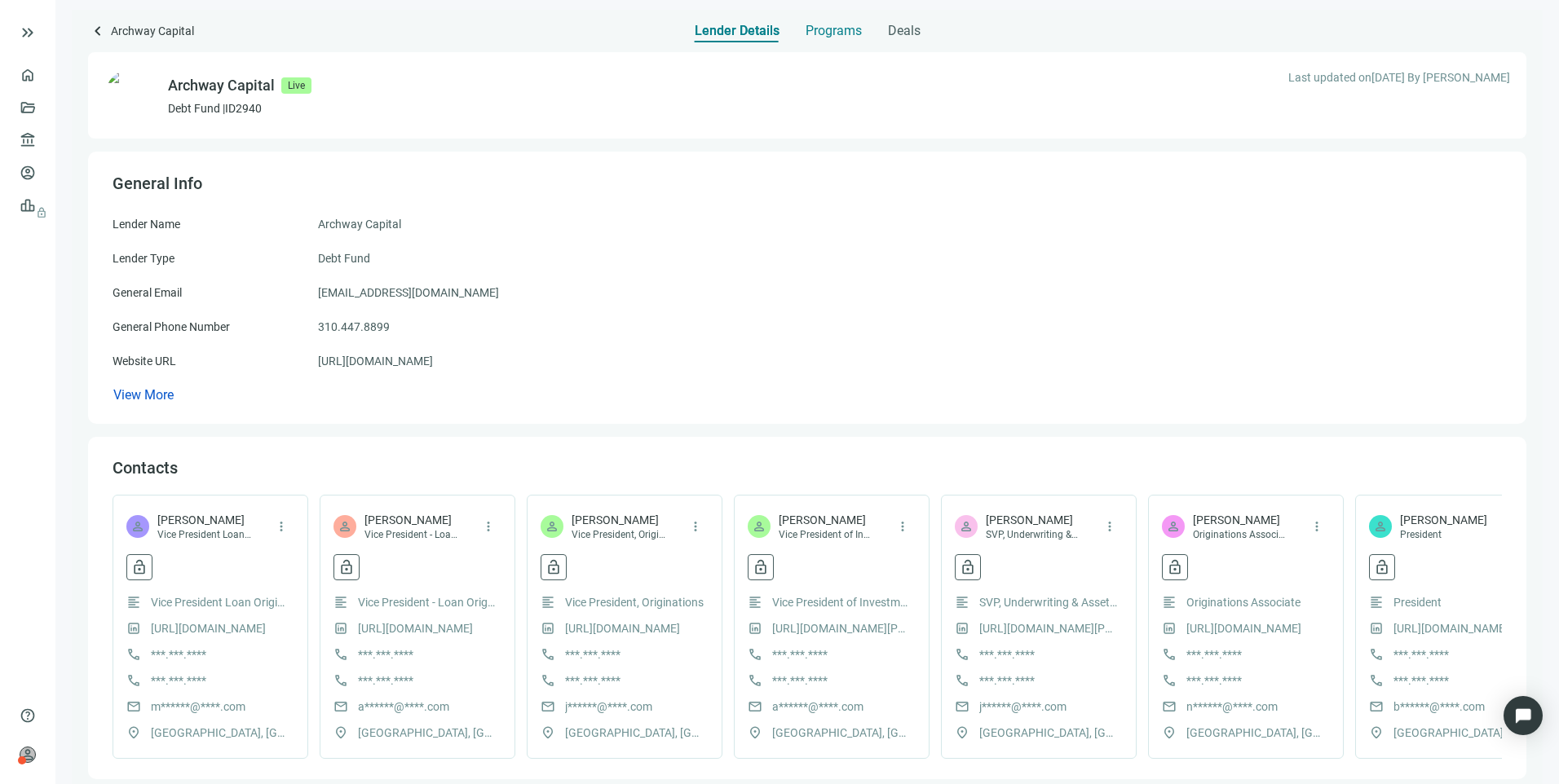
click at [828, 29] on span "Programs" at bounding box center [833, 31] width 56 height 17
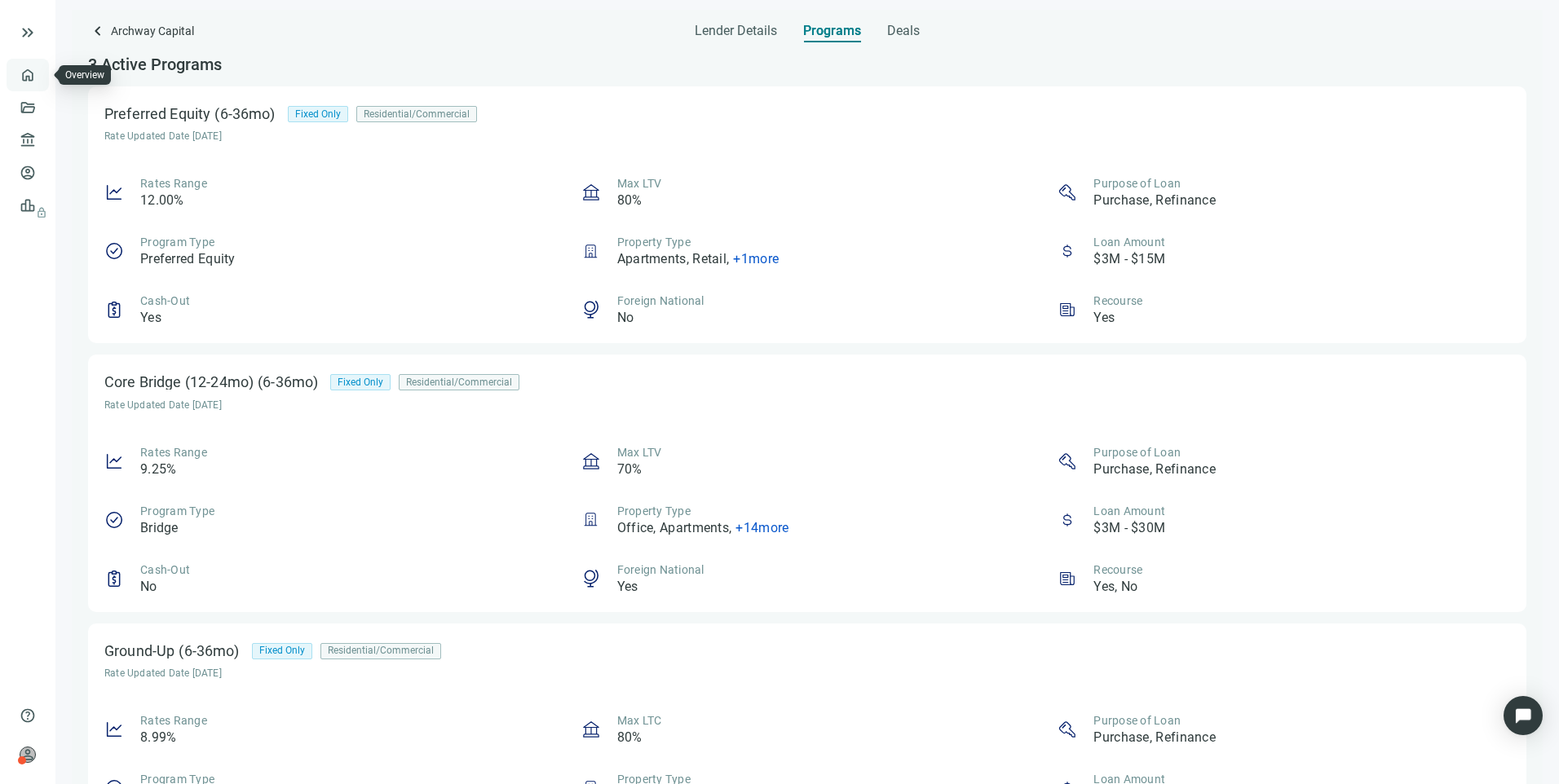
click at [41, 68] on link "Overview" at bounding box center [65, 75] width 48 height 13
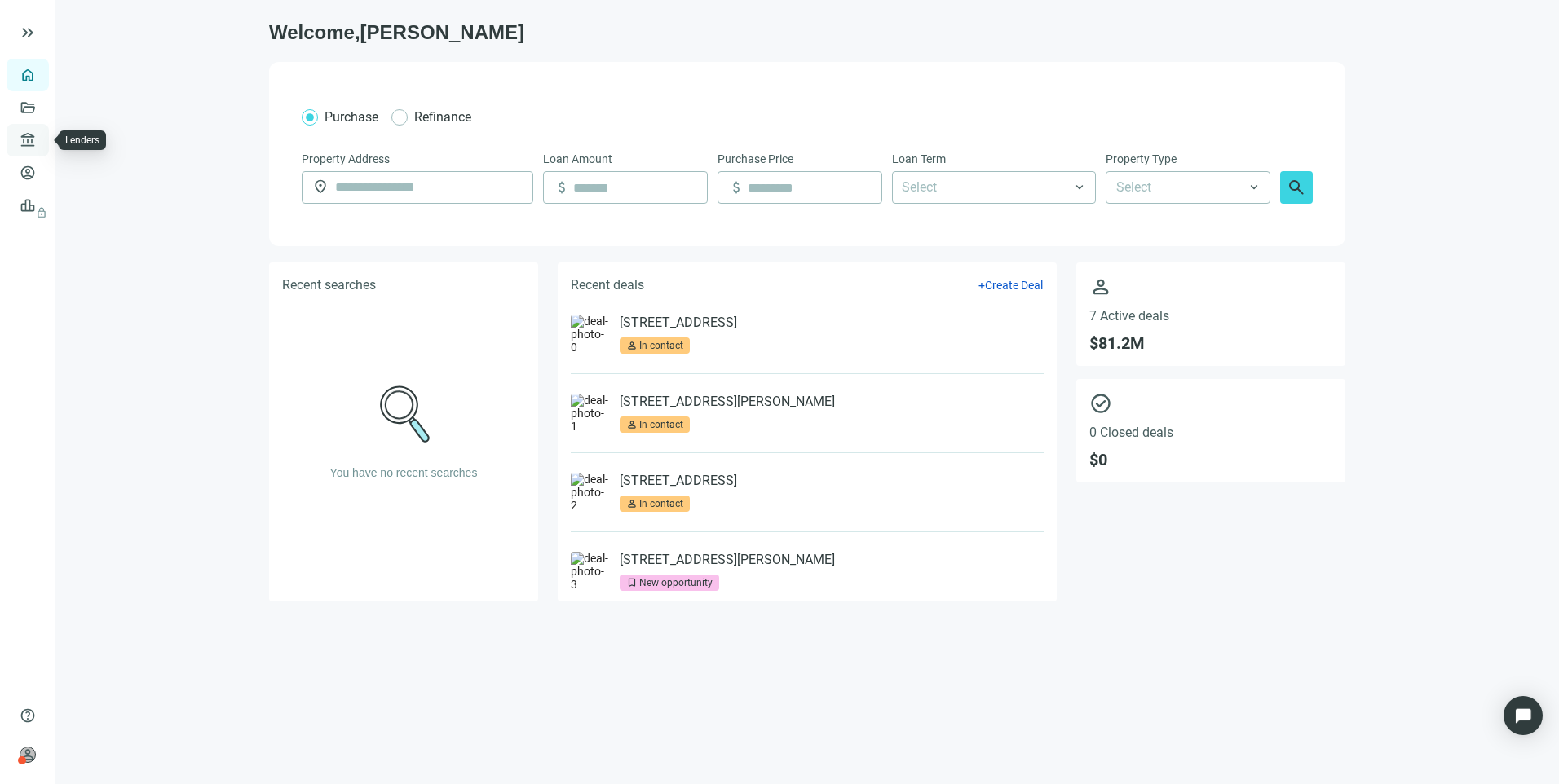
click at [41, 146] on link "Lenders" at bounding box center [61, 140] width 42 height 13
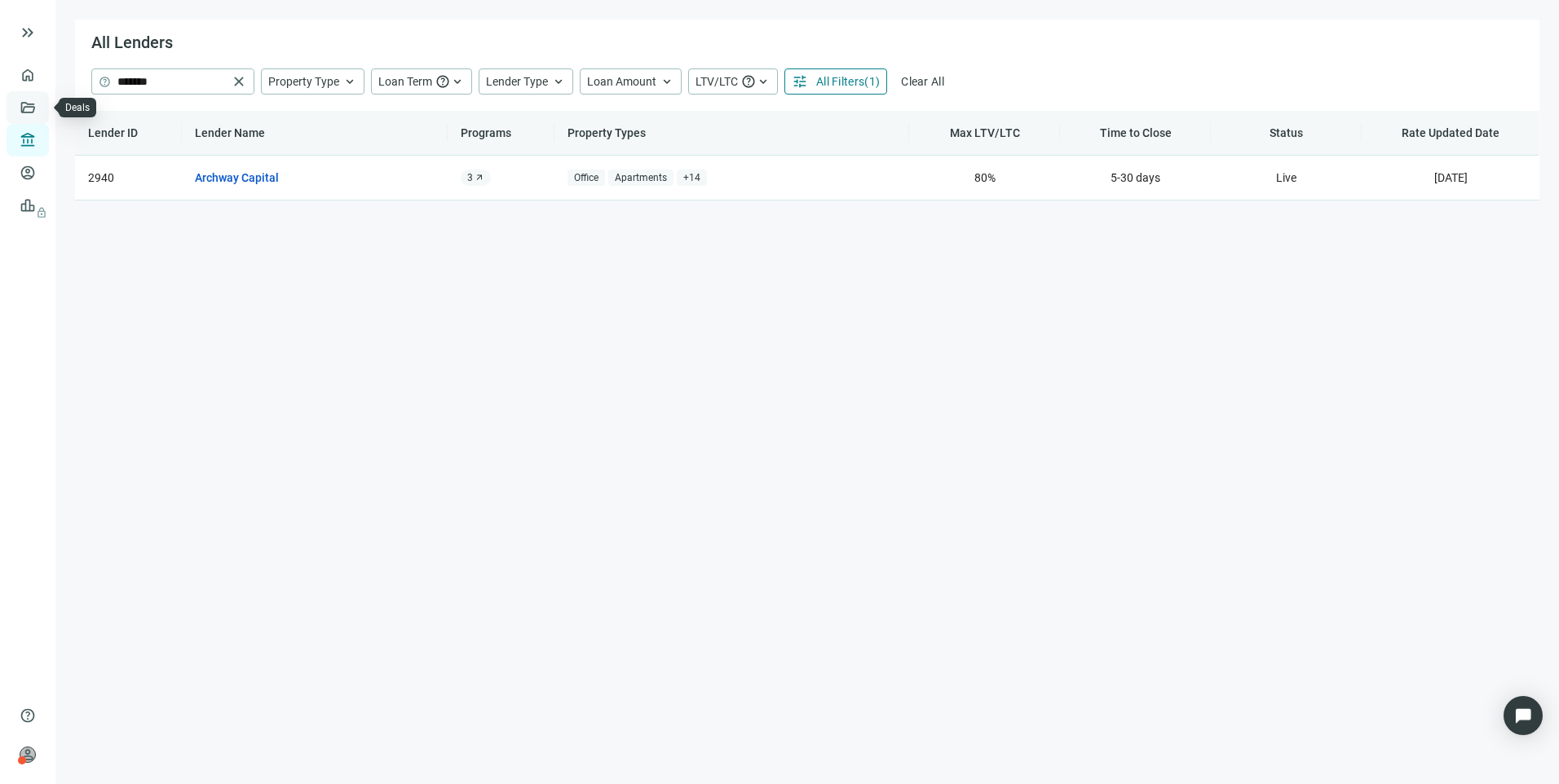
click at [41, 114] on link "Deals" at bounding box center [55, 108] width 29 height 13
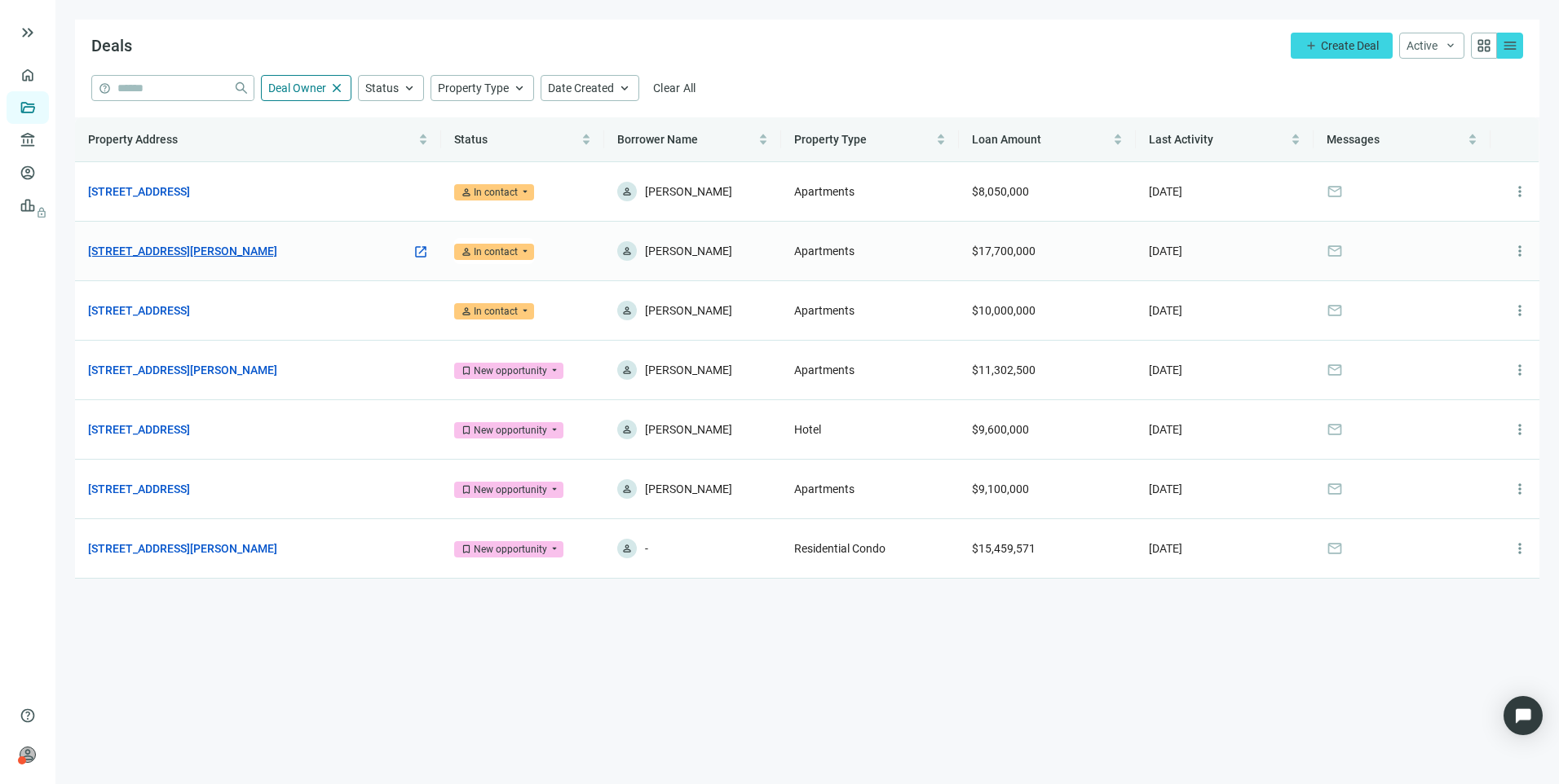
click at [184, 247] on link "[STREET_ADDRESS][PERSON_NAME]" at bounding box center [183, 251] width 189 height 18
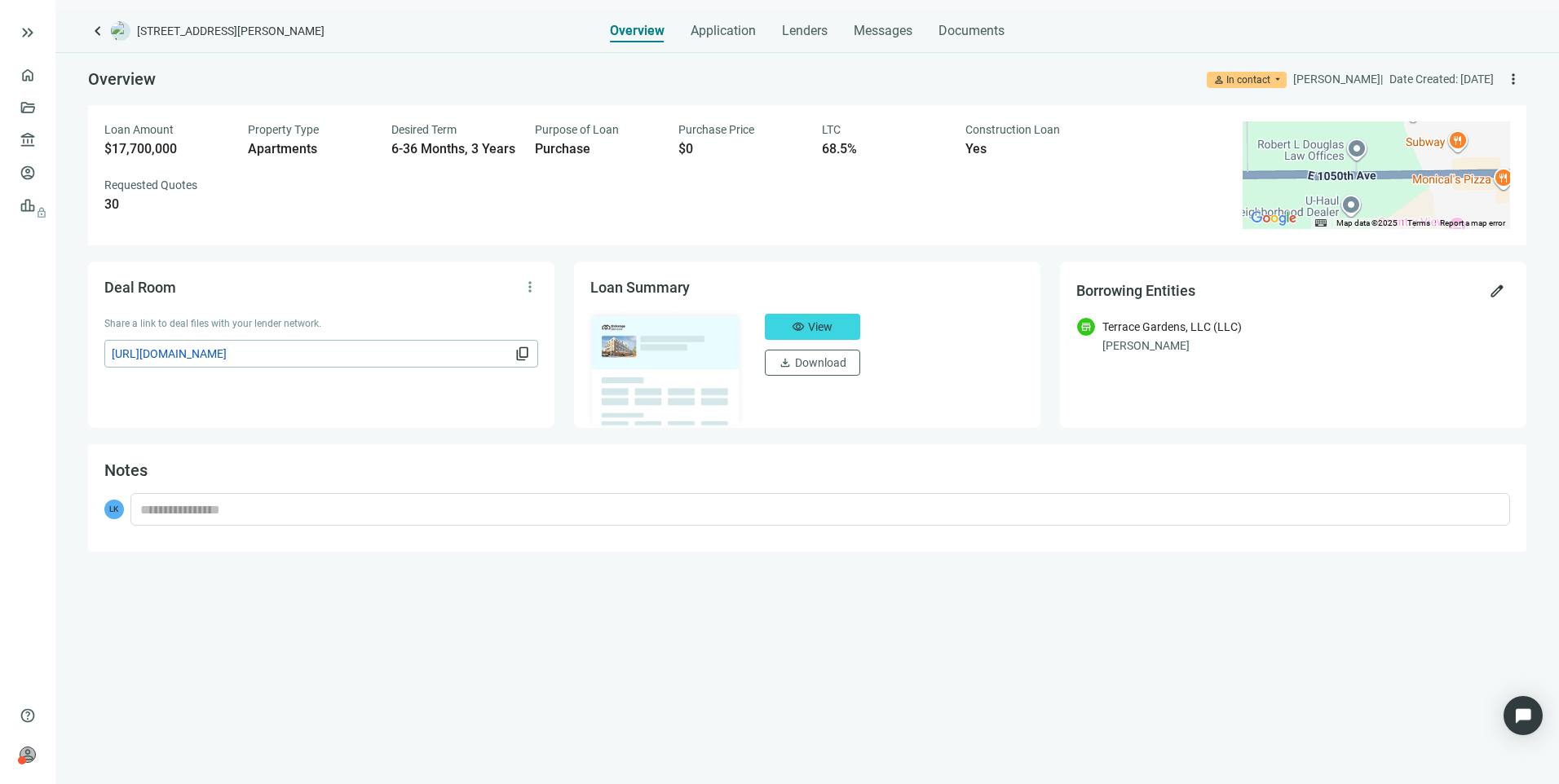
click at [329, 356] on span "[URL][DOMAIN_NAME]" at bounding box center [311, 353] width 399 height 18
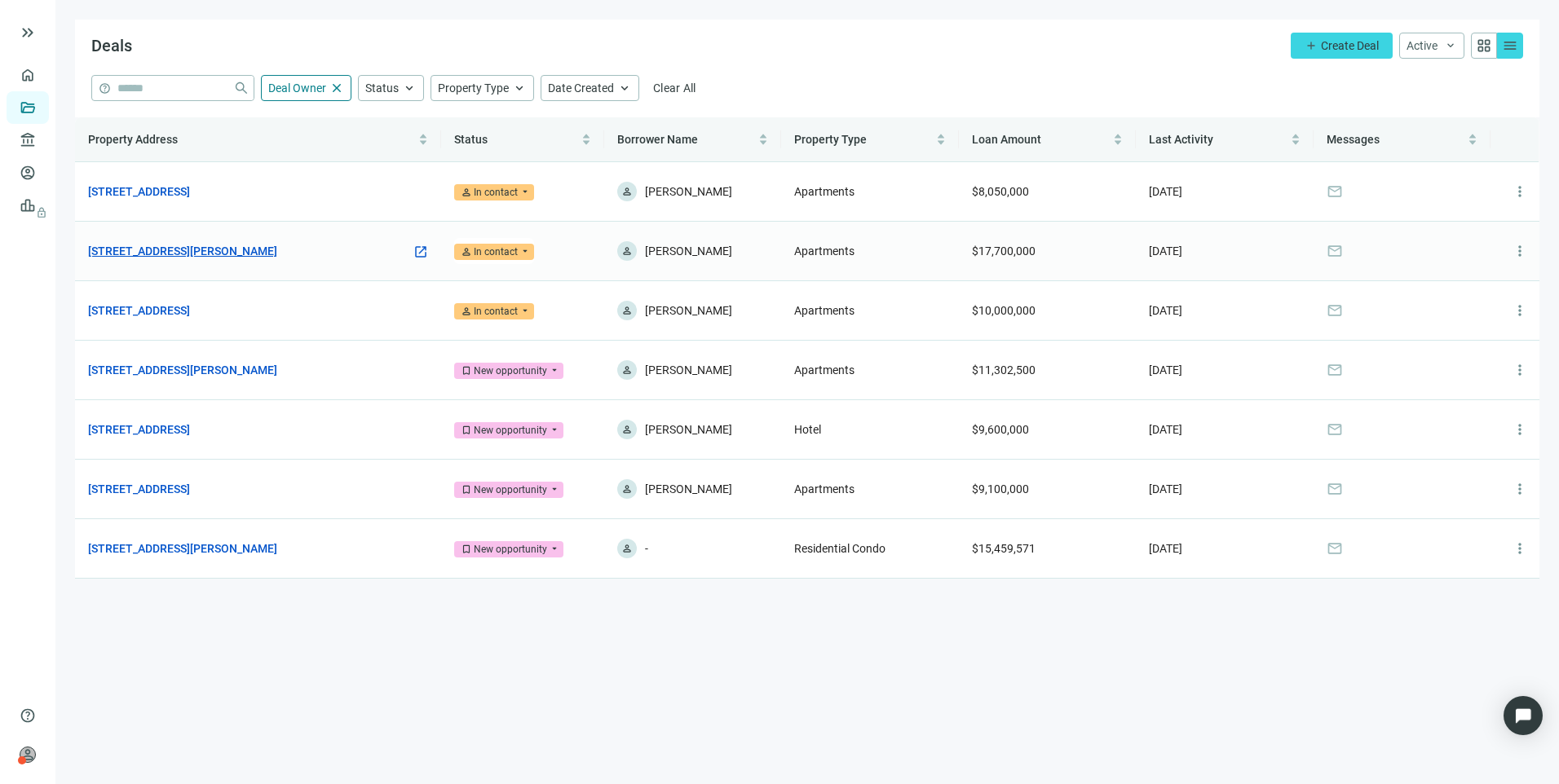
click at [242, 248] on link "[STREET_ADDRESS][PERSON_NAME]" at bounding box center [183, 251] width 189 height 18
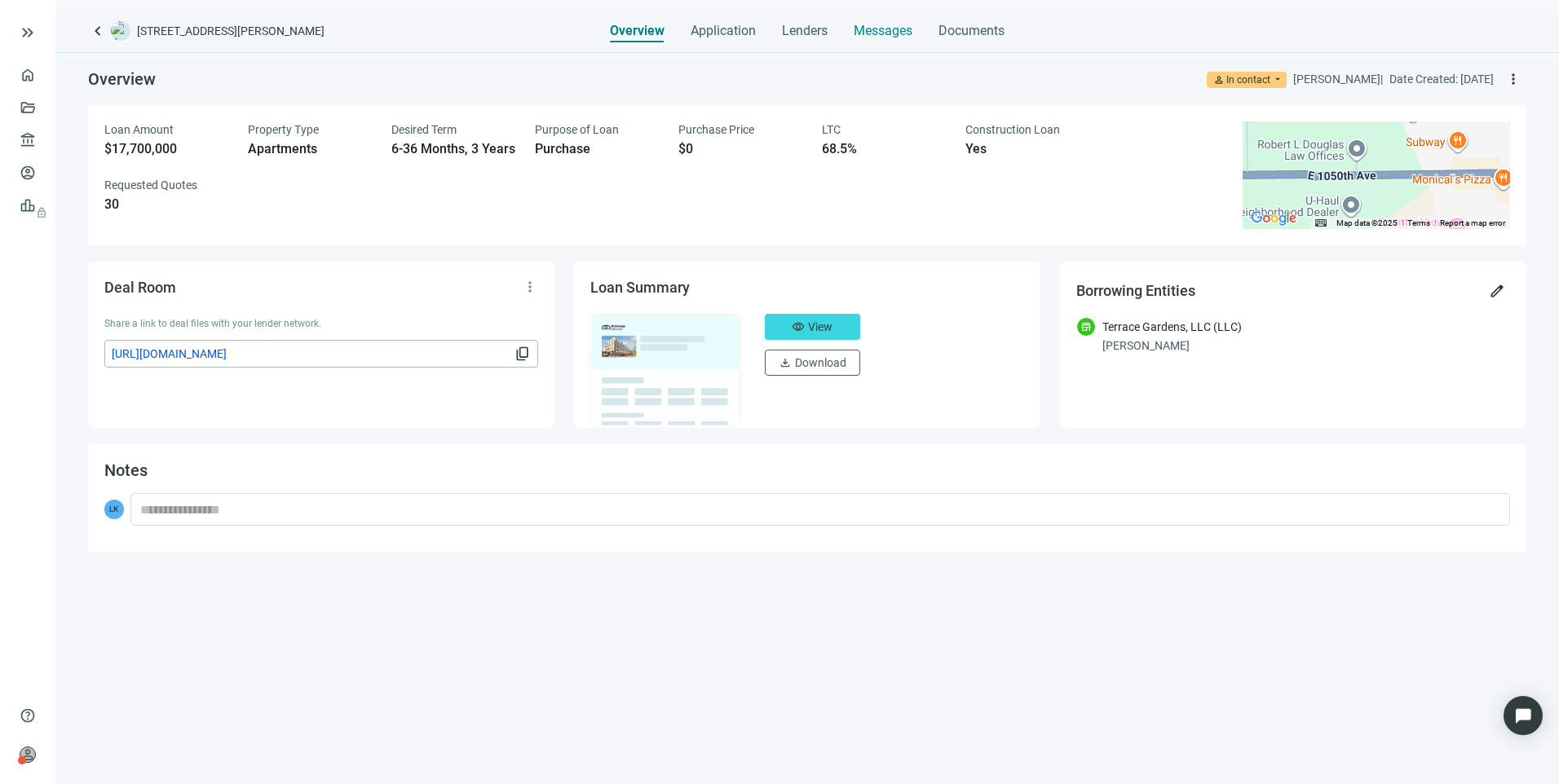
click at [891, 30] on span "Messages" at bounding box center [882, 30] width 59 height 16
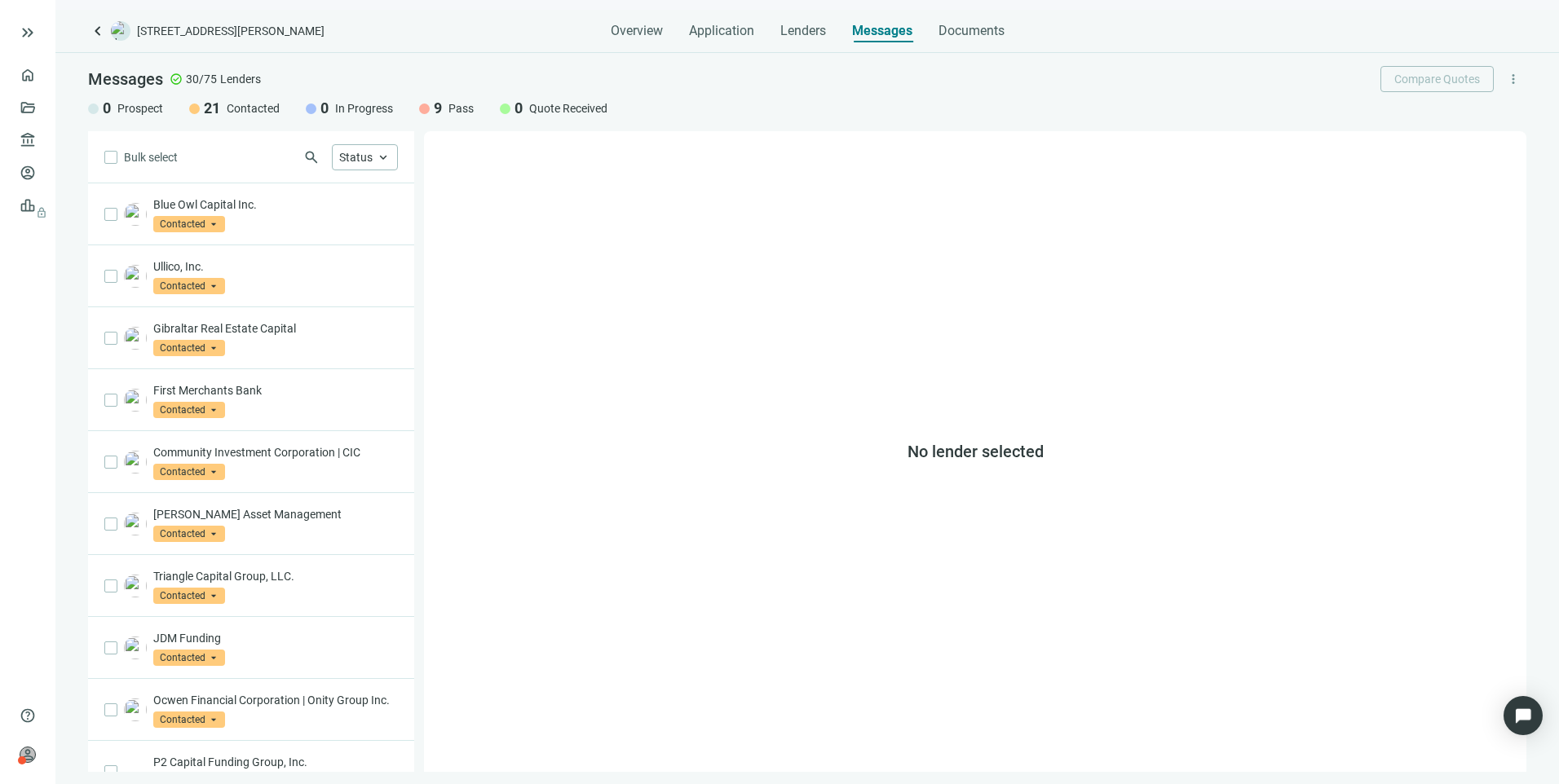
scroll to position [718, 0]
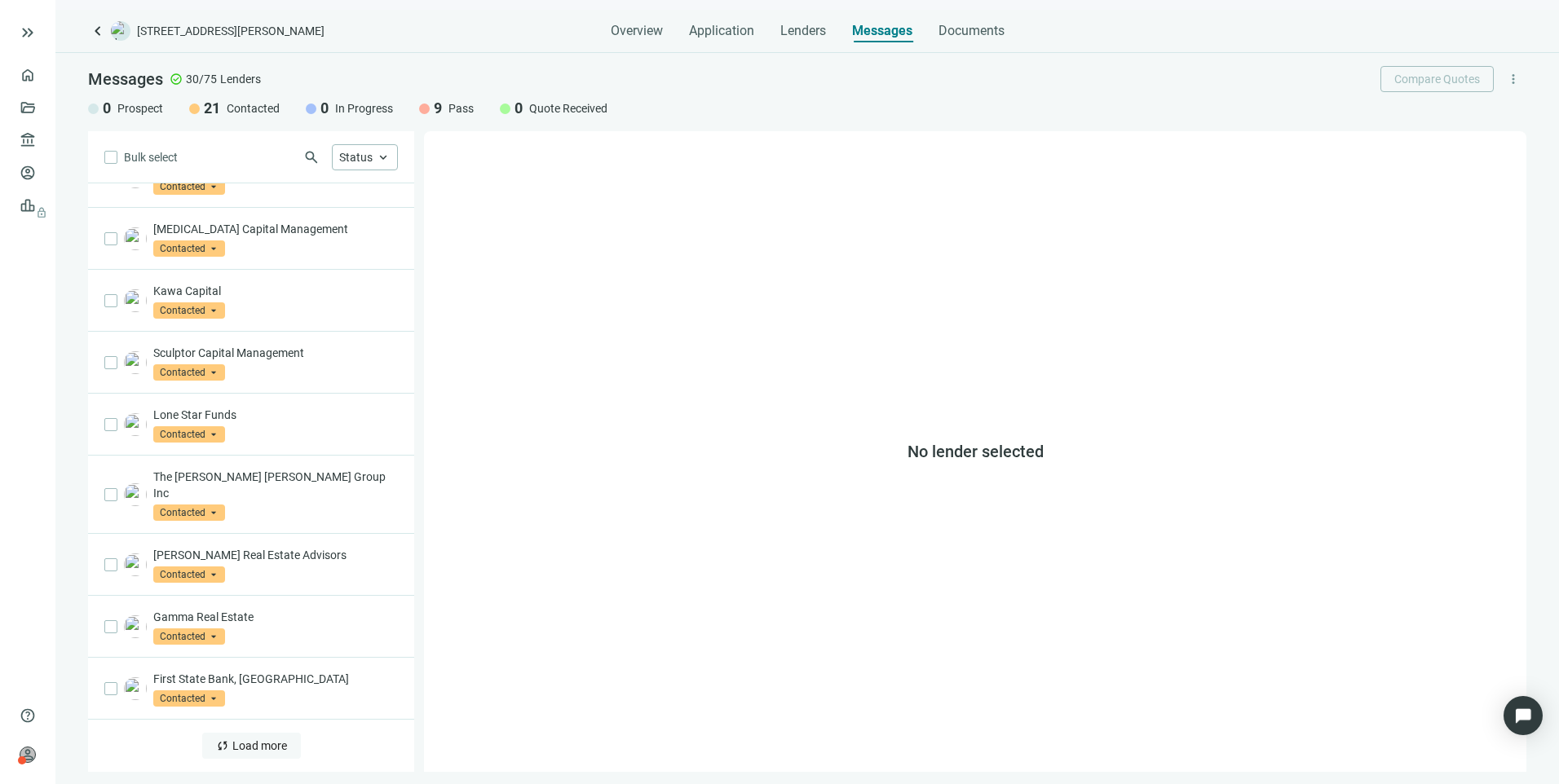
click at [220, 747] on span "sync" at bounding box center [222, 746] width 13 height 13
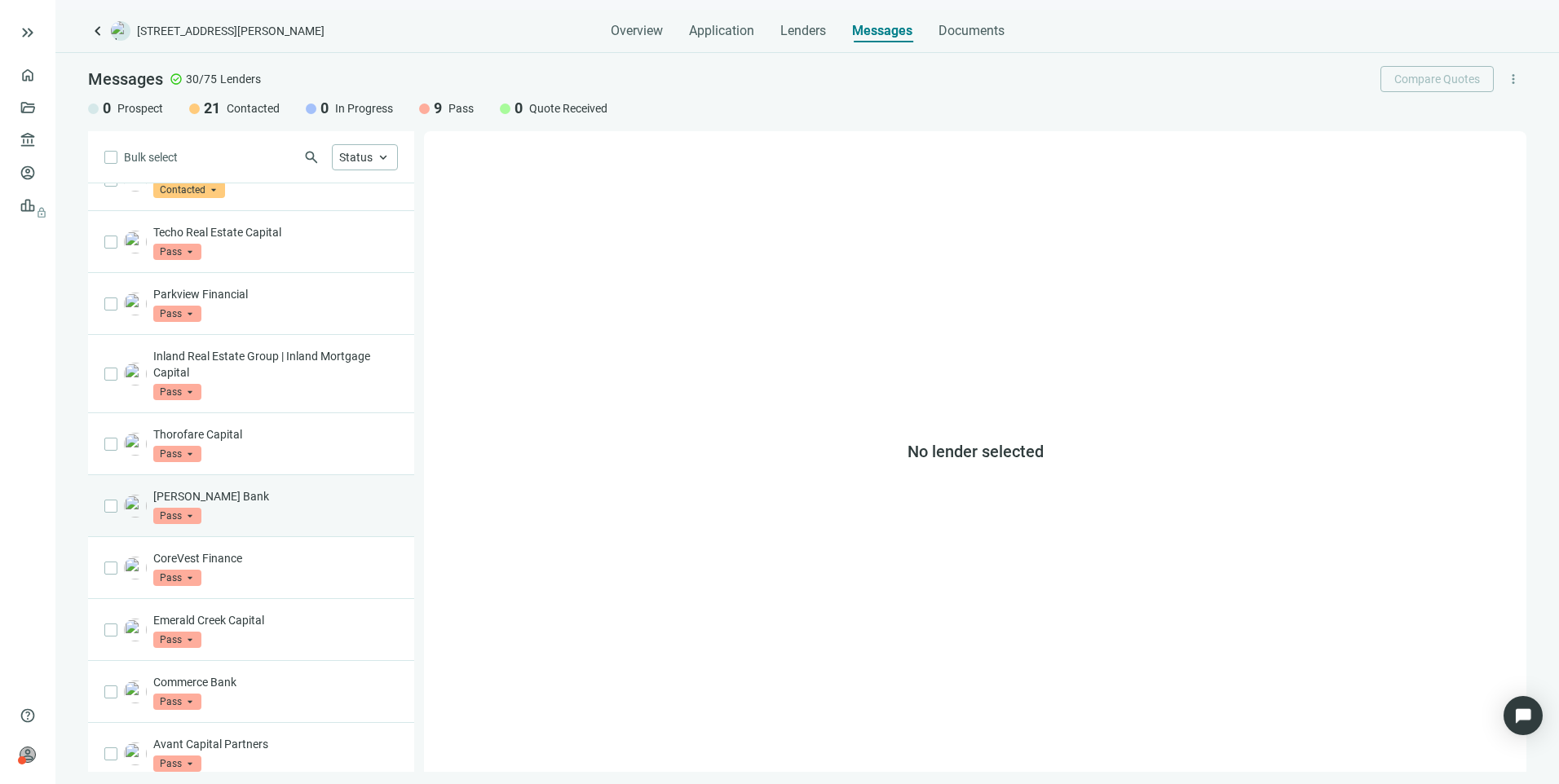
scroll to position [1302, 0]
